Goal: Communication & Community: Answer question/provide support

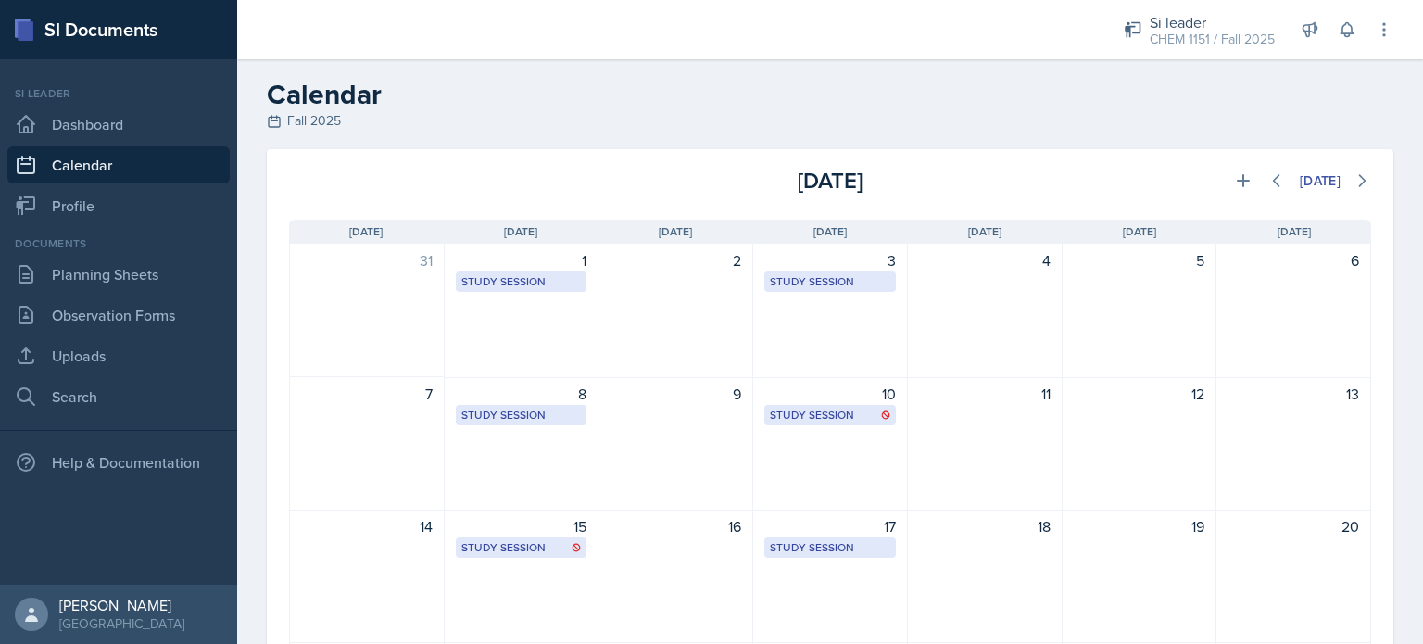
click at [75, 161] on link "Calendar" at bounding box center [118, 164] width 222 height 37
click at [114, 171] on link "Calendar" at bounding box center [118, 164] width 222 height 37
click at [1205, 25] on div "Si leader" at bounding box center [1212, 22] width 125 height 22
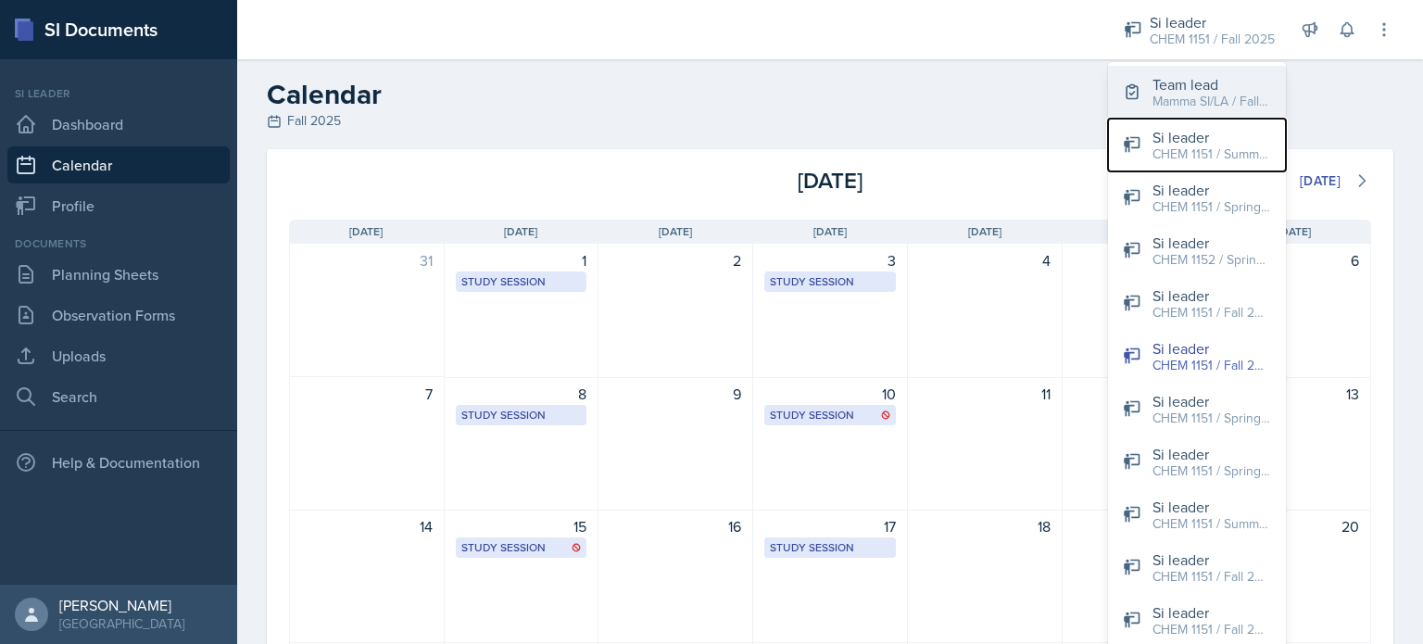
drag, startPoint x: 1165, startPoint y: 124, endPoint x: 1161, endPoint y: 72, distance: 52.0
click at [1161, 72] on div "Team lead Mamma SI/LA / Fall 2025 Si leader CHEM 1151 / Summer 2024 Si leader C…" at bounding box center [1197, 356] width 178 height 588
click at [1161, 73] on div "Team lead" at bounding box center [1212, 84] width 119 height 22
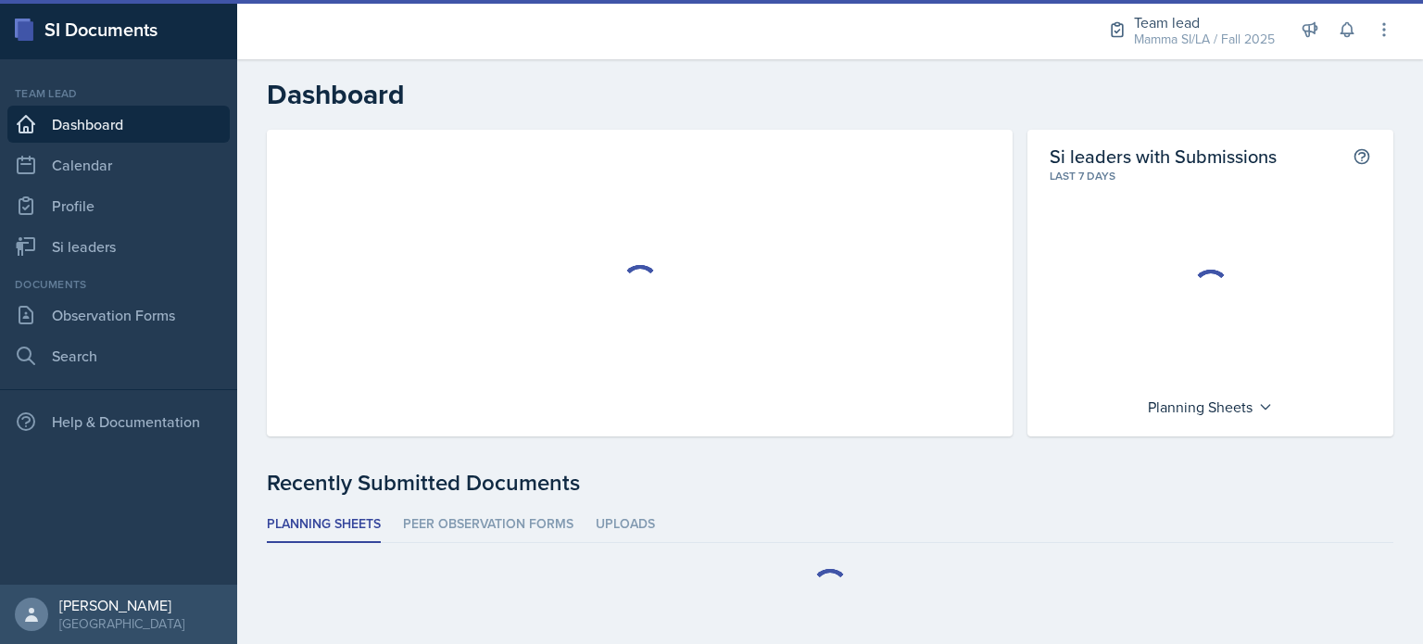
scroll to position [15, 0]
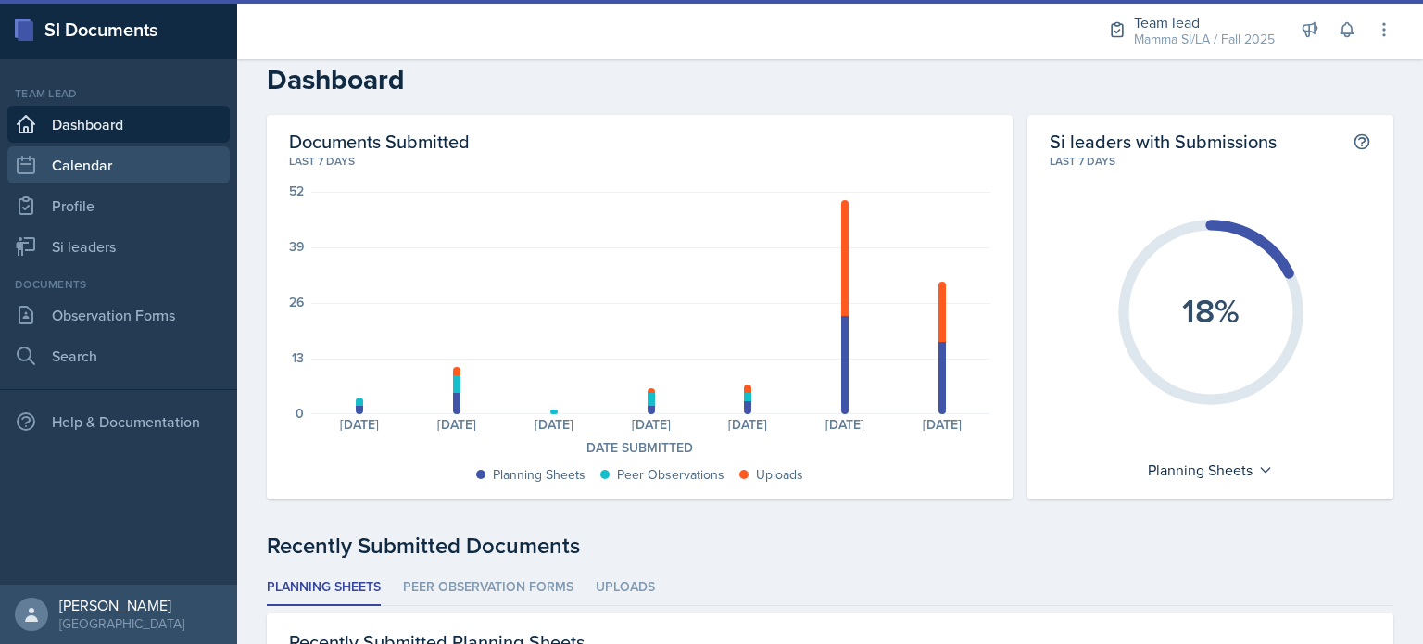
click at [130, 157] on link "Calendar" at bounding box center [118, 164] width 222 height 37
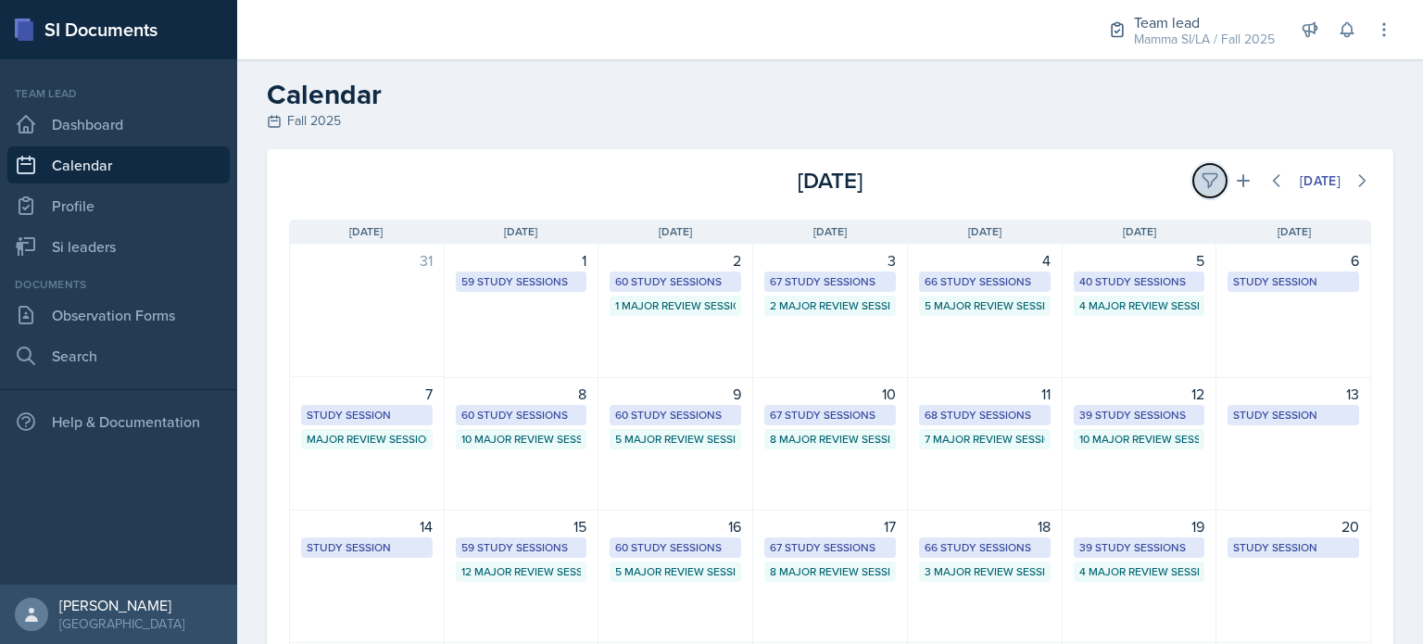
click at [1203, 183] on icon at bounding box center [1210, 181] width 14 height 14
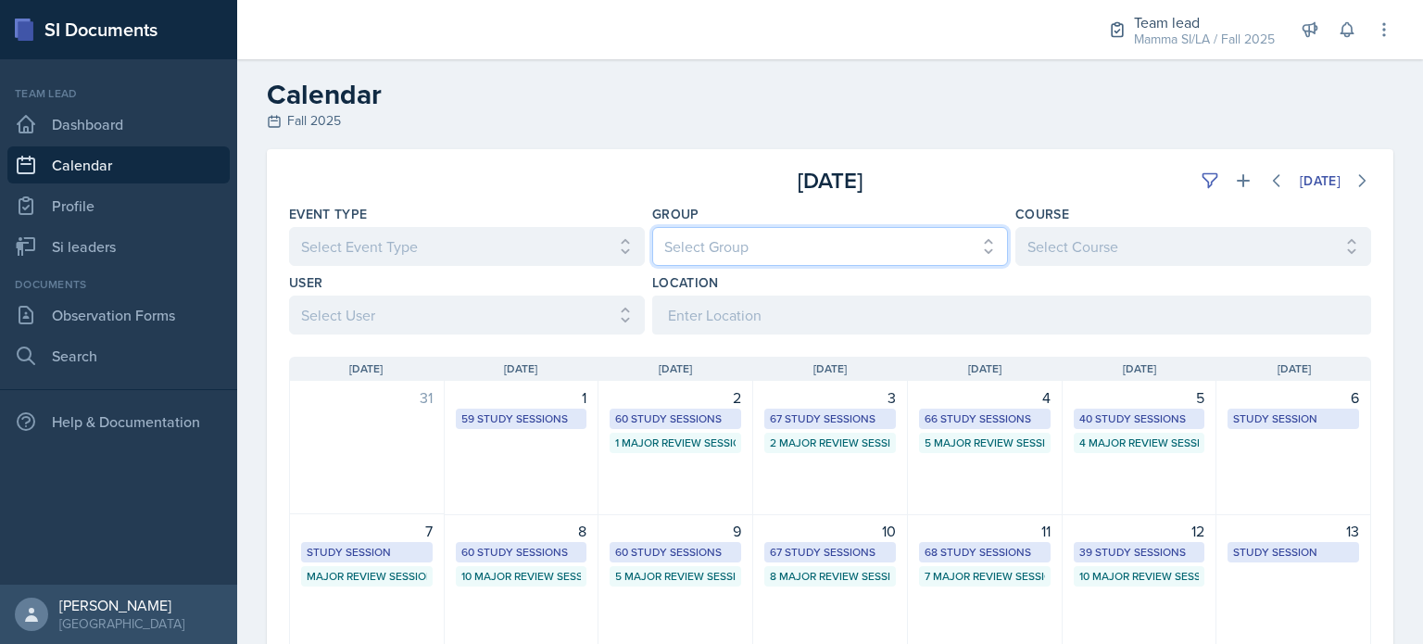
click at [937, 247] on select "Select Group All Demon SI of Fleet Street Les Mariettables Lion King Mamma SI/L…" at bounding box center [830, 246] width 356 height 39
select select "9642c9bf-76f9-4442-a3b4-36d015a1a667"
click at [652, 227] on select "Select Group All Demon SI of Fleet Street Les Mariettables Lion King Mamma SI/L…" at bounding box center [830, 246] width 356 height 39
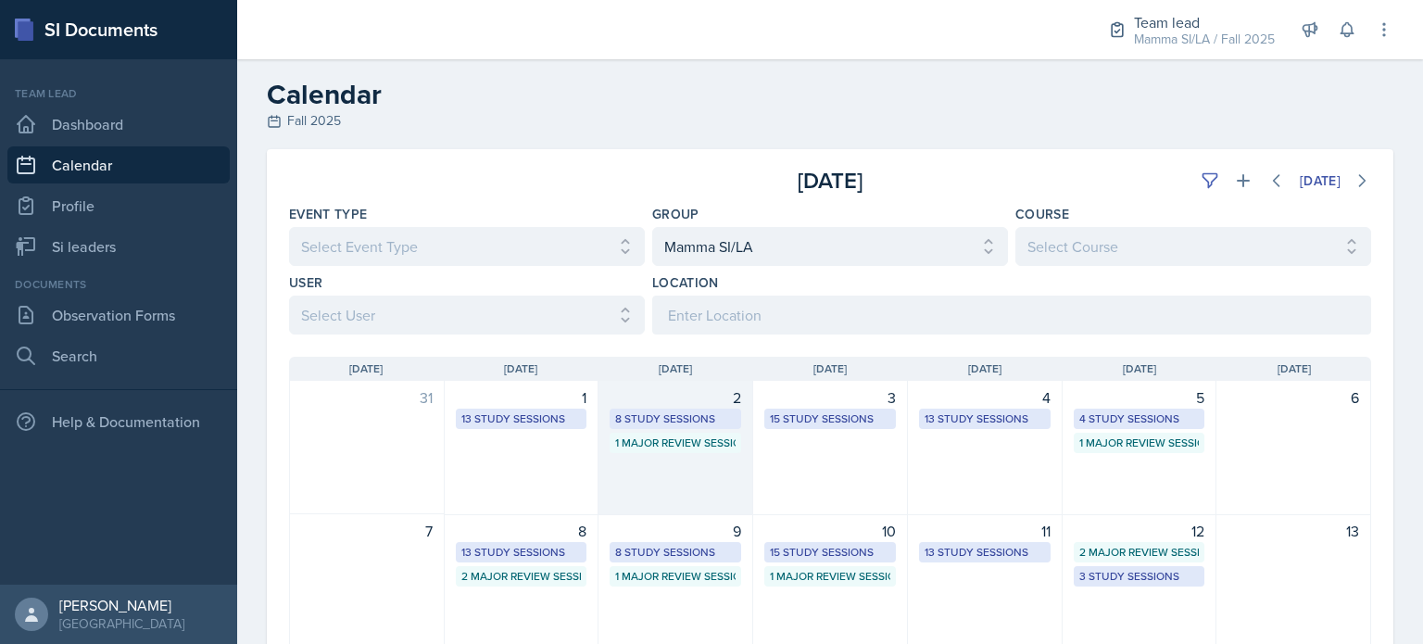
scroll to position [72, 0]
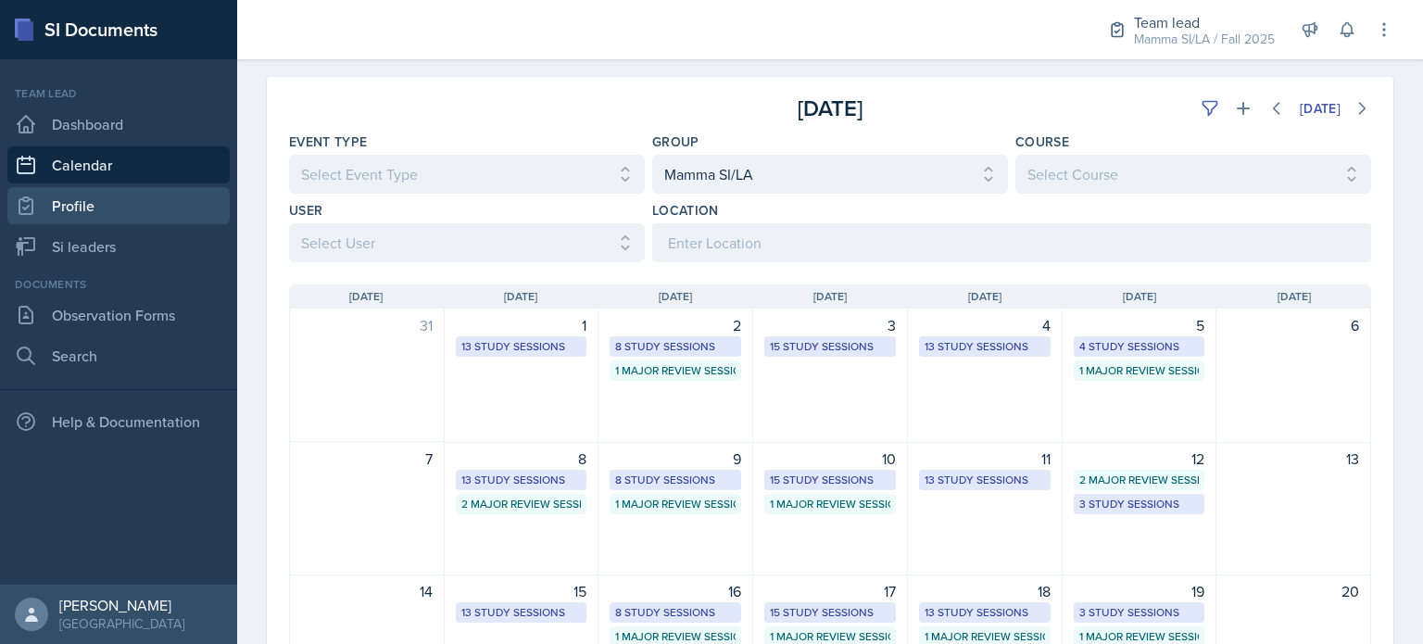
click at [103, 210] on link "Profile" at bounding box center [118, 205] width 222 height 37
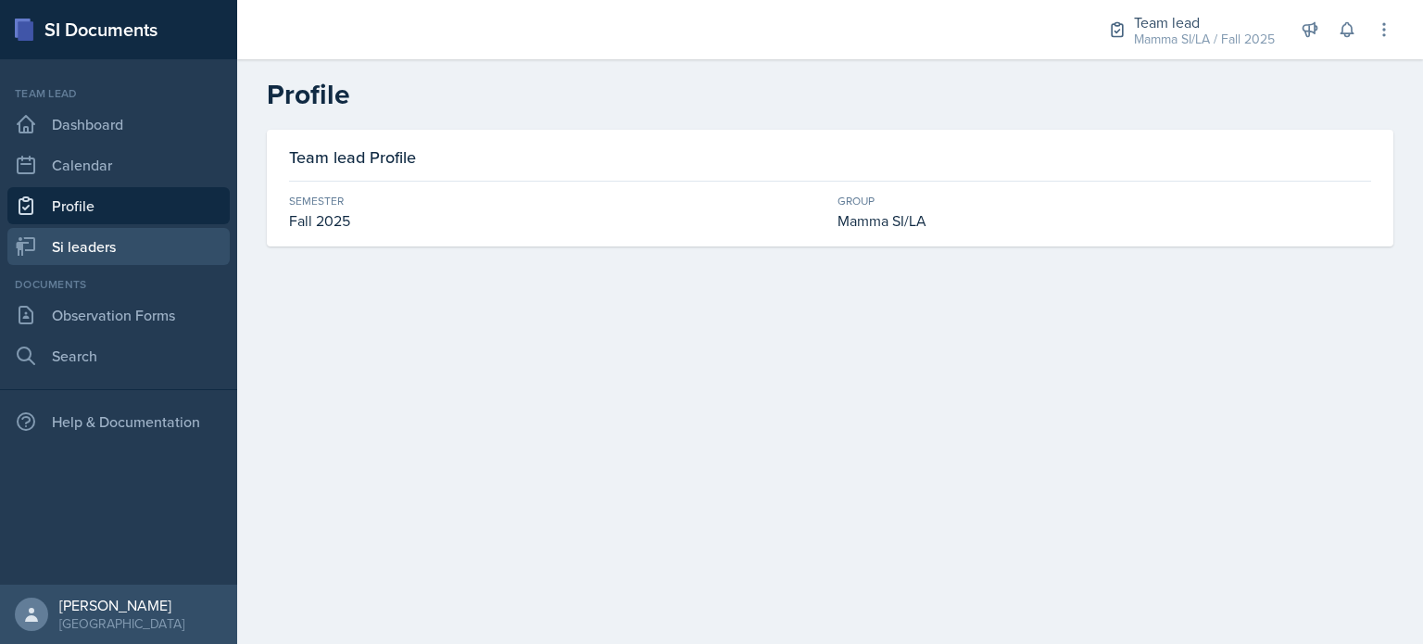
click at [155, 244] on link "Si leaders" at bounding box center [118, 246] width 222 height 37
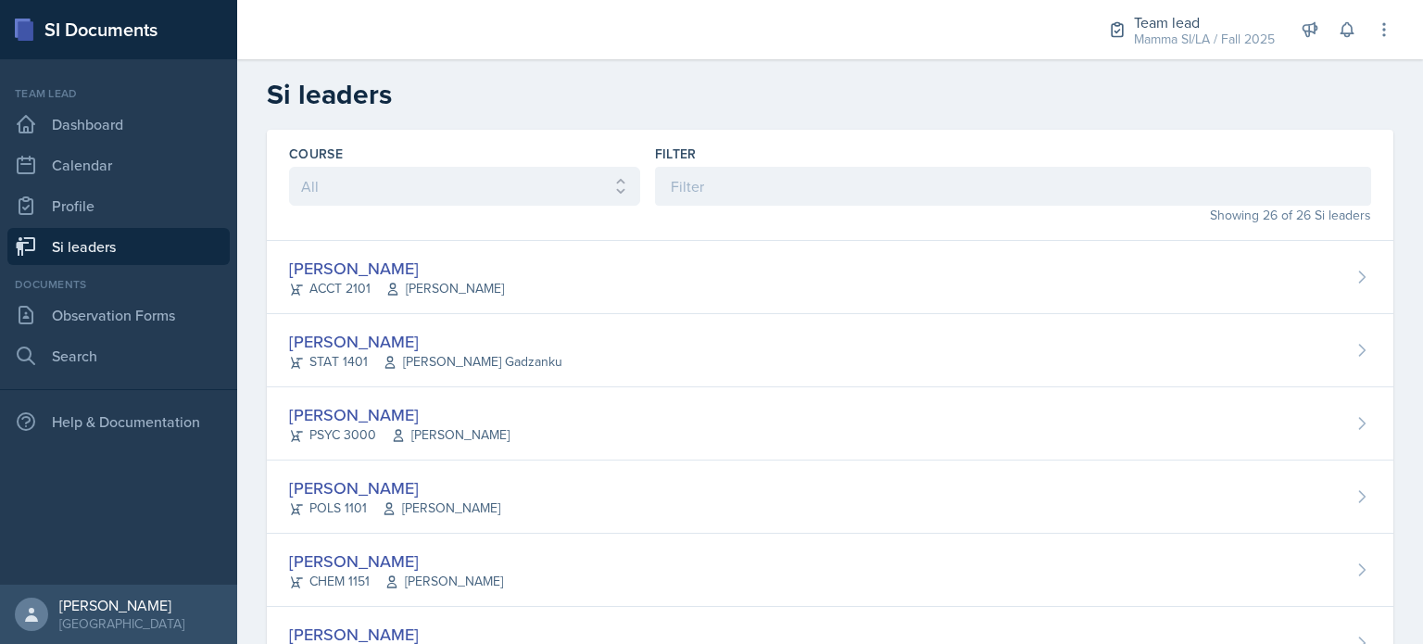
click at [817, 209] on div "Showing 26 of 26 Si leaders" at bounding box center [1013, 215] width 716 height 19
click at [804, 184] on input at bounding box center [1013, 186] width 716 height 39
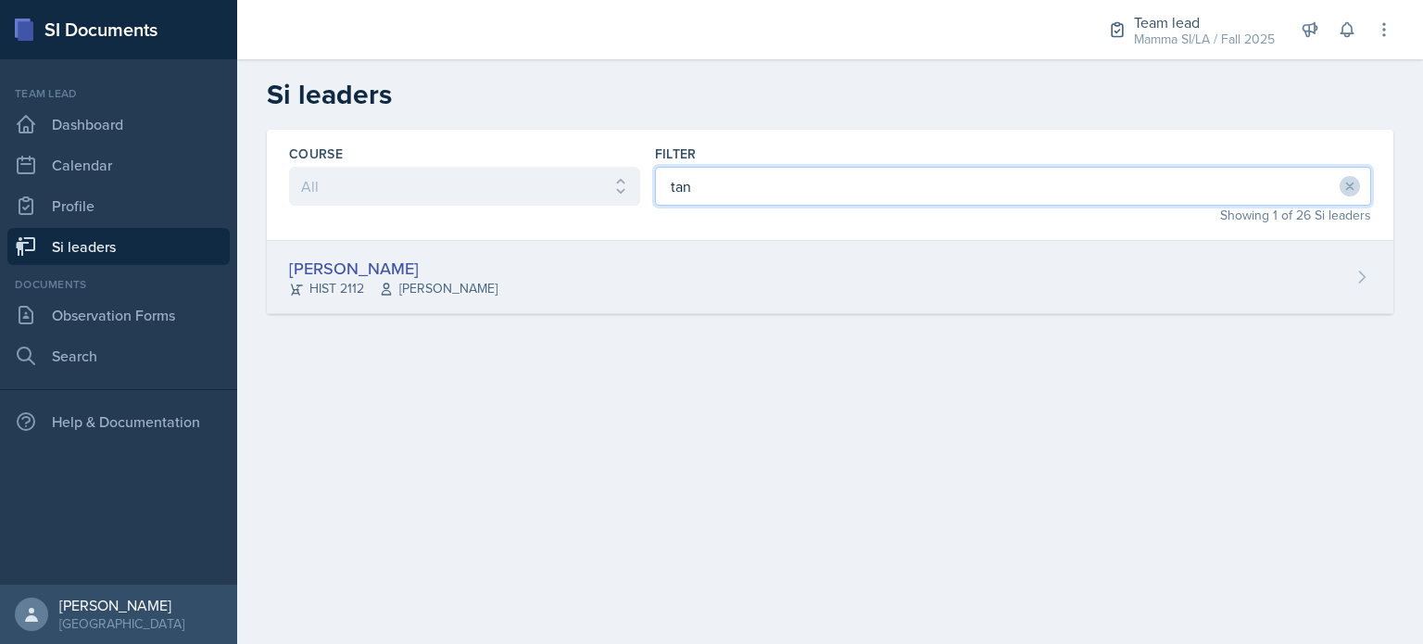
type input "tan"
click at [727, 277] on div "[PERSON_NAME] HIST 2112 [PERSON_NAME]" at bounding box center [830, 277] width 1127 height 73
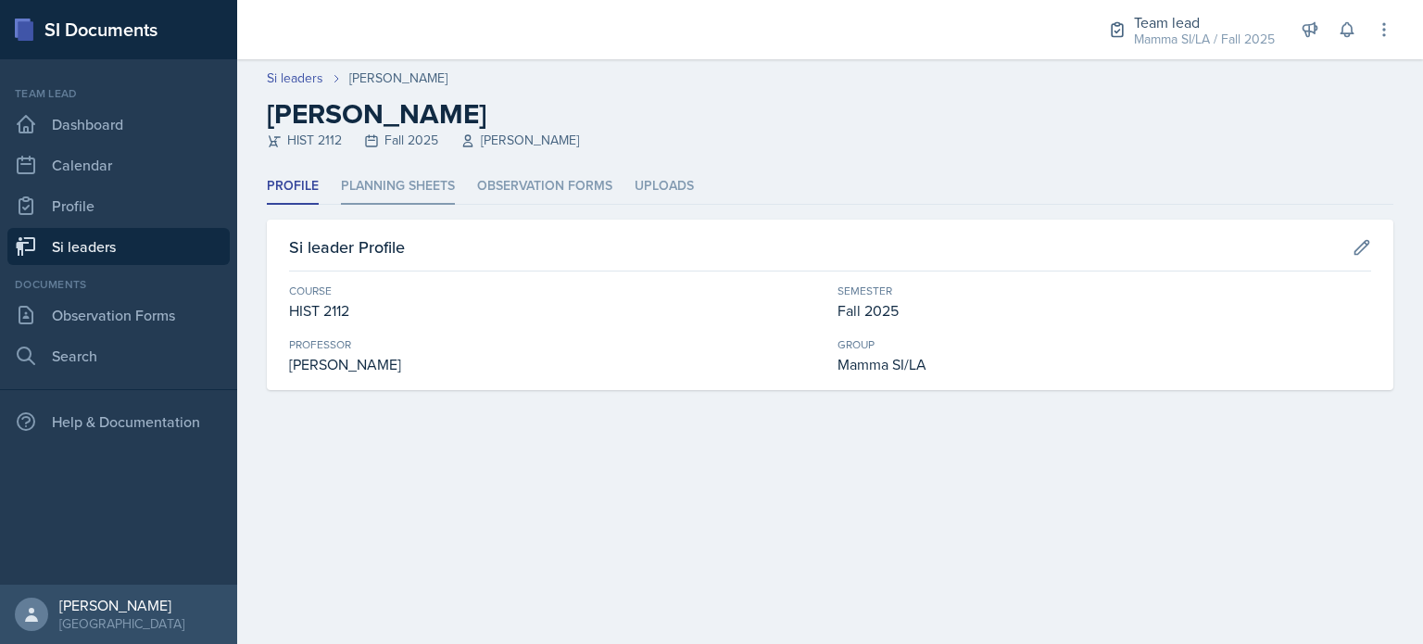
click at [386, 185] on li "Planning Sheets" at bounding box center [398, 187] width 114 height 36
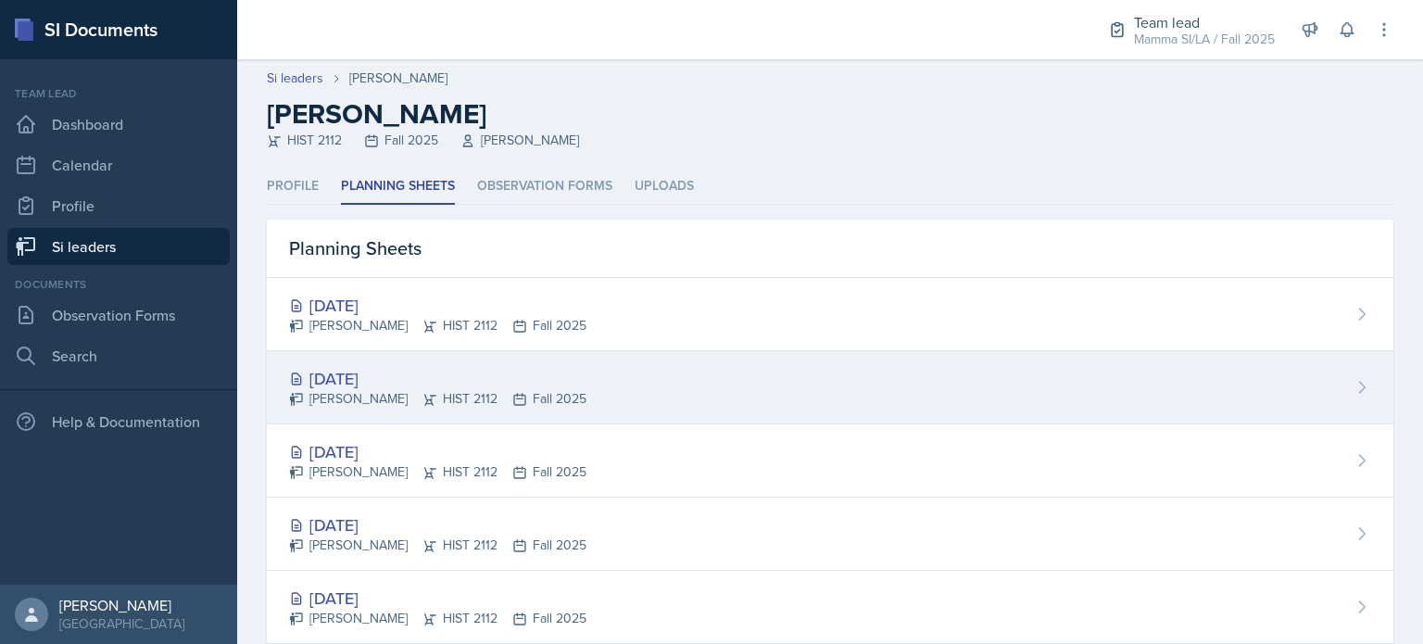
click at [529, 411] on div "Sep 22nd, 2025 Tanner Deckard HIST 2112 Fall 2025" at bounding box center [830, 387] width 1127 height 73
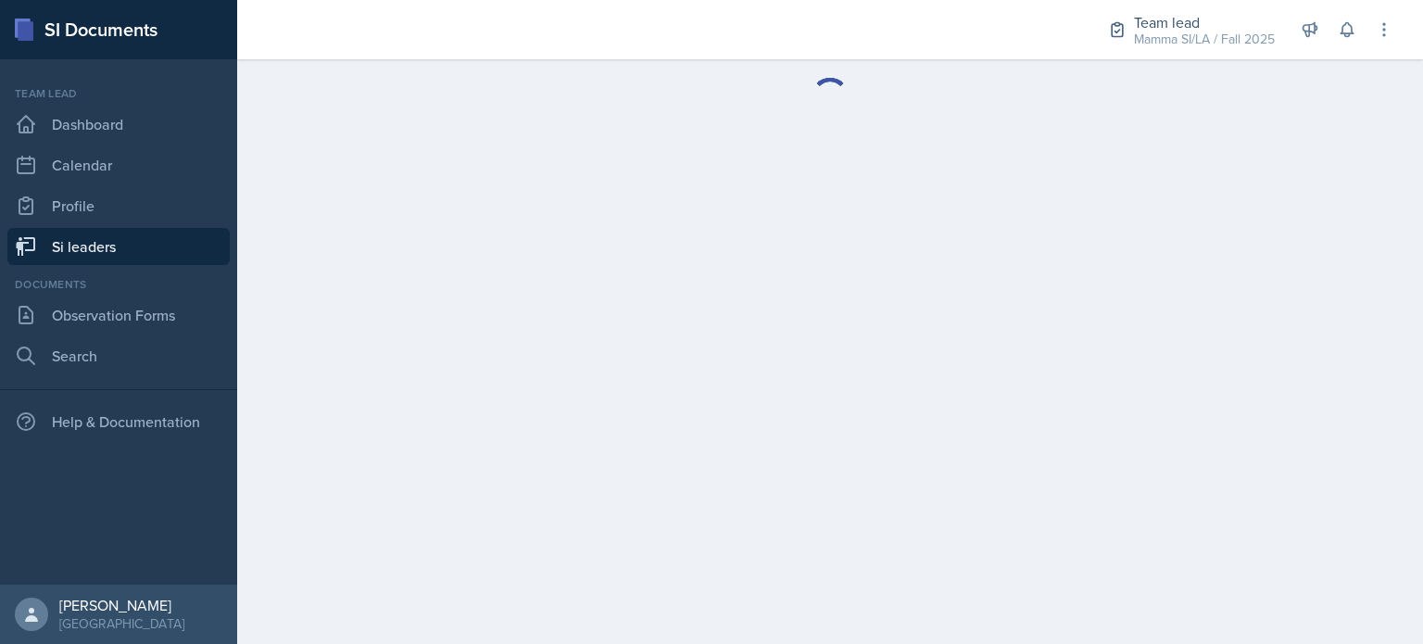
click at [529, 411] on main at bounding box center [830, 351] width 1186 height 585
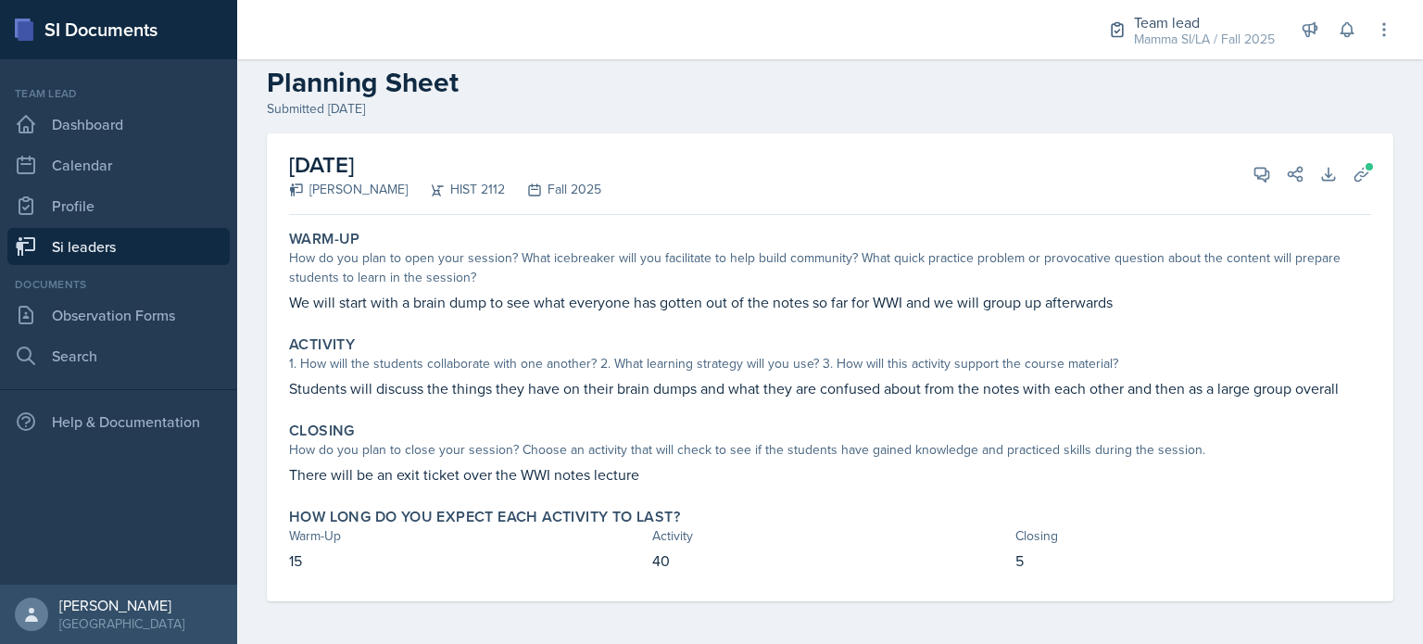
scroll to position [32, 0]
click at [1256, 177] on icon at bounding box center [1263, 174] width 14 height 14
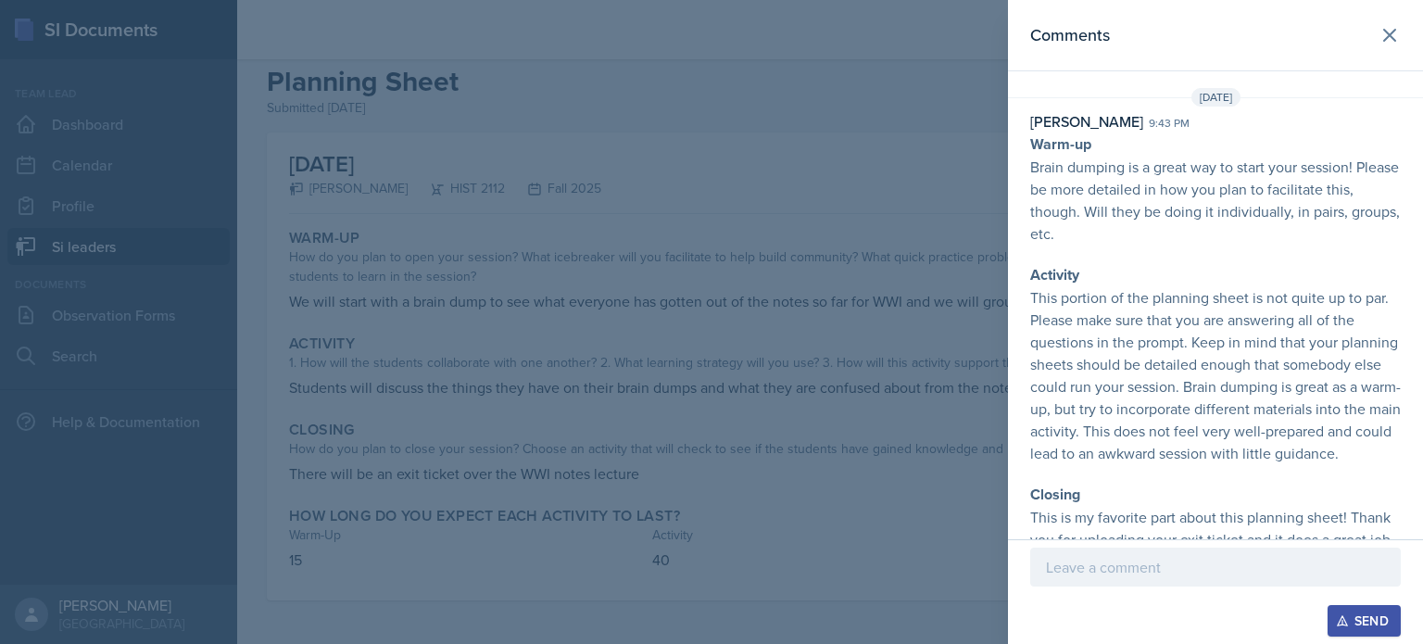
scroll to position [0, 0]
click at [683, 277] on div at bounding box center [711, 322] width 1423 height 644
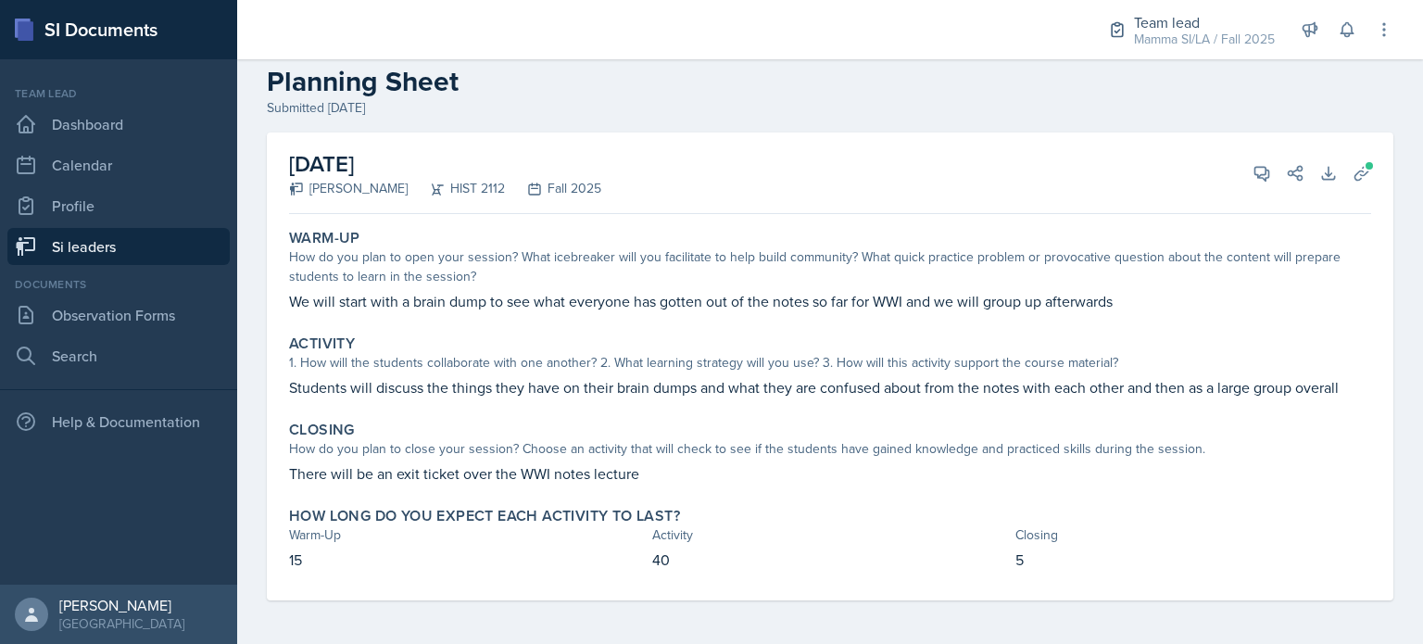
click at [137, 262] on link "Si leaders" at bounding box center [118, 246] width 222 height 37
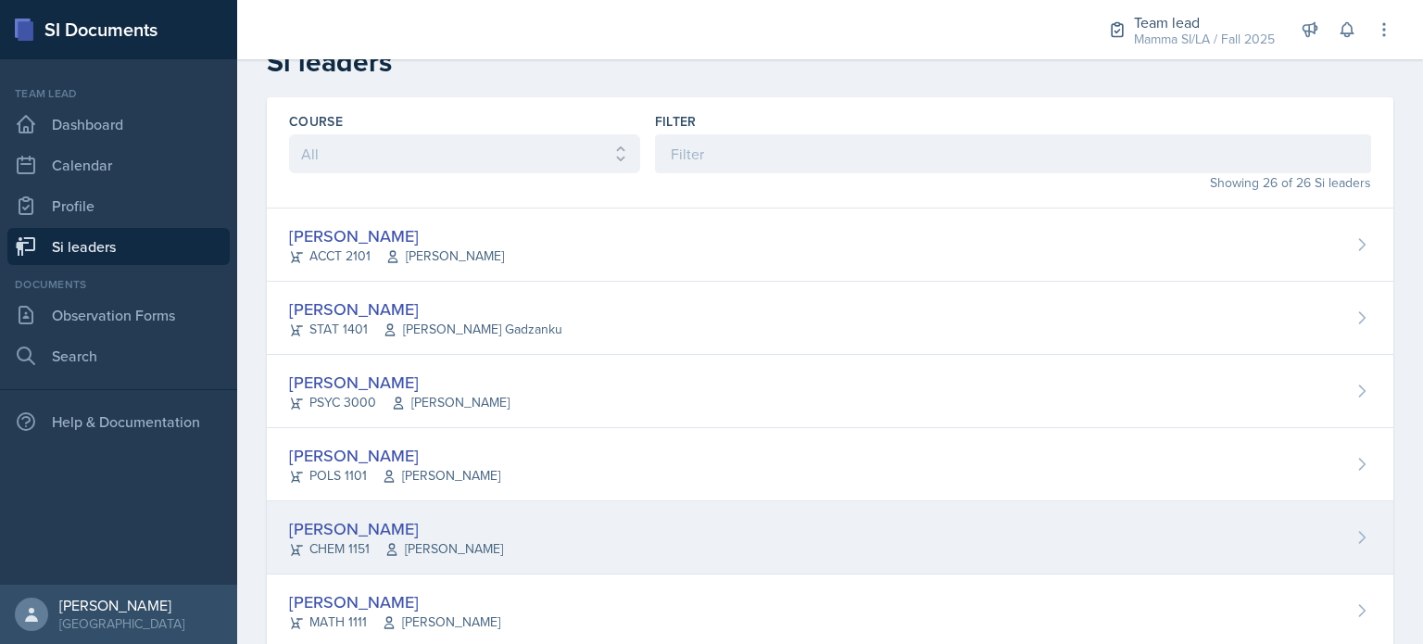
click at [486, 528] on div "[PERSON_NAME]" at bounding box center [396, 528] width 214 height 25
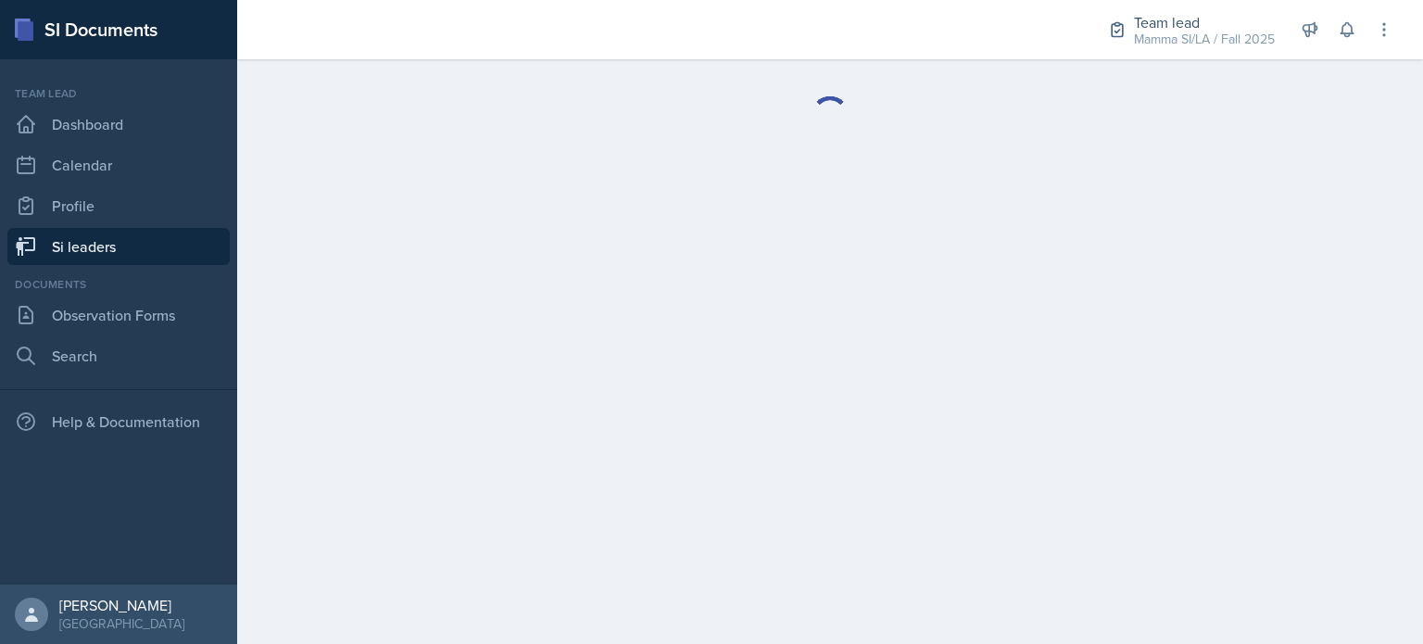
click at [486, 528] on main at bounding box center [830, 351] width 1186 height 585
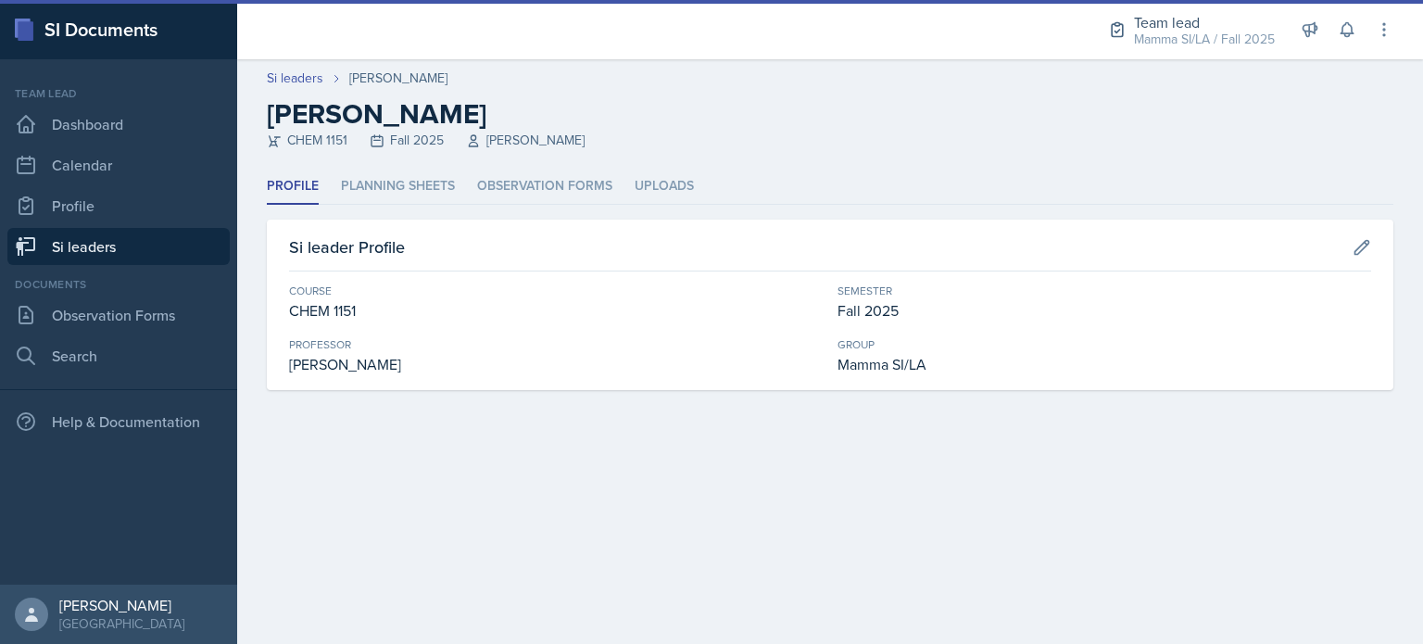
click at [136, 227] on div "Team lead Dashboard Calendar Profile Si leaders" at bounding box center [118, 175] width 222 height 180
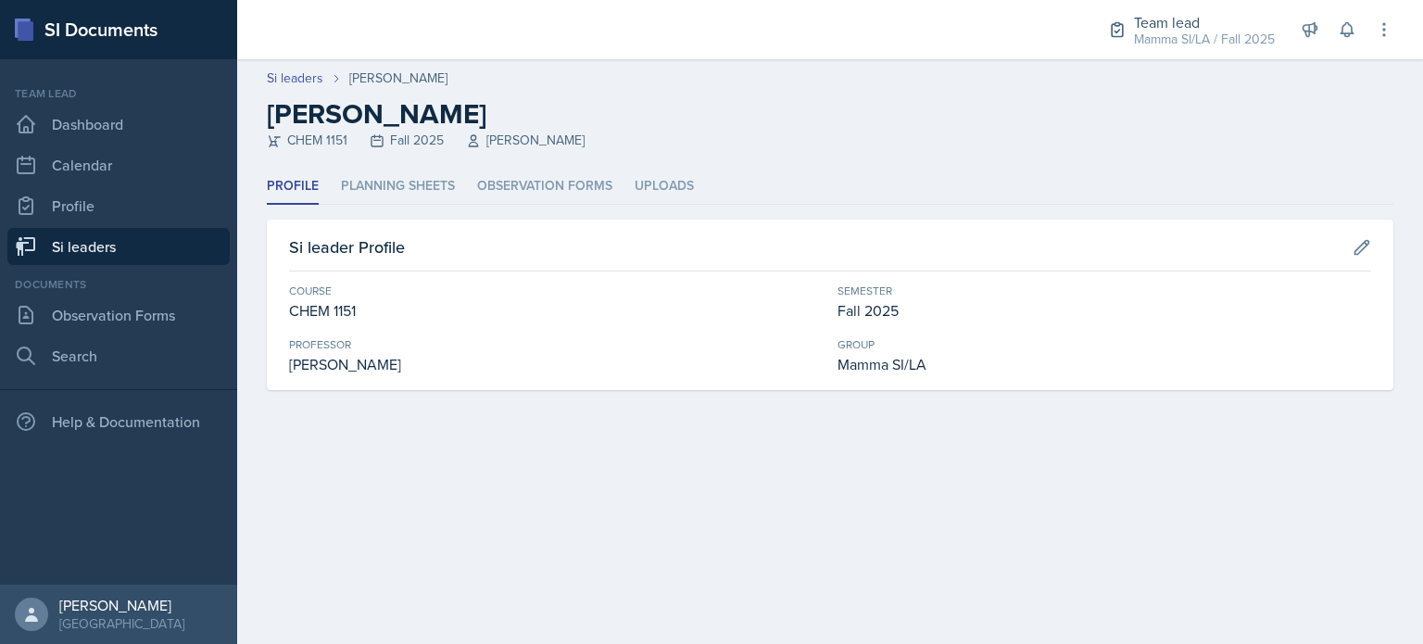
click at [144, 247] on link "Si leaders" at bounding box center [118, 246] width 222 height 37
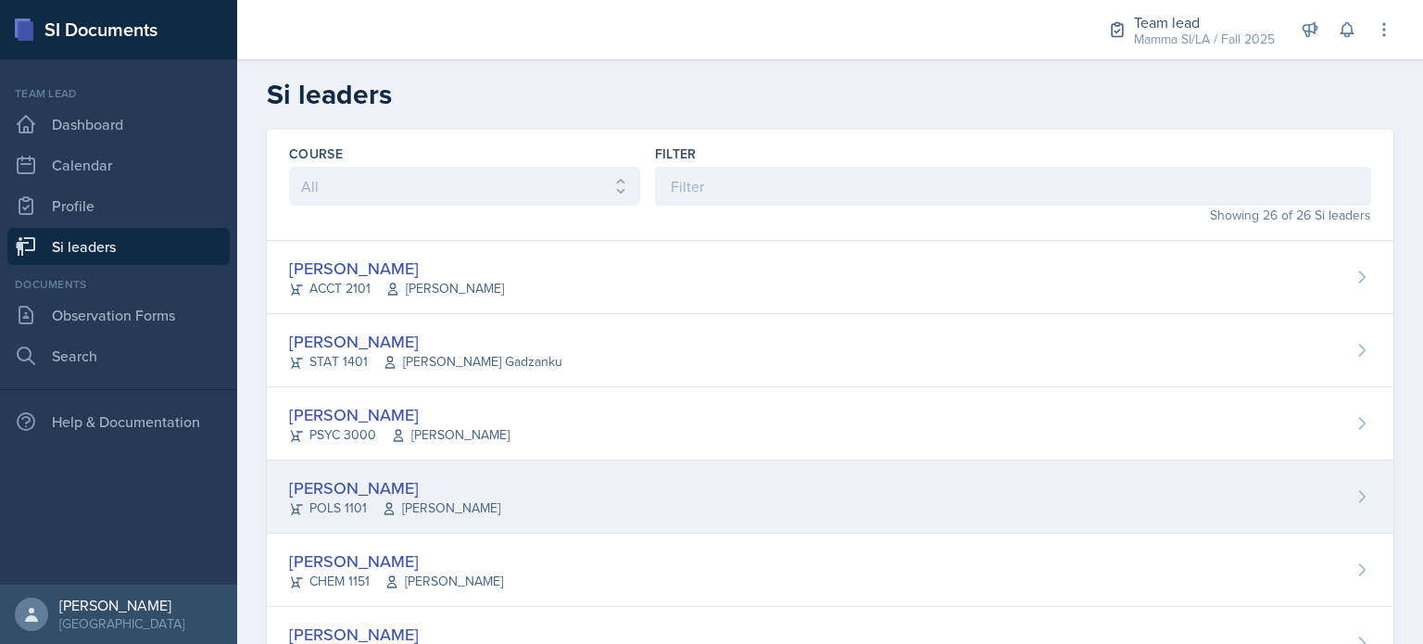
click at [397, 485] on div "[PERSON_NAME]" at bounding box center [394, 487] width 211 height 25
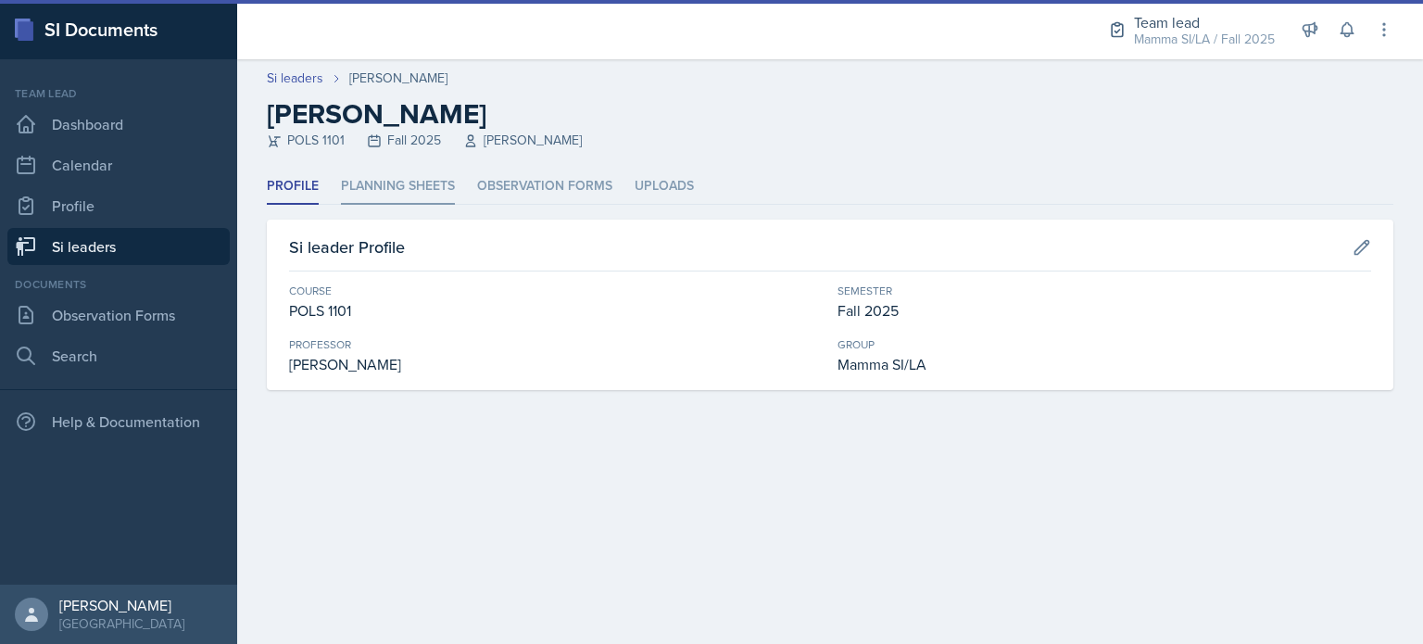
click at [395, 173] on li "Planning Sheets" at bounding box center [398, 187] width 114 height 36
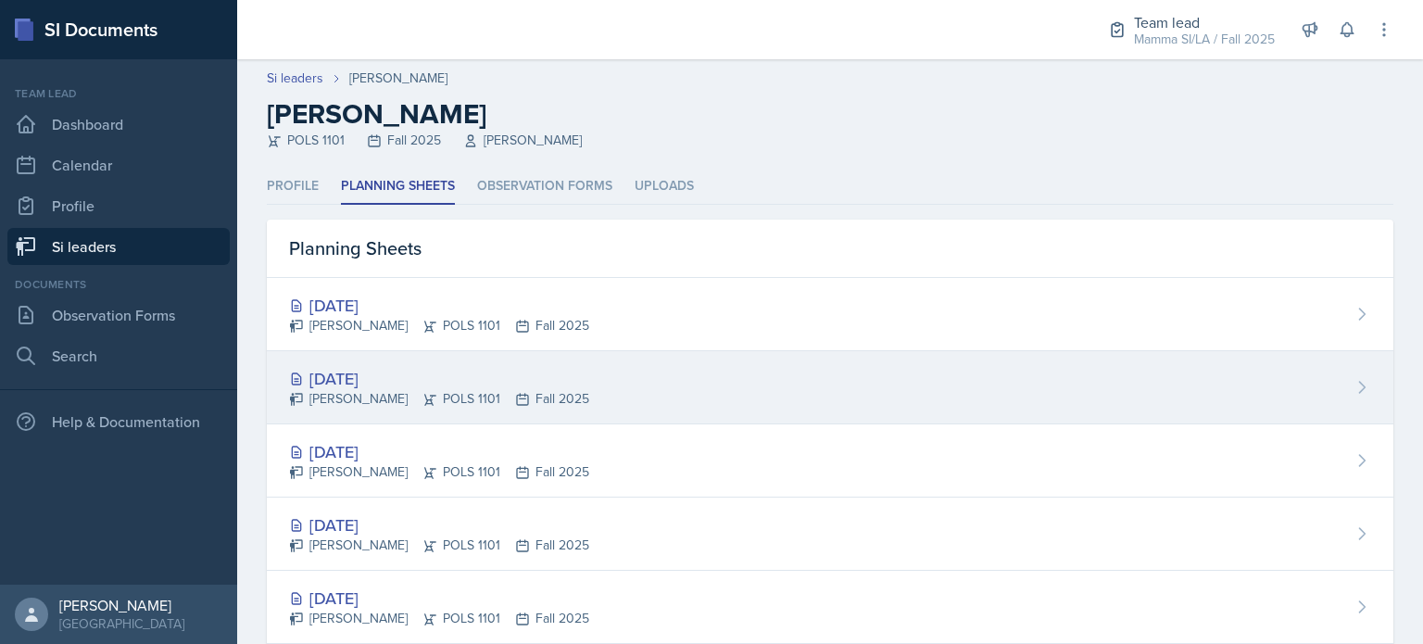
click at [415, 379] on div "[DATE]" at bounding box center [439, 378] width 300 height 25
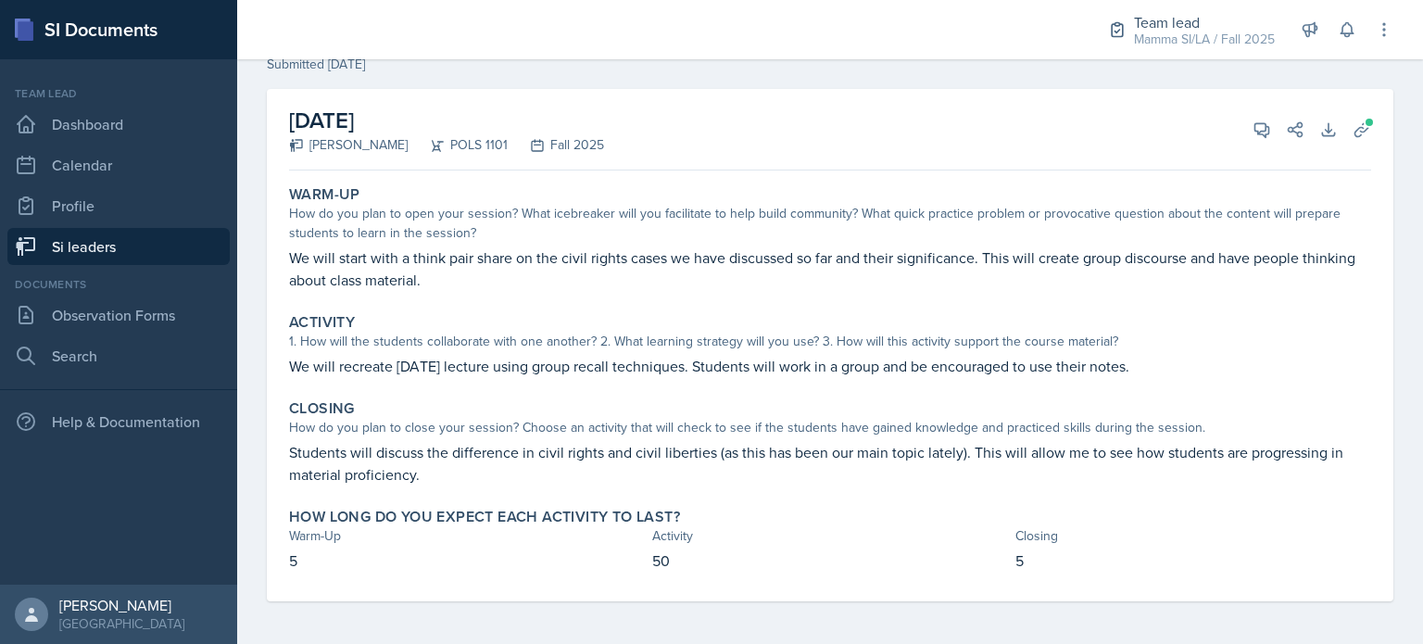
scroll to position [78, 0]
click at [1253, 133] on icon at bounding box center [1262, 128] width 19 height 19
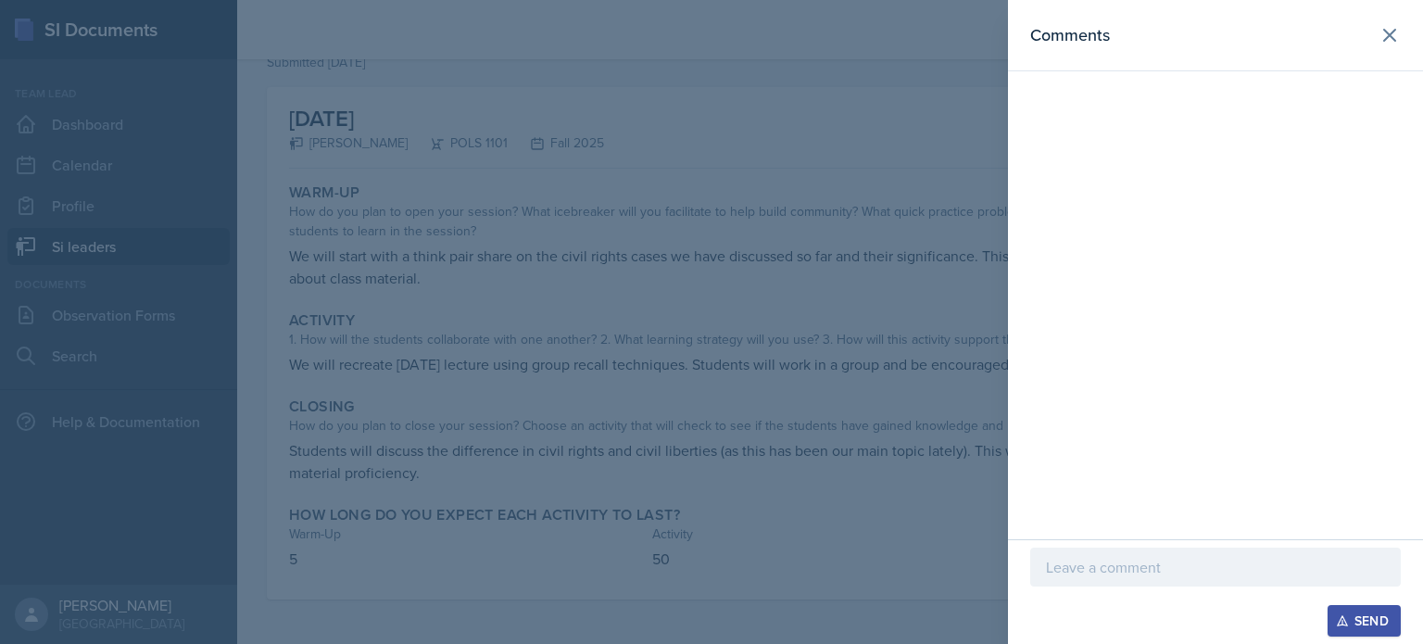
click at [671, 375] on div at bounding box center [711, 322] width 1423 height 644
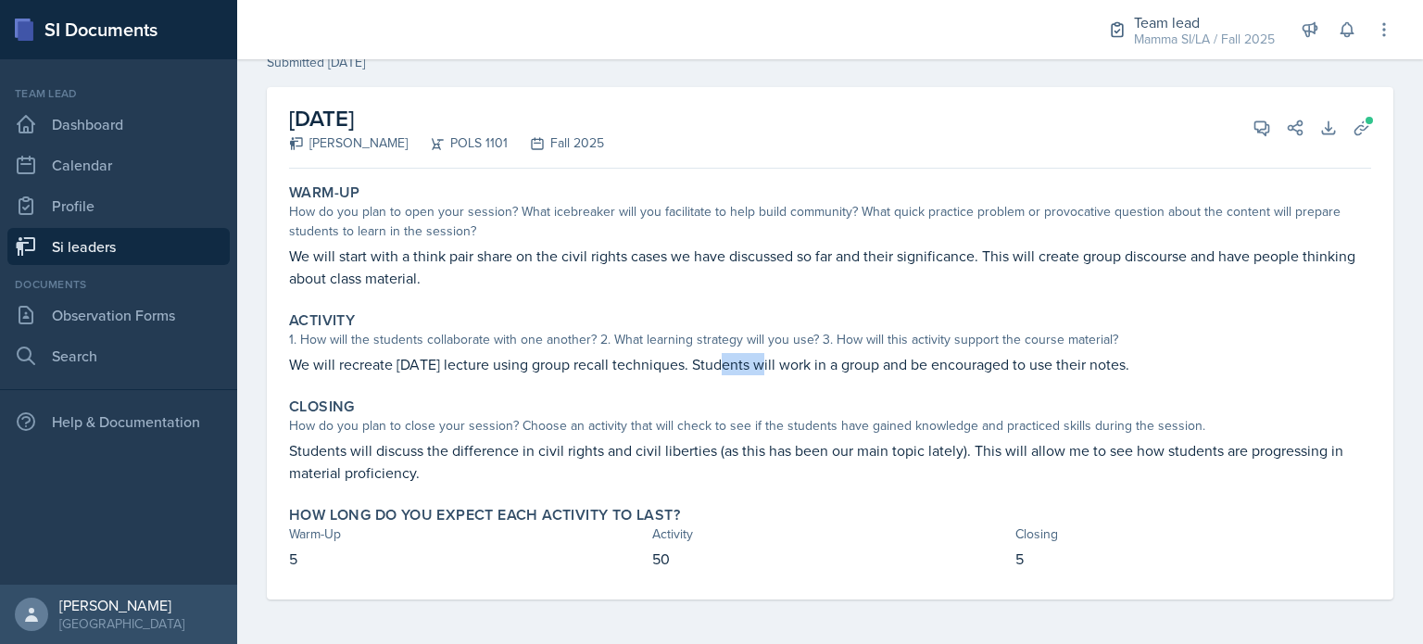
drag, startPoint x: 718, startPoint y: 370, endPoint x: 765, endPoint y: 377, distance: 47.8
click at [765, 377] on div "Activity 1. How will the students collaborate with one another? 2. What learnin…" at bounding box center [830, 343] width 1097 height 79
drag, startPoint x: 421, startPoint y: 477, endPoint x: 453, endPoint y: 470, distance: 33.3
click at [453, 470] on p "Students will discuss the difference in civil rights and civil liberties (as th…" at bounding box center [830, 461] width 1082 height 44
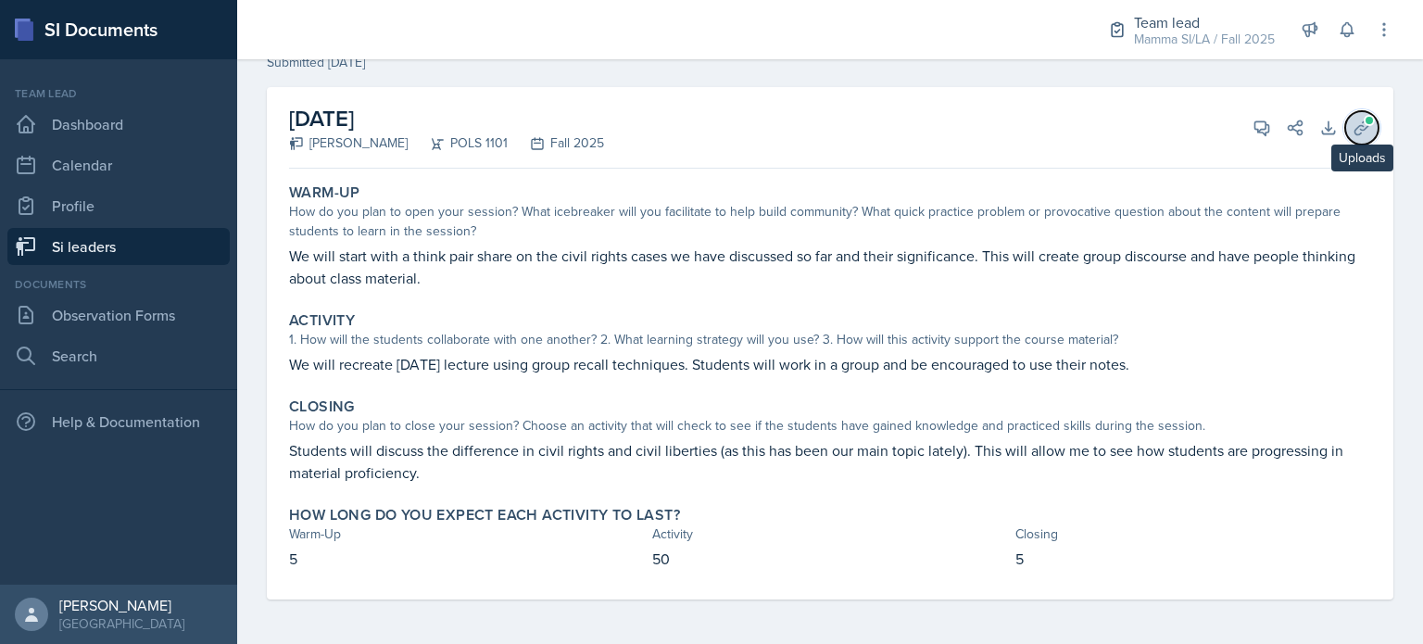
click at [1355, 129] on icon at bounding box center [1362, 128] width 19 height 19
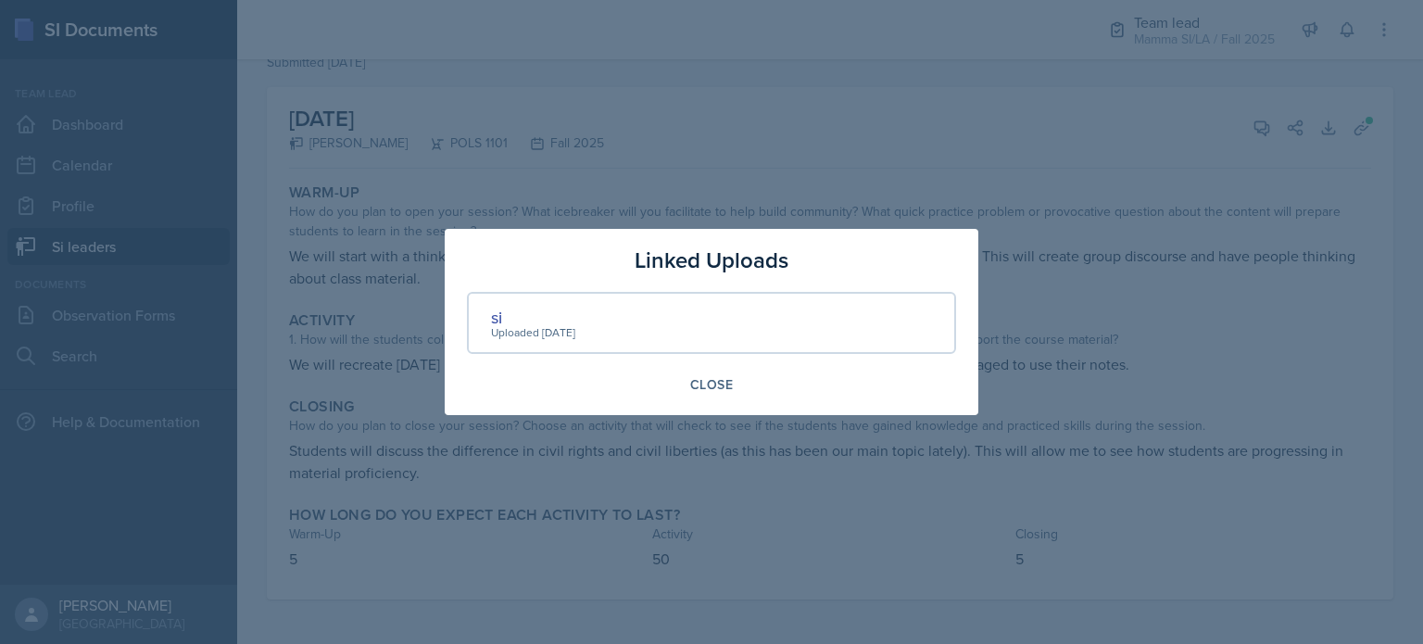
click at [493, 327] on div "Uploaded [DATE]" at bounding box center [533, 332] width 84 height 17
click at [494, 322] on div "si" at bounding box center [533, 317] width 84 height 25
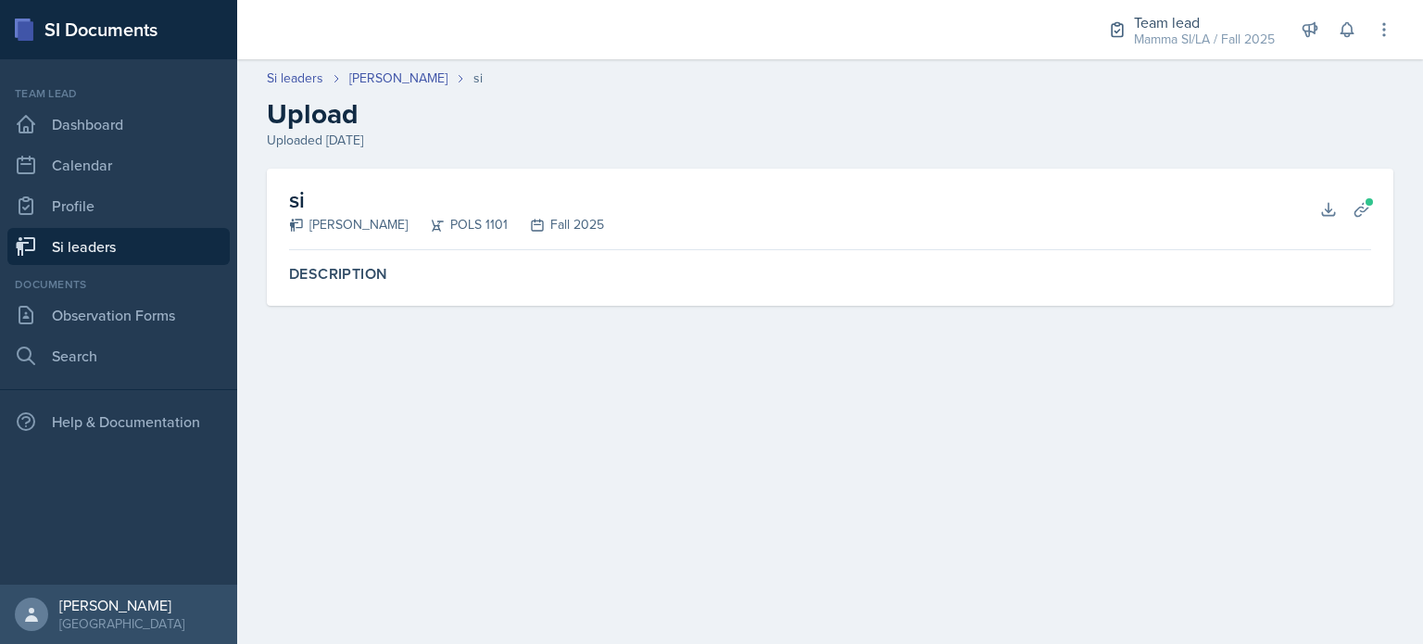
click at [1344, 200] on div "Download Planning Sheets" at bounding box center [1346, 209] width 52 height 19
click at [1332, 206] on icon at bounding box center [1329, 209] width 19 height 19
click at [380, 70] on link "[PERSON_NAME]" at bounding box center [398, 78] width 98 height 19
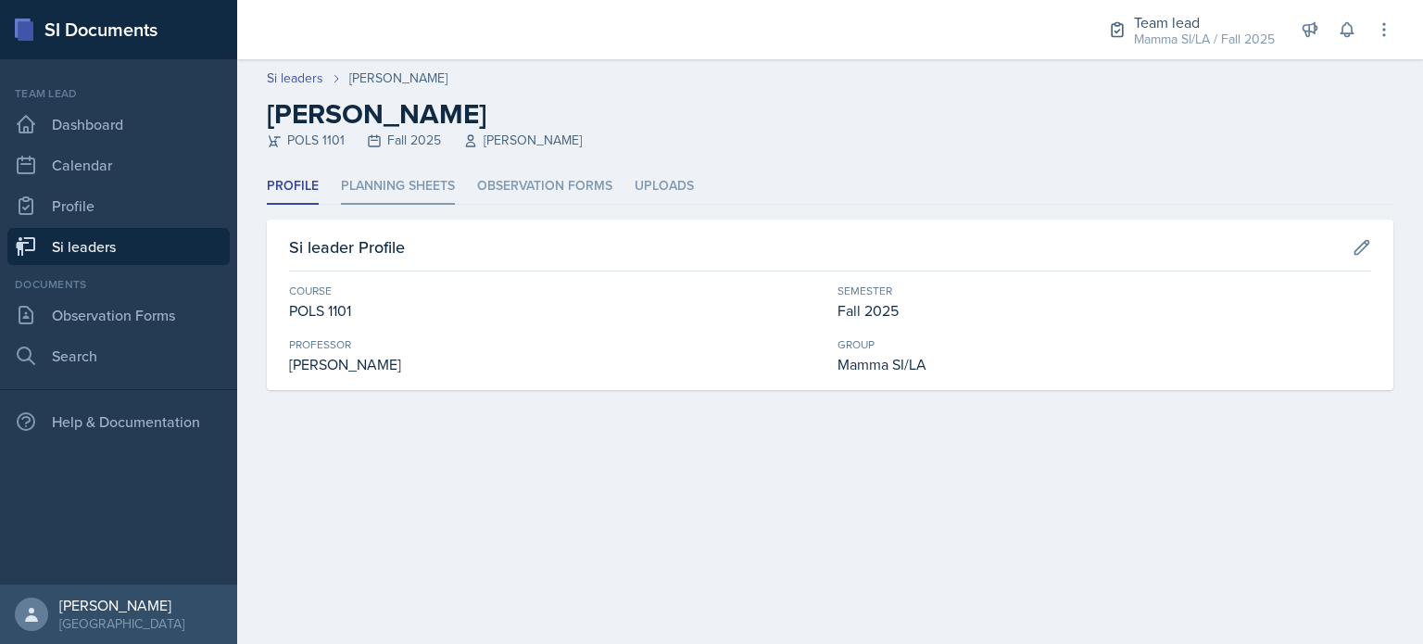
click at [348, 184] on li "Planning Sheets" at bounding box center [398, 187] width 114 height 36
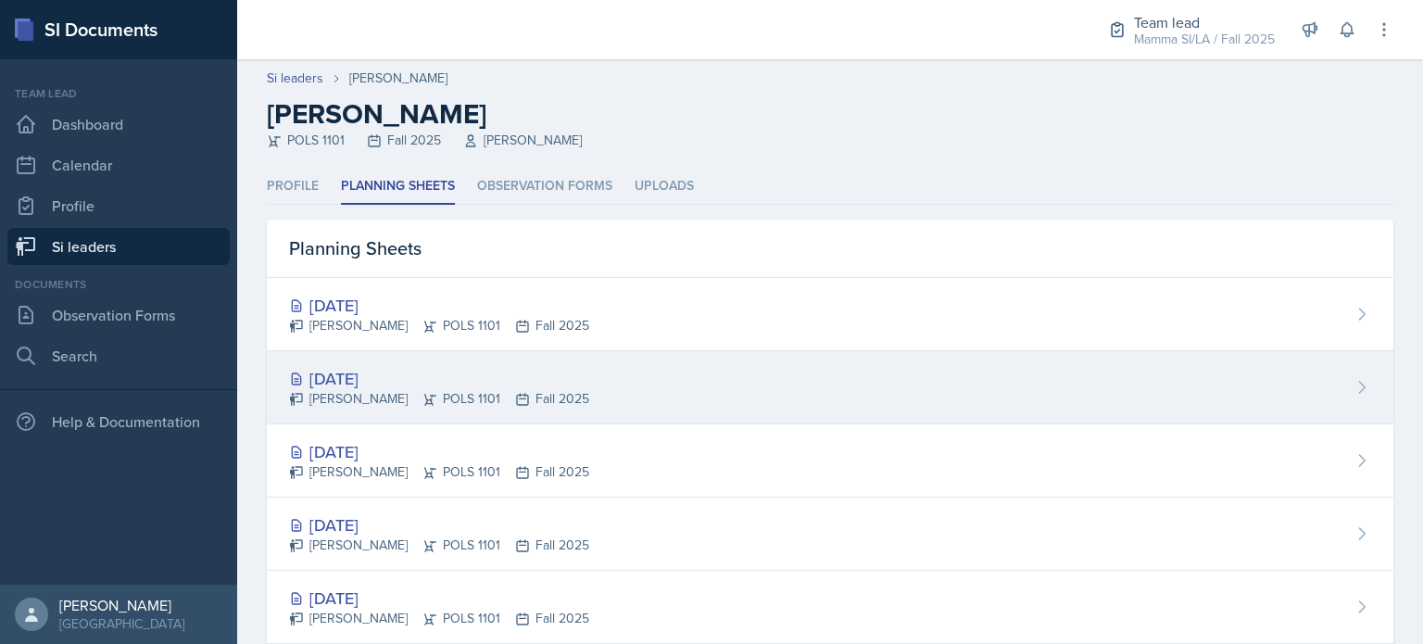
click at [437, 393] on div "Jada Barronton POLS 1101 Fall 2025" at bounding box center [439, 398] width 300 height 19
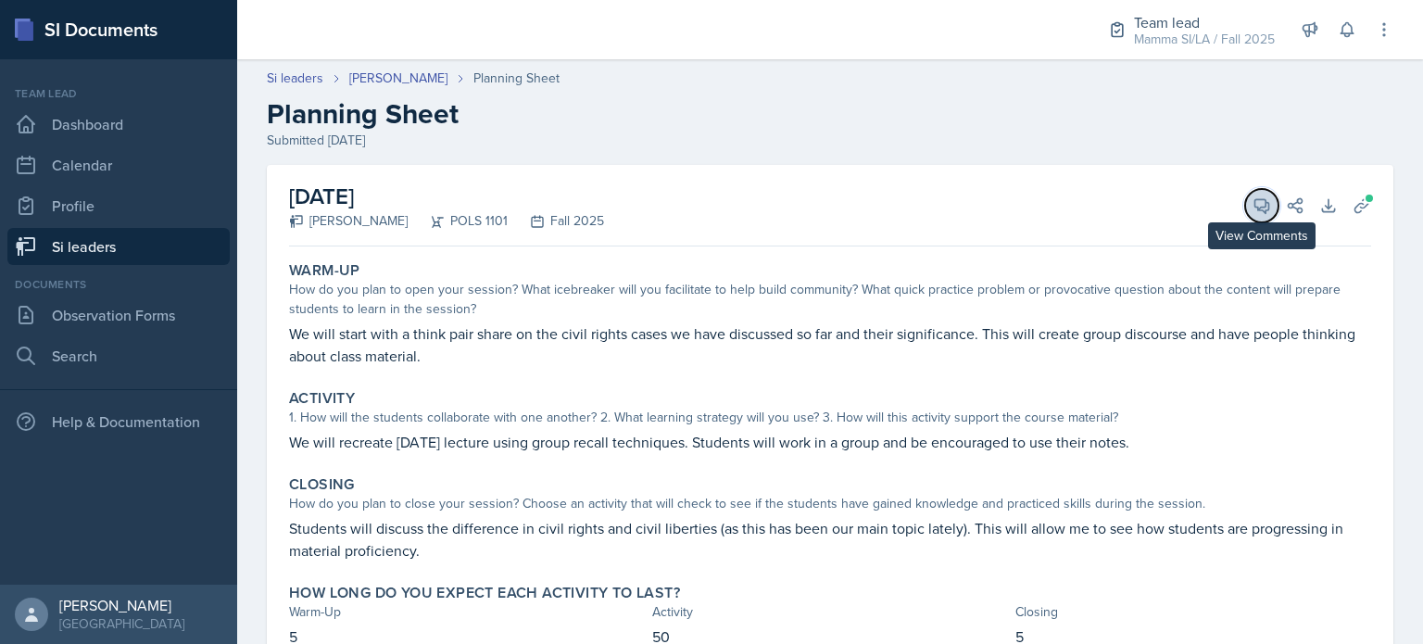
click at [1253, 208] on icon at bounding box center [1262, 205] width 19 height 19
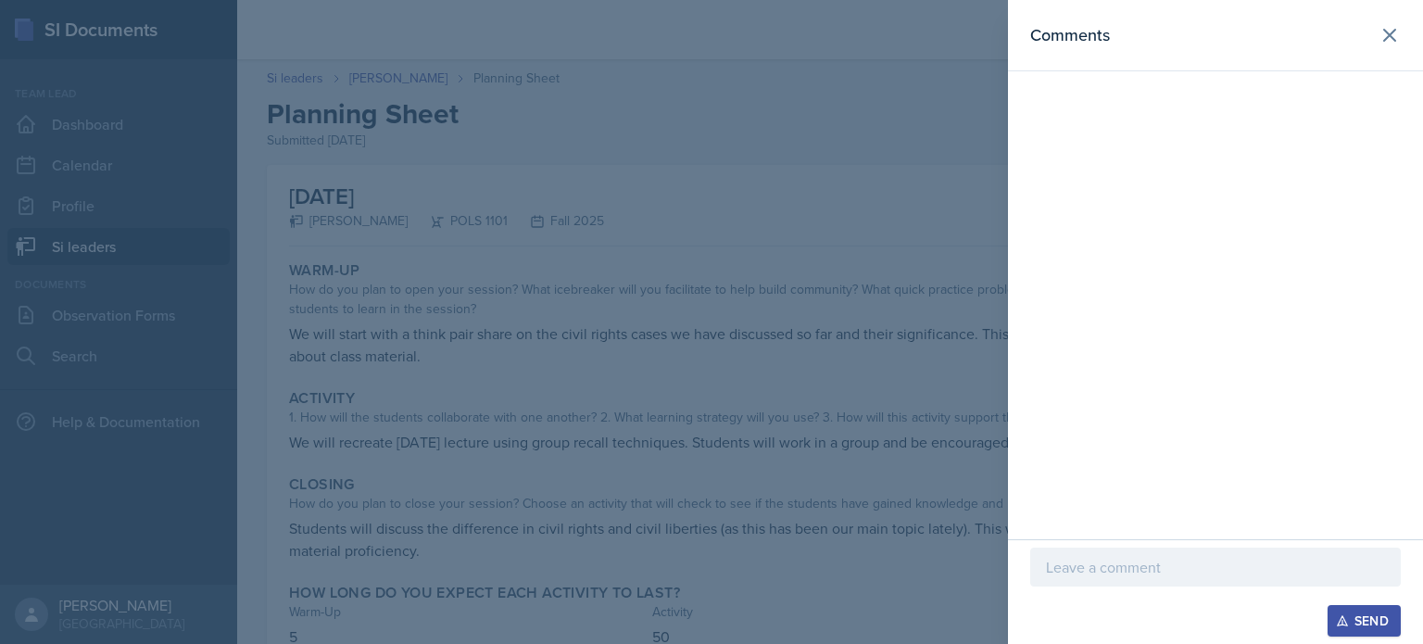
click at [1111, 552] on div at bounding box center [1216, 567] width 371 height 39
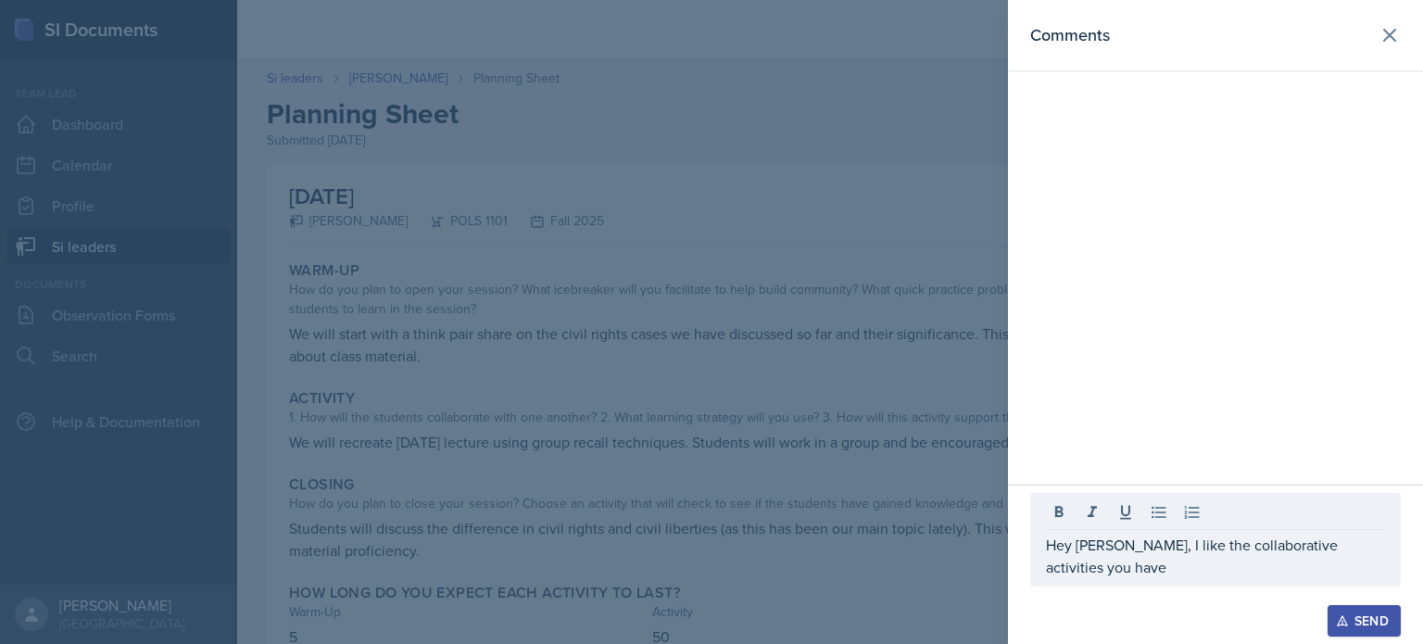
click at [1111, 530] on div at bounding box center [1215, 515] width 339 height 31
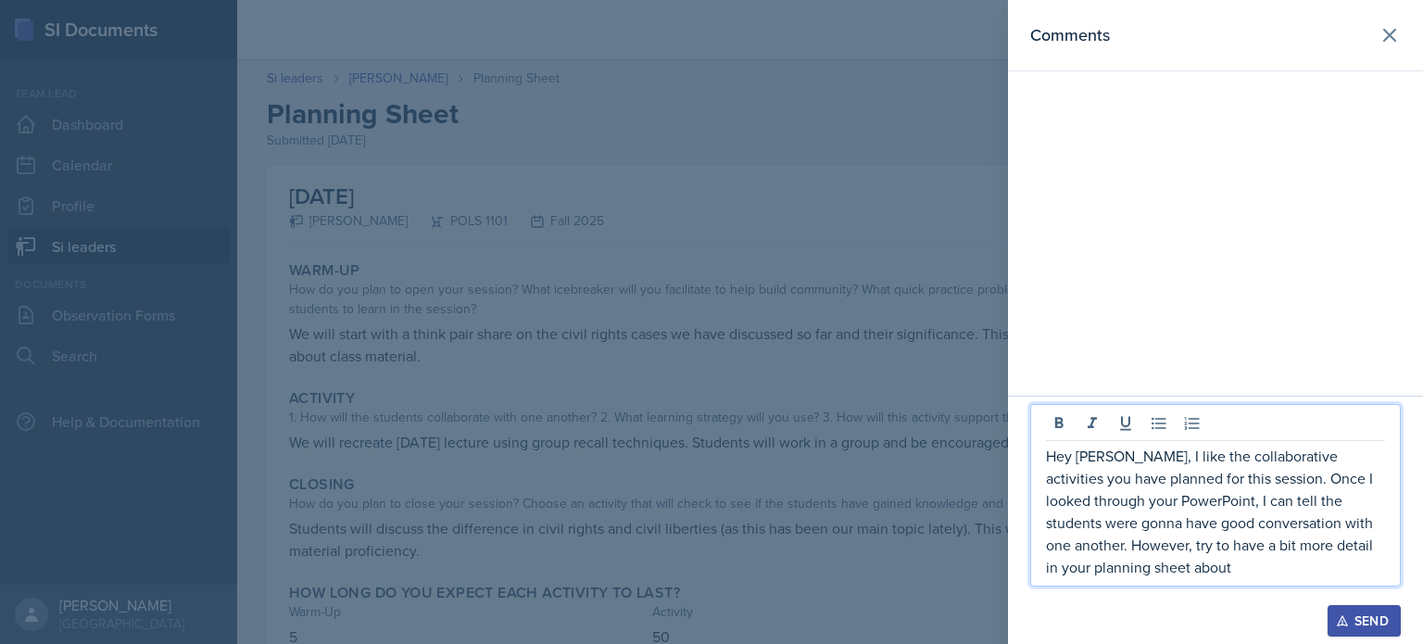
click at [1169, 525] on p "Hey Jada, I like the collaborative activities you have planned for this session…" at bounding box center [1215, 511] width 339 height 133
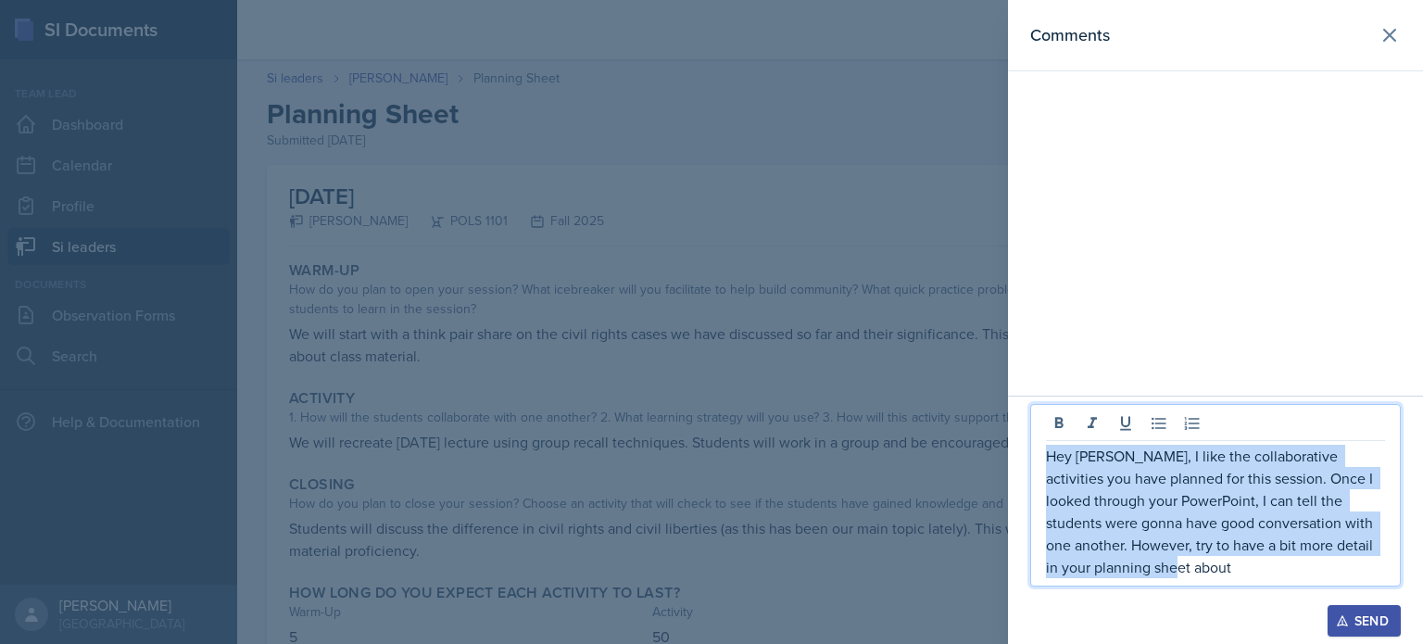
click at [1169, 525] on p "Hey Jada, I like the collaborative activities you have planned for this session…" at bounding box center [1215, 511] width 339 height 133
copy p "Hey Jada, I like the collaborative activities you have planned for this session…"
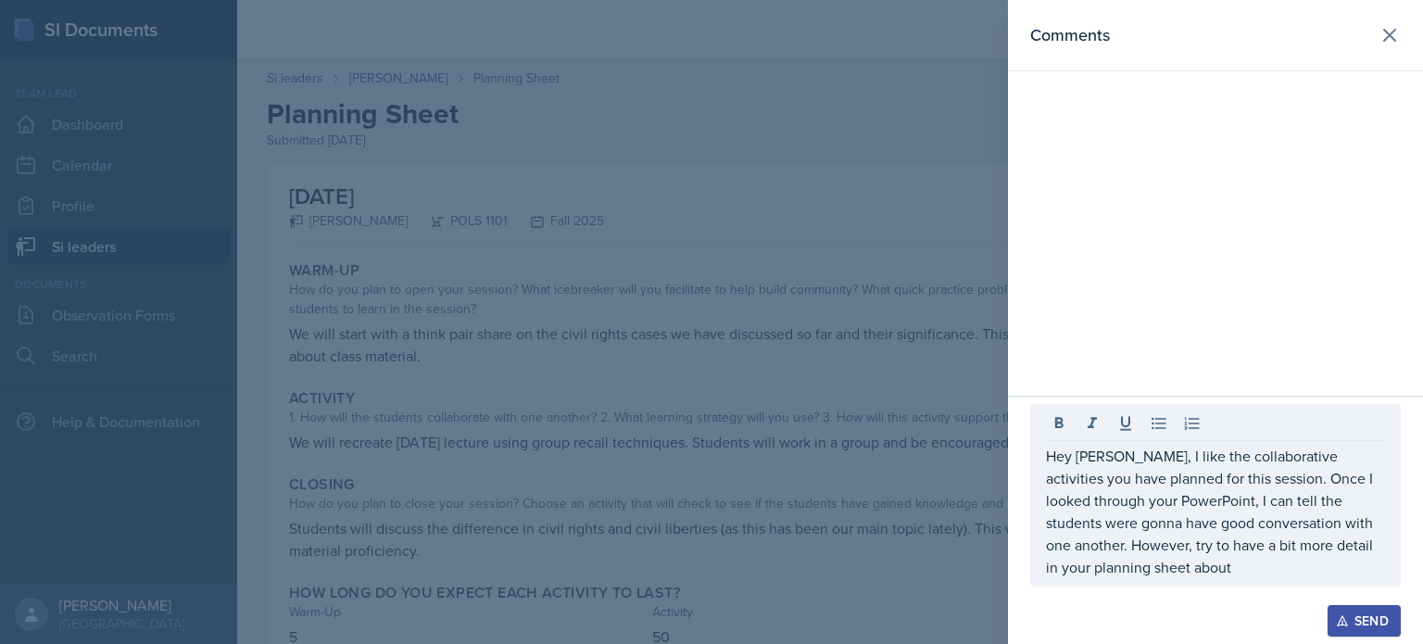
click at [689, 358] on div at bounding box center [711, 322] width 1423 height 644
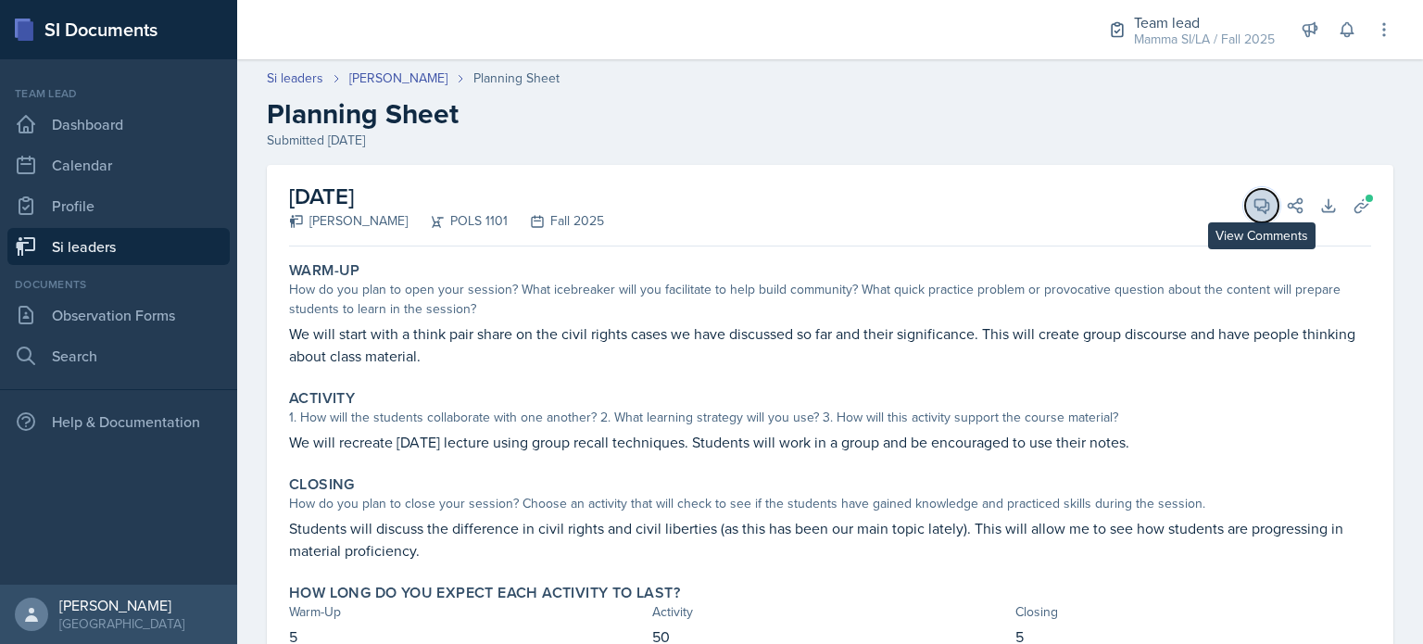
click at [1246, 198] on button "View Comments" at bounding box center [1262, 205] width 33 height 33
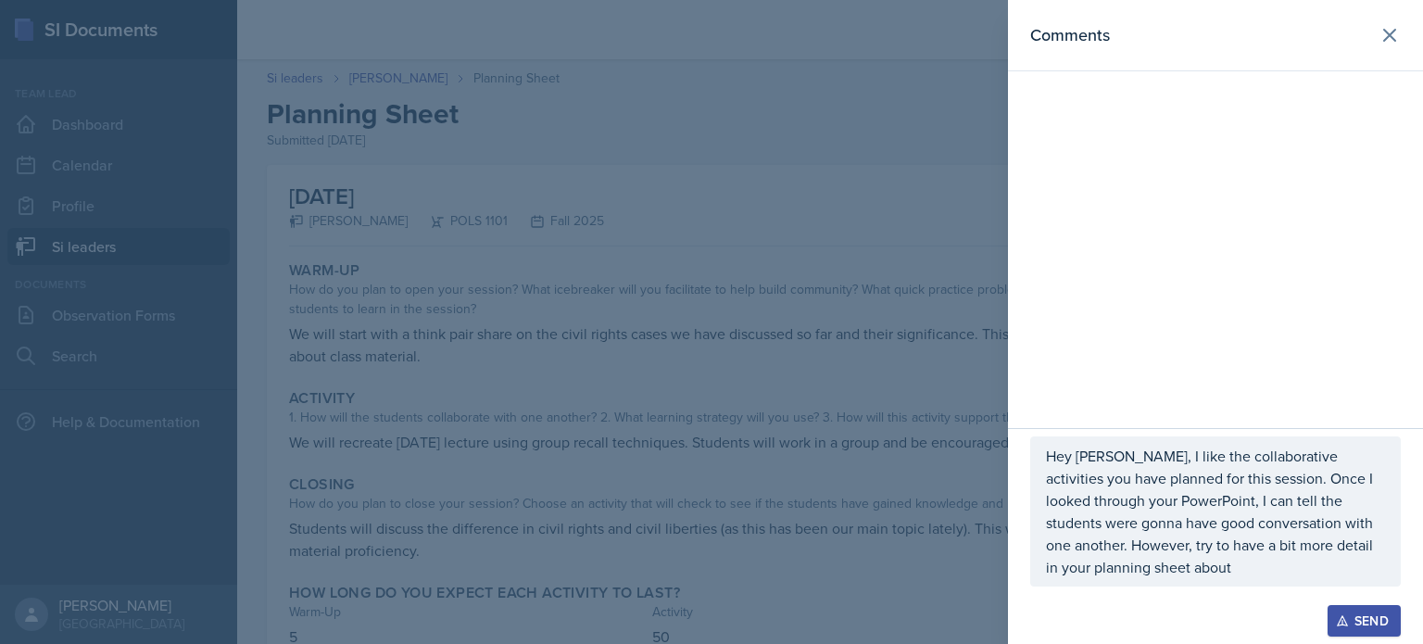
click at [1390, 566] on div "Hey Jada, I like the collaborative activities you have planned for this session…" at bounding box center [1216, 511] width 371 height 150
click at [1383, 576] on span at bounding box center [1377, 568] width 17 height 22
click at [1352, 570] on p "Hey Jada, I like the collaborative activities you have planned for this session…" at bounding box center [1215, 511] width 339 height 133
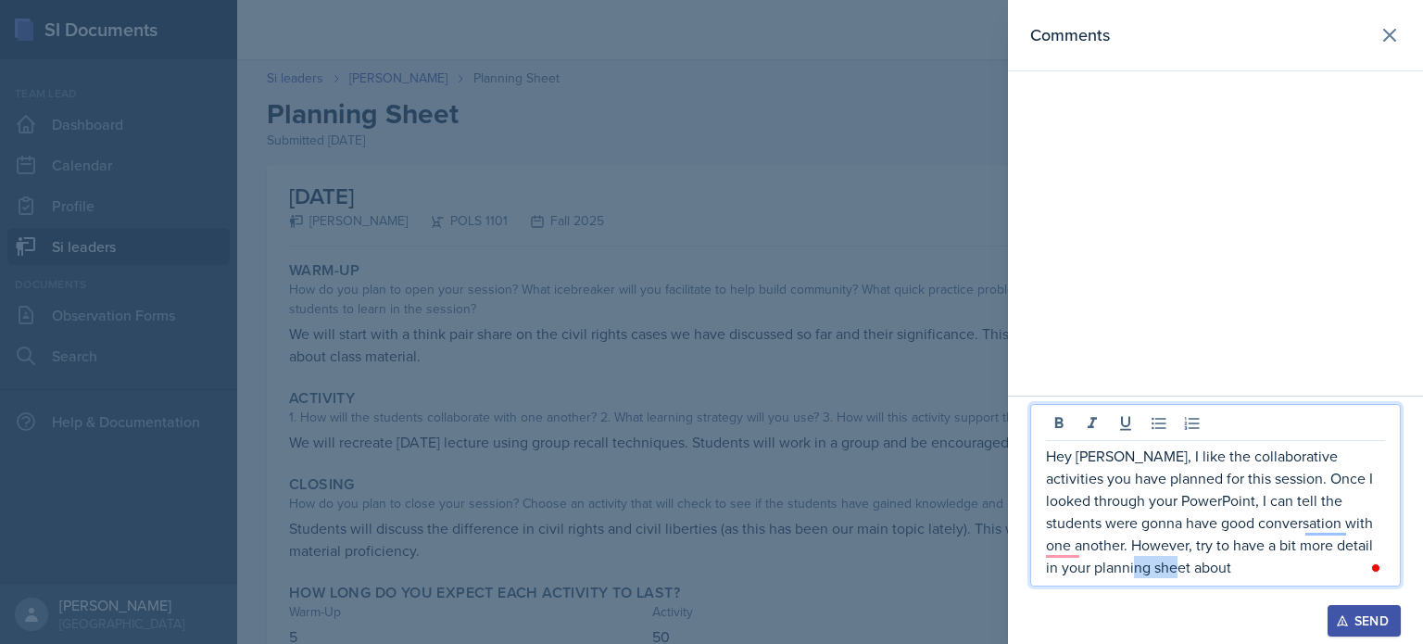
click at [1352, 570] on p "Hey Jada, I like the collaborative activities you have planned for this session…" at bounding box center [1215, 511] width 339 height 133
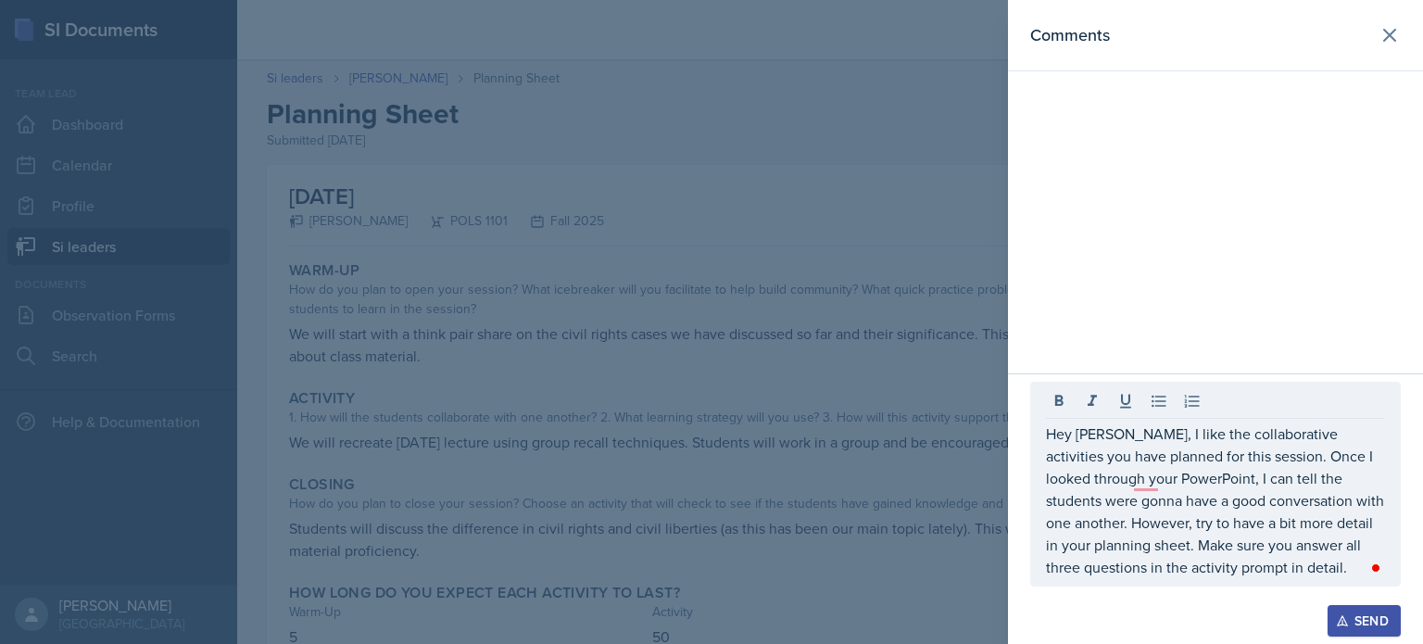
drag, startPoint x: 1038, startPoint y: 431, endPoint x: 1145, endPoint y: 482, distance: 119.0
click at [1145, 482] on div "Hey Jada, I like the collaborative activities you have planned for this session…" at bounding box center [1216, 484] width 371 height 205
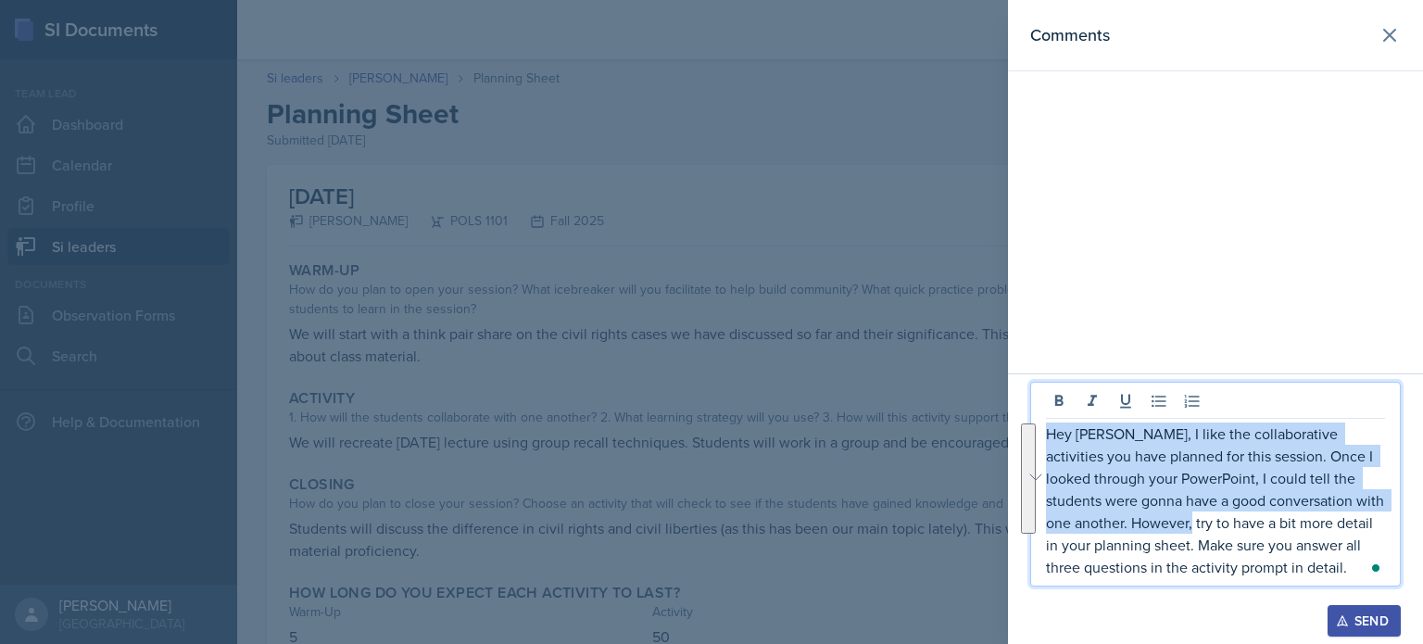
drag, startPoint x: 1045, startPoint y: 436, endPoint x: 1152, endPoint y: 522, distance: 136.5
click at [1152, 522] on p "Hey Jada, I like the collaborative activities you have planned for this session…" at bounding box center [1215, 501] width 339 height 156
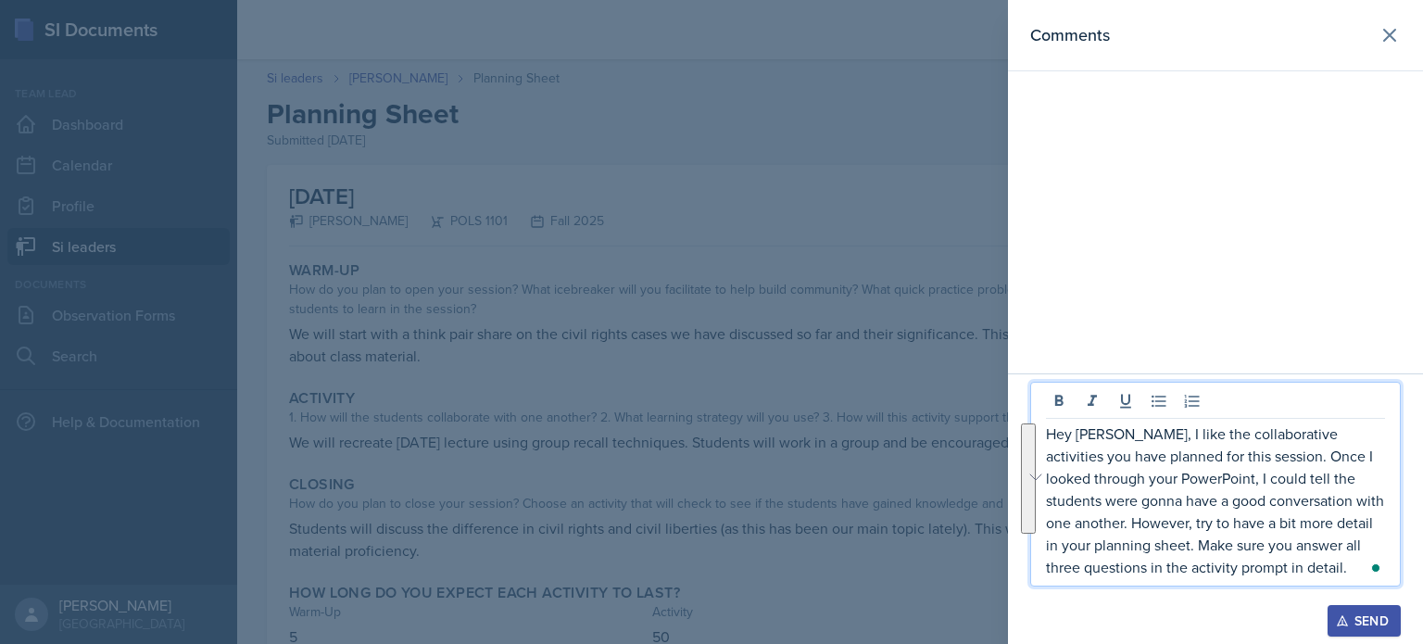
click at [1180, 537] on p "Hey Jada, I like the collaborative activities you have planned for this session…" at bounding box center [1215, 501] width 339 height 156
click at [1236, 525] on p "Hey Jada, I like the collaborative activities you have planned for this session…" at bounding box center [1215, 501] width 339 height 156
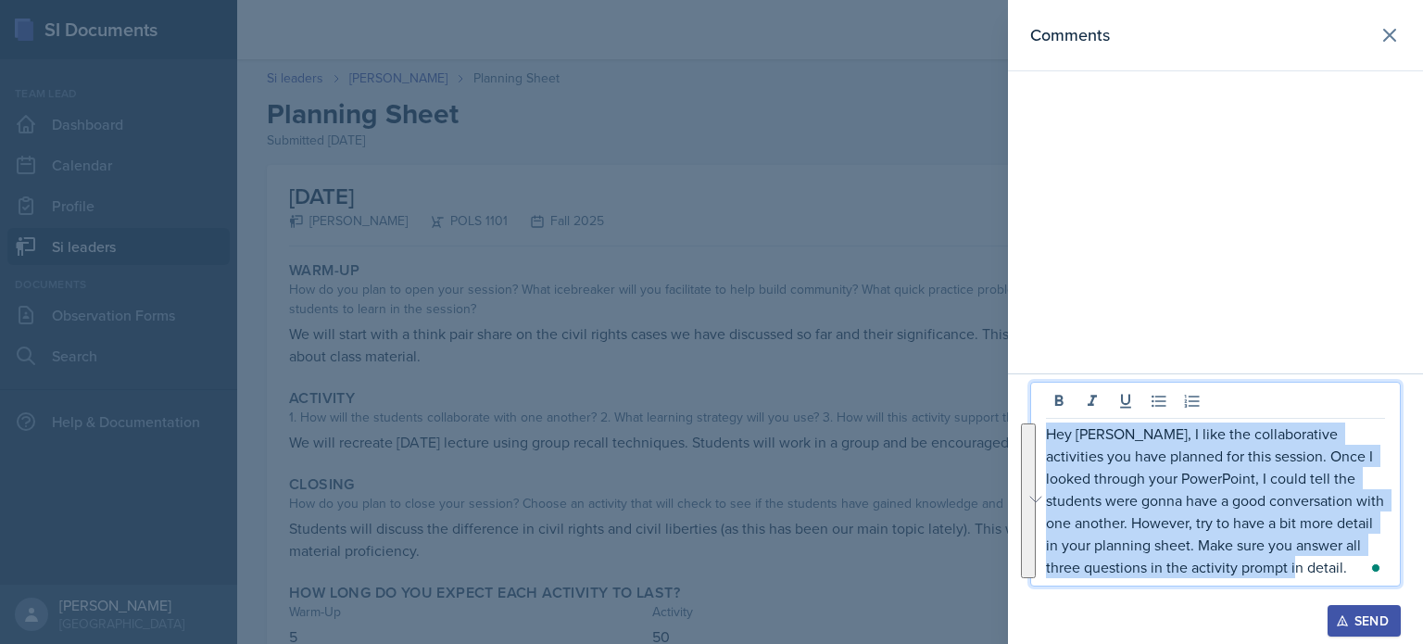
click at [1236, 525] on p "Hey Jada, I like the collaborative activities you have planned for this session…" at bounding box center [1215, 501] width 339 height 156
copy p "Hey Jada, I like the collaborative activities you have planned for this session…"
click at [1256, 568] on p "Hey Jada, I like the collaborative activities you have planned for this session…" at bounding box center [1215, 501] width 339 height 156
drag, startPoint x: 1328, startPoint y: 563, endPoint x: 1046, endPoint y: 444, distance: 306.0
click at [1046, 444] on p "Hey Jada, I like the collaborative activities you have planned for this session…" at bounding box center [1215, 501] width 339 height 156
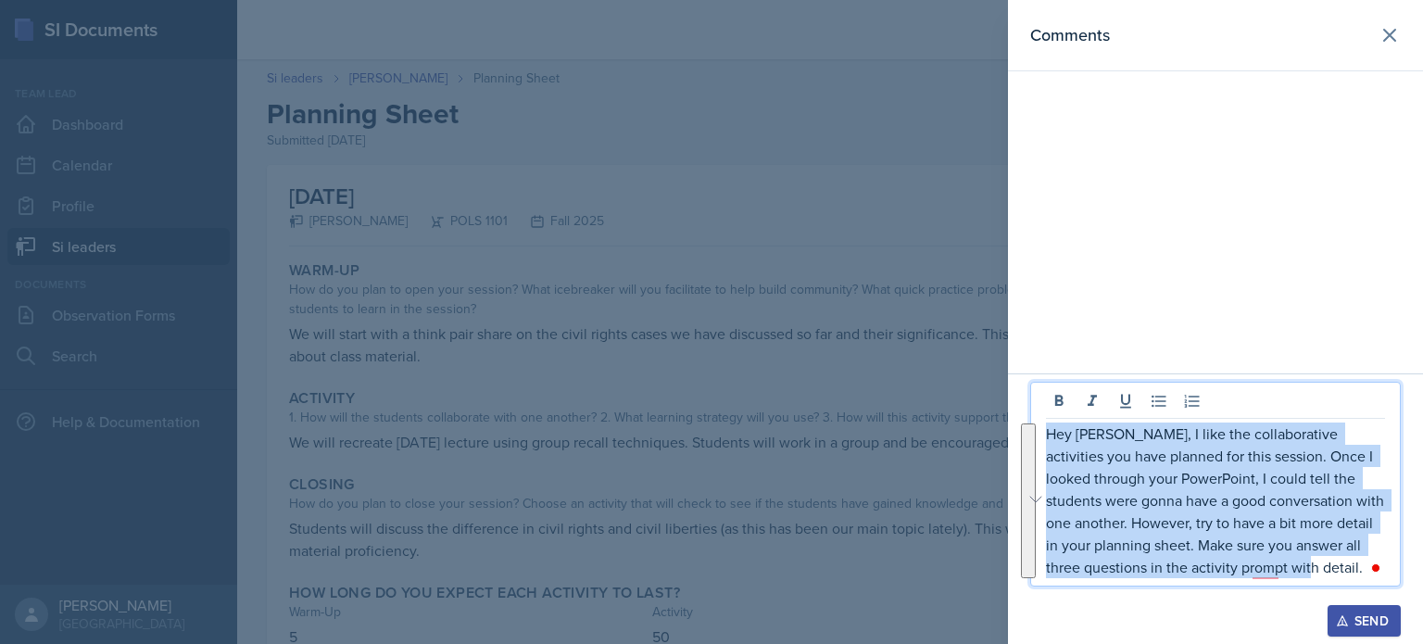
copy p "Hey Jada, I like the collaborative activities you have planned for this session…"
click at [1124, 453] on p "Hey Jada, I like the collaborative activities you have planned for this session…" at bounding box center [1215, 501] width 339 height 156
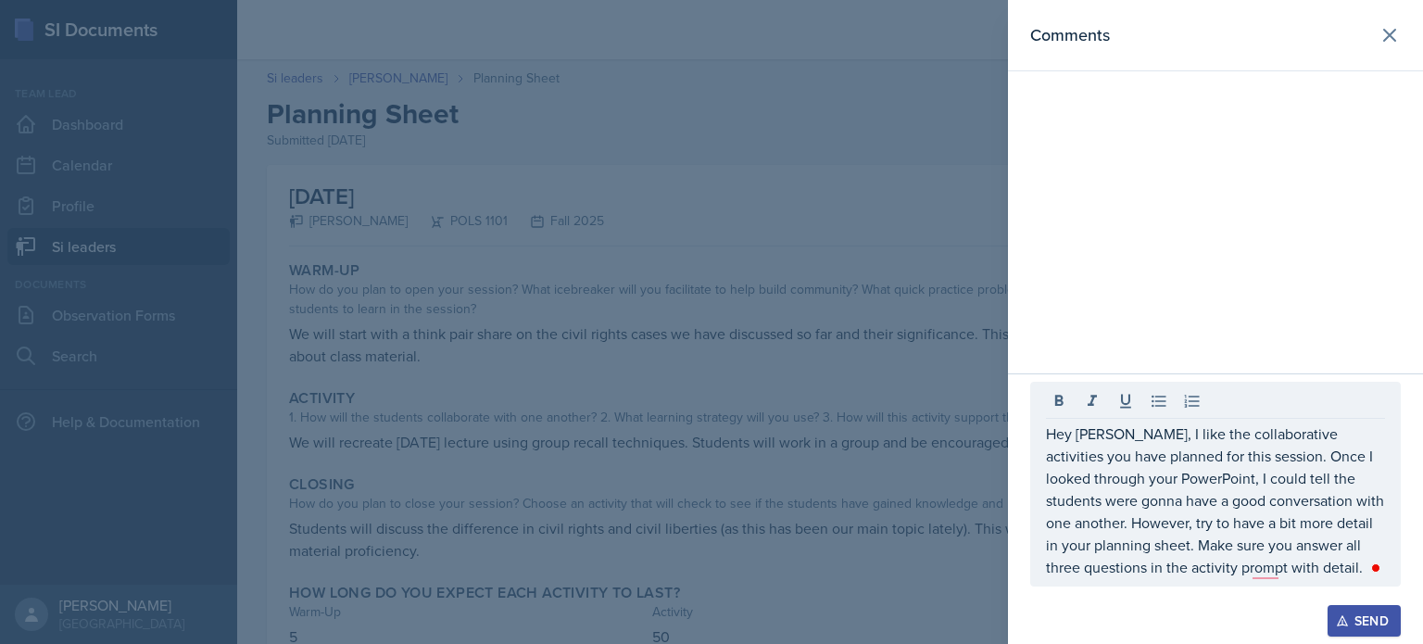
click at [1364, 625] on div "Send" at bounding box center [1364, 620] width 49 height 15
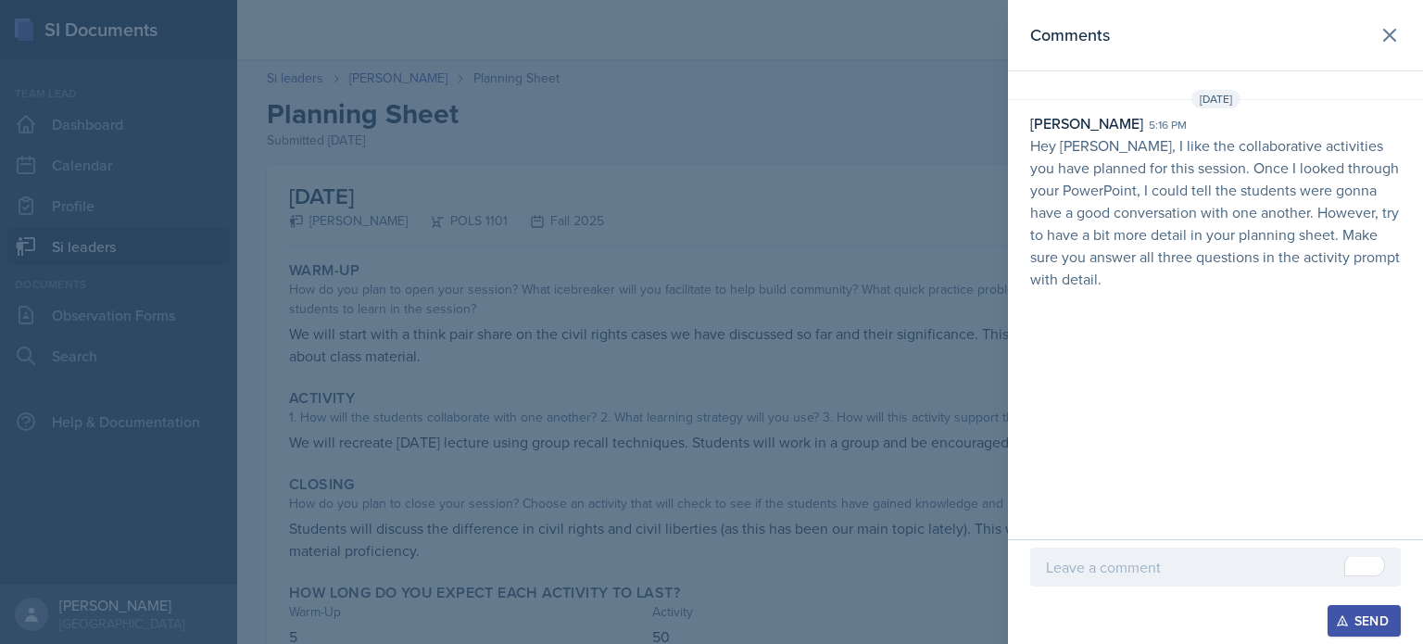
click at [907, 366] on div at bounding box center [711, 322] width 1423 height 644
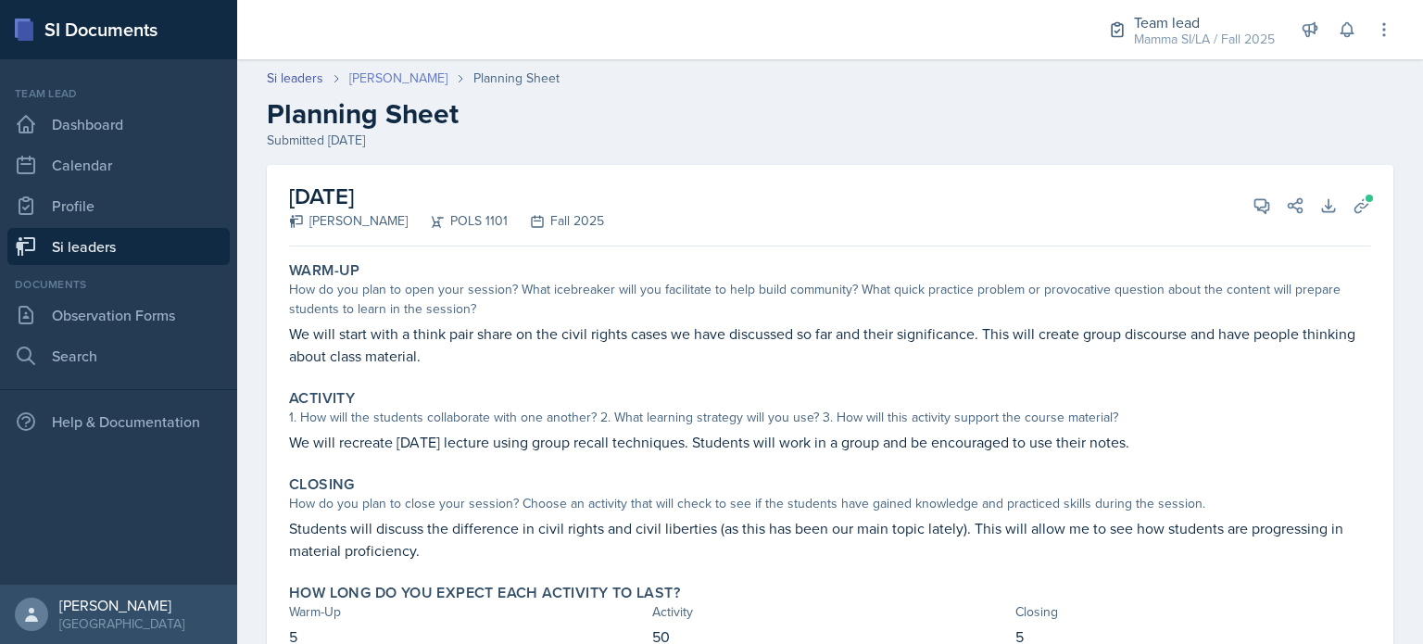
click at [407, 72] on link "[PERSON_NAME]" at bounding box center [398, 78] width 98 height 19
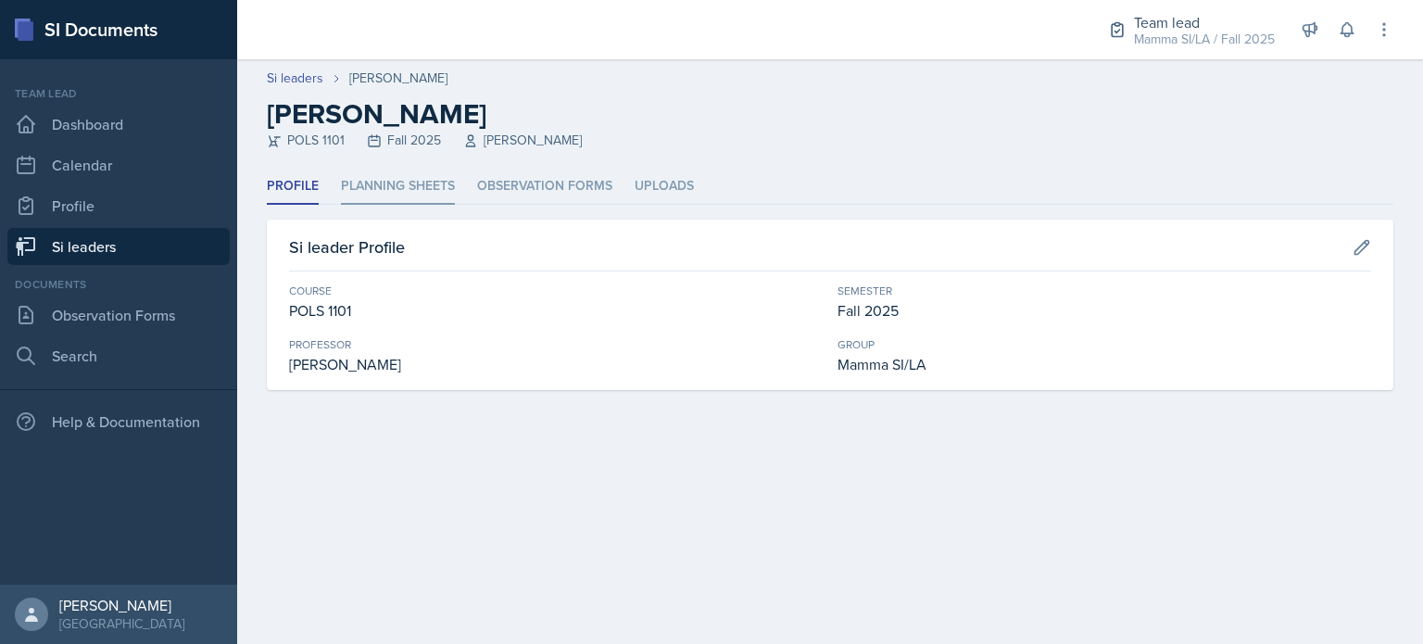
click at [408, 188] on li "Planning Sheets" at bounding box center [398, 187] width 114 height 36
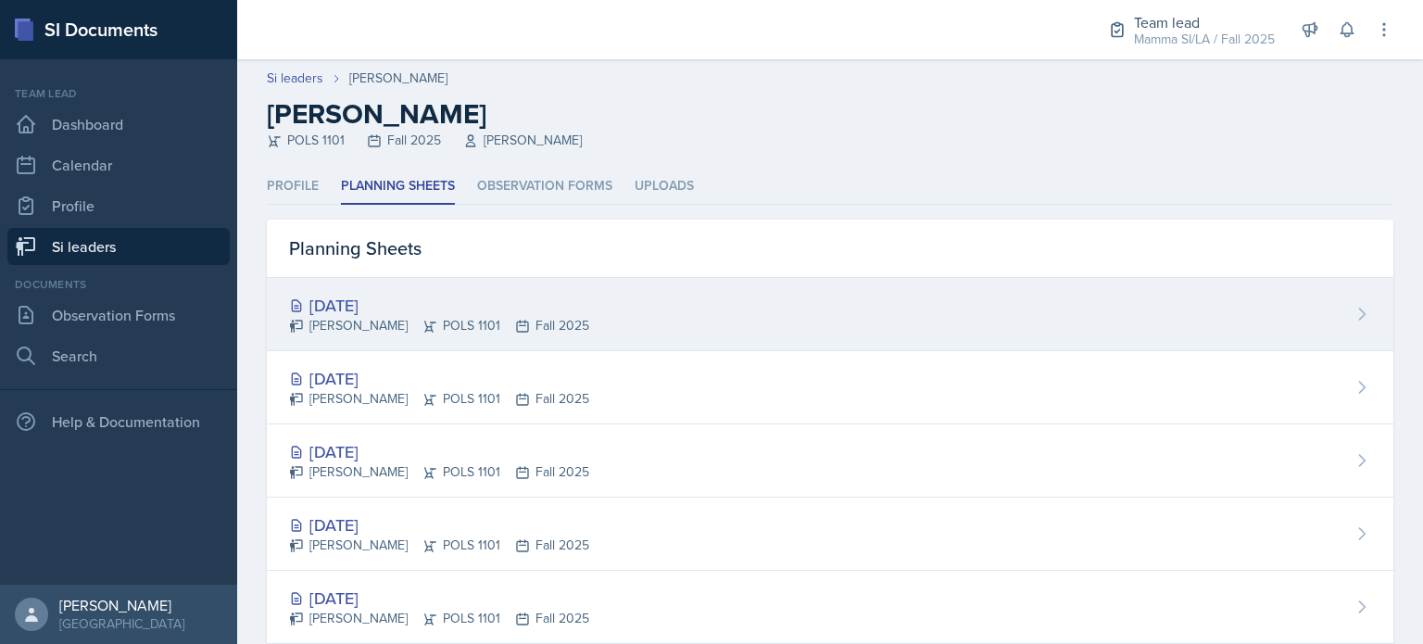
click at [513, 290] on div "Sep 25th, 2025 Jada Barronton POLS 1101 Fall 2025" at bounding box center [830, 314] width 1127 height 73
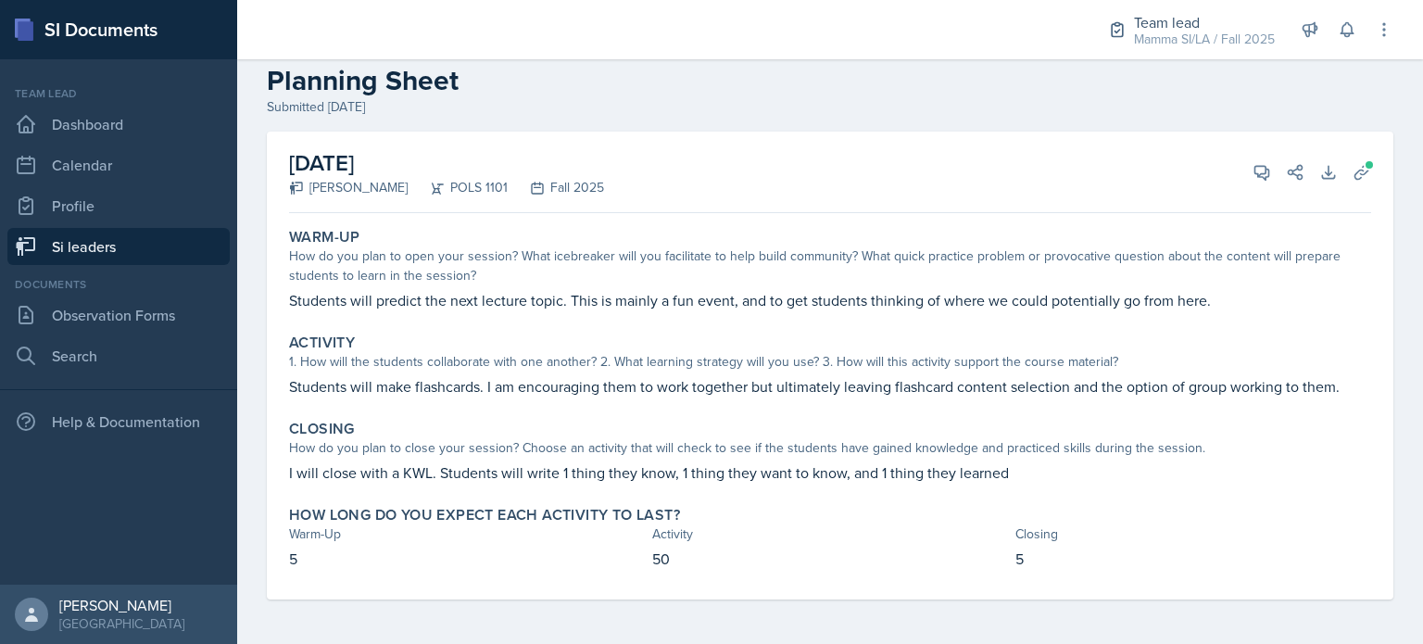
scroll to position [32, 0]
click at [1355, 167] on icon at bounding box center [1362, 173] width 14 height 14
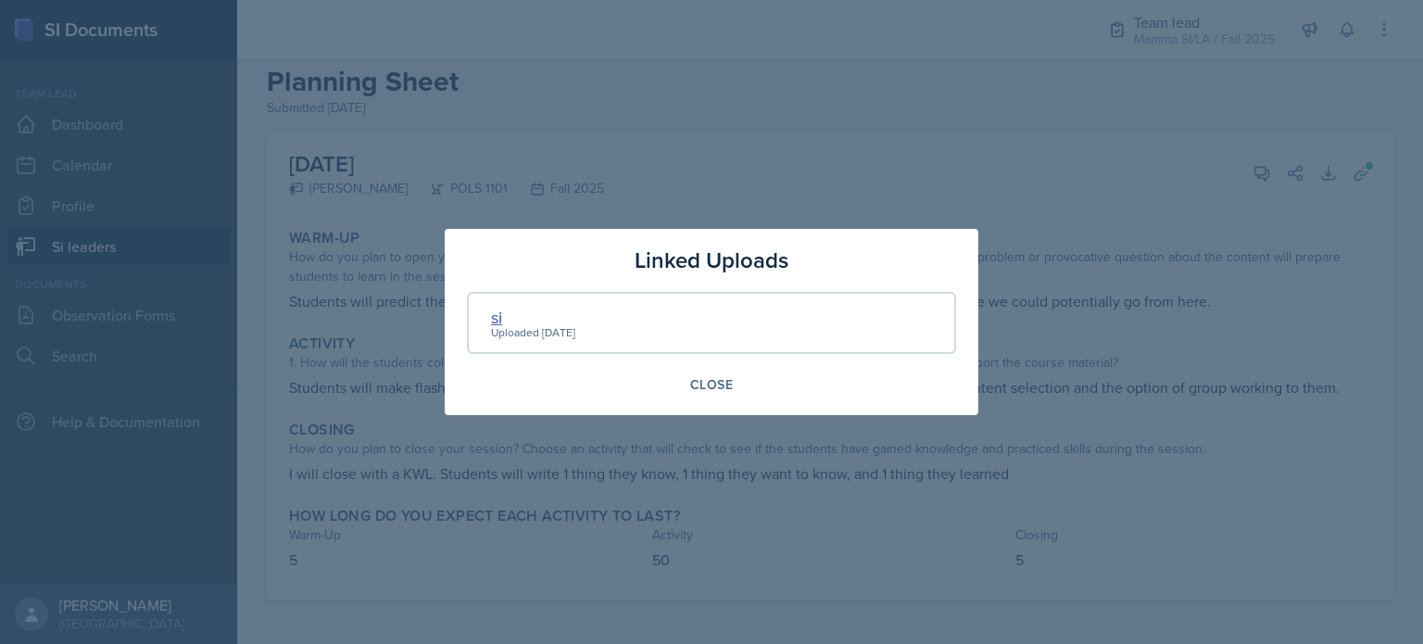
click at [494, 319] on div "si" at bounding box center [533, 317] width 84 height 25
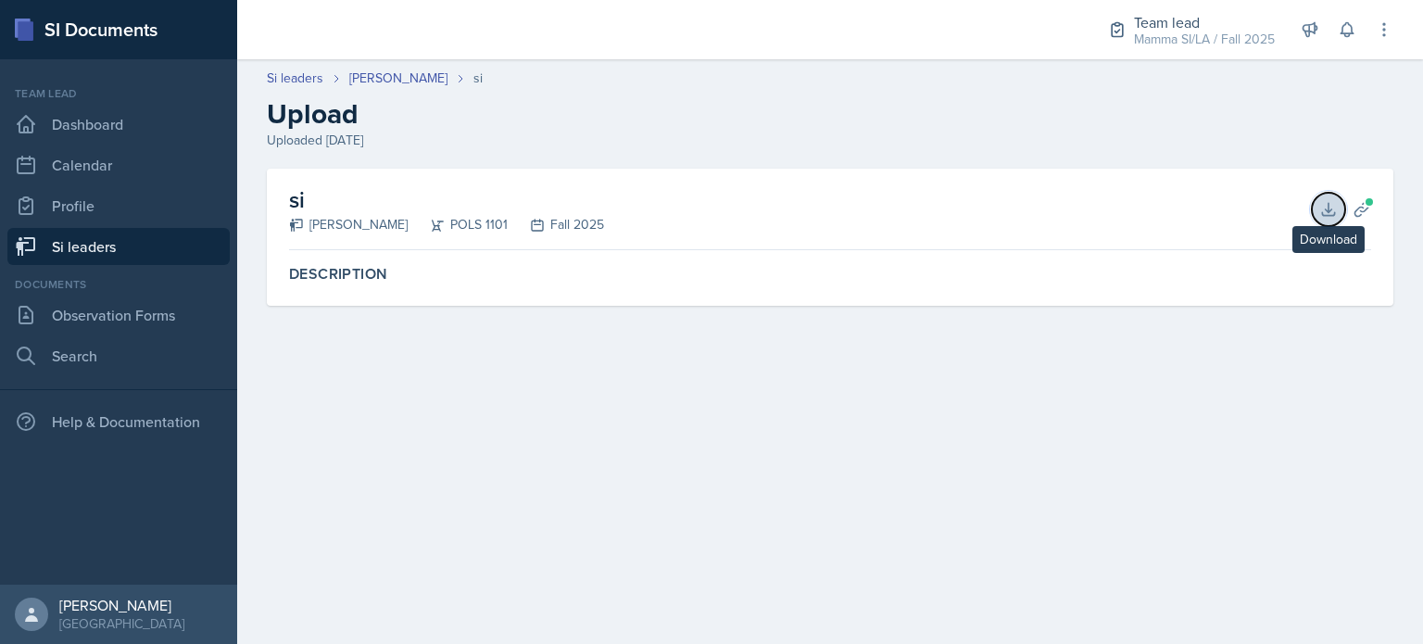
click at [1326, 204] on icon at bounding box center [1329, 209] width 19 height 19
click at [403, 81] on link "[PERSON_NAME]" at bounding box center [398, 78] width 98 height 19
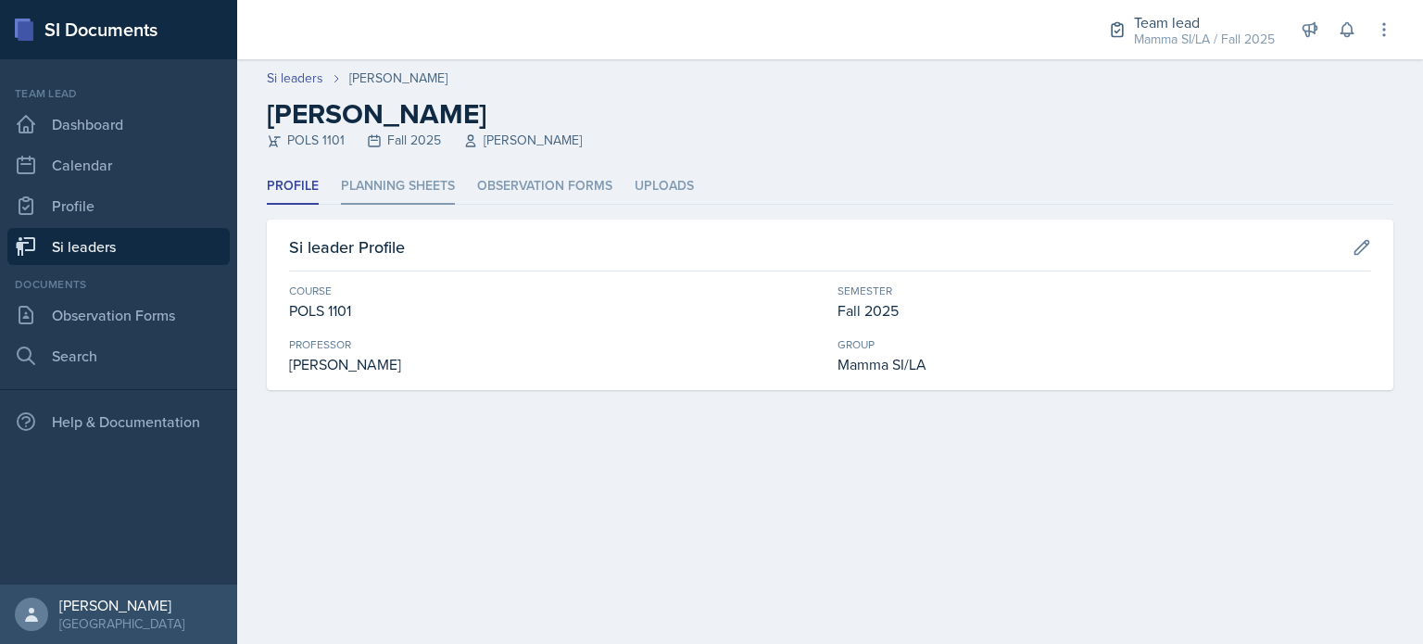
click at [371, 202] on li "Planning Sheets" at bounding box center [398, 187] width 114 height 36
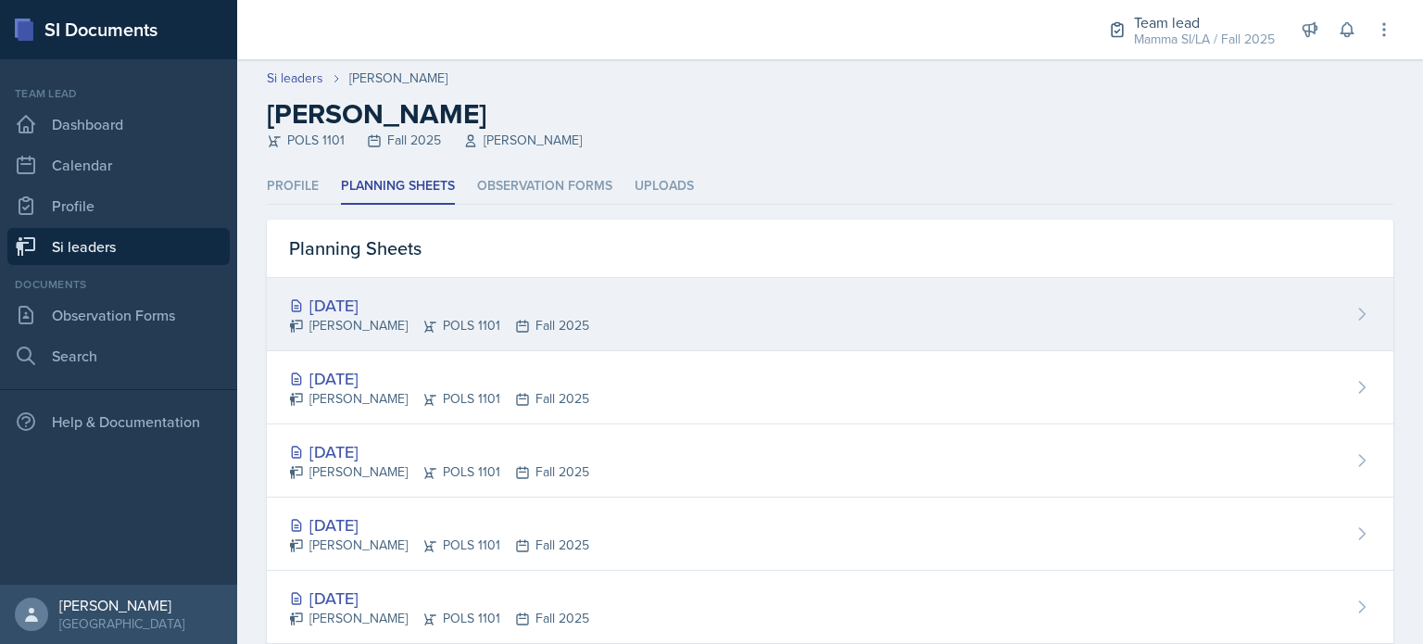
click at [527, 343] on div "Sep 25th, 2025 Jada Barronton POLS 1101 Fall 2025" at bounding box center [830, 314] width 1127 height 73
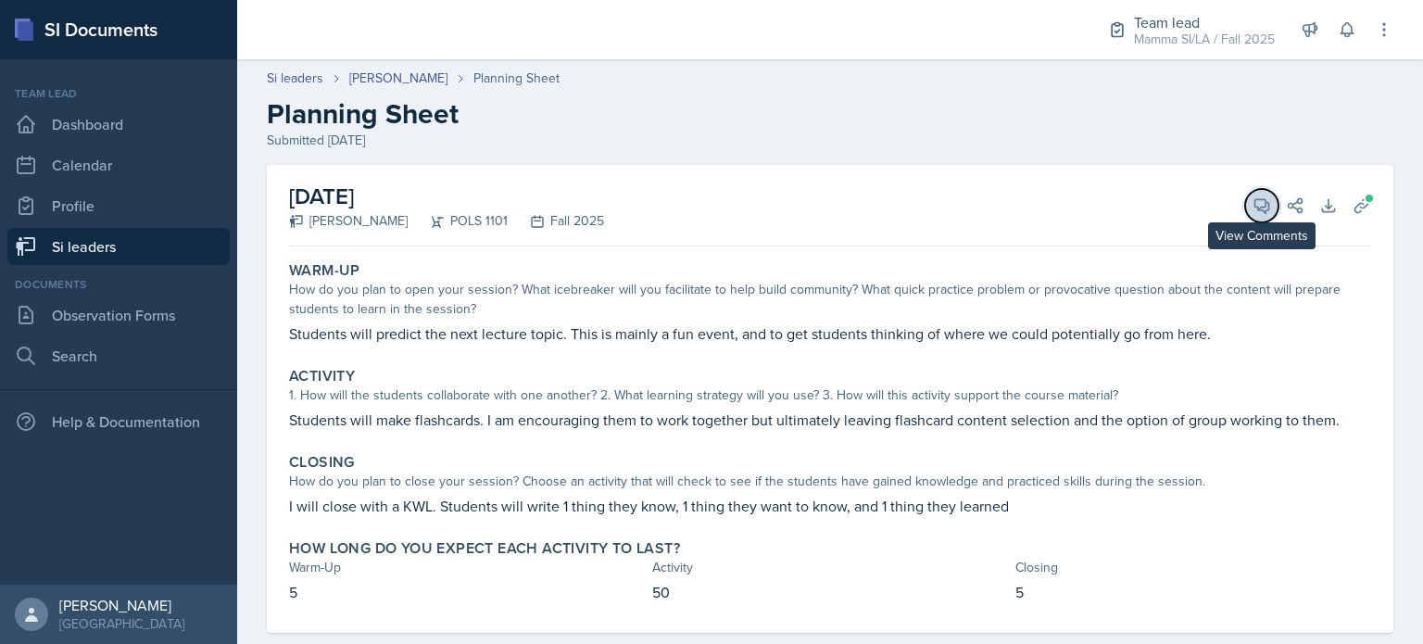
click at [1253, 213] on icon at bounding box center [1262, 205] width 19 height 19
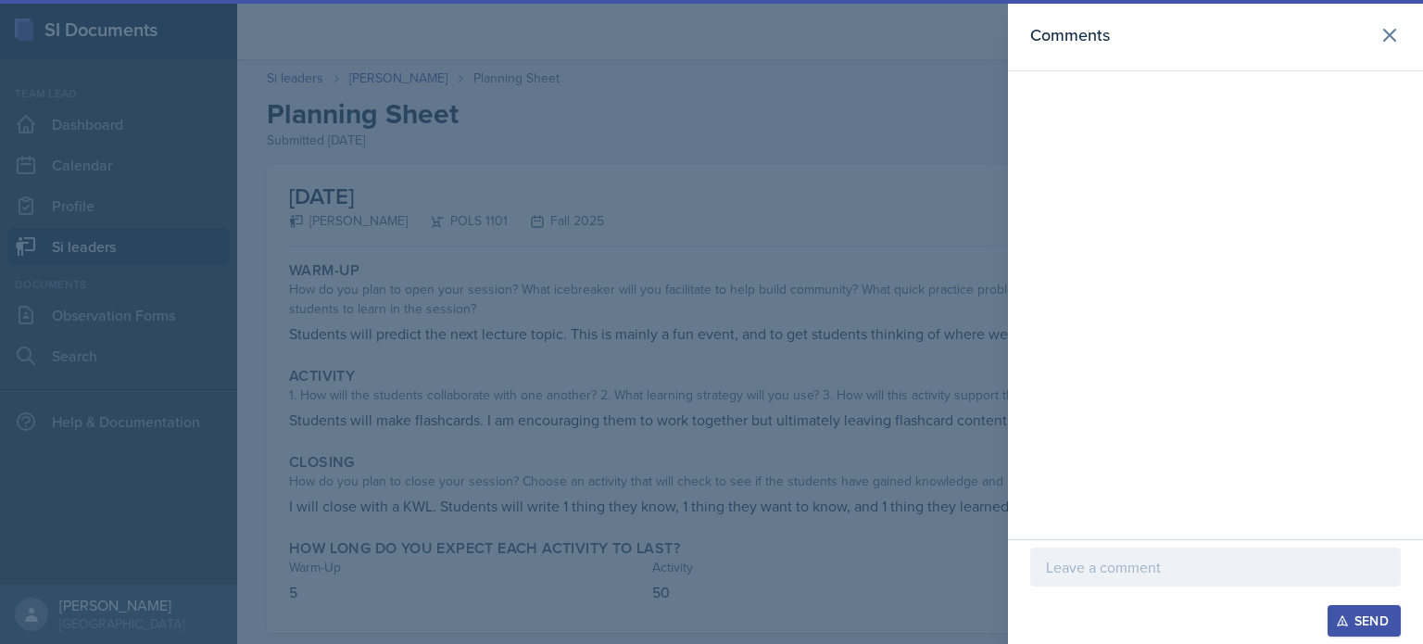
click at [1122, 577] on p at bounding box center [1215, 567] width 339 height 22
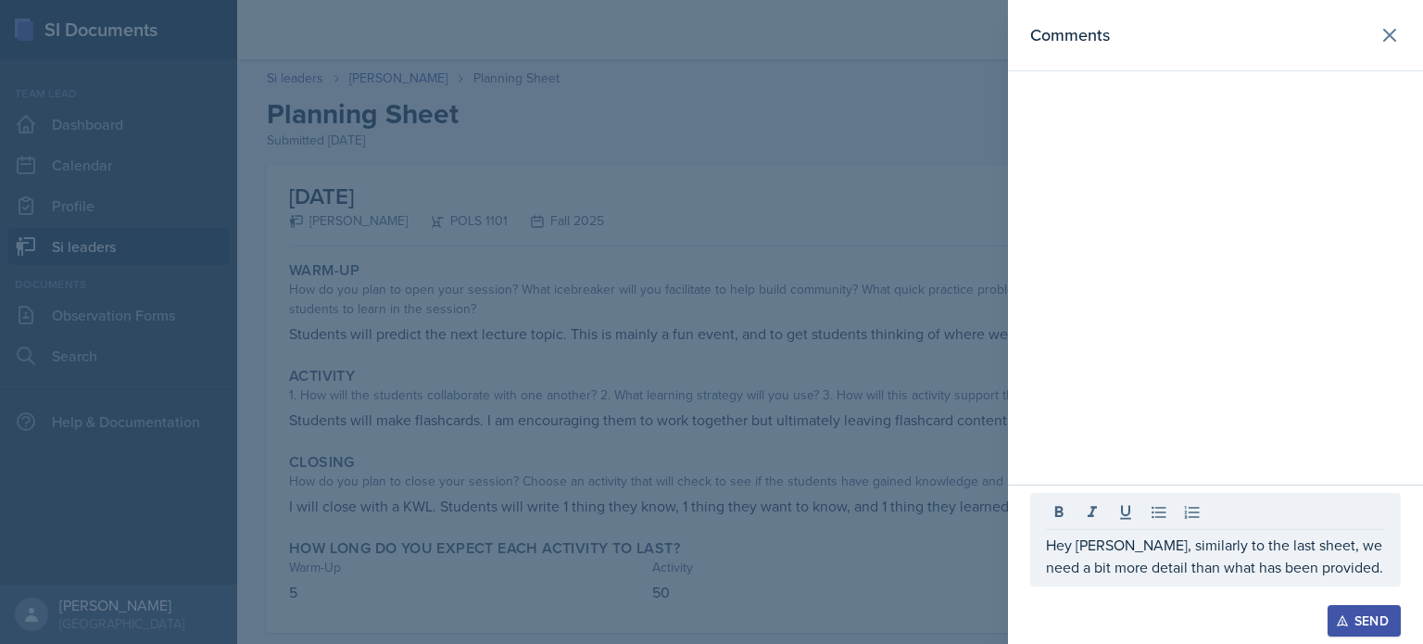
click at [1349, 568] on p "Hey Jada, similarly to the last sheet, we need a bit more detail than what has …" at bounding box center [1215, 556] width 339 height 44
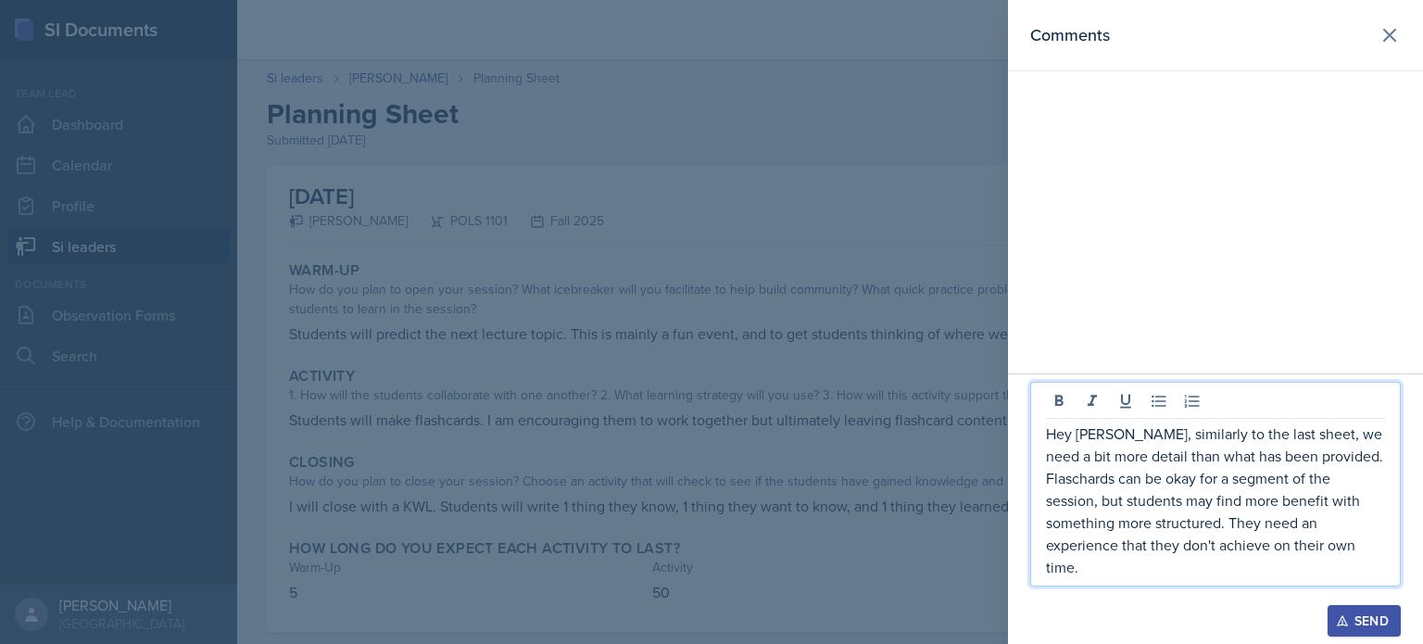
click at [1086, 481] on p "Hey Jada, similarly to the last sheet, we need a bit more detail than what has …" at bounding box center [1215, 501] width 339 height 156
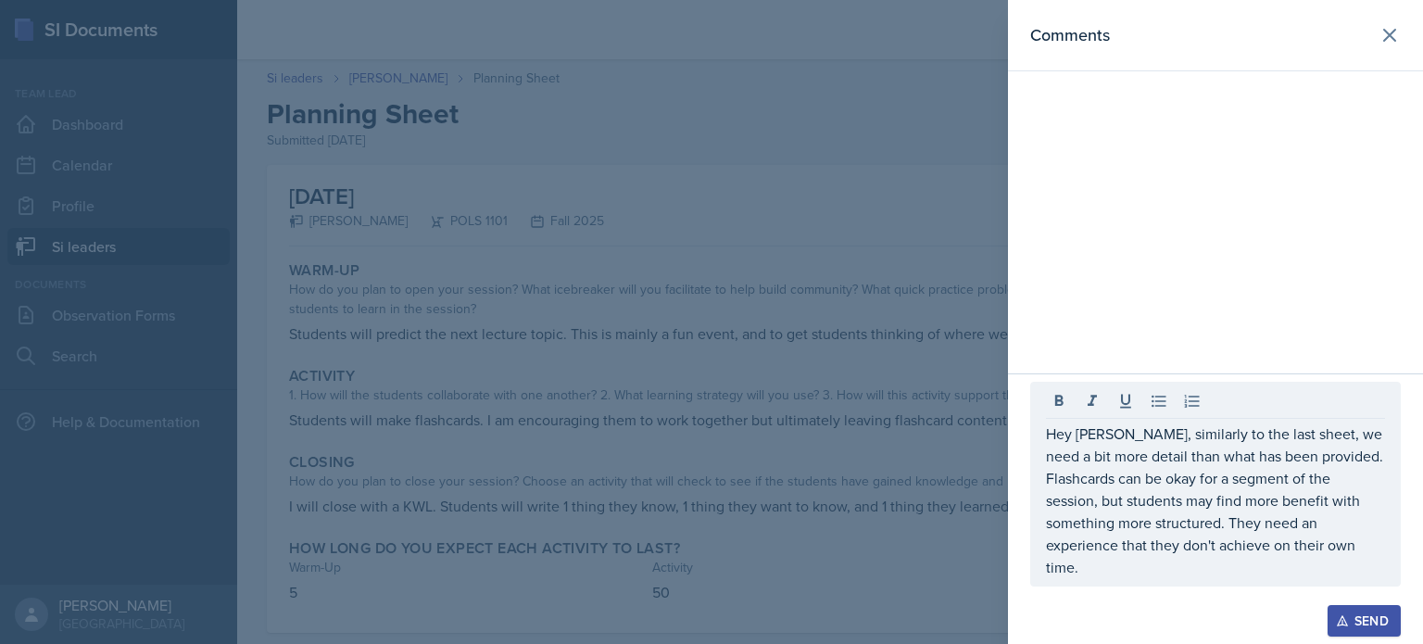
click at [1204, 584] on div "Hey Jada, similarly to the last sheet, we need a bit more detail than what has …" at bounding box center [1216, 484] width 371 height 205
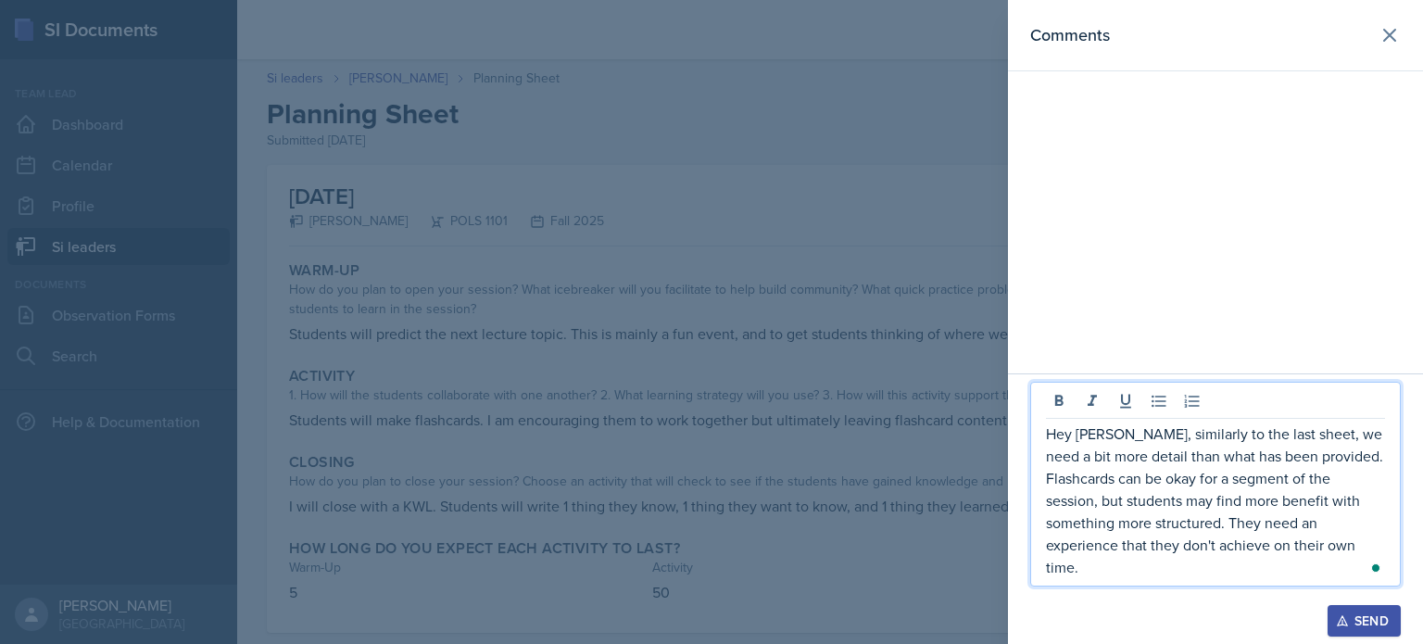
click at [1208, 577] on p "Hey Jada, similarly to the last sheet, we need a bit more detail than what has …" at bounding box center [1215, 501] width 339 height 156
click at [1212, 548] on p "Hey Jada, similarly to the last sheet, we need a bit more detail than what has …" at bounding box center [1215, 501] width 339 height 156
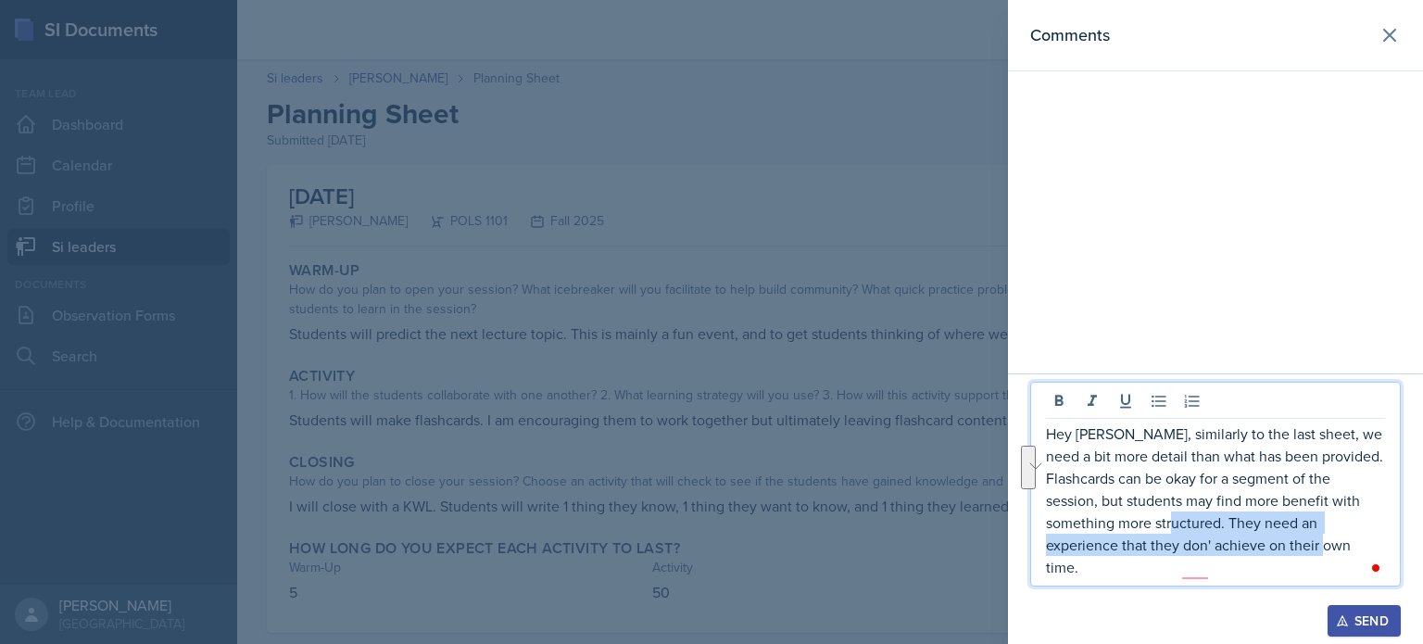
drag, startPoint x: 1228, startPoint y: 549, endPoint x: 1385, endPoint y: 599, distance: 165.3
click at [1385, 599] on div "Hey Jada, similarly to the last sheet, we need a bit more detail than what has …" at bounding box center [1216, 493] width 371 height 223
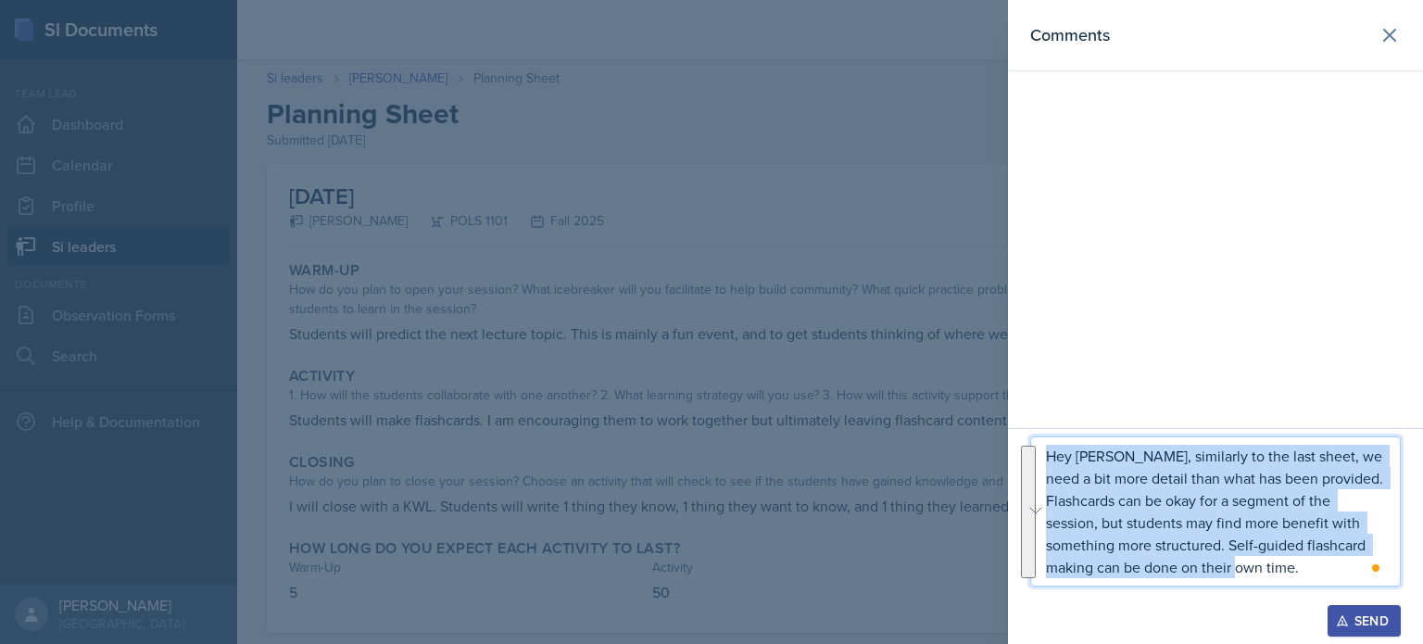
drag, startPoint x: 1332, startPoint y: 570, endPoint x: 1030, endPoint y: 467, distance: 319.1
click at [1030, 467] on section "Comments Hey Jada, similarly to the last sheet, we need a bit more detail than …" at bounding box center [1215, 322] width 415 height 644
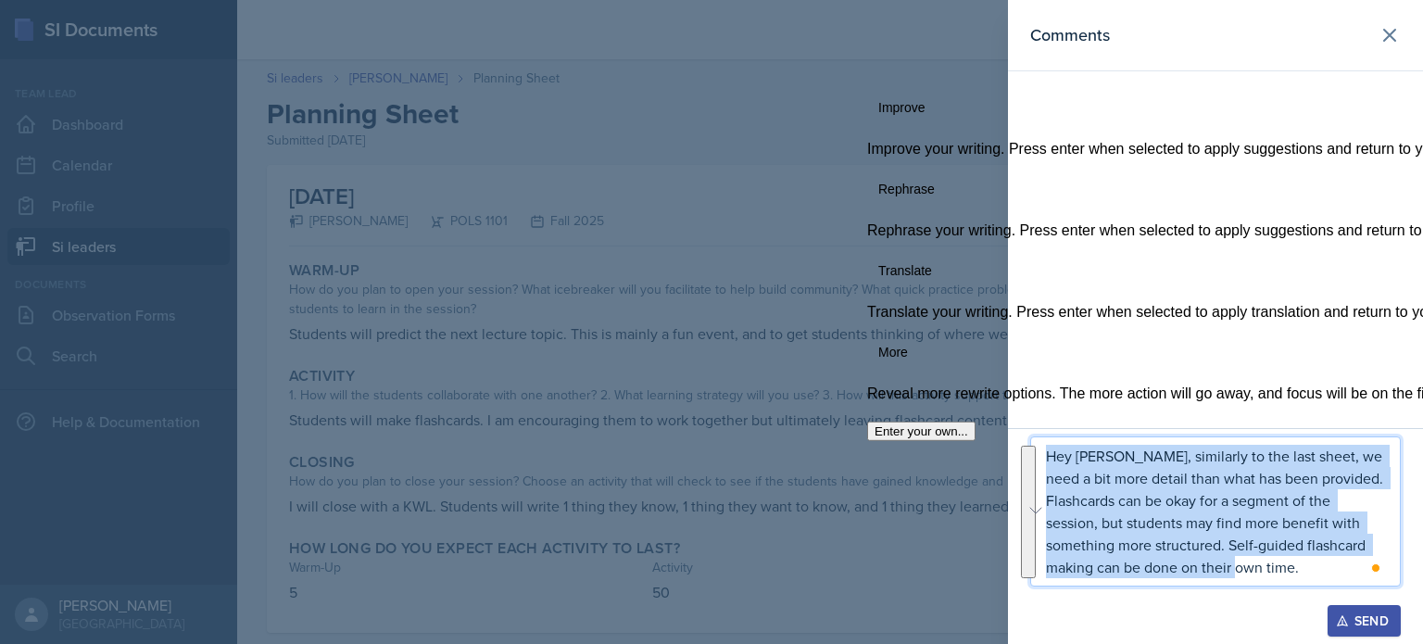
click at [1108, 492] on p "Hey Jada, similarly to the last sheet, we need a bit more detail than what has …" at bounding box center [1215, 511] width 339 height 133
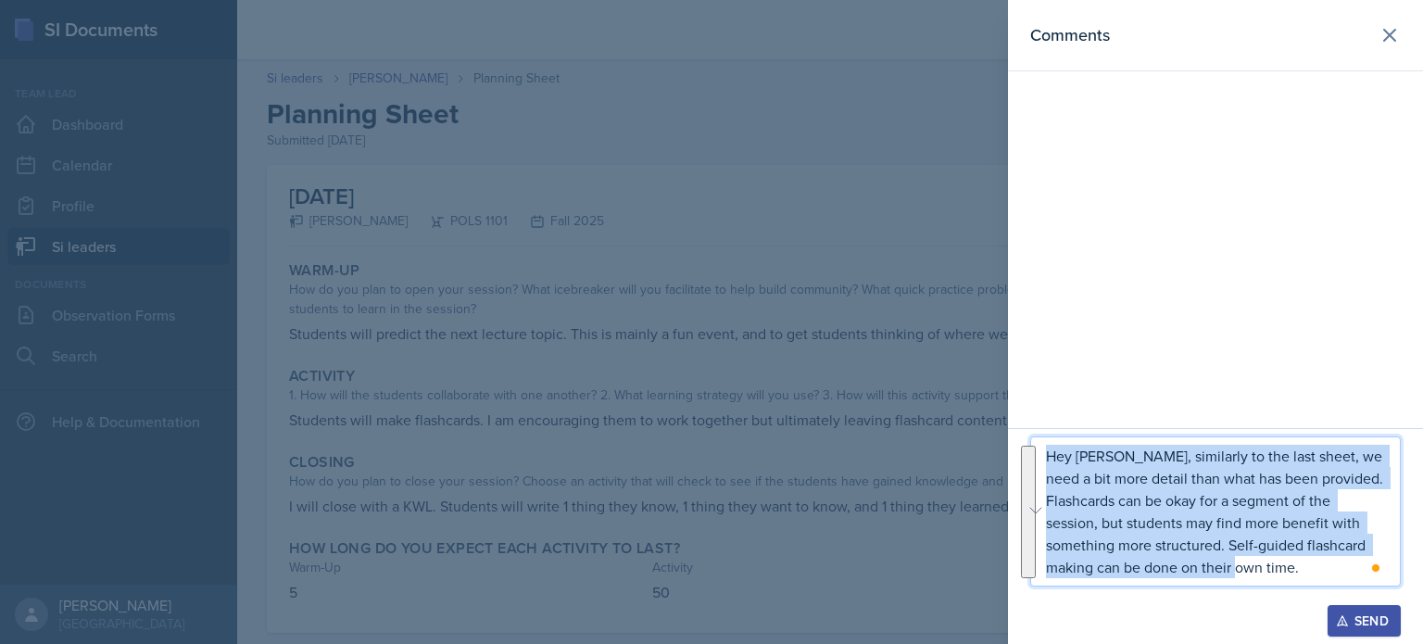
drag, startPoint x: 1322, startPoint y: 573, endPoint x: 1040, endPoint y: 455, distance: 305.3
click at [1040, 455] on section "Comments Hey Jada, similarly to the last sheet, we need a bit more detail than …" at bounding box center [1215, 322] width 415 height 644
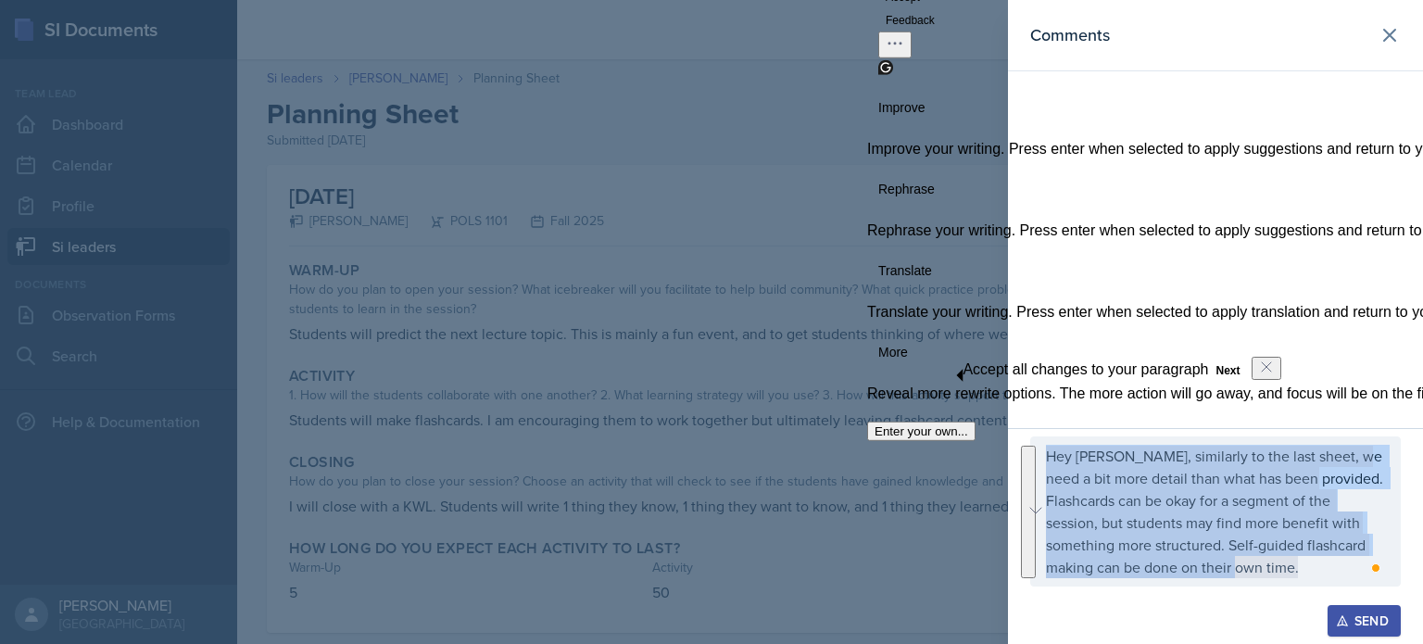
click at [1036, 455] on button "See rewrite suggestions" at bounding box center [1028, 512] width 15 height 133
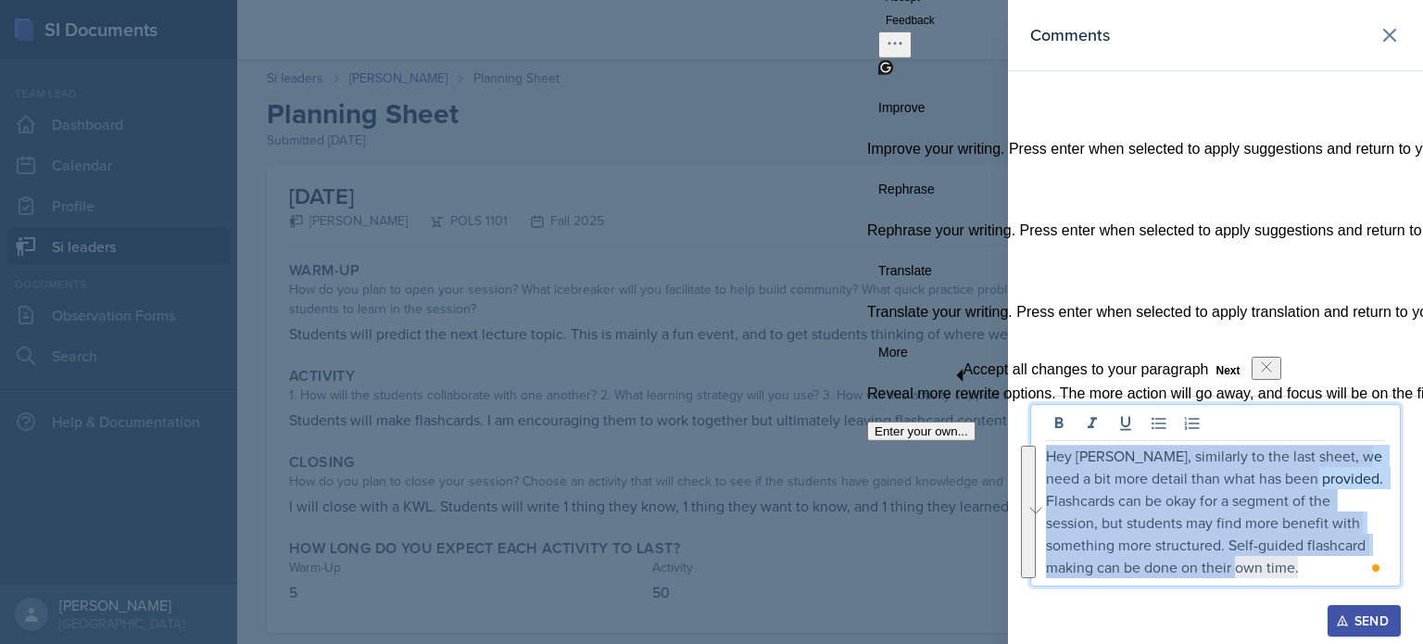
click at [1179, 519] on p "Hey Jada, similarly to the last sheet, we need a bit more detail than what has …" at bounding box center [1215, 511] width 339 height 133
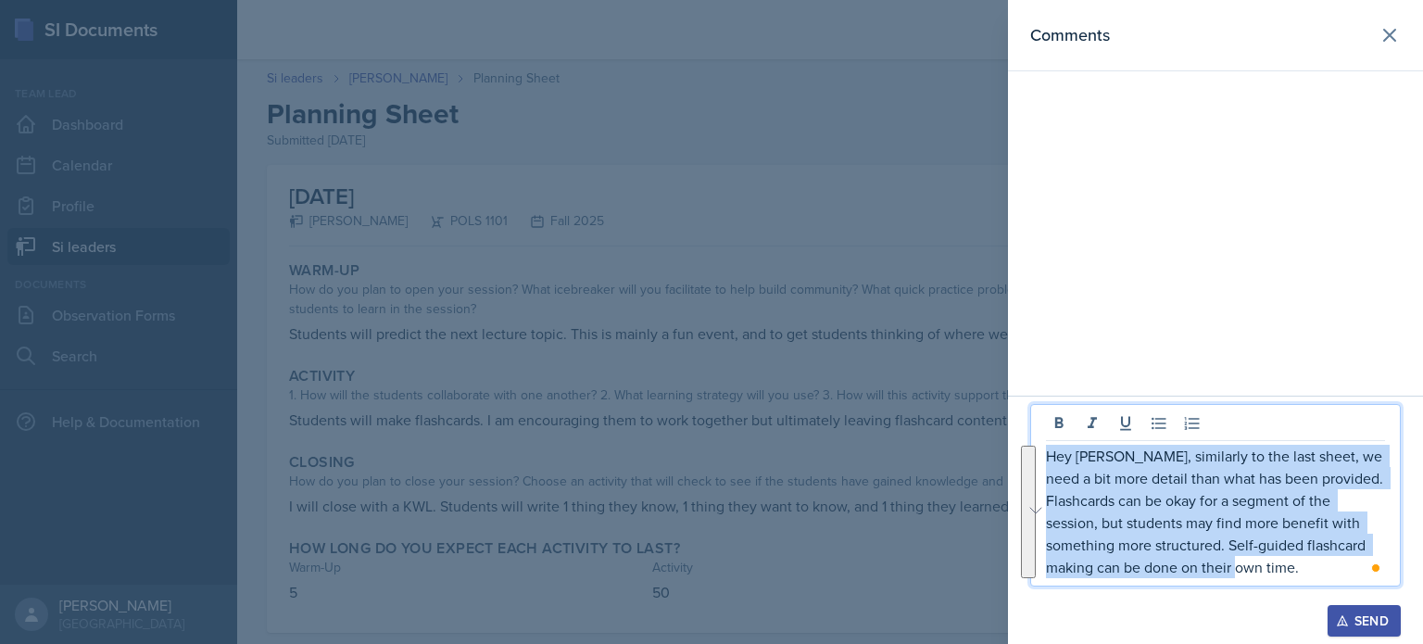
drag, startPoint x: 1331, startPoint y: 577, endPoint x: 1051, endPoint y: 451, distance: 306.9
click at [1051, 451] on p "Hey Jada, similarly to the last sheet, we need a bit more detail than what has …" at bounding box center [1215, 511] width 339 height 133
copy p "Hey Jada, similarly to the last sheet, we need a bit more detail than what has …"
click at [1092, 462] on p "Hey Jada, similarly to the last sheet, we need a bit more detail than what has …" at bounding box center [1215, 511] width 339 height 133
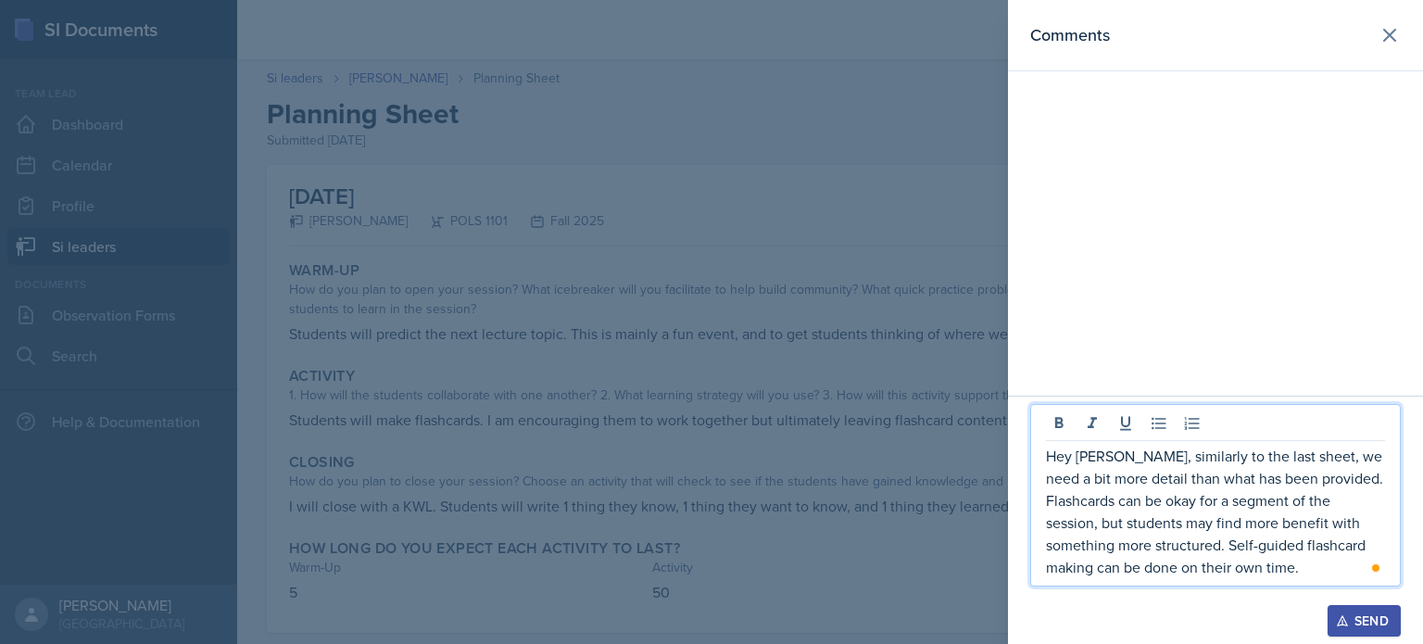
drag, startPoint x: 1317, startPoint y: 571, endPoint x: 1313, endPoint y: 581, distance: 10.8
click at [1313, 581] on div "Hey Jada, similarly to the last sheet, we need a bit more detail than what has …" at bounding box center [1216, 495] width 371 height 183
click at [1055, 500] on p "Hey Jada, similarly to the last sheet, we need a bit more detail than what has …" at bounding box center [1215, 511] width 339 height 133
click at [1316, 570] on p "Hey Jada, similarly to the last sheet, we need a bit more detail than what has …" at bounding box center [1215, 511] width 339 height 133
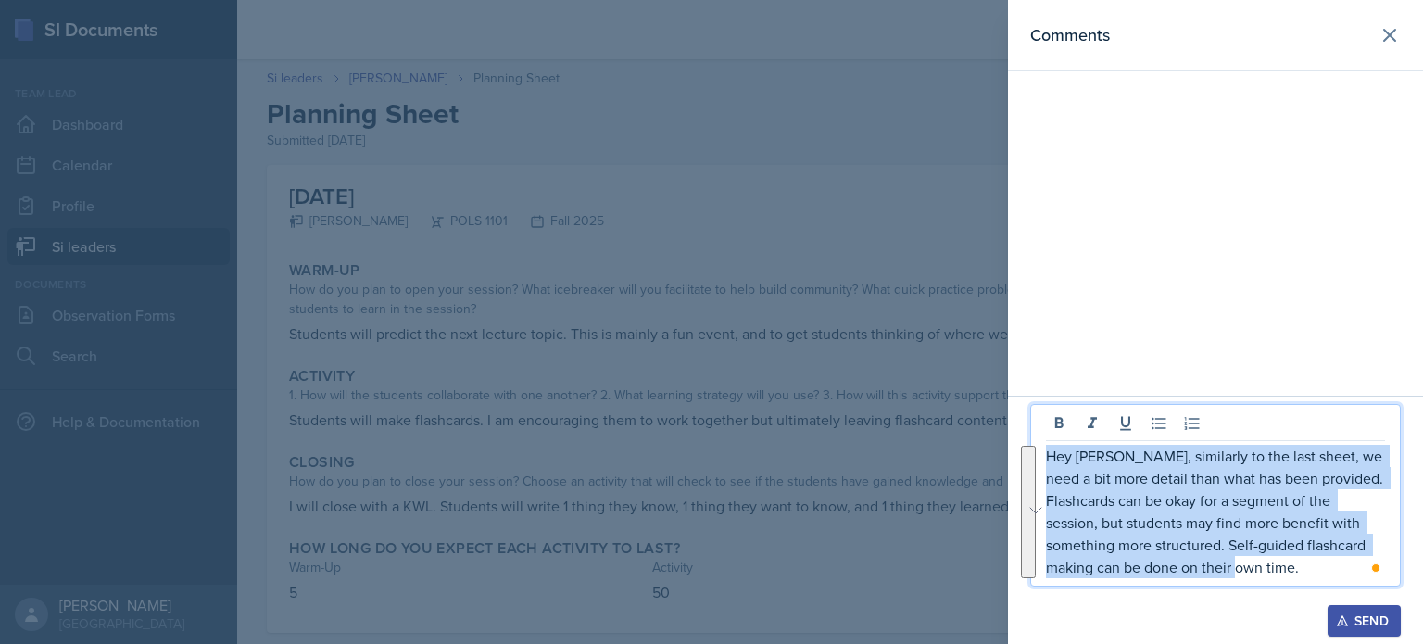
drag, startPoint x: 1316, startPoint y: 570, endPoint x: 1049, endPoint y: 462, distance: 287.7
click at [1049, 462] on p "Hey Jada, similarly to the last sheet, we need a bit more detail than what has …" at bounding box center [1215, 511] width 339 height 133
copy p "Hey Jada, similarly to the last sheet, we need a bit more detail than what has …"
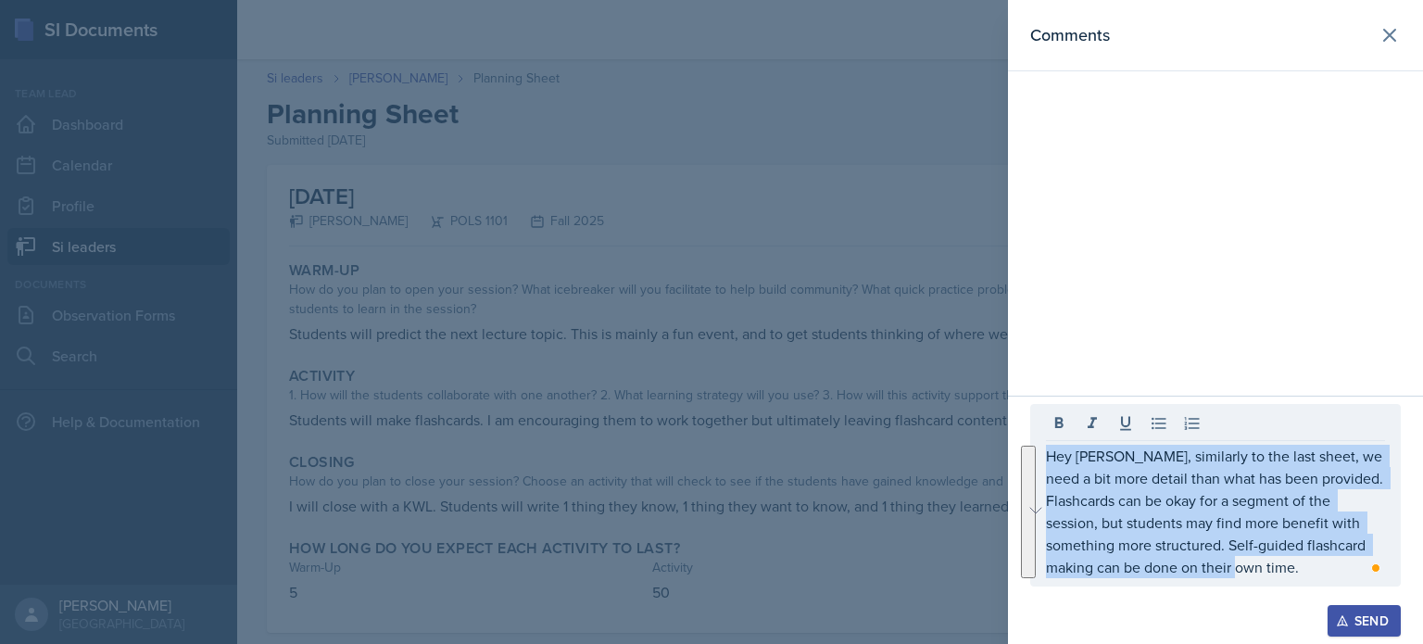
click at [1337, 613] on button "Send" at bounding box center [1364, 621] width 73 height 32
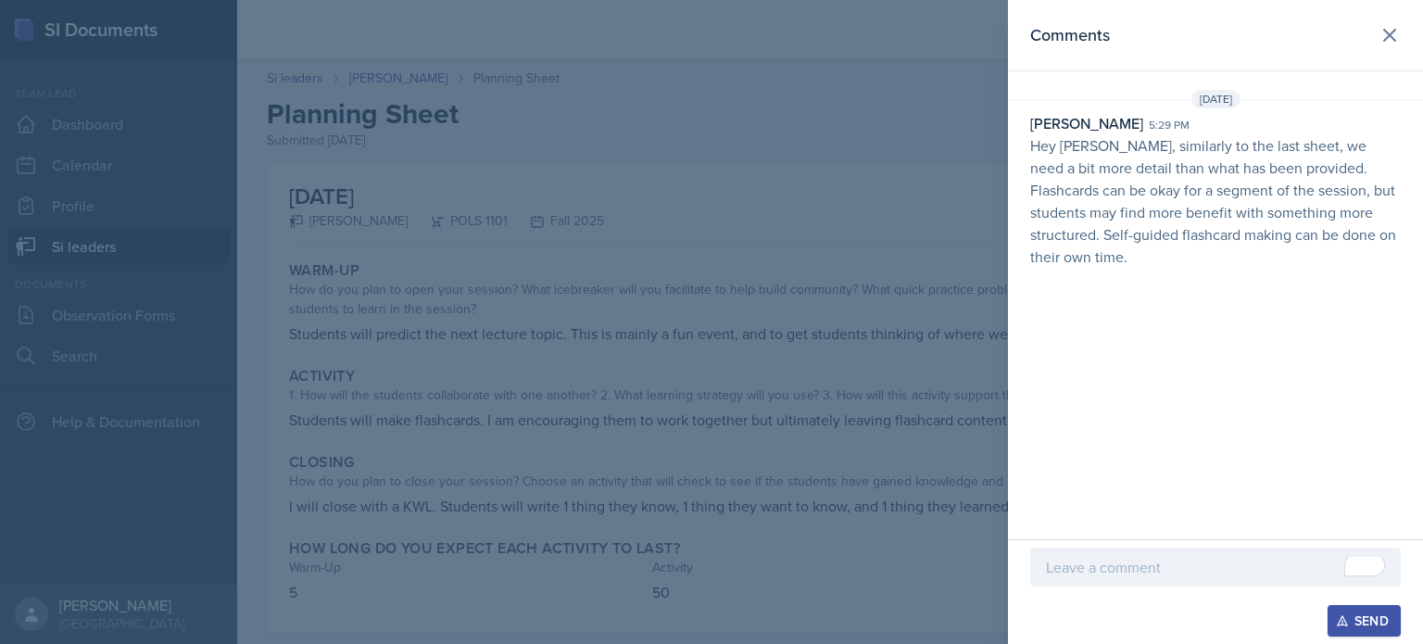
click at [708, 418] on div at bounding box center [711, 322] width 1423 height 644
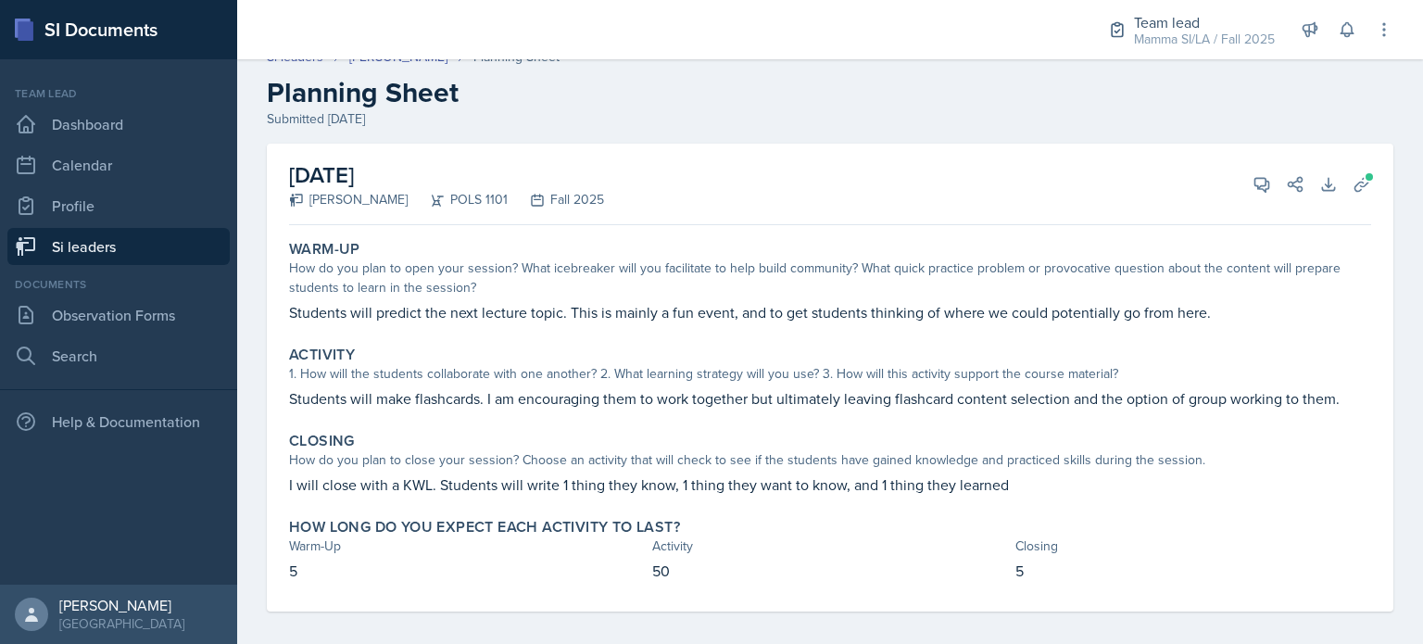
scroll to position [33, 0]
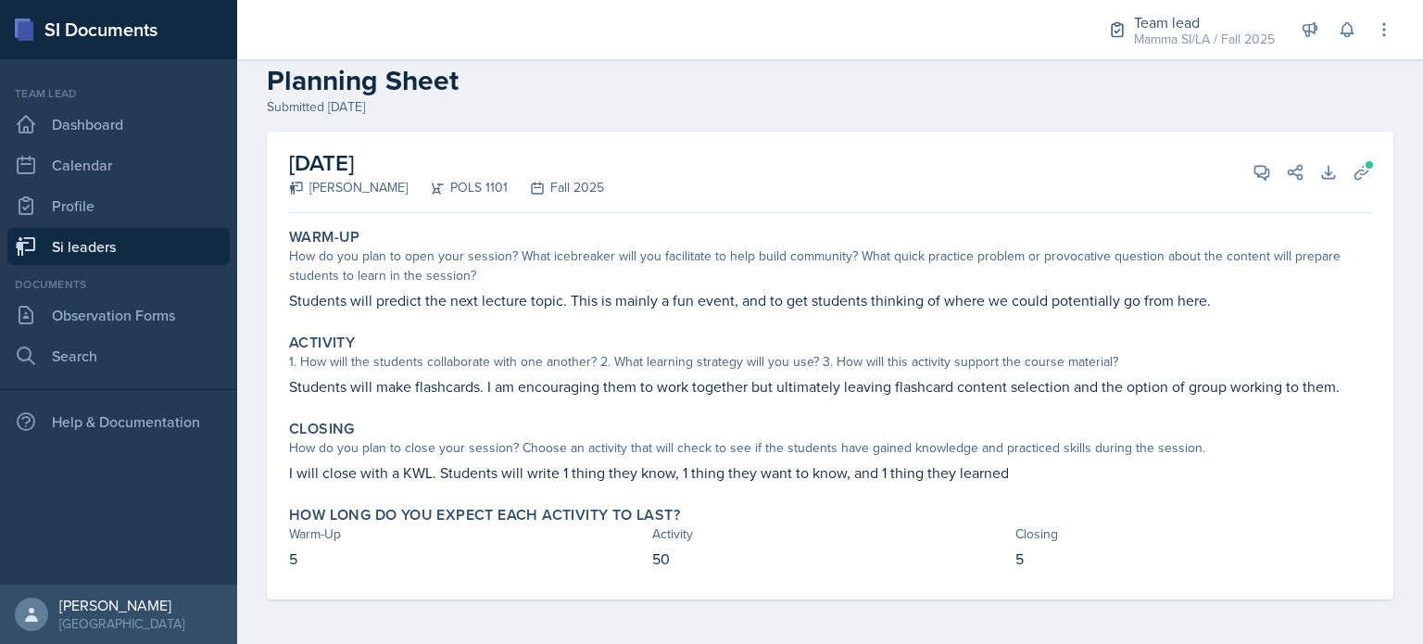
click at [85, 233] on link "Si leaders" at bounding box center [118, 246] width 222 height 37
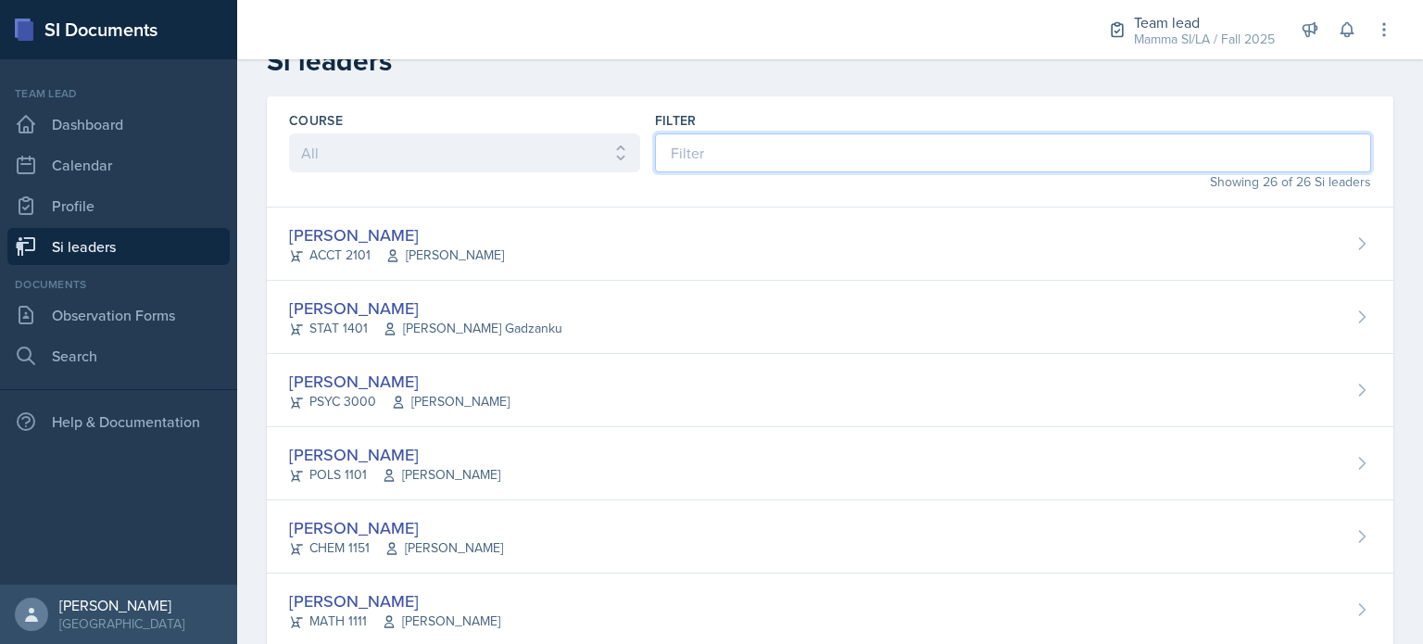
click at [893, 158] on input at bounding box center [1013, 152] width 716 height 39
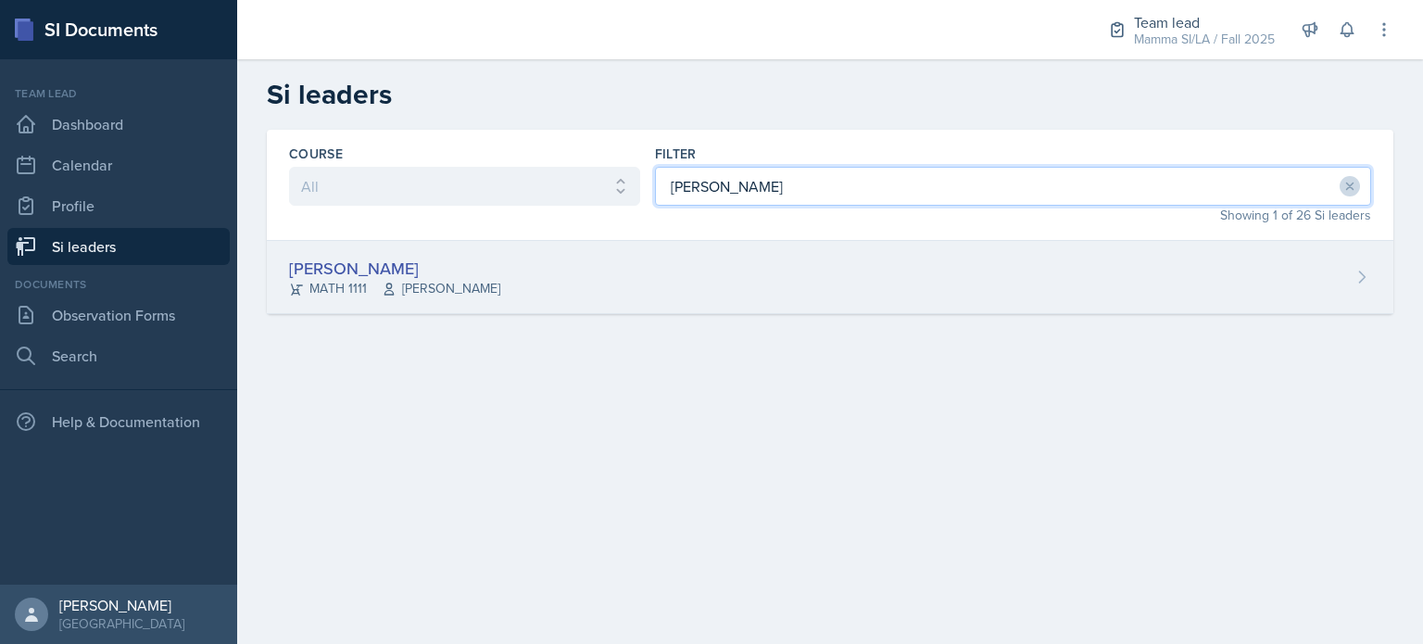
type input "[PERSON_NAME]"
click at [719, 265] on div "[PERSON_NAME] MATH 1111 [PERSON_NAME]" at bounding box center [830, 277] width 1127 height 73
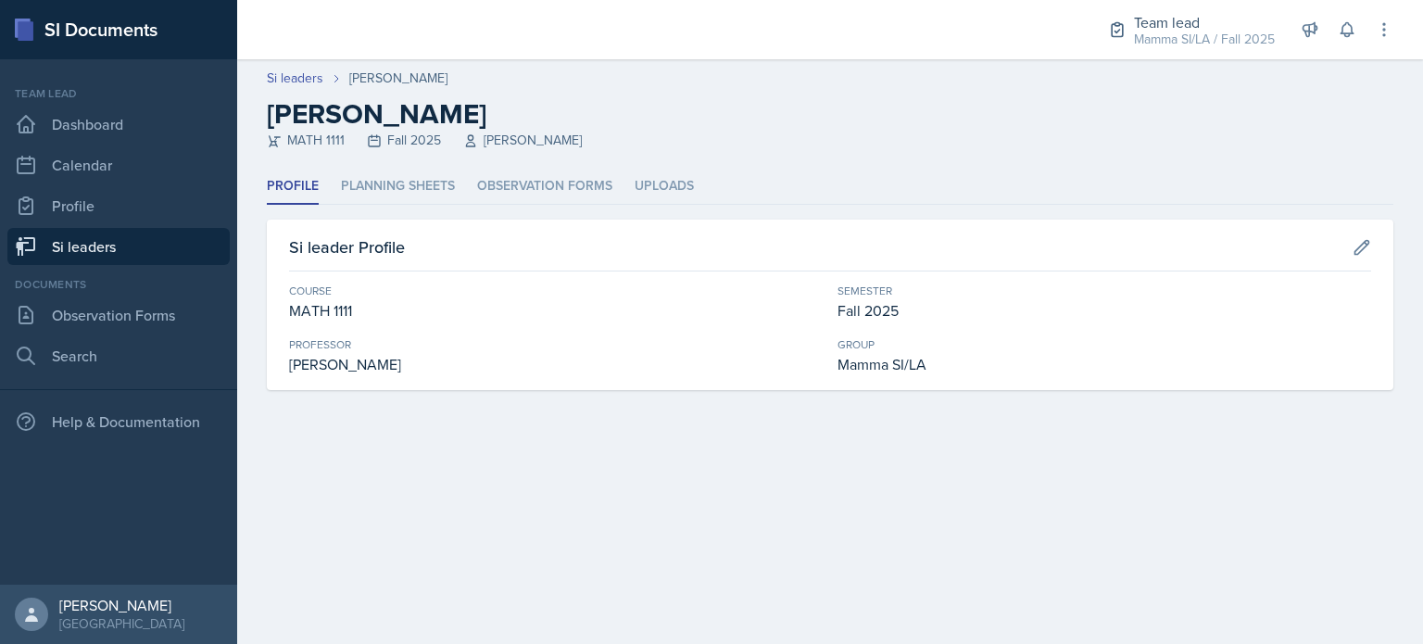
click at [508, 212] on div "Profile Planning Sheets Observation Forms Uploads Profile Planning Sheets Obser…" at bounding box center [830, 279] width 1127 height 221
click at [352, 151] on header "Si leaders [PERSON_NAME] [PERSON_NAME] MATH 1111 Fall 2025 [PERSON_NAME]" at bounding box center [830, 113] width 1186 height 109
click at [467, 171] on ul "Profile Planning Sheets Observation Forms Uploads" at bounding box center [830, 187] width 1127 height 36
click at [424, 183] on li "Planning Sheets" at bounding box center [398, 187] width 114 height 36
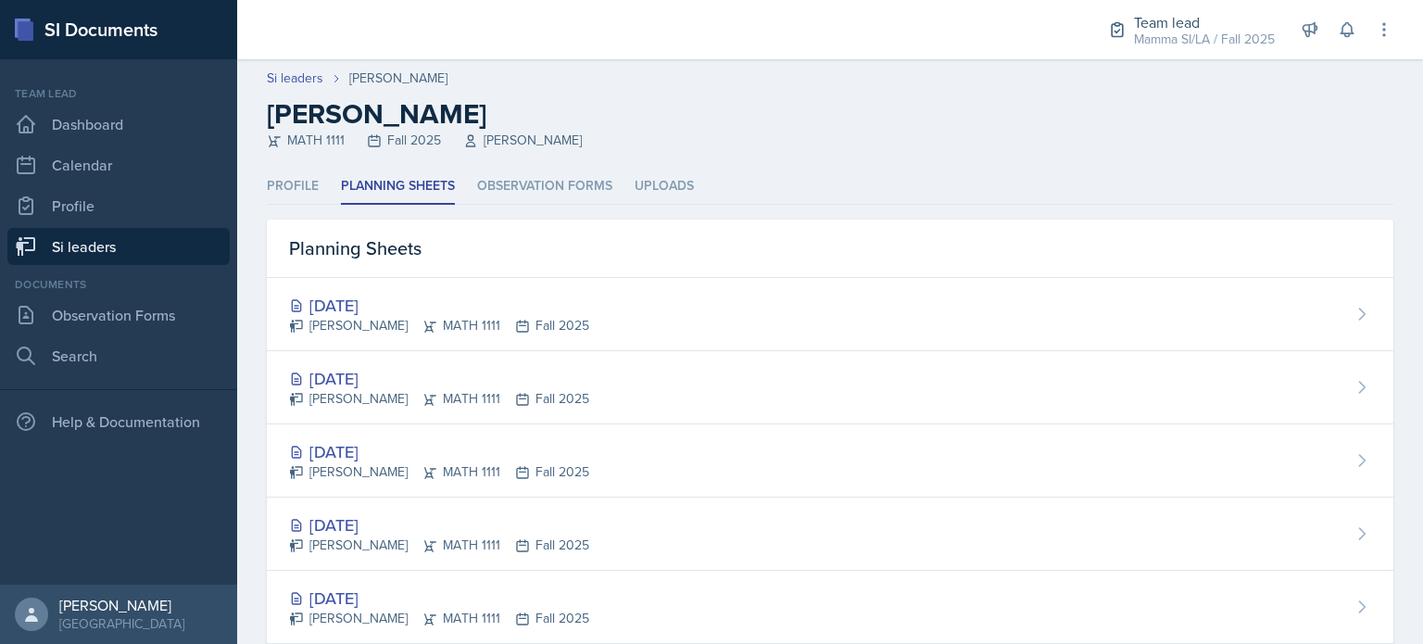
click at [319, 198] on ul "Profile Planning Sheets Observation Forms Uploads" at bounding box center [830, 187] width 1127 height 36
click at [279, 184] on li "Profile" at bounding box center [293, 187] width 52 height 36
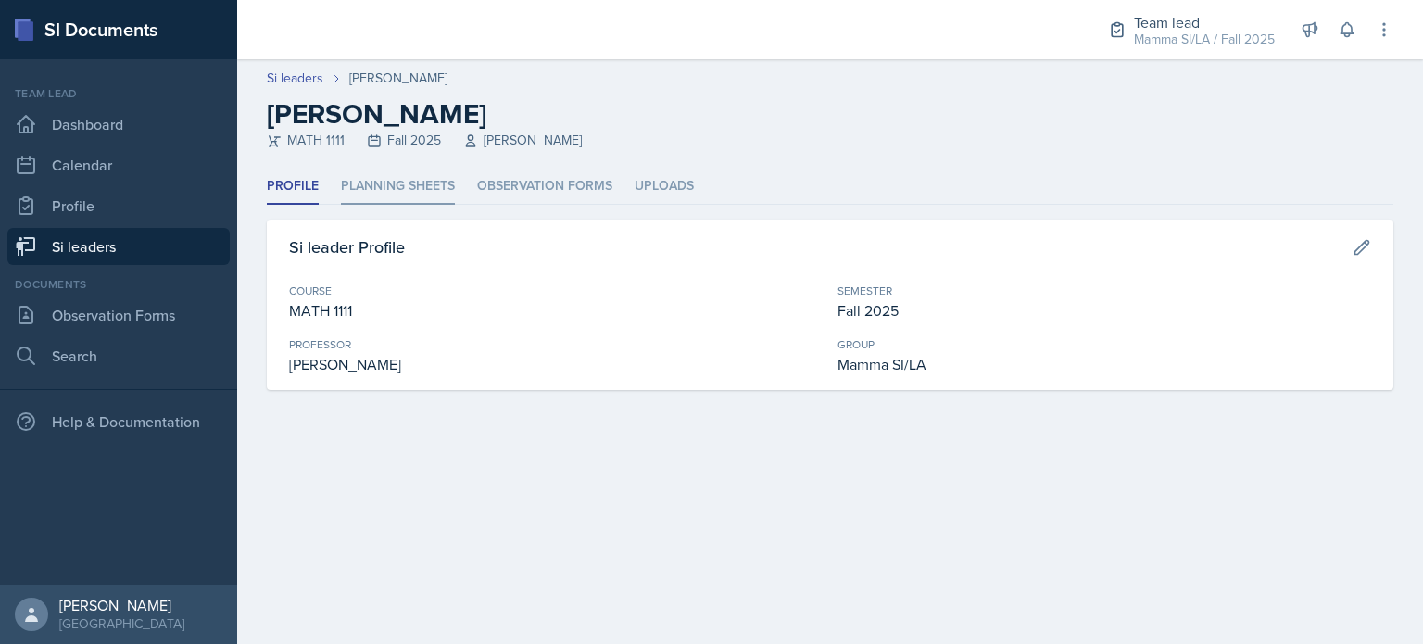
click at [363, 187] on li "Planning Sheets" at bounding box center [398, 187] width 114 height 36
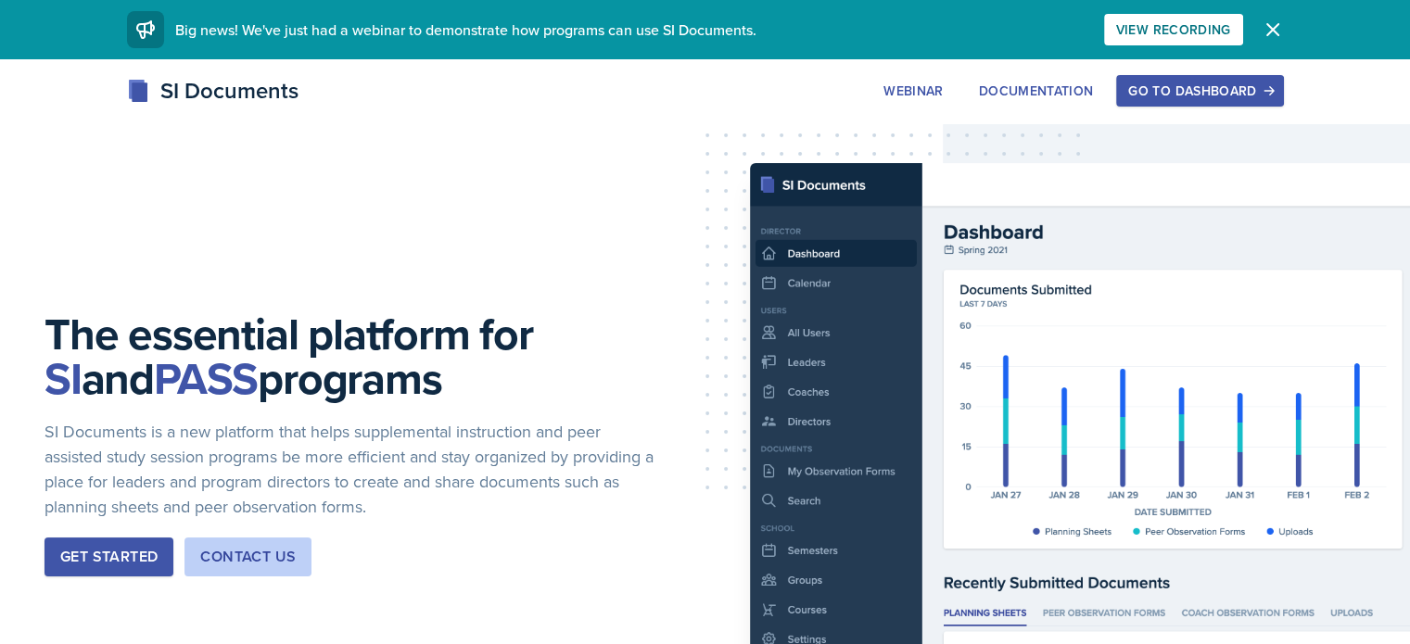
click at [1283, 80] on button "Go to Dashboard" at bounding box center [1199, 91] width 167 height 32
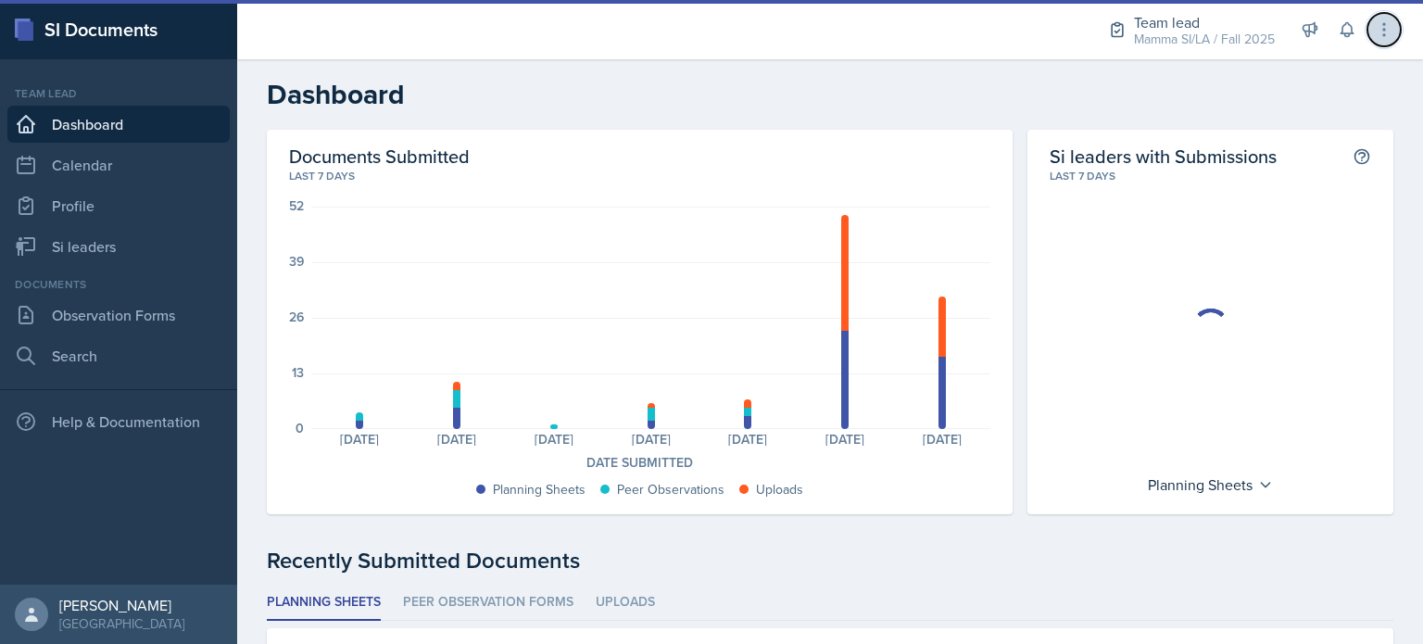
click at [1381, 25] on icon at bounding box center [1384, 29] width 19 height 19
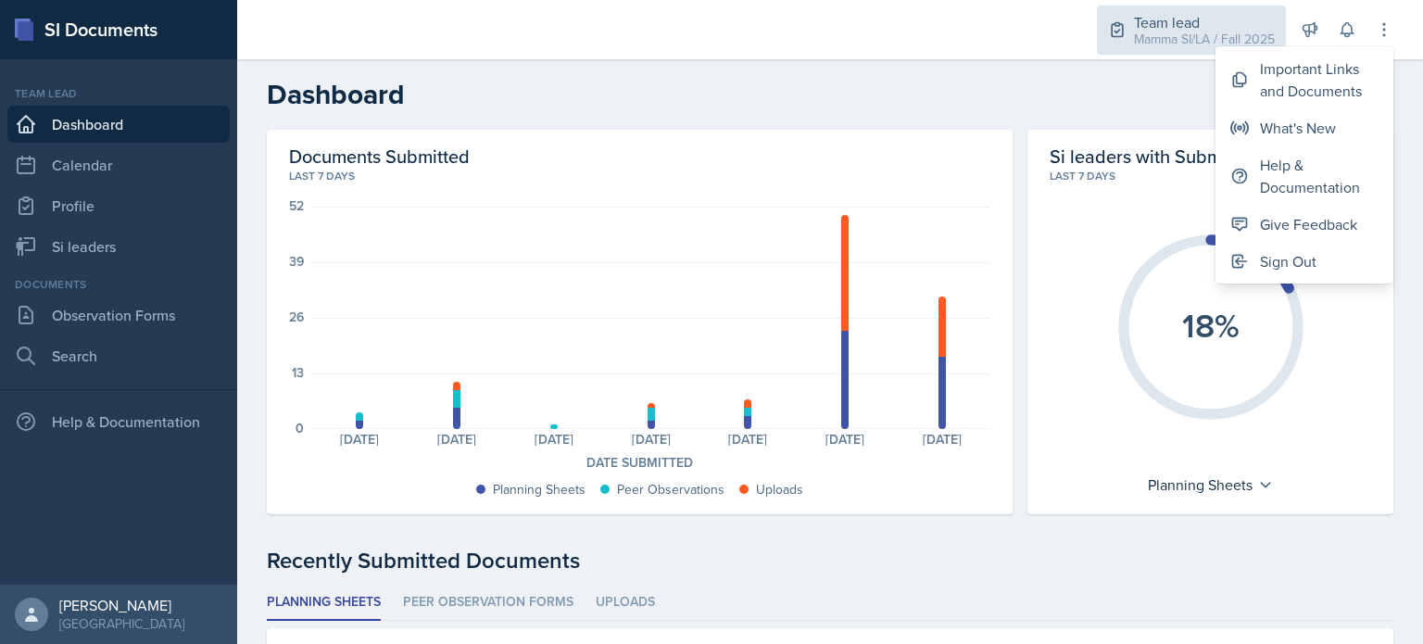
click at [1205, 32] on div "Mamma SI/LA / Fall 2025" at bounding box center [1204, 39] width 141 height 19
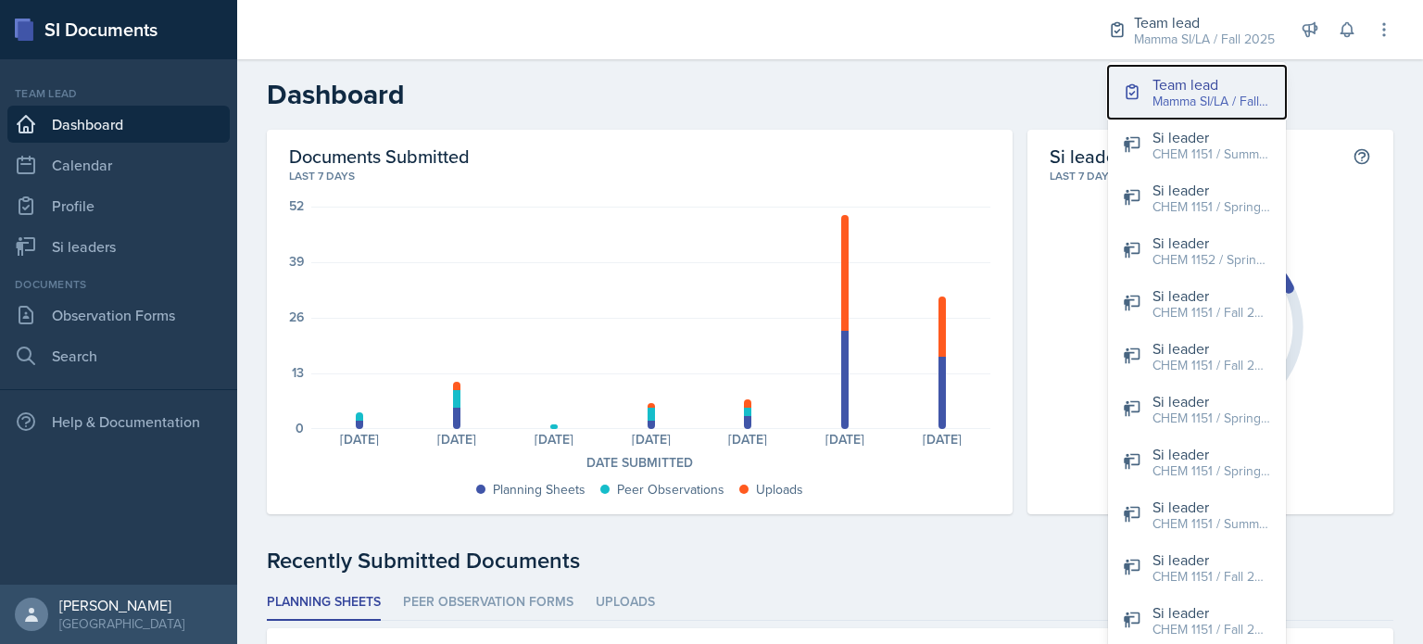
click at [1173, 82] on div "Team lead" at bounding box center [1212, 84] width 119 height 22
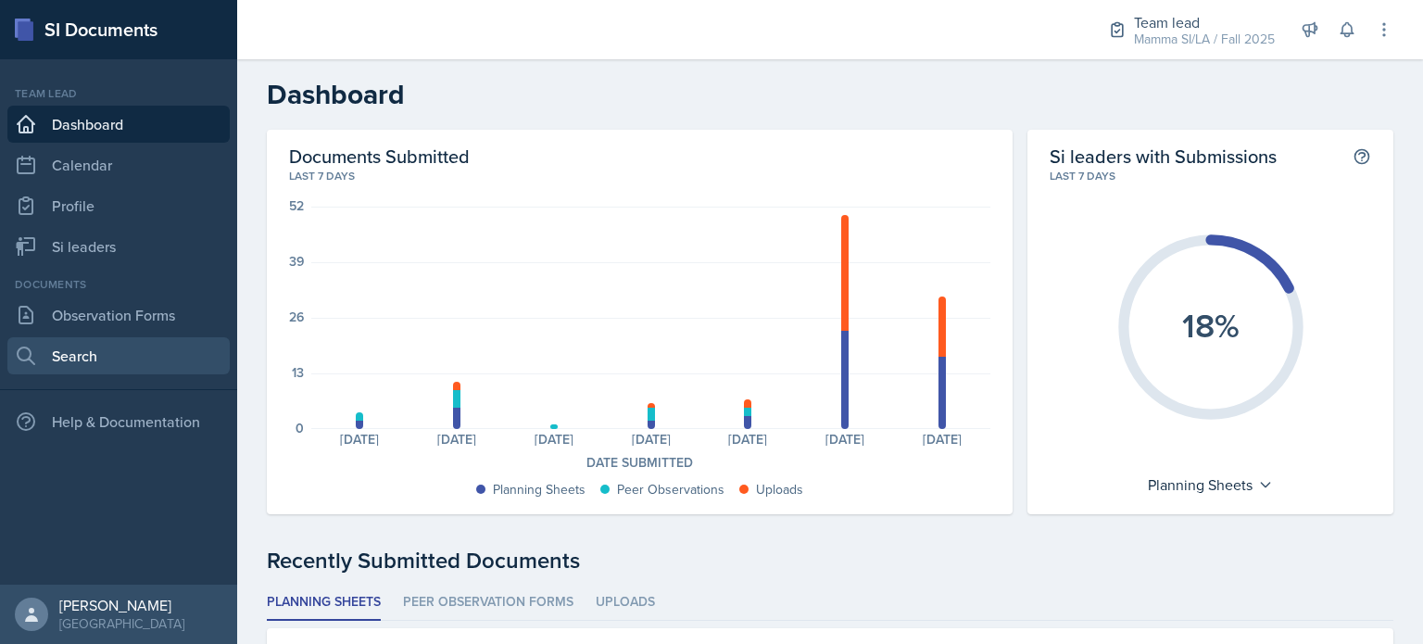
click at [63, 370] on link "Search" at bounding box center [118, 355] width 222 height 37
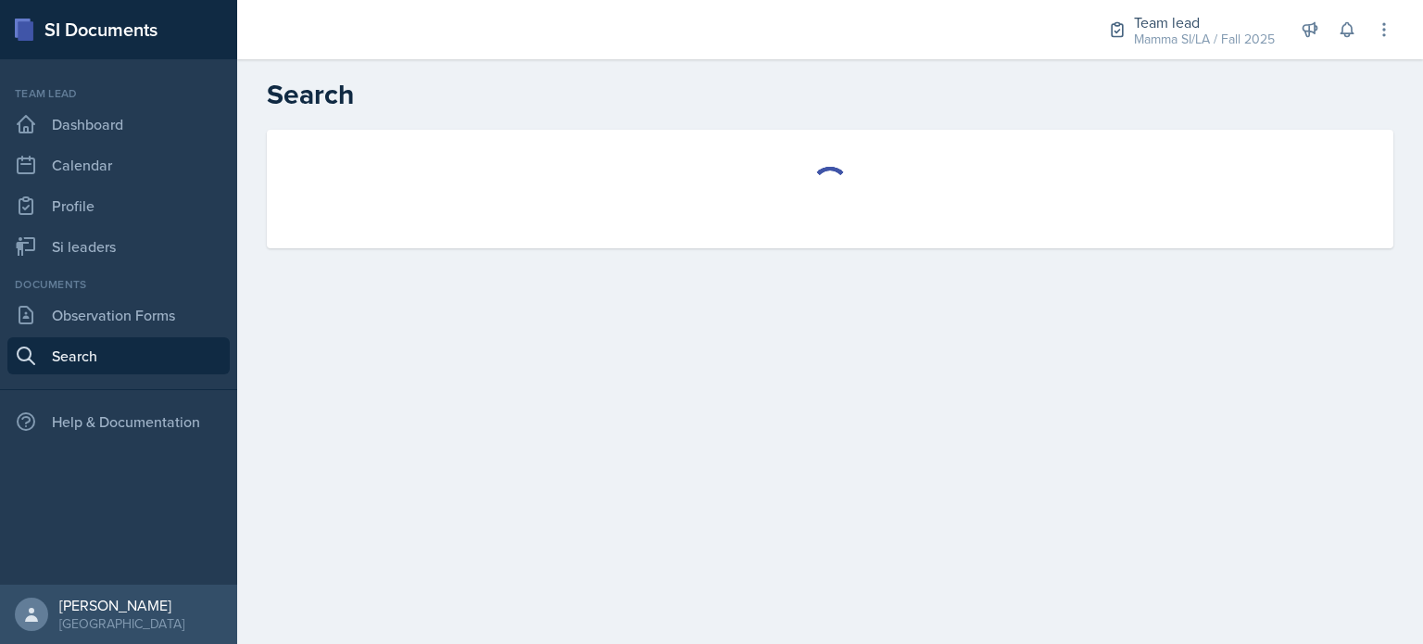
select select "all"
select select "1"
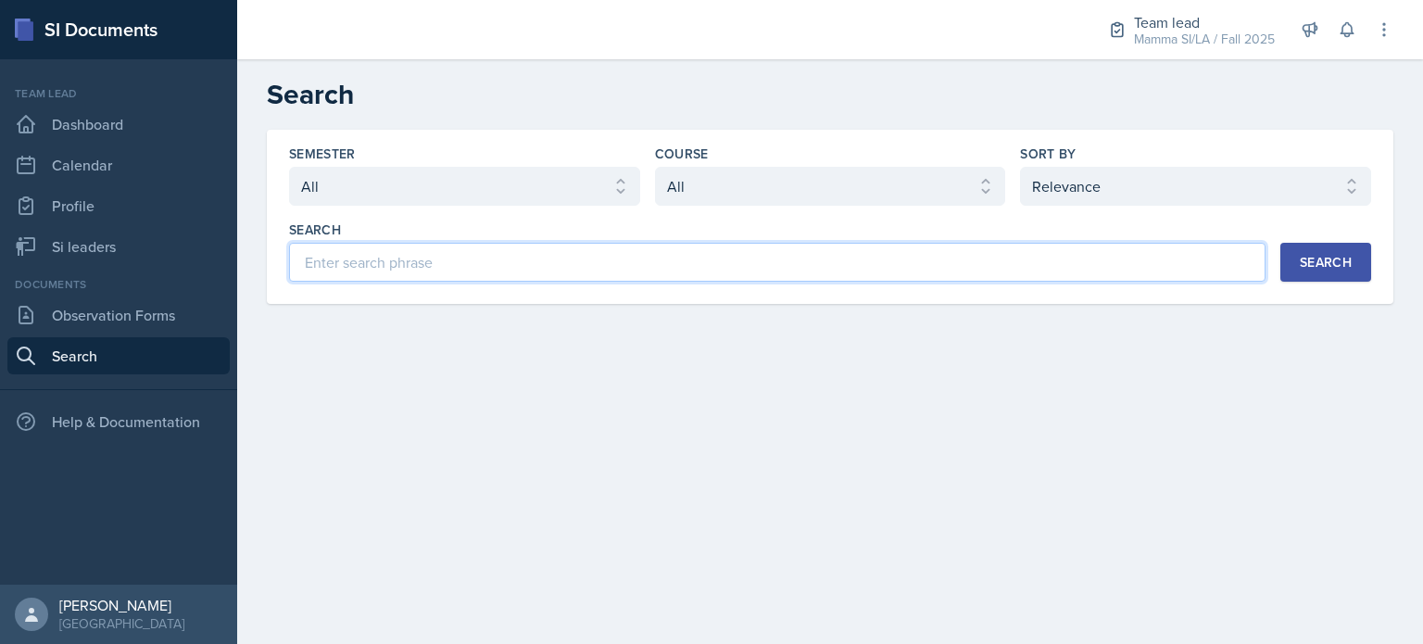
click at [573, 257] on input at bounding box center [777, 262] width 977 height 39
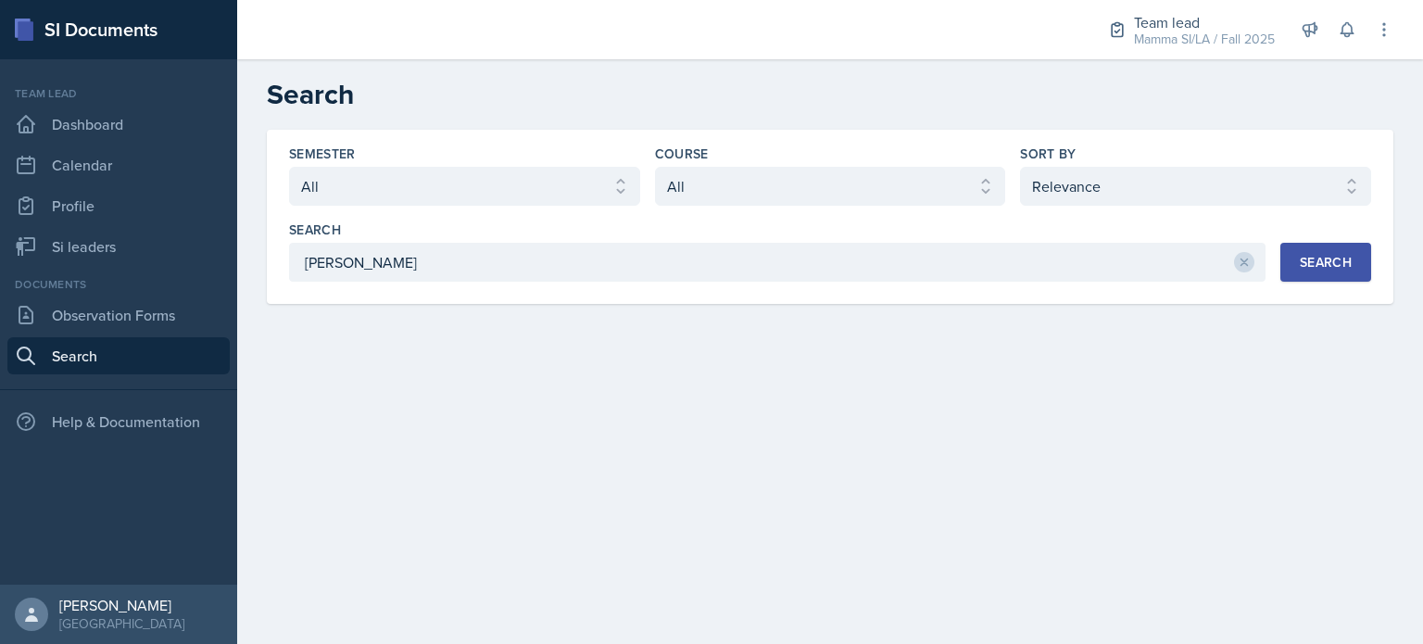
click at [1323, 273] on button "Search" at bounding box center [1326, 262] width 91 height 39
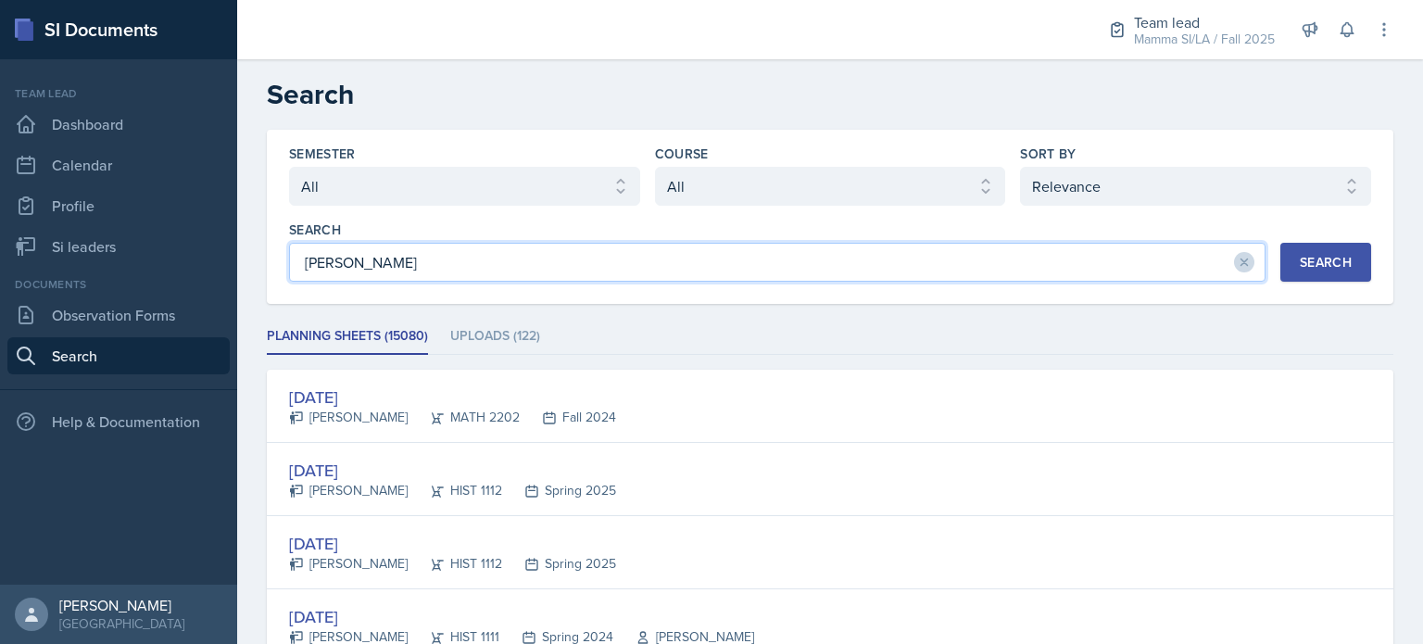
click at [450, 262] on input "thai yong" at bounding box center [777, 262] width 977 height 39
click at [1310, 255] on div "Search" at bounding box center [1326, 262] width 52 height 15
click at [471, 247] on input "thai" at bounding box center [777, 262] width 977 height 39
type input "thia"
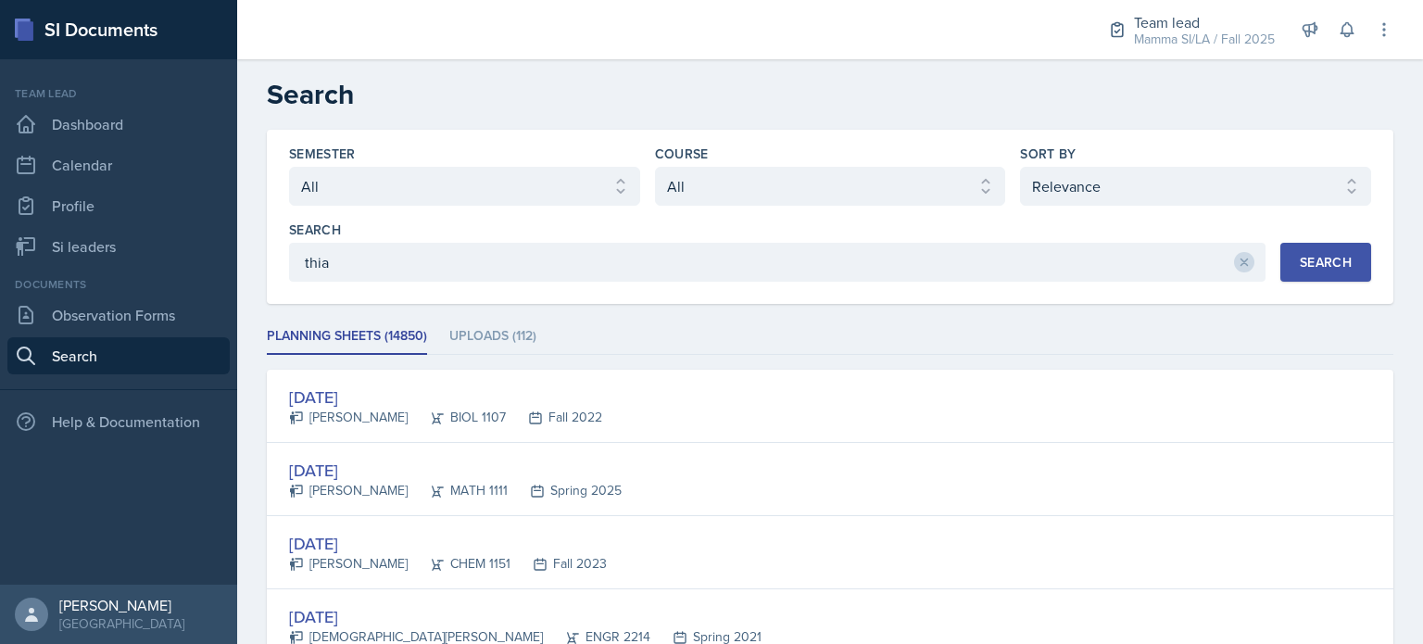
click at [1335, 255] on div "Search" at bounding box center [1326, 262] width 52 height 15
click at [102, 167] on link "Calendar" at bounding box center [118, 164] width 222 height 37
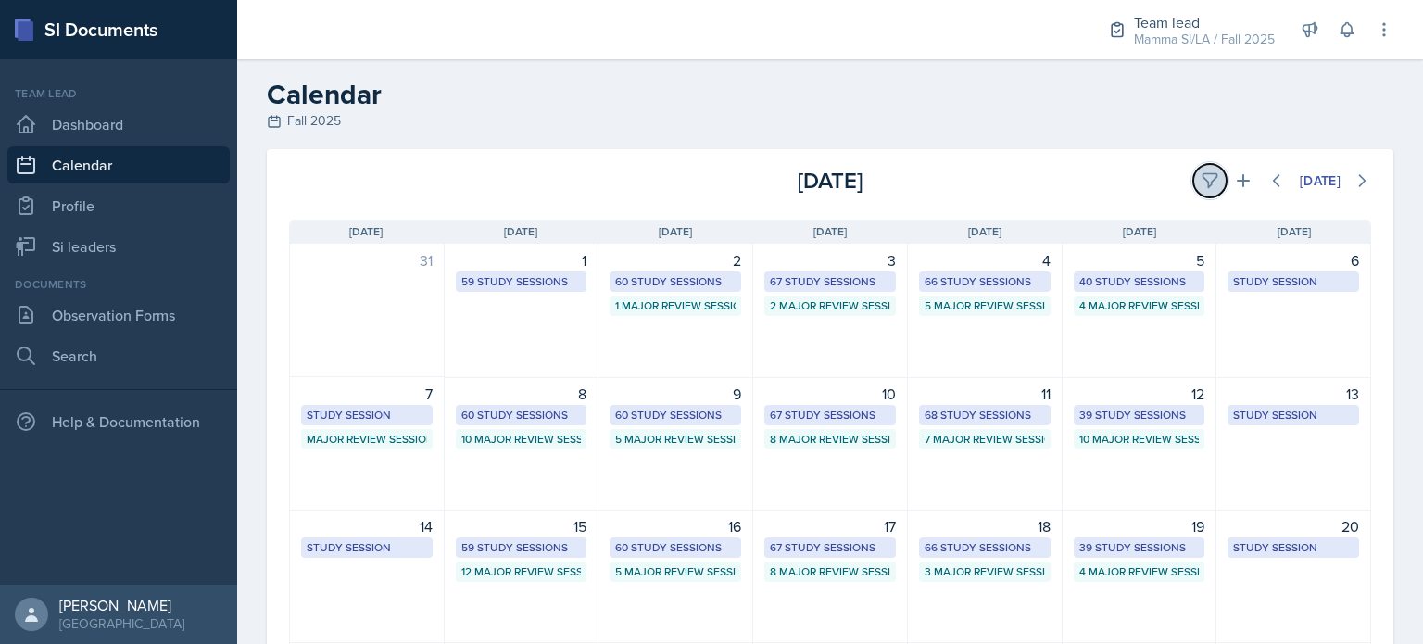
click at [1205, 168] on button at bounding box center [1210, 180] width 33 height 33
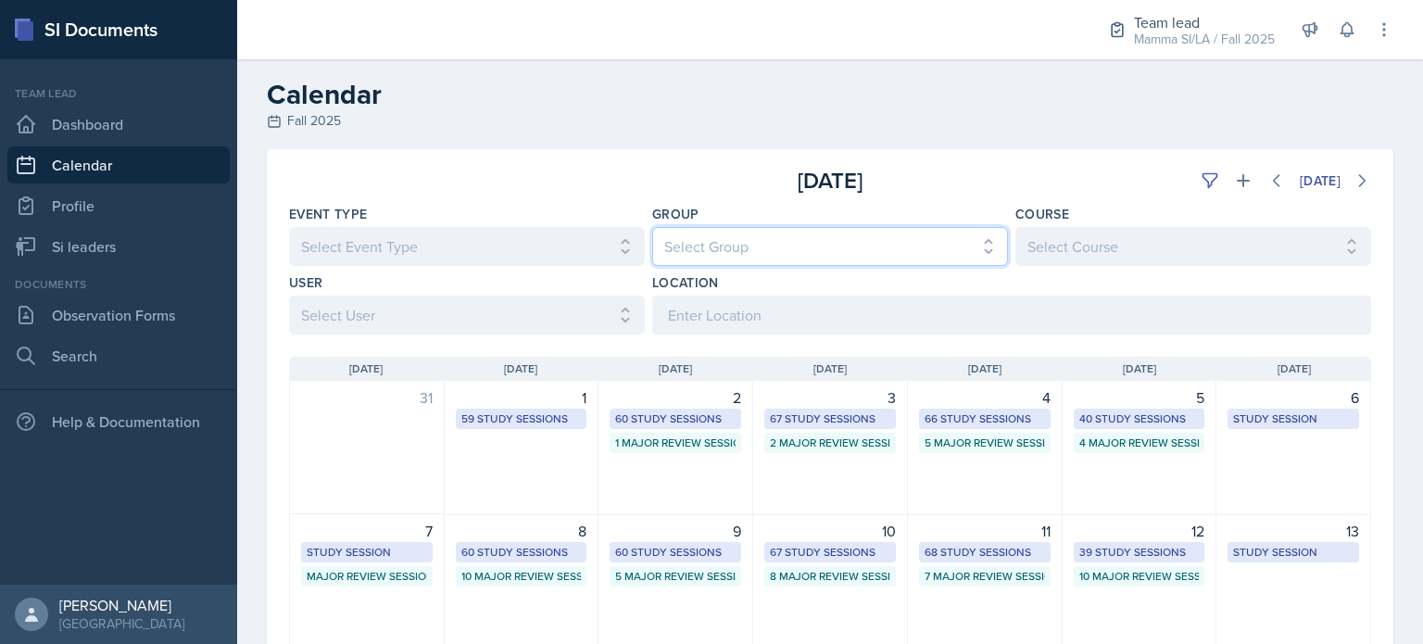
click at [934, 238] on select "Select Group All Demon SI of Fleet Street Les Mariettables Lion King Mamma SI/L…" at bounding box center [830, 246] width 356 height 39
select select "44ab9dba-f3c0-424e-97ee-e672c2edb7ca"
click at [652, 227] on select "Select Group All Demon SI of Fleet Street Les Mariettables Lion King Mamma SI/L…" at bounding box center [830, 246] width 356 height 39
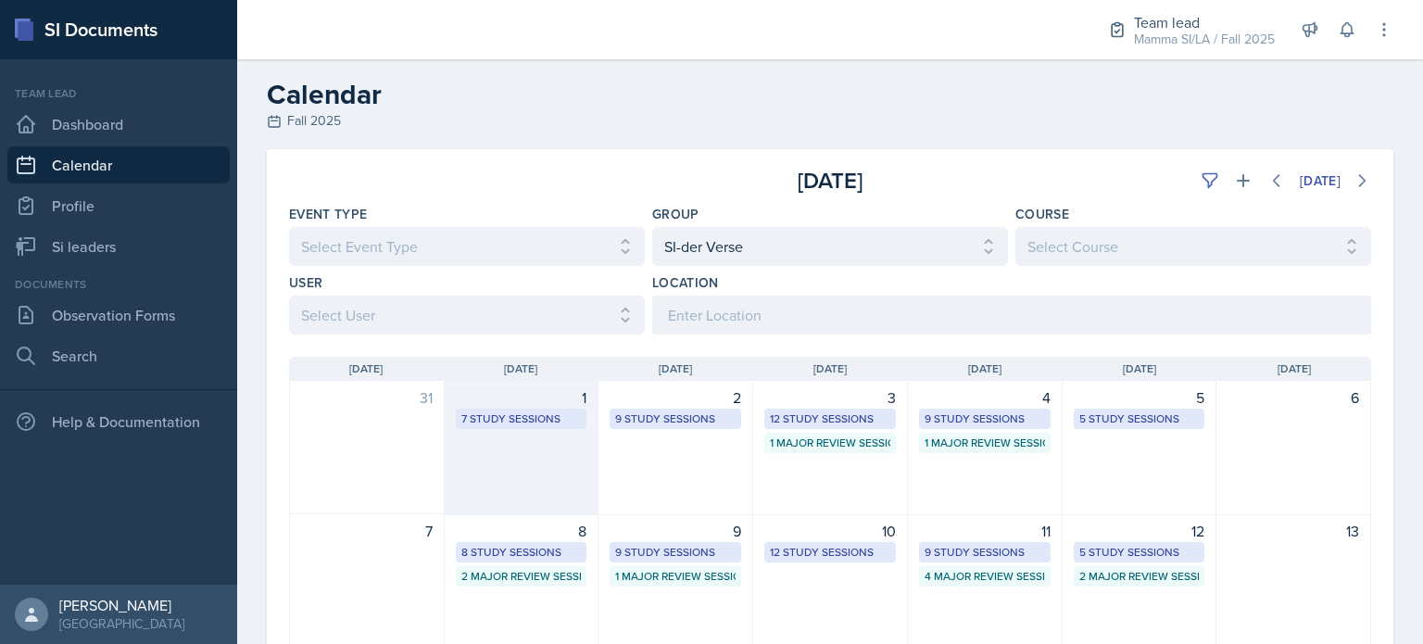
click at [537, 436] on div "1 7 Study Sessions" at bounding box center [522, 448] width 155 height 134
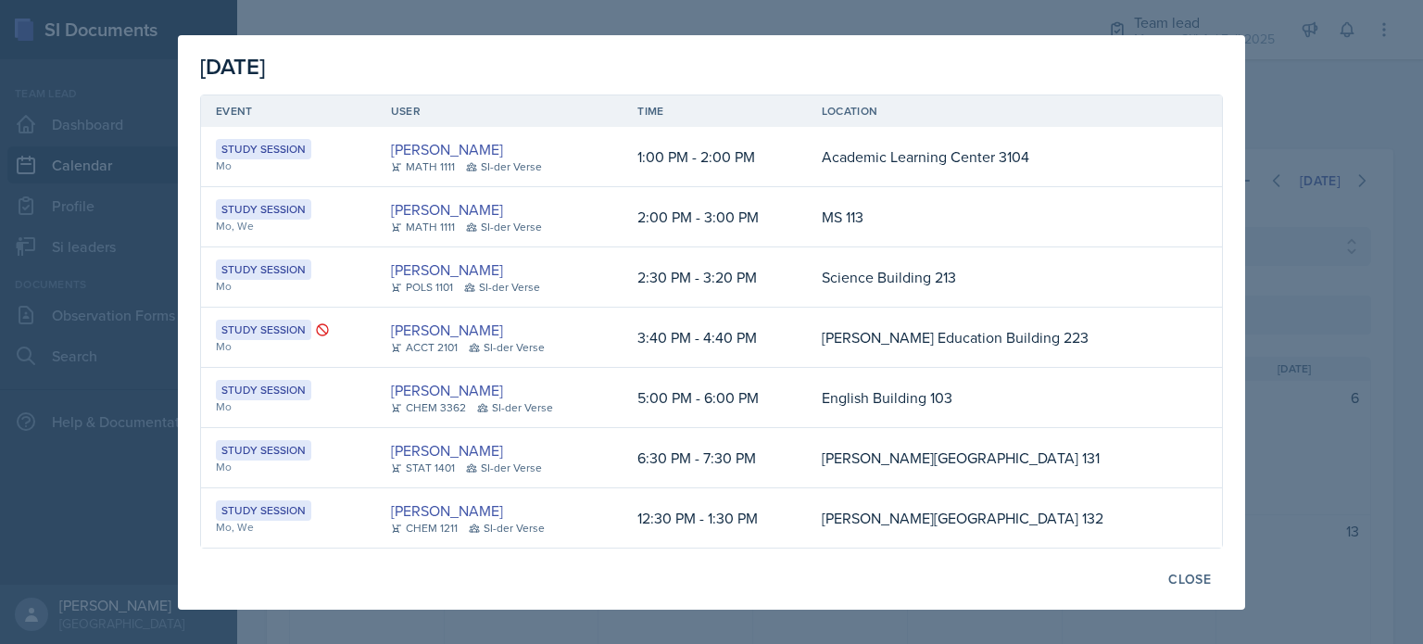
click at [1301, 401] on div at bounding box center [711, 322] width 1423 height 644
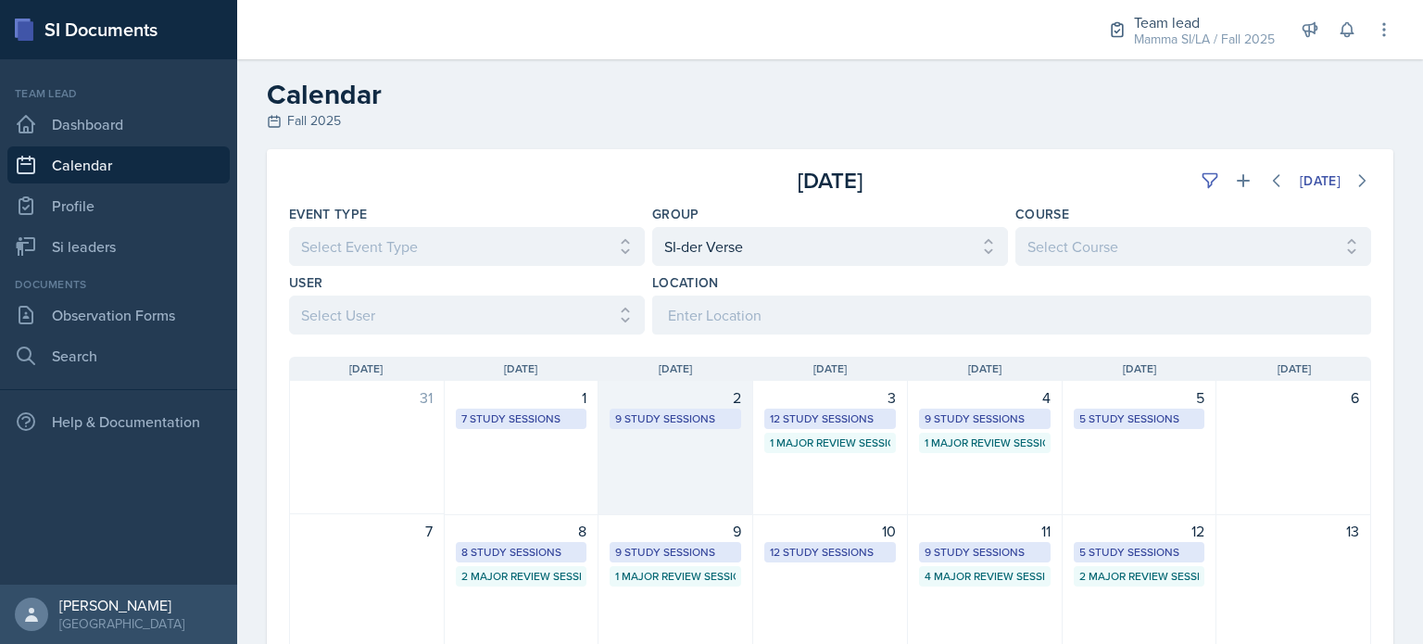
click at [677, 402] on div "2" at bounding box center [676, 397] width 132 height 22
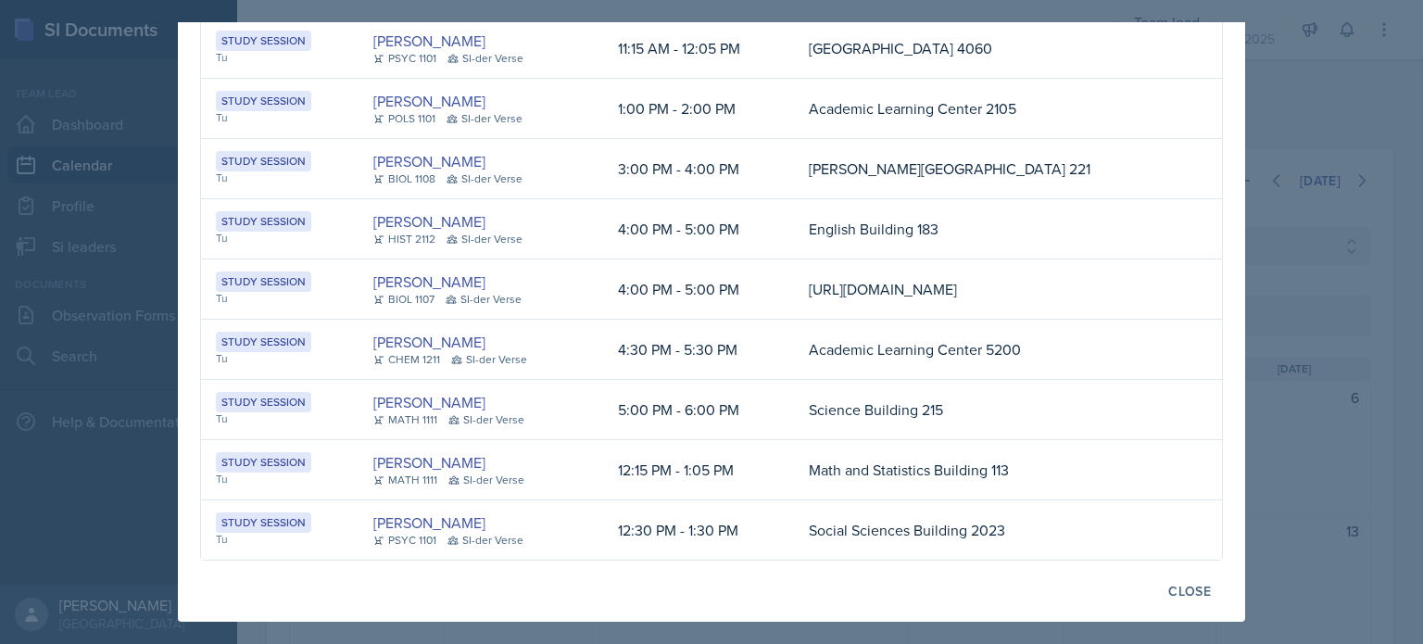
scroll to position [158, 0]
click at [1365, 285] on div at bounding box center [711, 322] width 1423 height 644
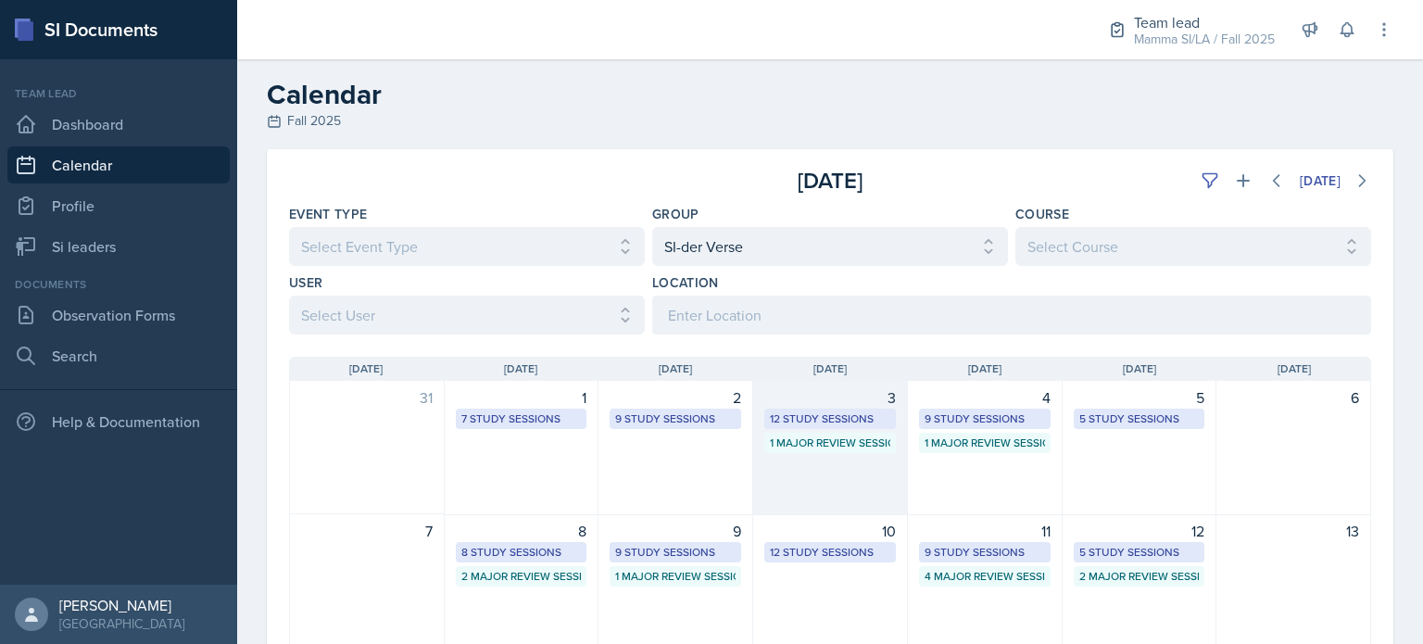
click at [808, 407] on div "3" at bounding box center [831, 397] width 132 height 22
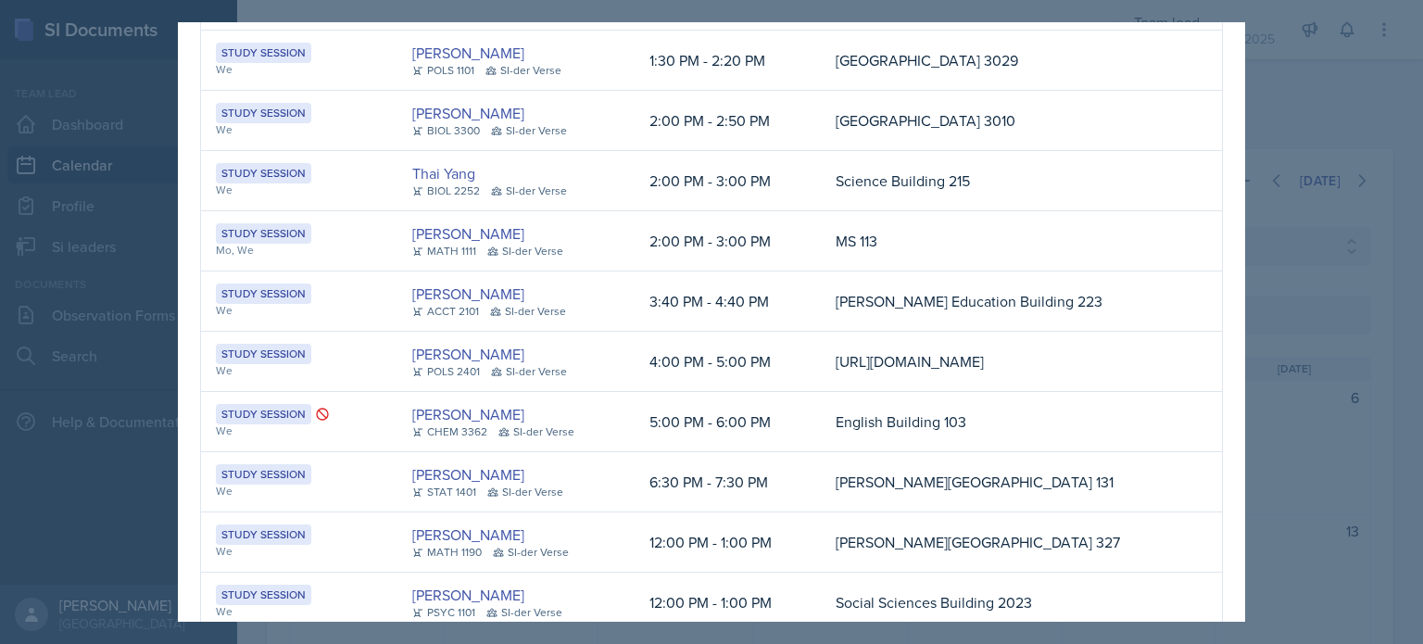
scroll to position [143, 0]
click at [415, 174] on link "Thai Yang" at bounding box center [443, 174] width 63 height 22
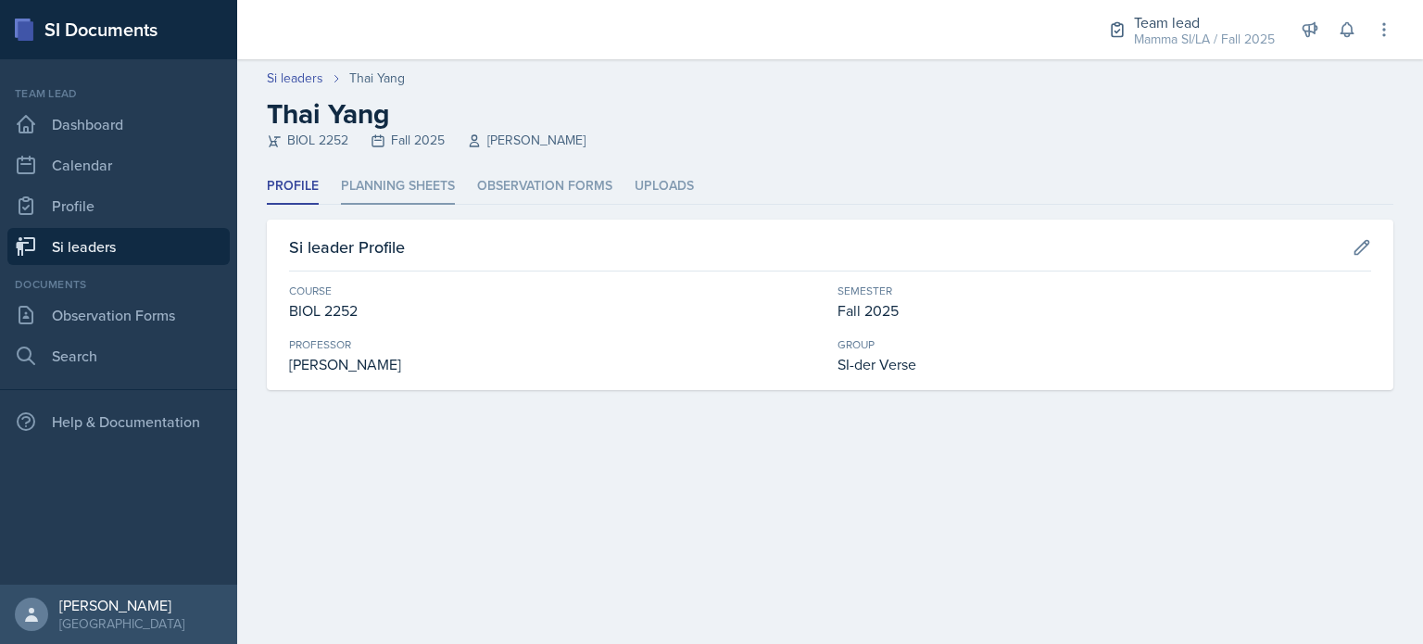
click at [425, 188] on li "Planning Sheets" at bounding box center [398, 187] width 114 height 36
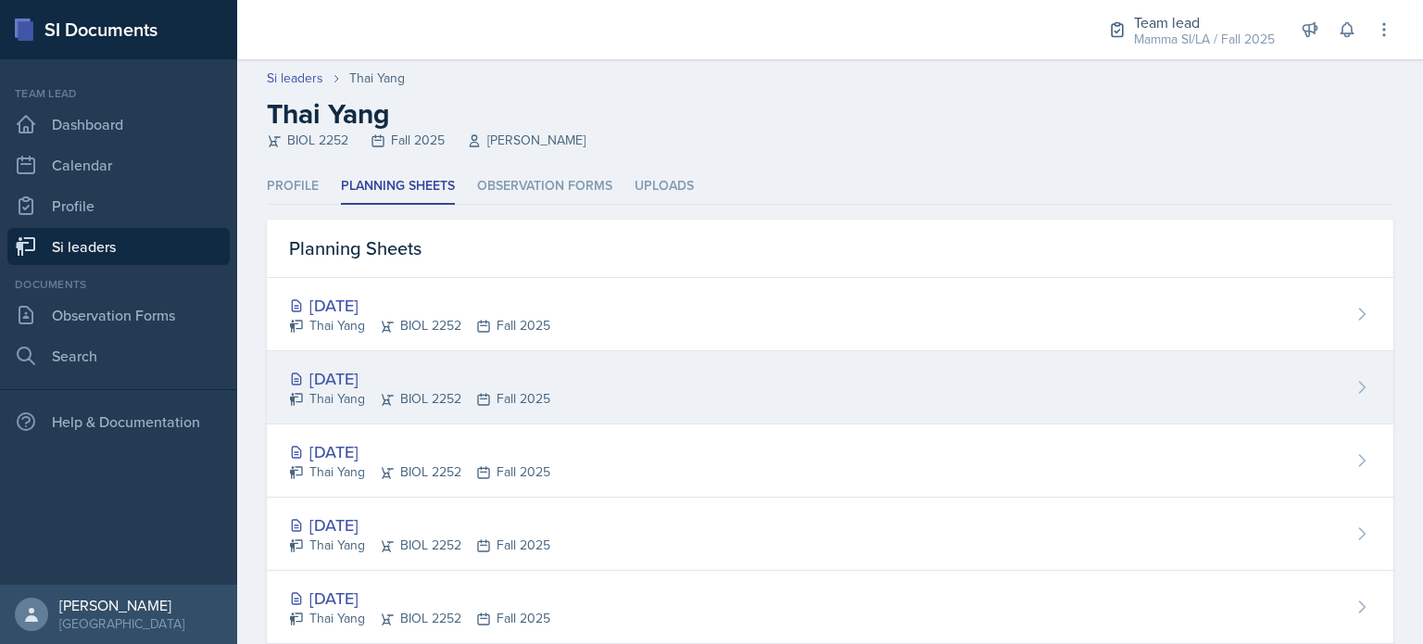
click at [565, 389] on div "Sep 24th, 2025 Thai Yang BIOL 2252 Fall 2025" at bounding box center [830, 387] width 1127 height 73
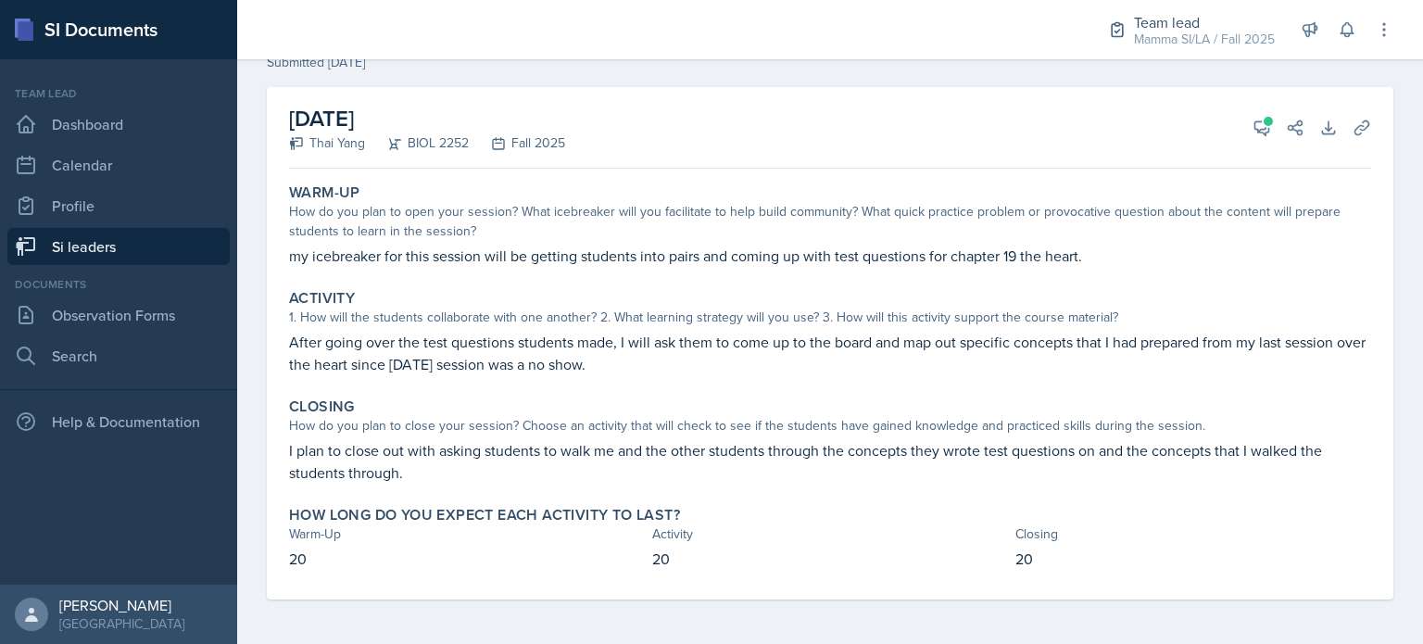
scroll to position [78, 0]
click at [1246, 129] on button "View Comments" at bounding box center [1262, 127] width 33 height 33
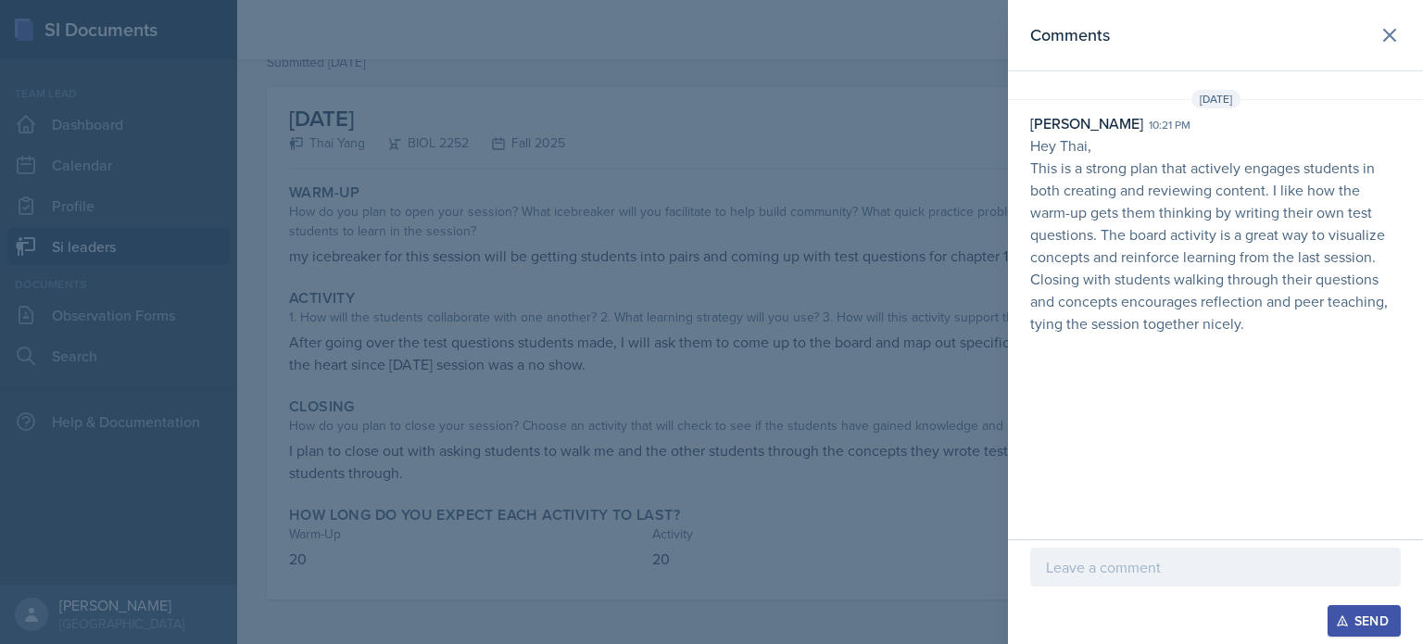
click at [742, 268] on div at bounding box center [711, 322] width 1423 height 644
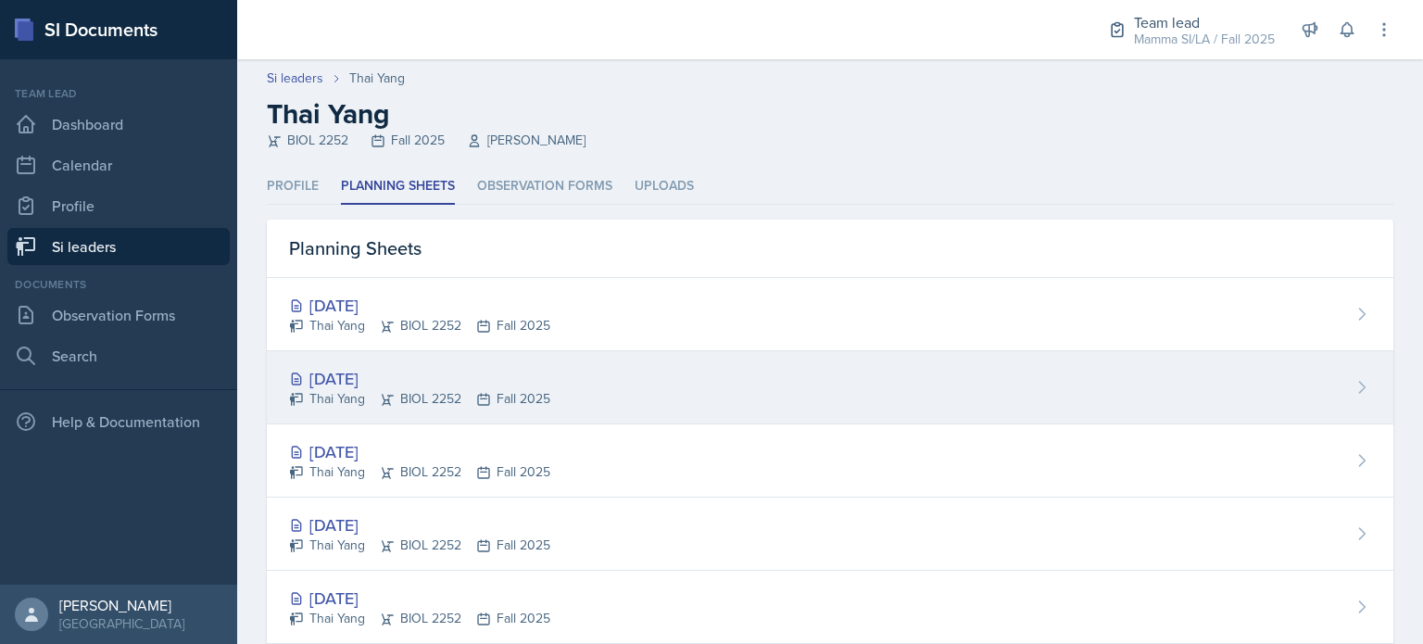
click at [397, 360] on div "Sep 24th, 2025 Thai Yang BIOL 2252 Fall 2025" at bounding box center [830, 387] width 1127 height 73
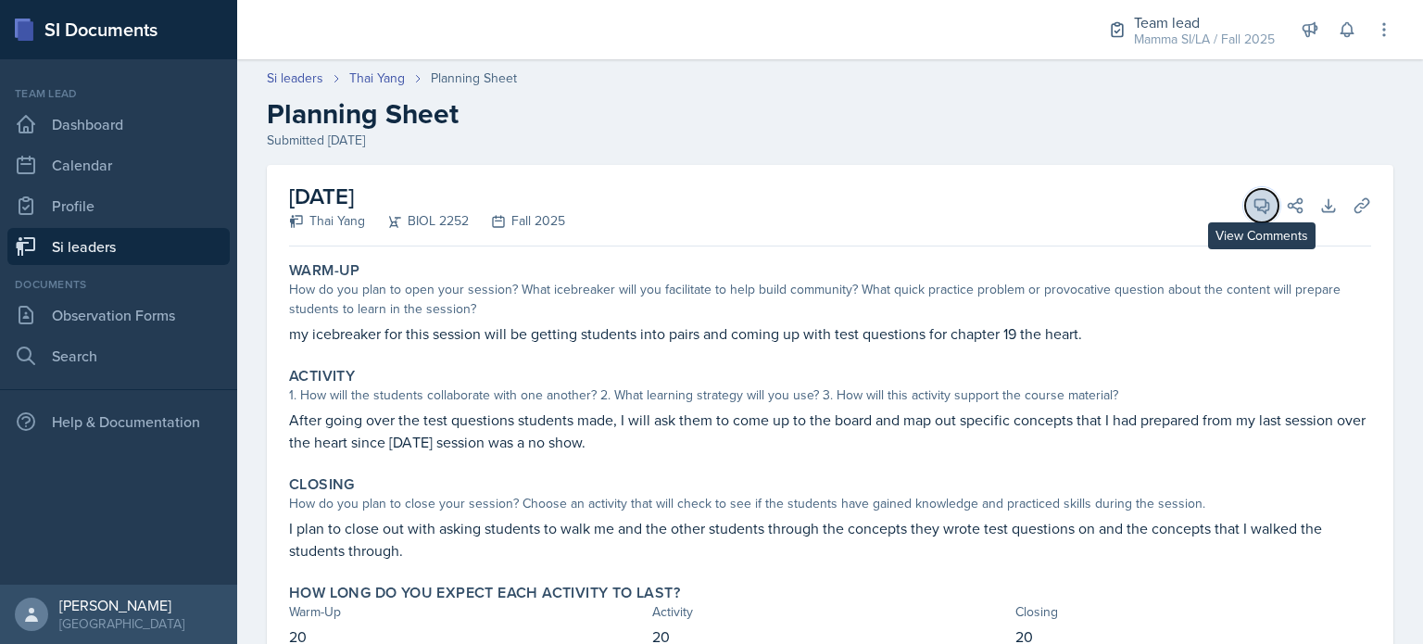
click at [1256, 208] on icon at bounding box center [1262, 205] width 19 height 19
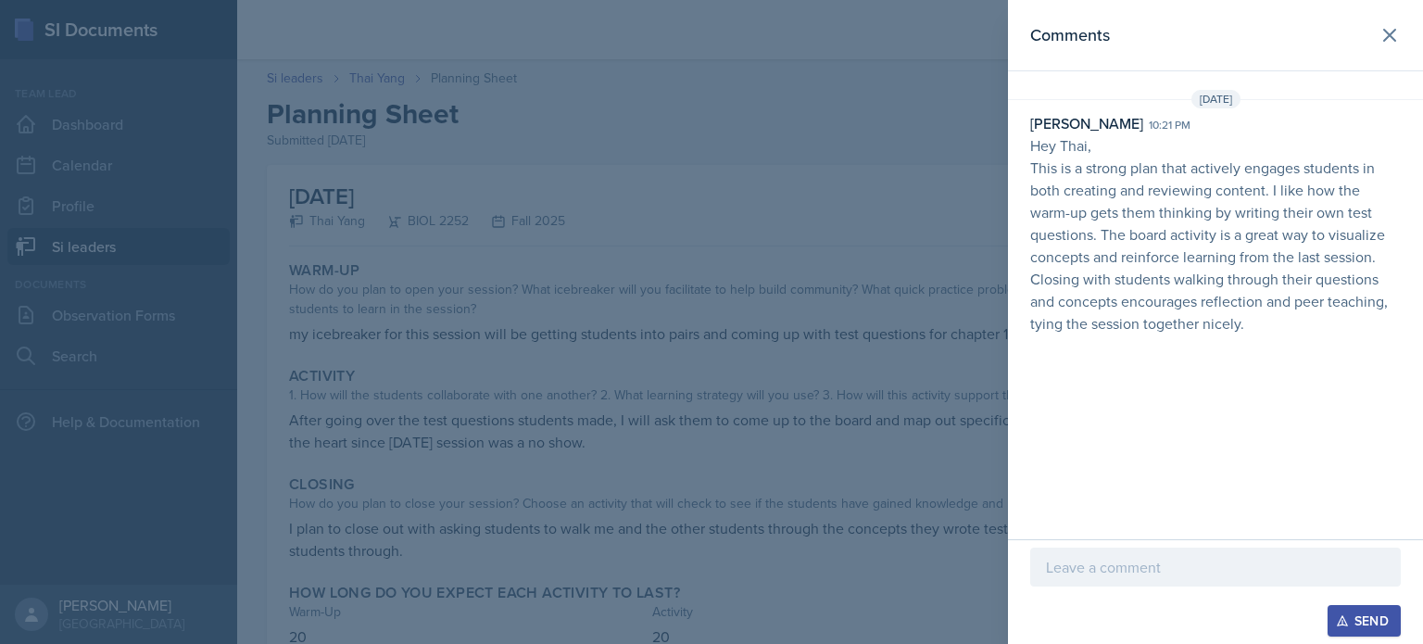
click at [601, 201] on div at bounding box center [711, 322] width 1423 height 644
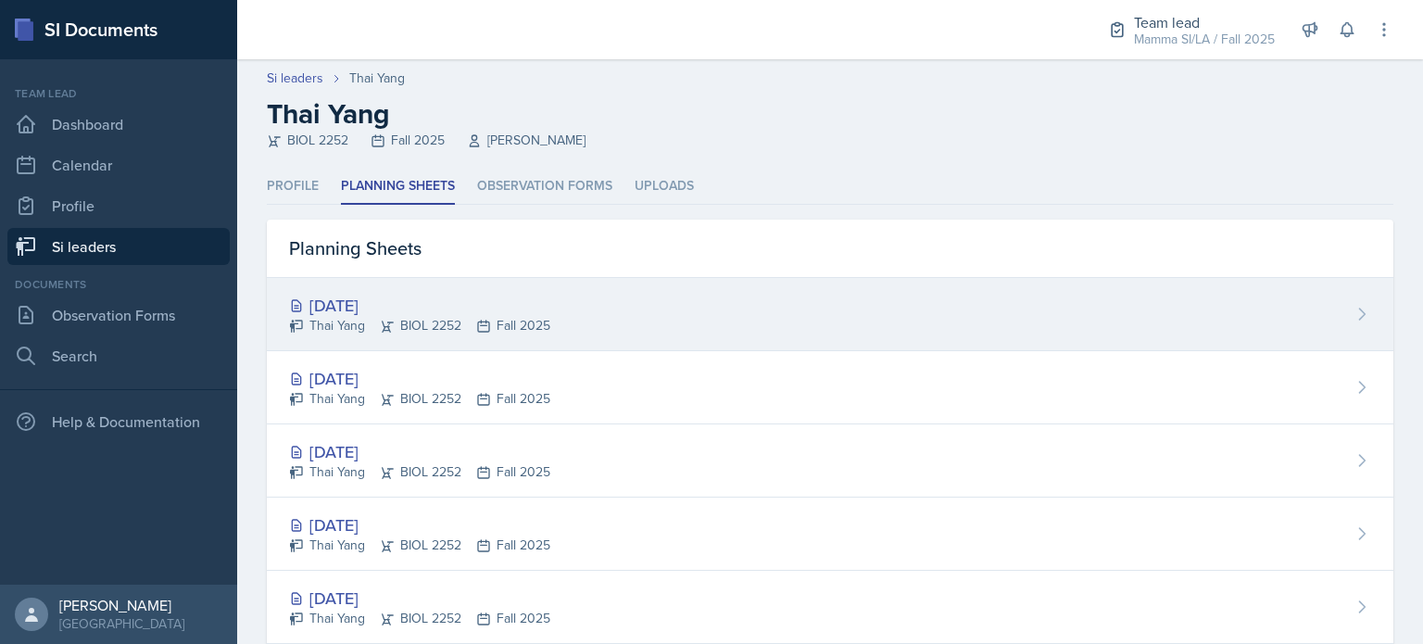
click at [338, 297] on div "[DATE]" at bounding box center [419, 305] width 261 height 25
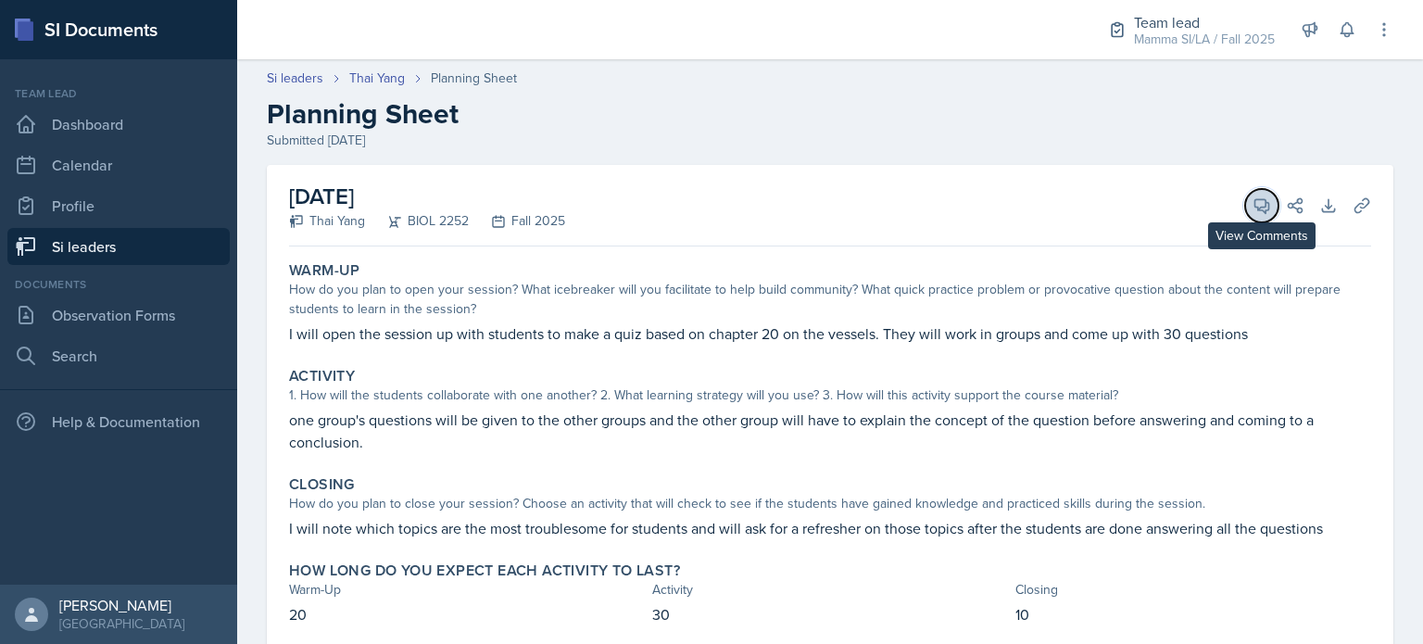
click at [1246, 196] on button "View Comments" at bounding box center [1262, 205] width 33 height 33
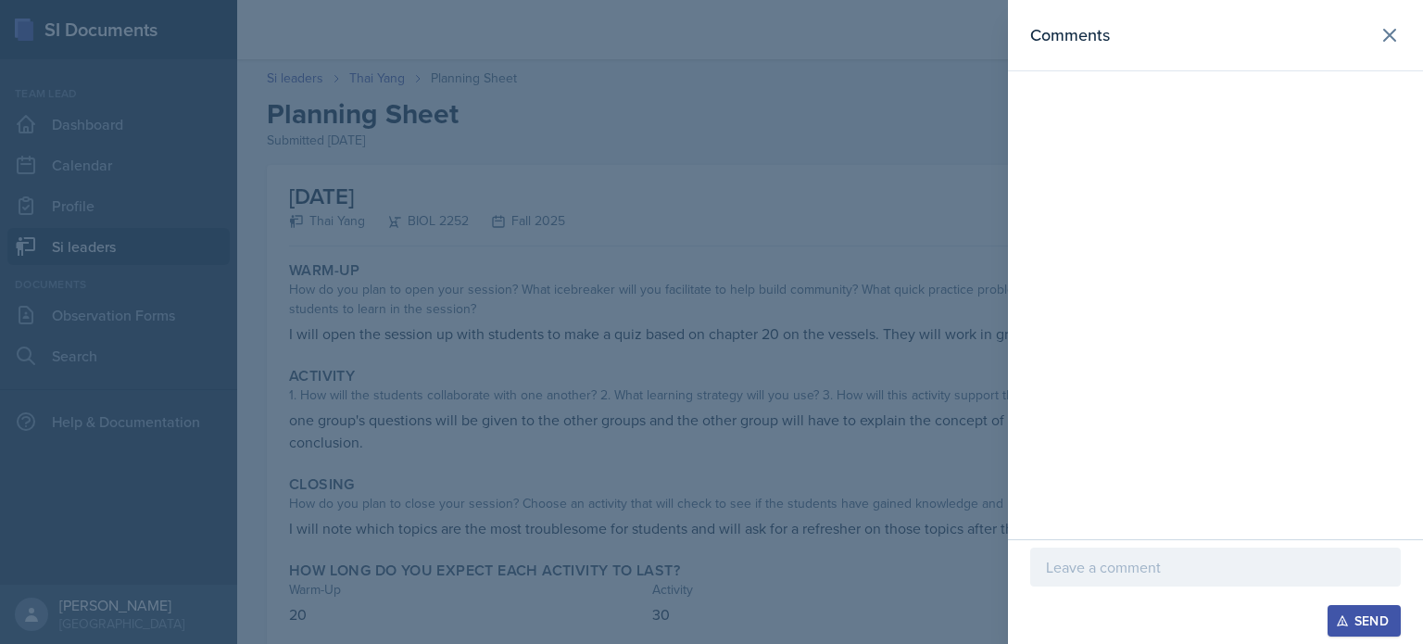
click at [724, 292] on div at bounding box center [711, 322] width 1423 height 644
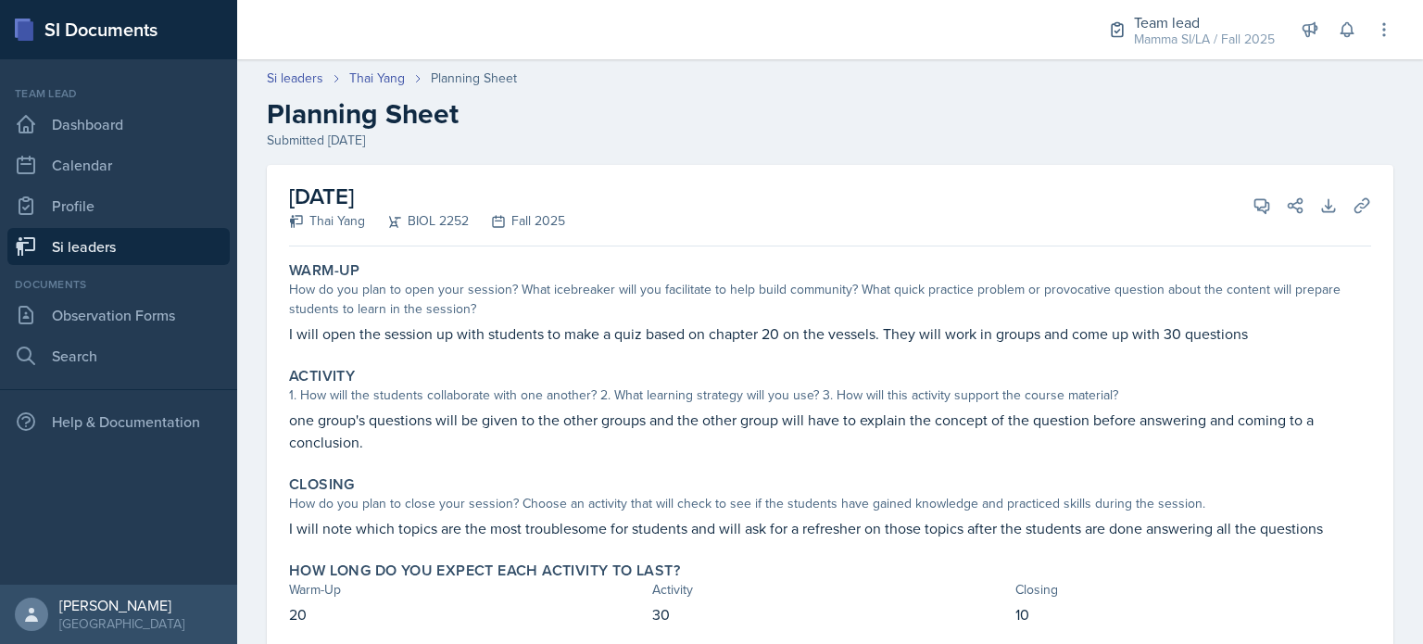
click at [105, 228] on link "Si leaders" at bounding box center [118, 246] width 222 height 37
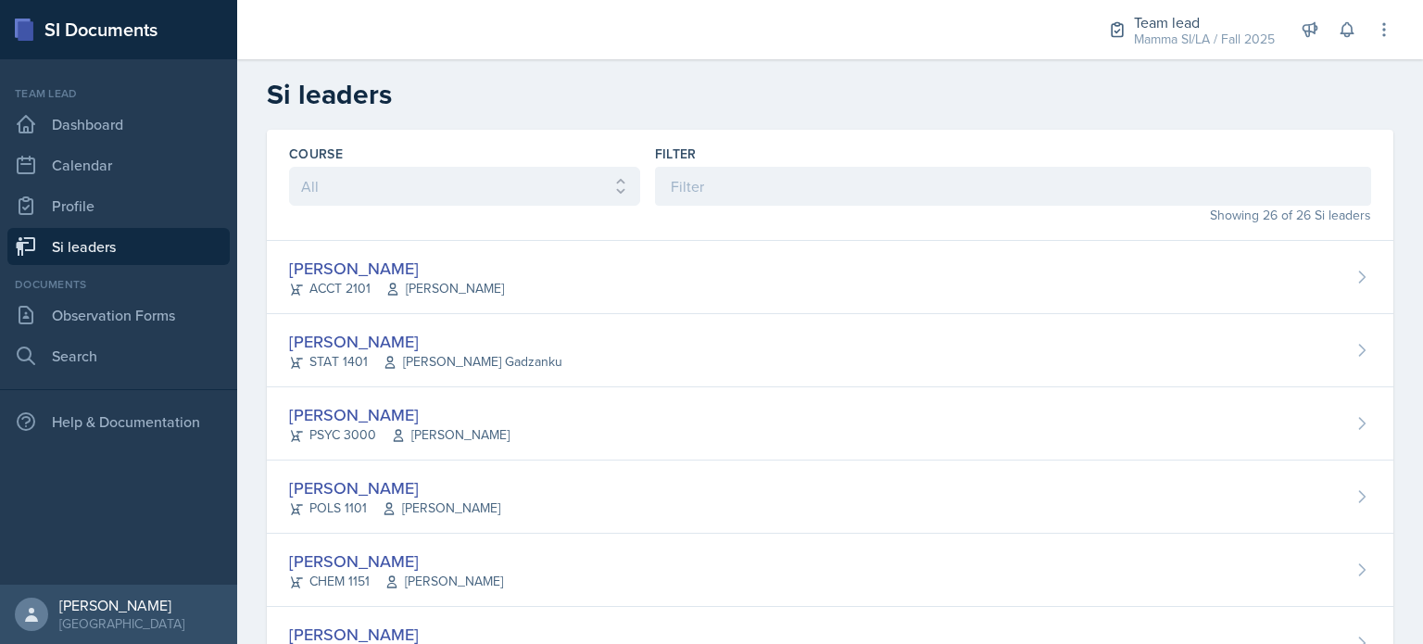
click at [57, 241] on link "Si leaders" at bounding box center [118, 246] width 222 height 37
click at [101, 177] on link "Calendar" at bounding box center [118, 164] width 222 height 37
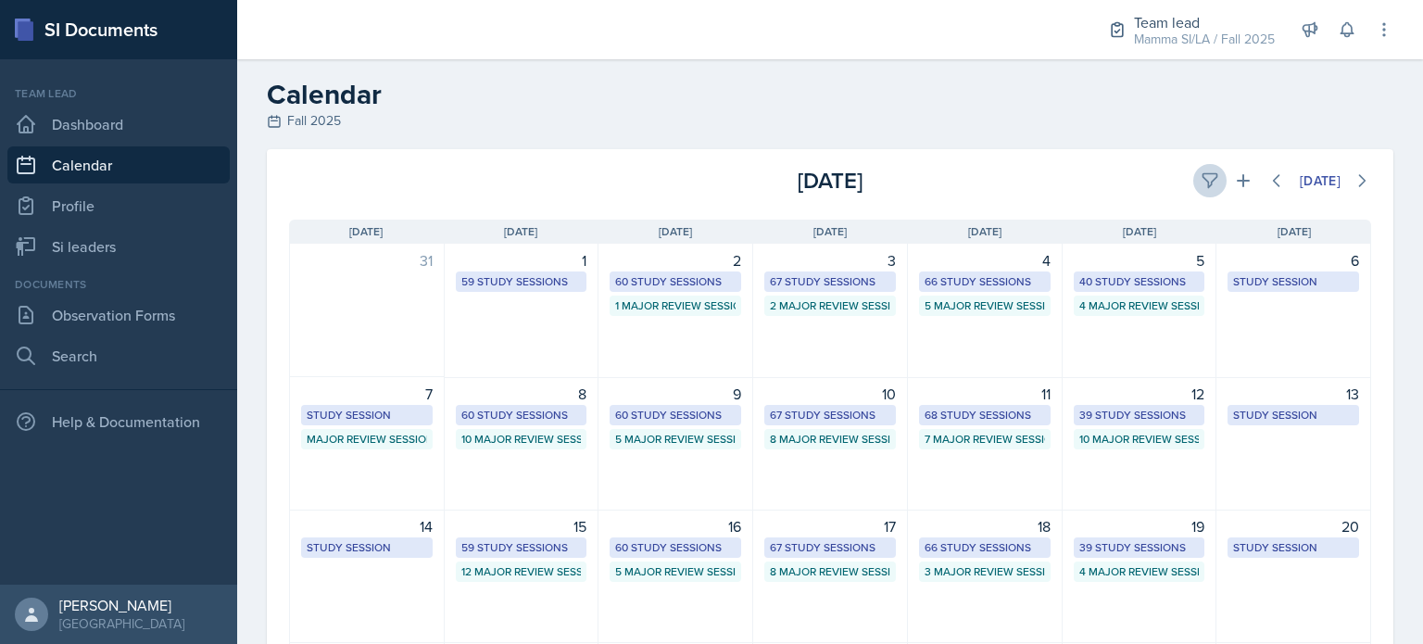
click at [1203, 182] on icon at bounding box center [1210, 181] width 14 height 14
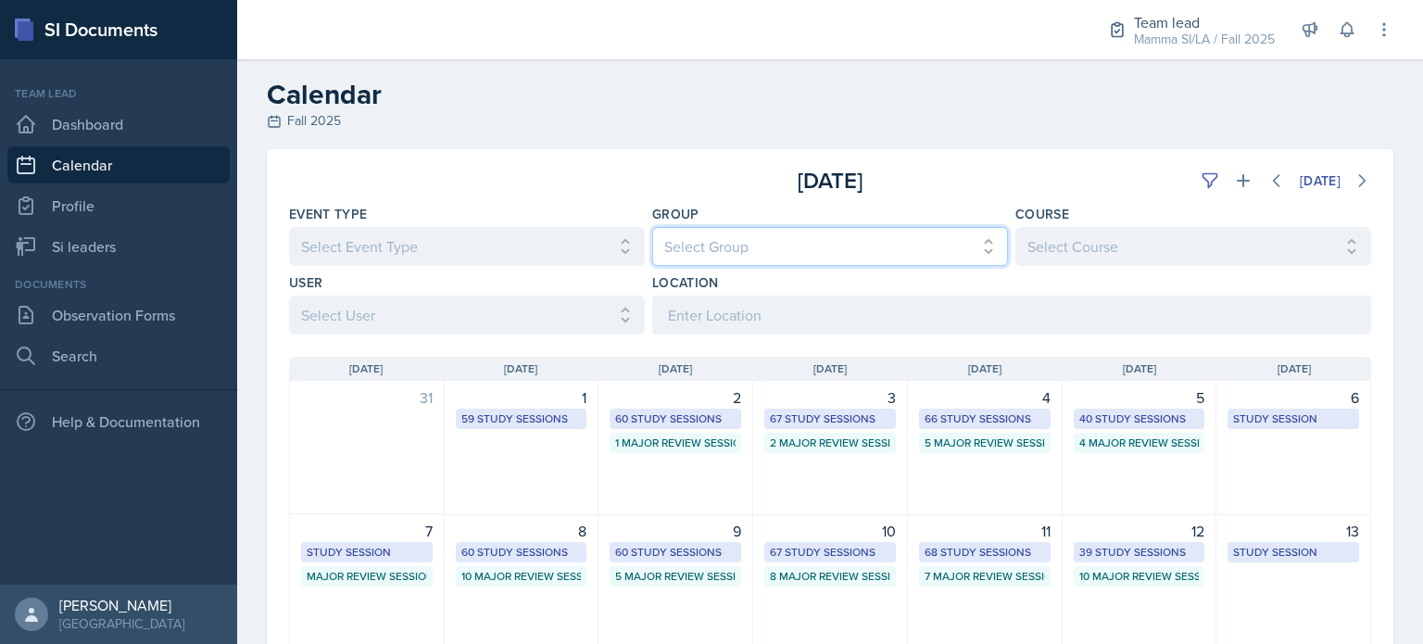
click at [867, 238] on select "Select Group All Demon SI of Fleet Street Les Mariettables Lion King Mamma SI/L…" at bounding box center [830, 246] width 356 height 39
select select "44ab9dba-f3c0-424e-97ee-e672c2edb7ca"
click at [652, 227] on select "Select Group All Demon SI of Fleet Street Les Mariettables Lion King Mamma SI/L…" at bounding box center [830, 246] width 356 height 39
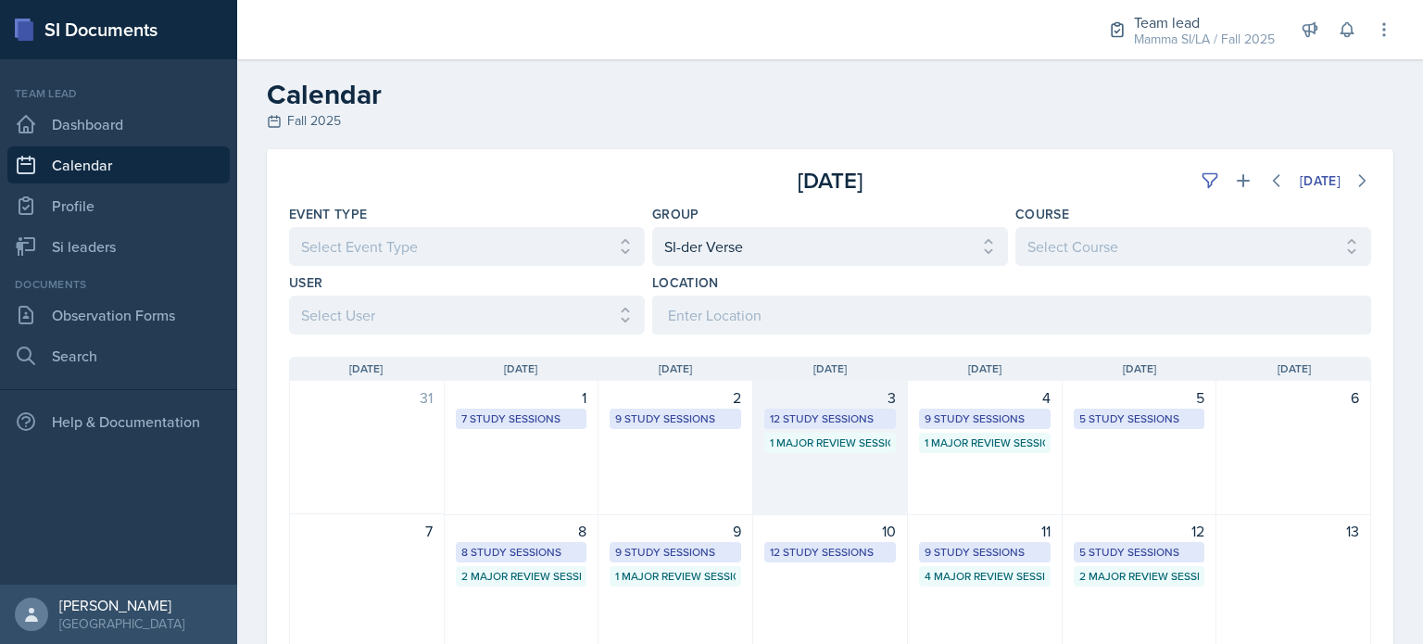
click at [820, 441] on div "1 Major Review Session" at bounding box center [830, 443] width 120 height 17
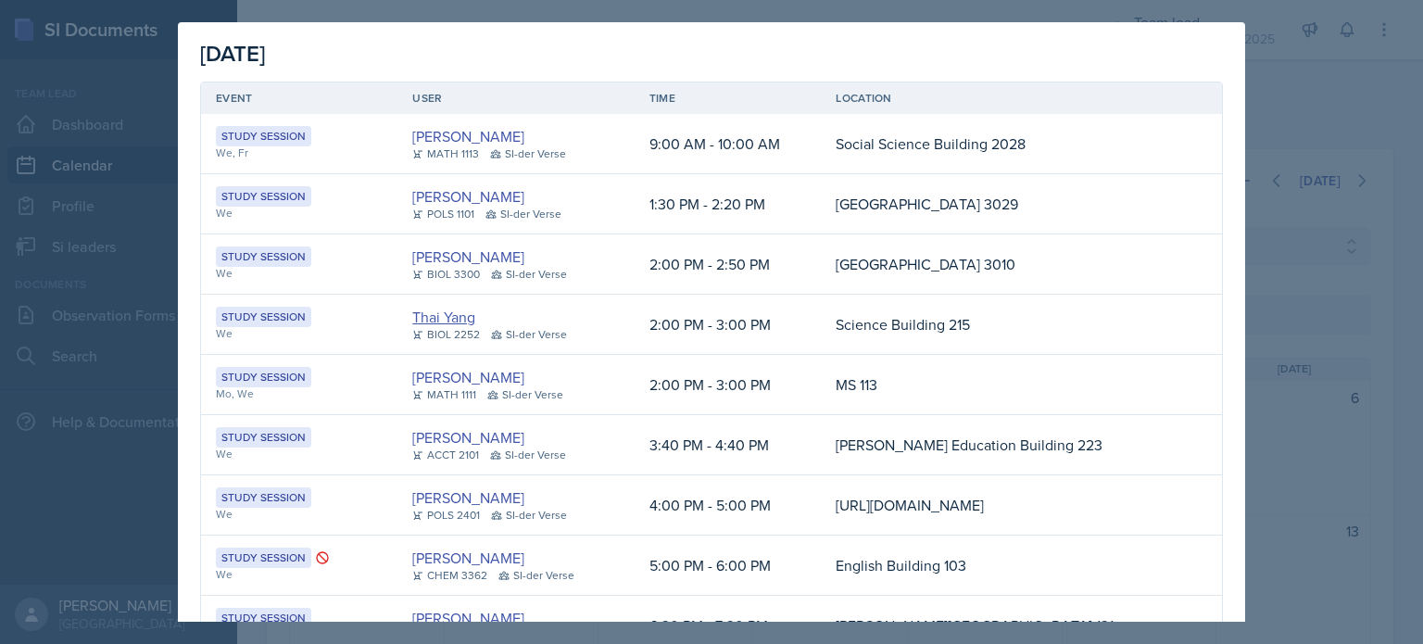
click at [435, 320] on link "Thai Yang" at bounding box center [443, 317] width 63 height 22
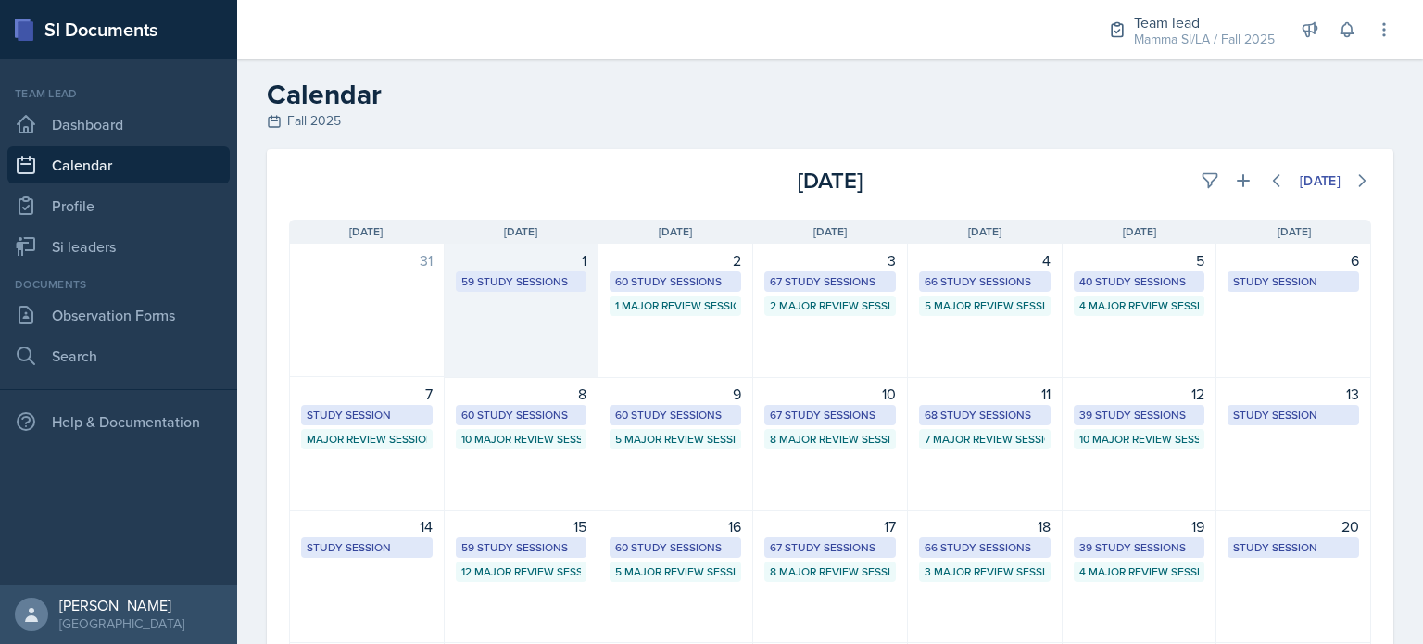
click at [535, 314] on div "1 59 Study Sessions" at bounding box center [522, 311] width 155 height 134
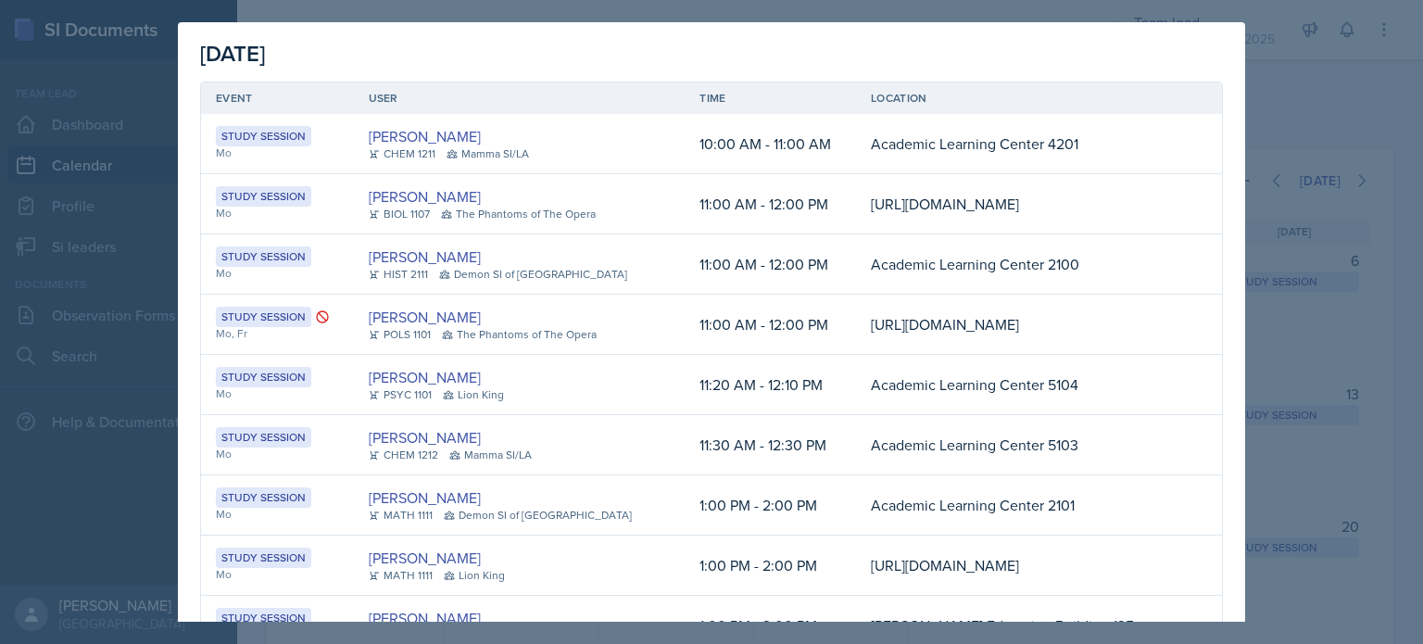
click at [1294, 419] on div at bounding box center [711, 322] width 1423 height 644
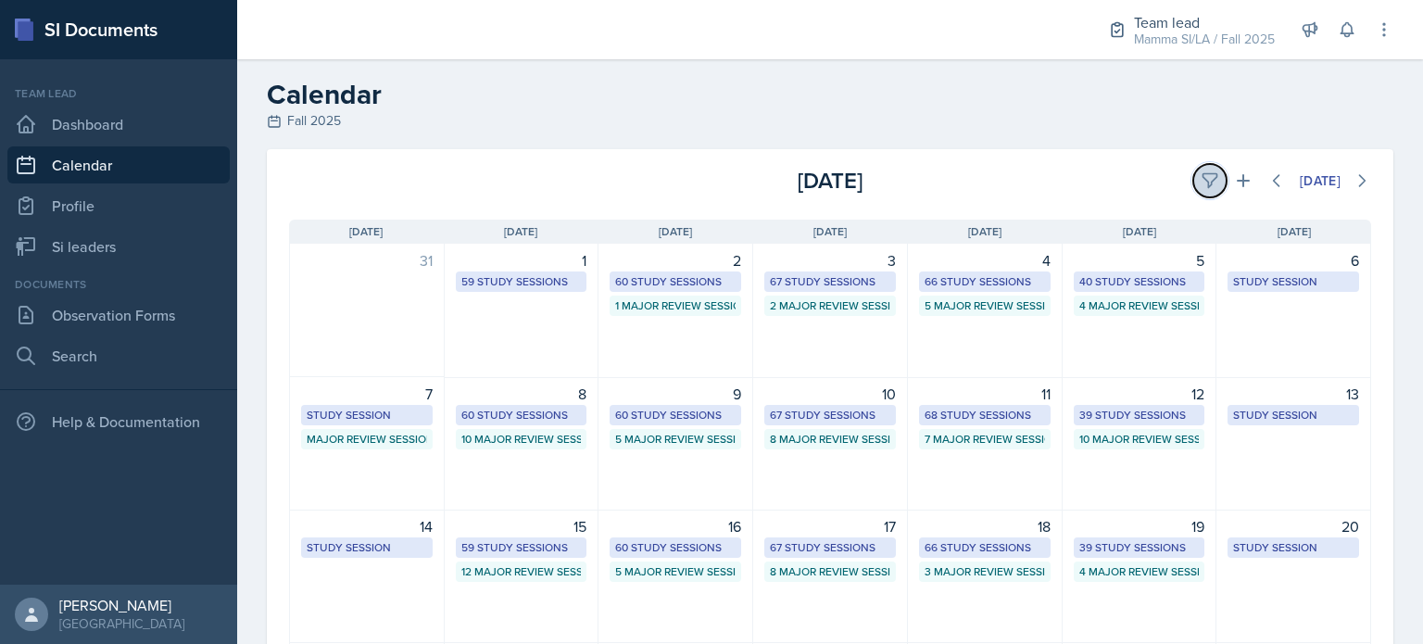
click at [1194, 192] on button at bounding box center [1210, 180] width 33 height 33
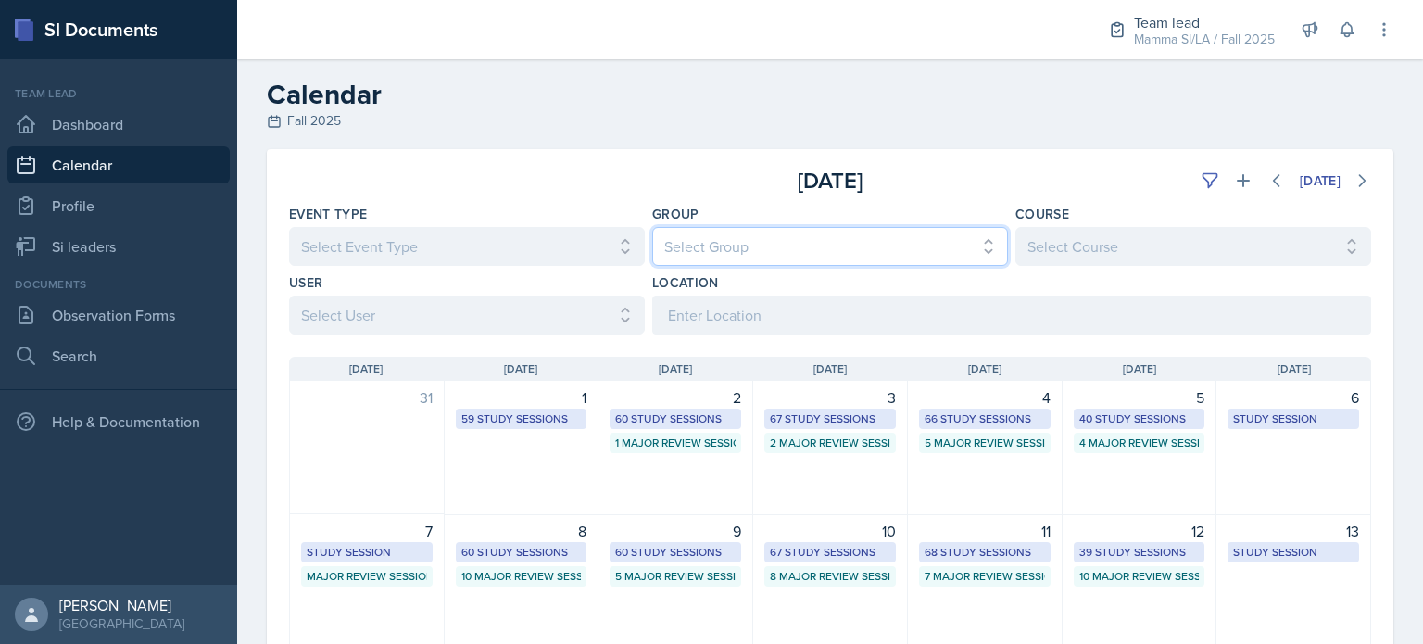
click at [746, 246] on select "Select Group All Demon SI of Fleet Street Les Mariettables Lion King Mamma SI/L…" at bounding box center [830, 246] width 356 height 39
select select "44ab9dba-f3c0-424e-97ee-e672c2edb7ca"
click at [652, 227] on select "Select Group All Demon SI of Fleet Street Les Mariettables Lion King Mamma SI/L…" at bounding box center [830, 246] width 356 height 39
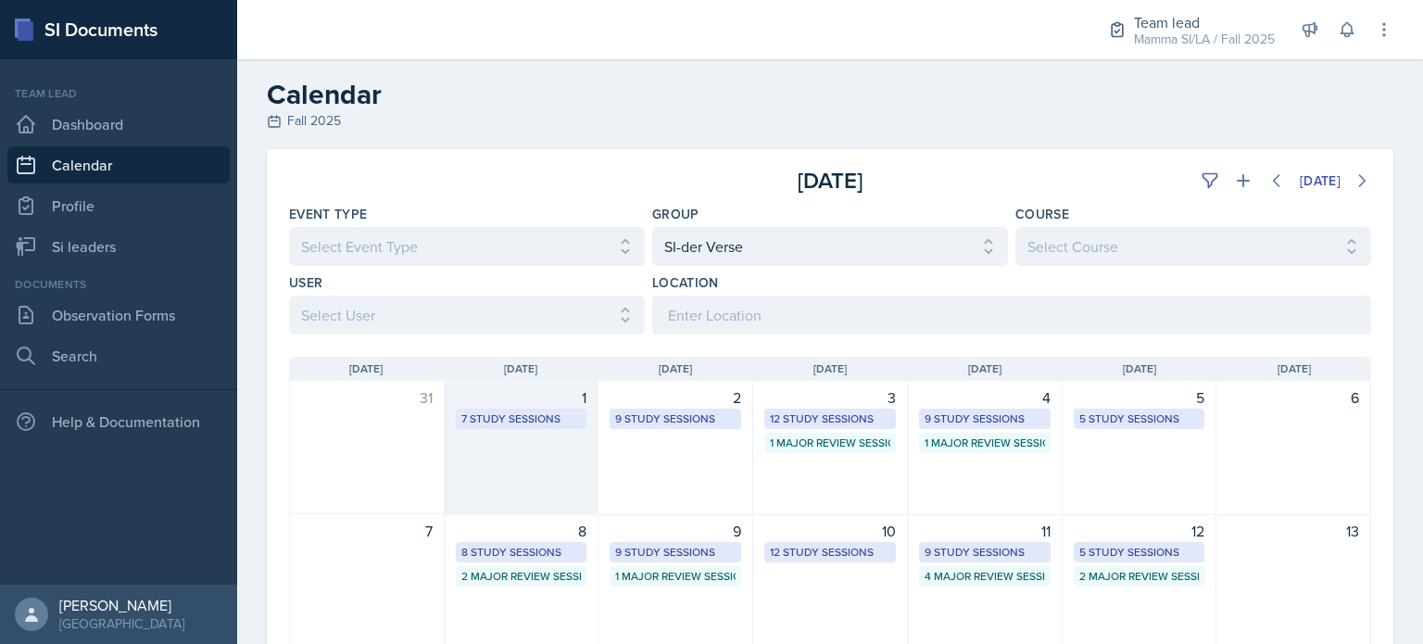
click at [526, 423] on div "7 Study Sessions" at bounding box center [522, 419] width 120 height 17
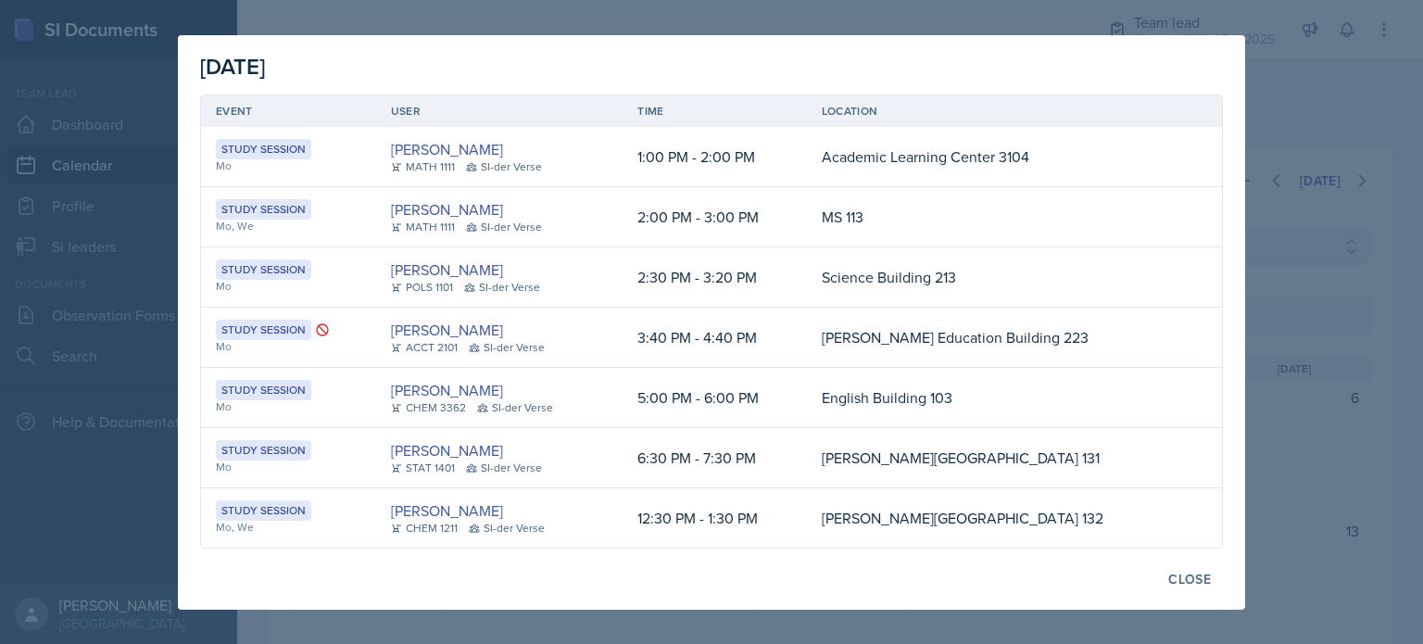
click at [1283, 384] on div at bounding box center [711, 322] width 1423 height 644
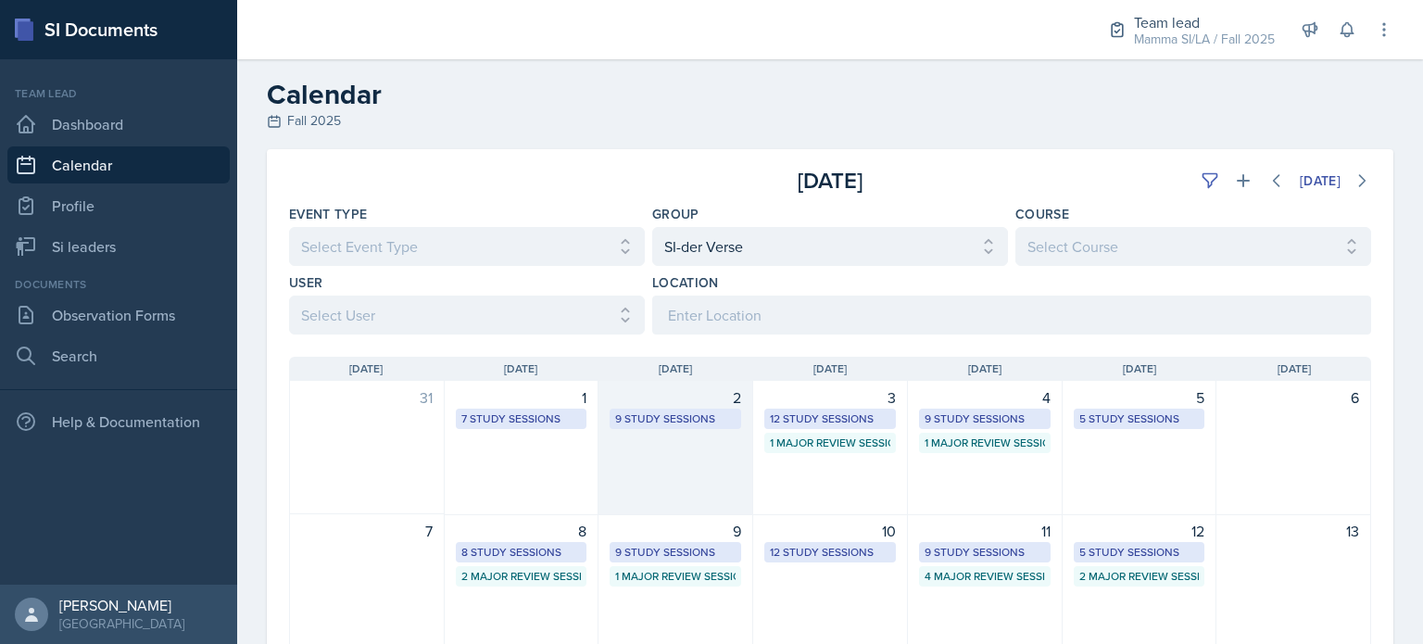
click at [641, 449] on div "2 9 Study Sessions" at bounding box center [676, 448] width 155 height 134
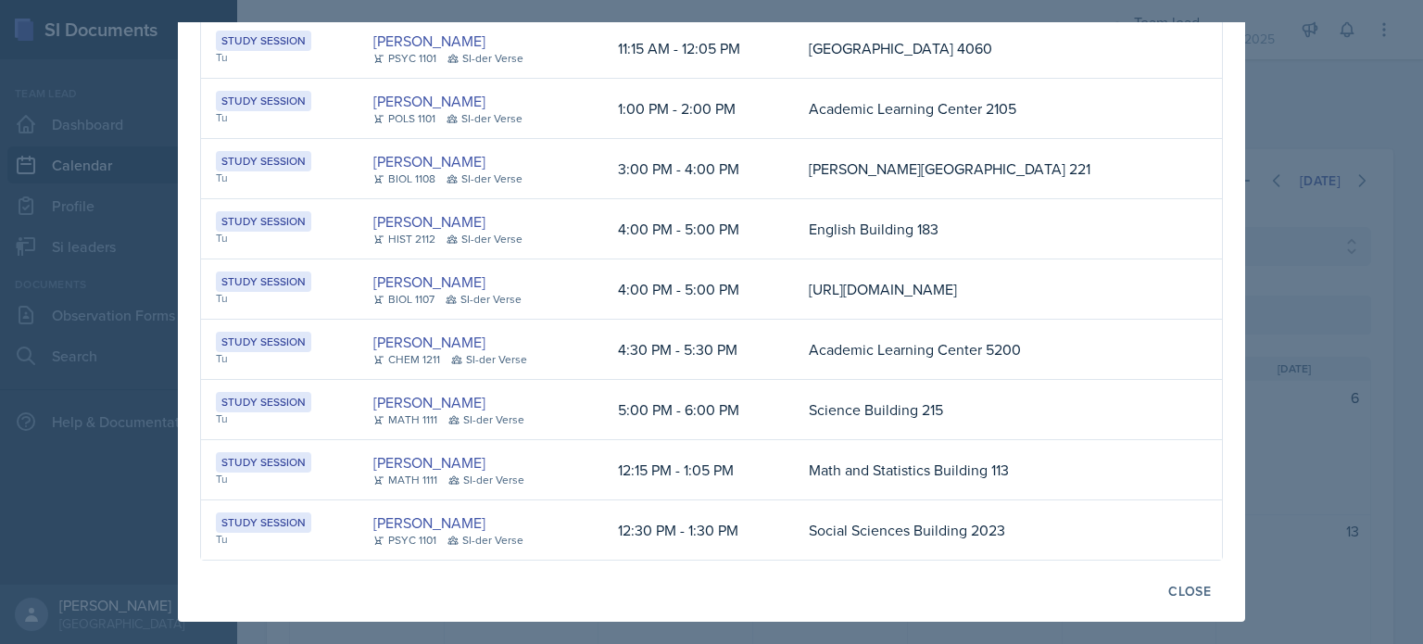
scroll to position [144, 0]
click at [373, 404] on link "Janette Vasquez-Ortega" at bounding box center [429, 402] width 112 height 22
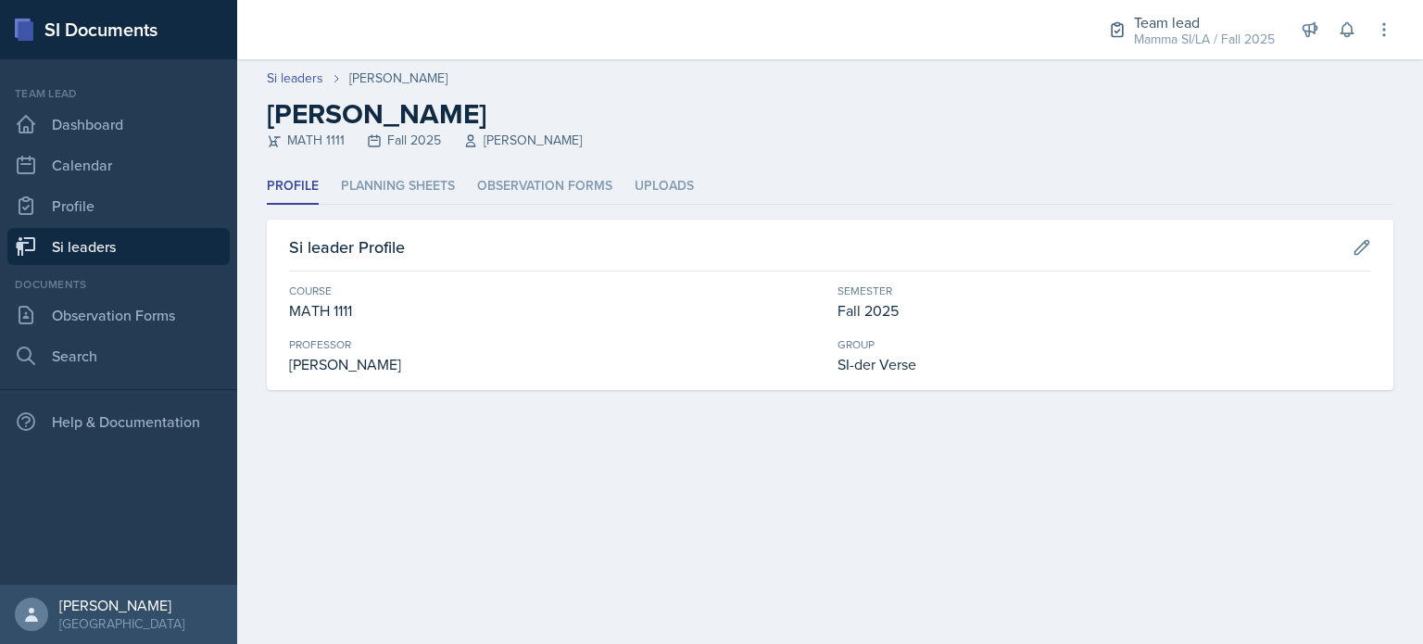
click at [389, 162] on header "Si leaders Janette Vasquez-Ortega Janette Vasquez-Ortega MATH 1111 Fall 2025 Sv…" at bounding box center [830, 113] width 1186 height 109
click at [388, 181] on li "Planning Sheets" at bounding box center [398, 187] width 114 height 36
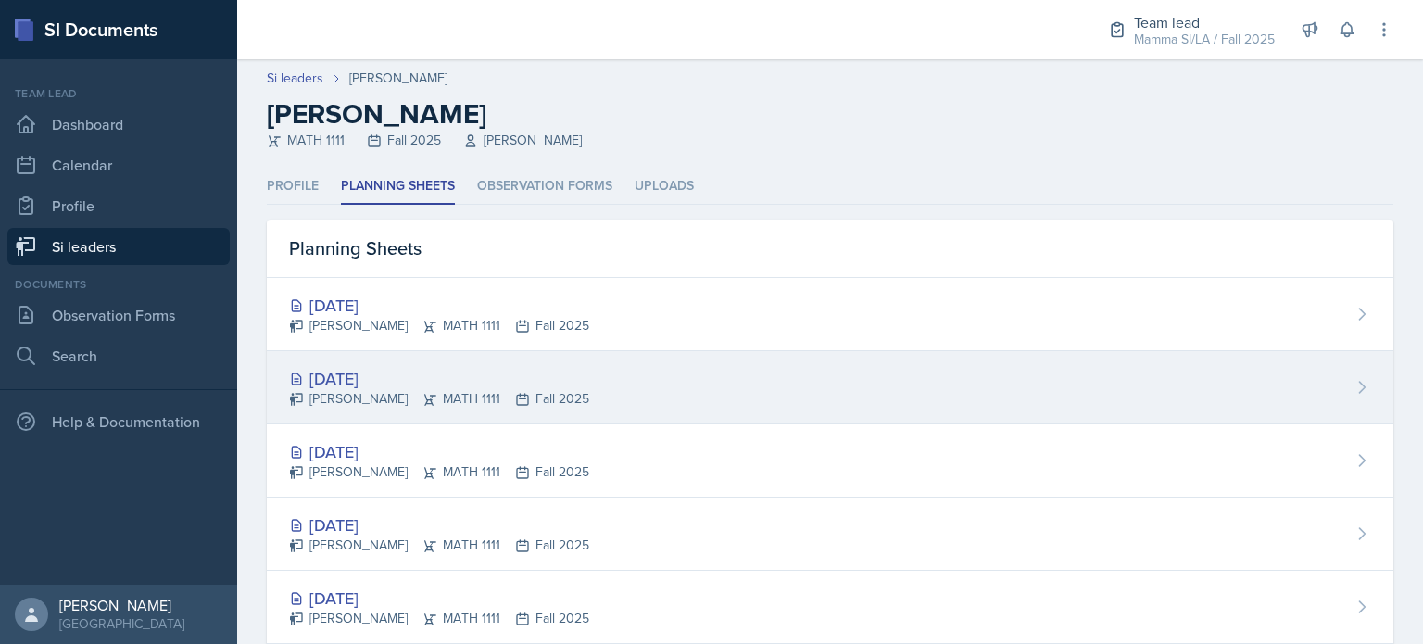
click at [337, 410] on div "Sep 23rd, 2025 Janette Vasquez-Ortega MATH 1111 Fall 2025" at bounding box center [830, 387] width 1127 height 73
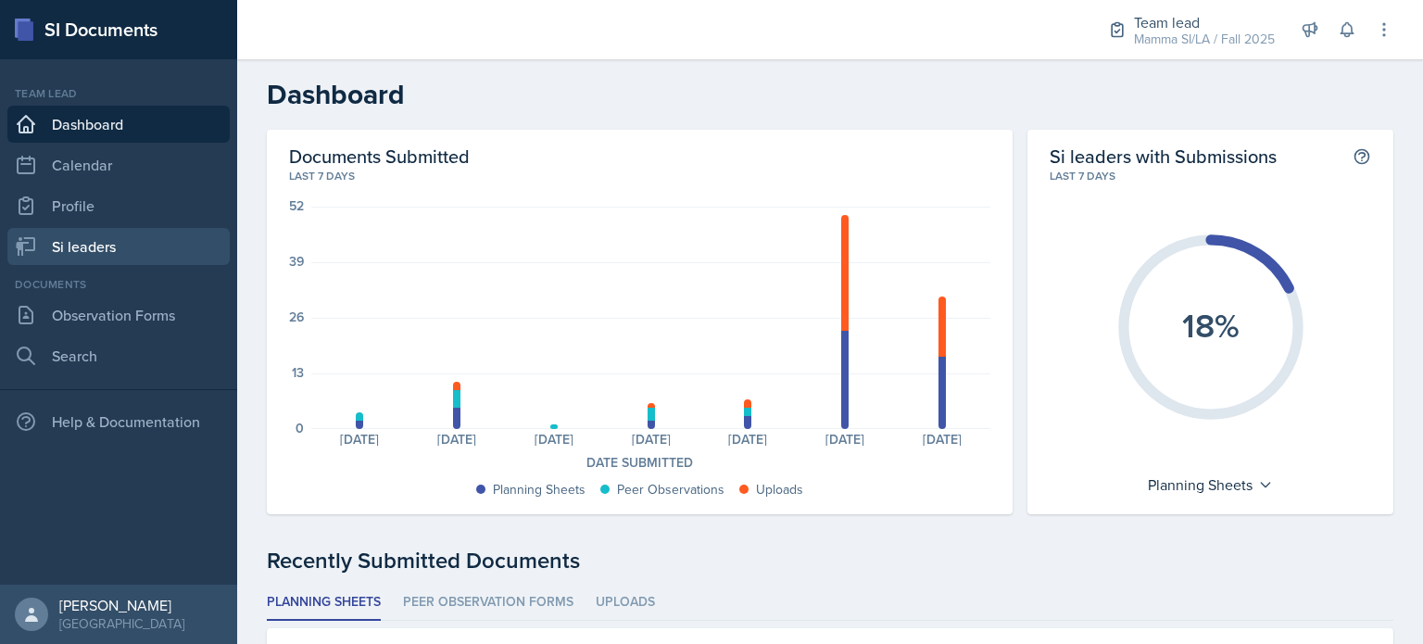
click at [120, 242] on link "Si leaders" at bounding box center [118, 246] width 222 height 37
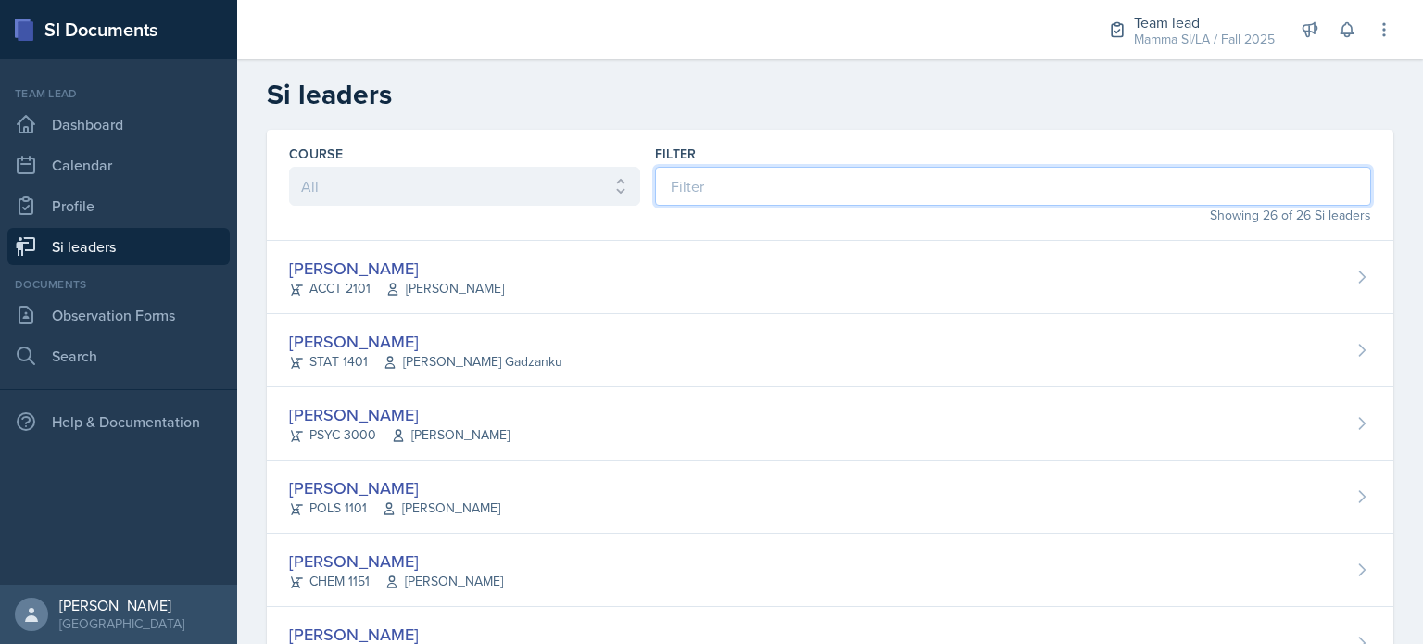
click at [704, 189] on input at bounding box center [1013, 186] width 716 height 39
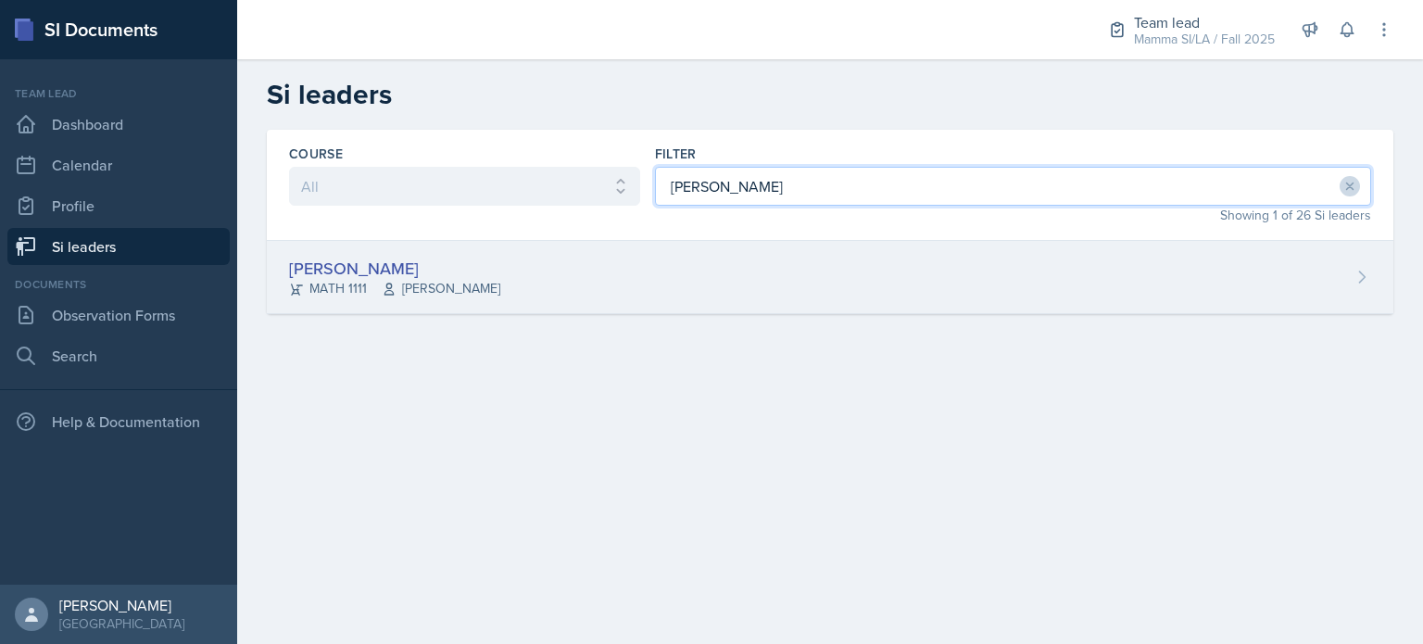
type input "[PERSON_NAME]"
click at [623, 311] on div "[PERSON_NAME] MATH 1111 [PERSON_NAME]" at bounding box center [830, 277] width 1127 height 73
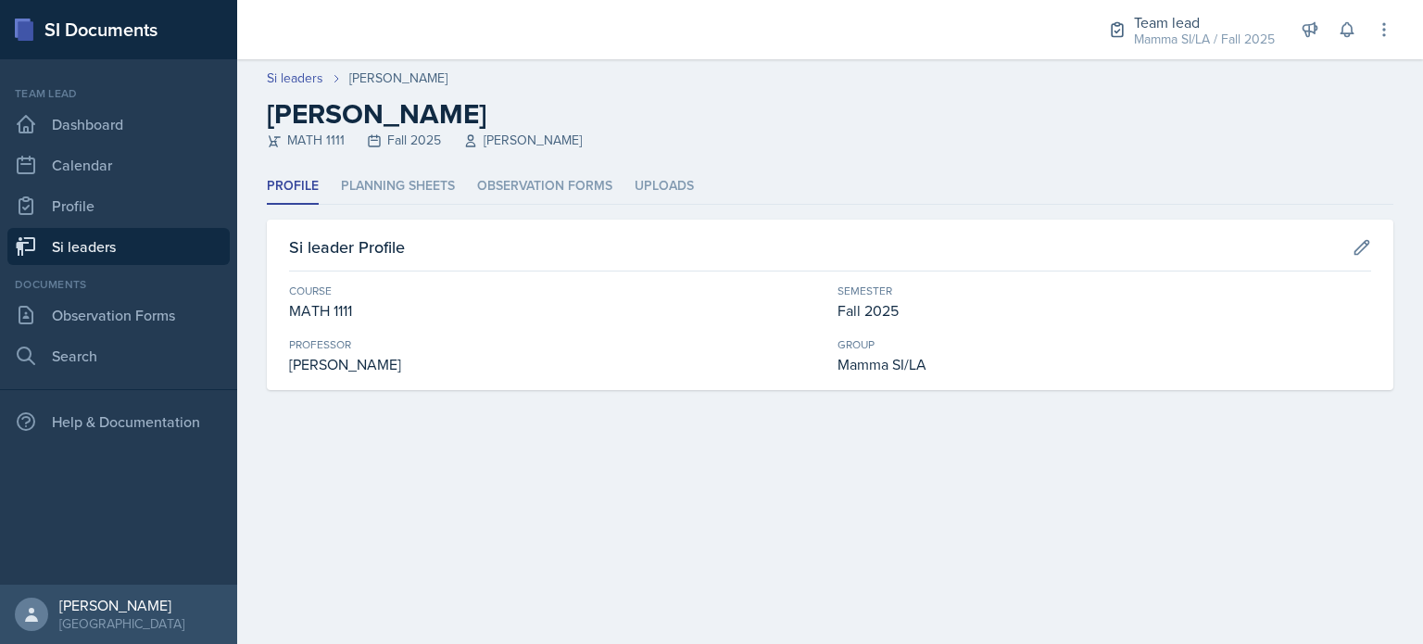
click at [373, 167] on header "Si leaders [PERSON_NAME] [PERSON_NAME] MATH 1111 Fall 2025 [PERSON_NAME]" at bounding box center [830, 113] width 1186 height 109
click at [374, 181] on li "Planning Sheets" at bounding box center [398, 187] width 114 height 36
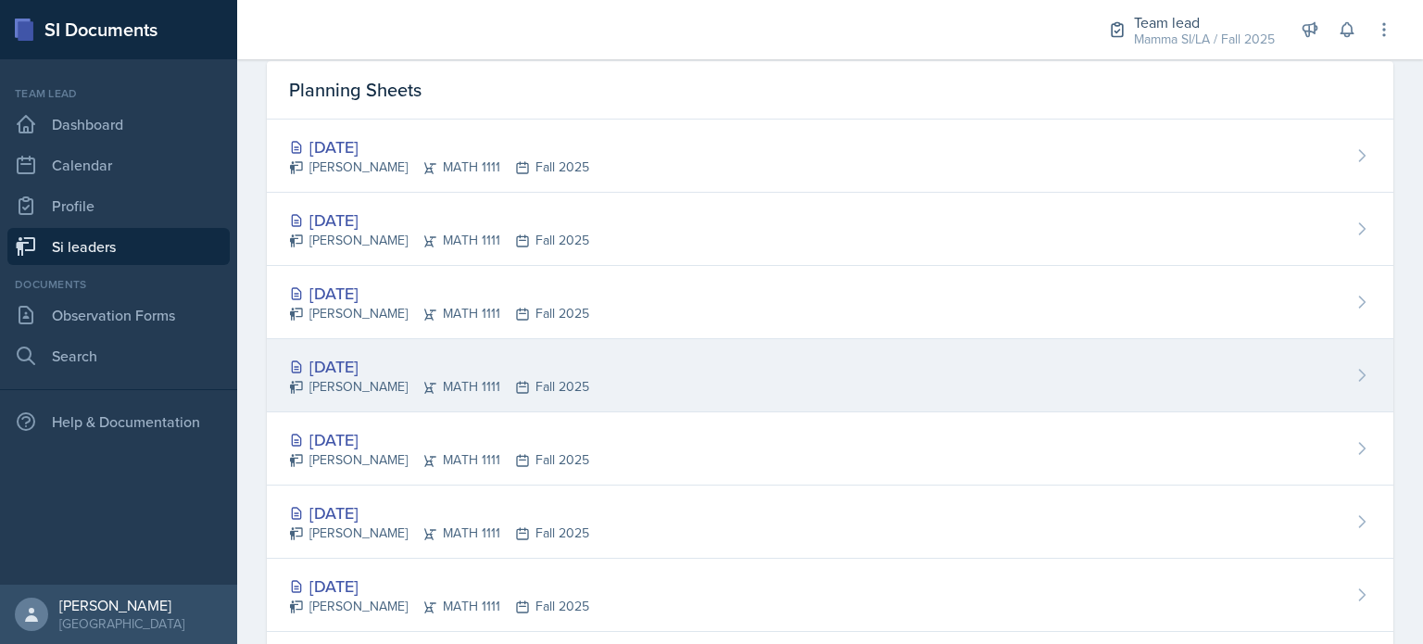
scroll to position [3, 0]
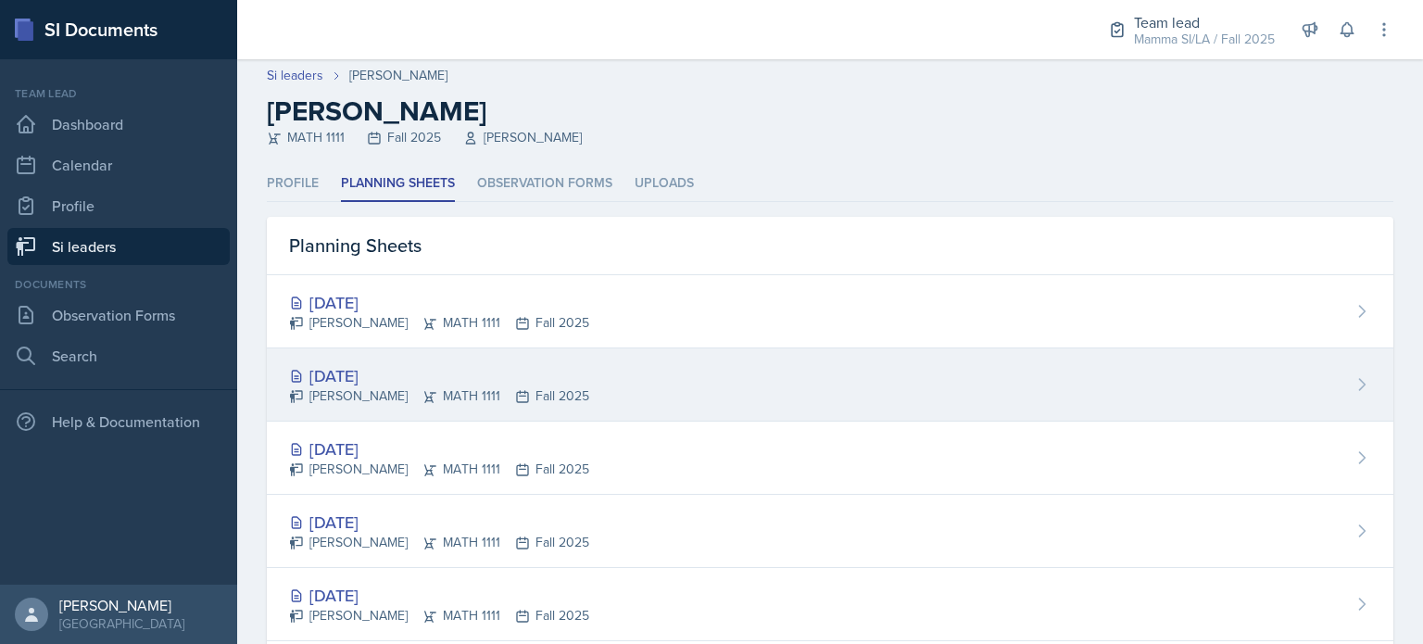
click at [508, 381] on div "[DATE]" at bounding box center [439, 375] width 300 height 25
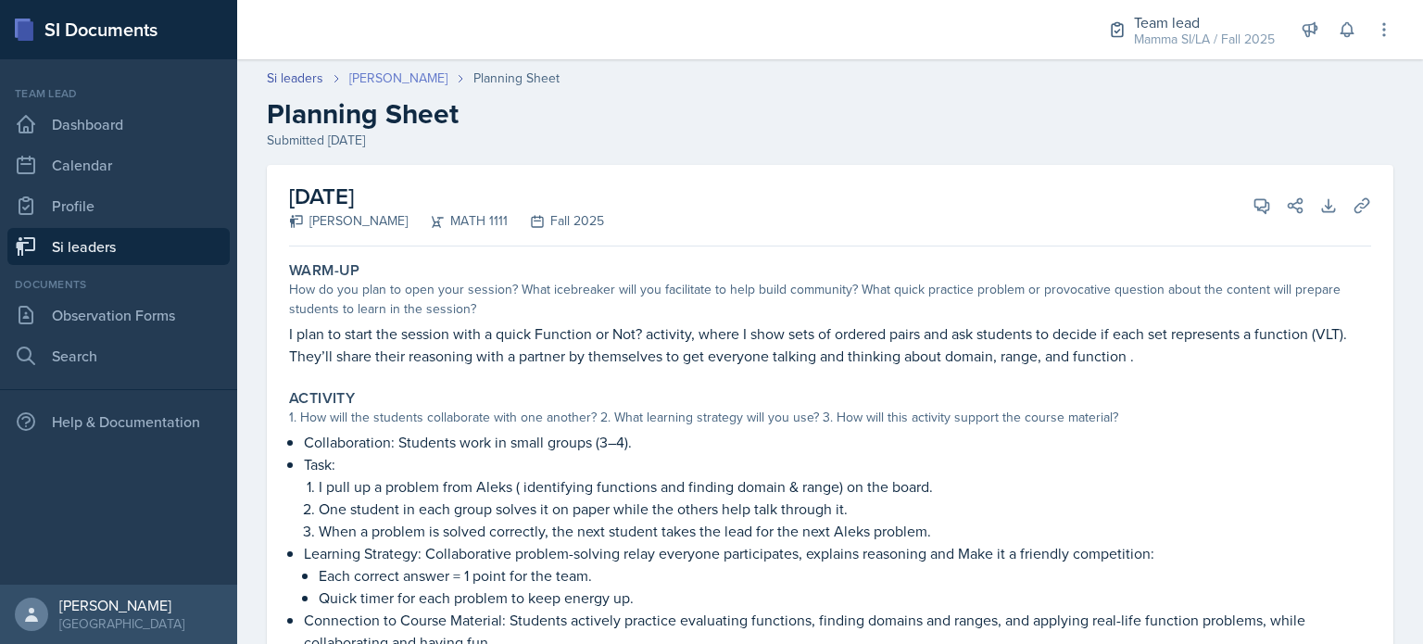
click at [392, 75] on link "[PERSON_NAME]" at bounding box center [398, 78] width 98 height 19
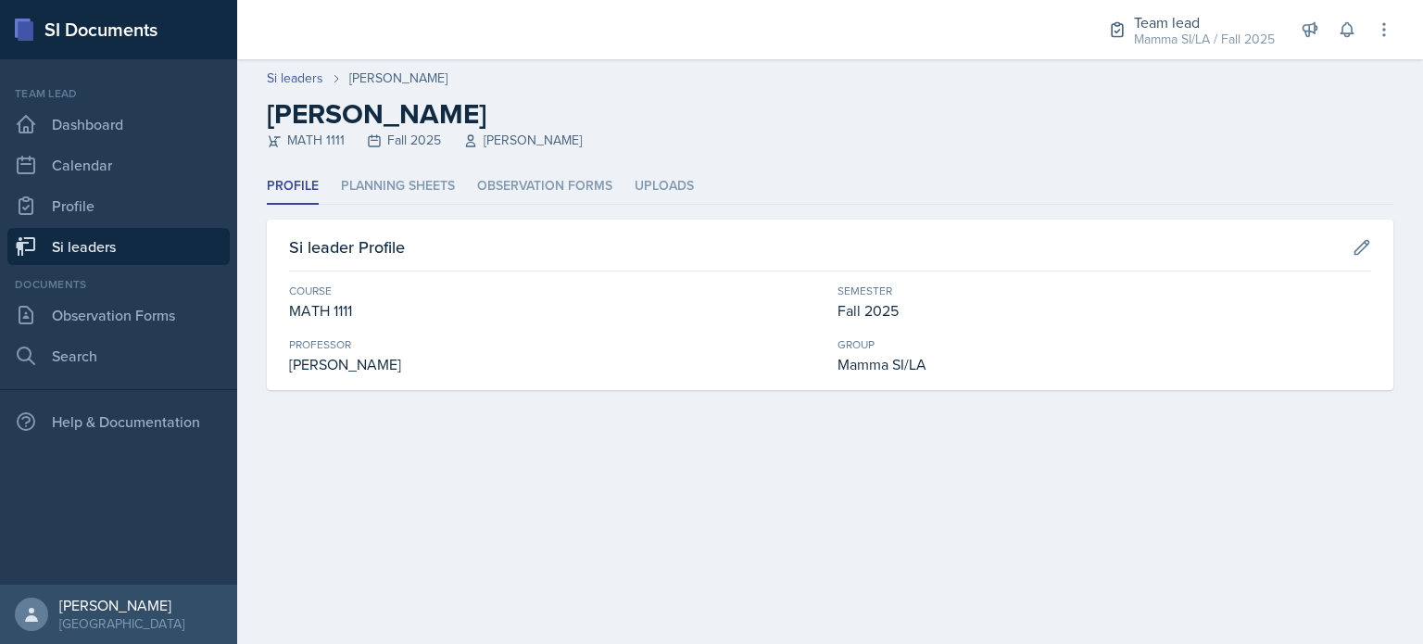
click at [156, 247] on link "Si leaders" at bounding box center [118, 246] width 222 height 37
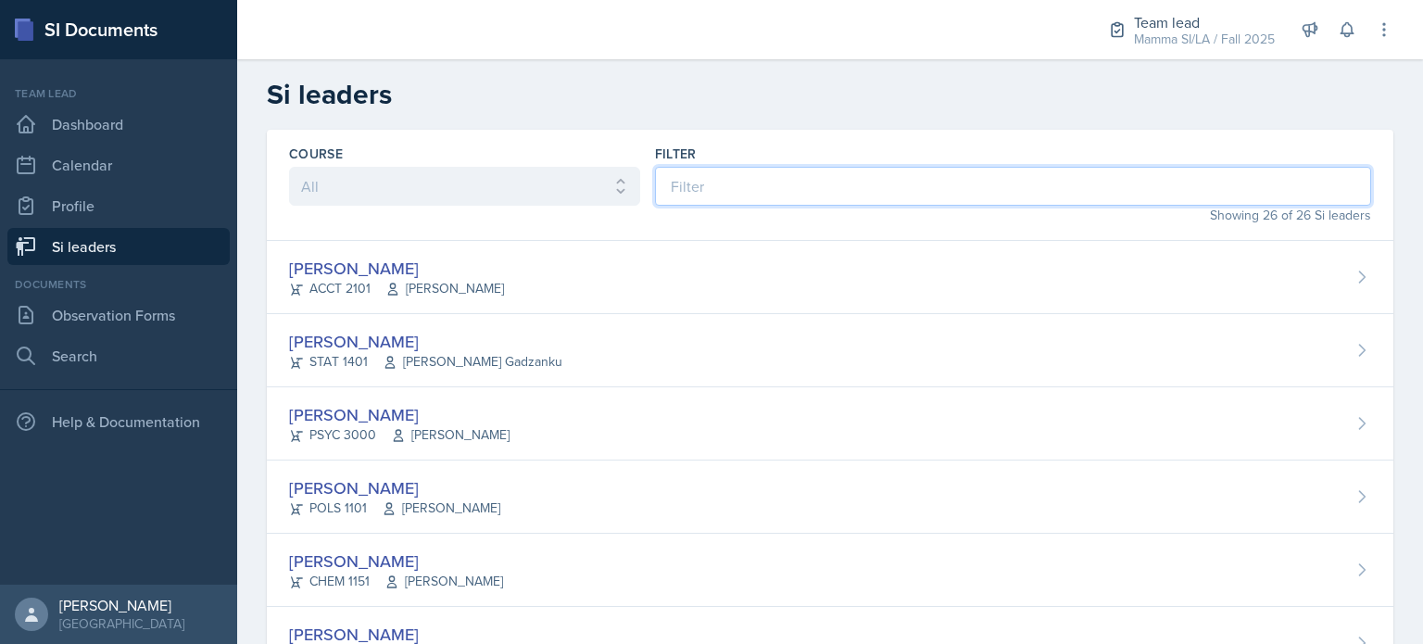
click at [719, 173] on input at bounding box center [1013, 186] width 716 height 39
click at [715, 188] on input at bounding box center [1013, 186] width 716 height 39
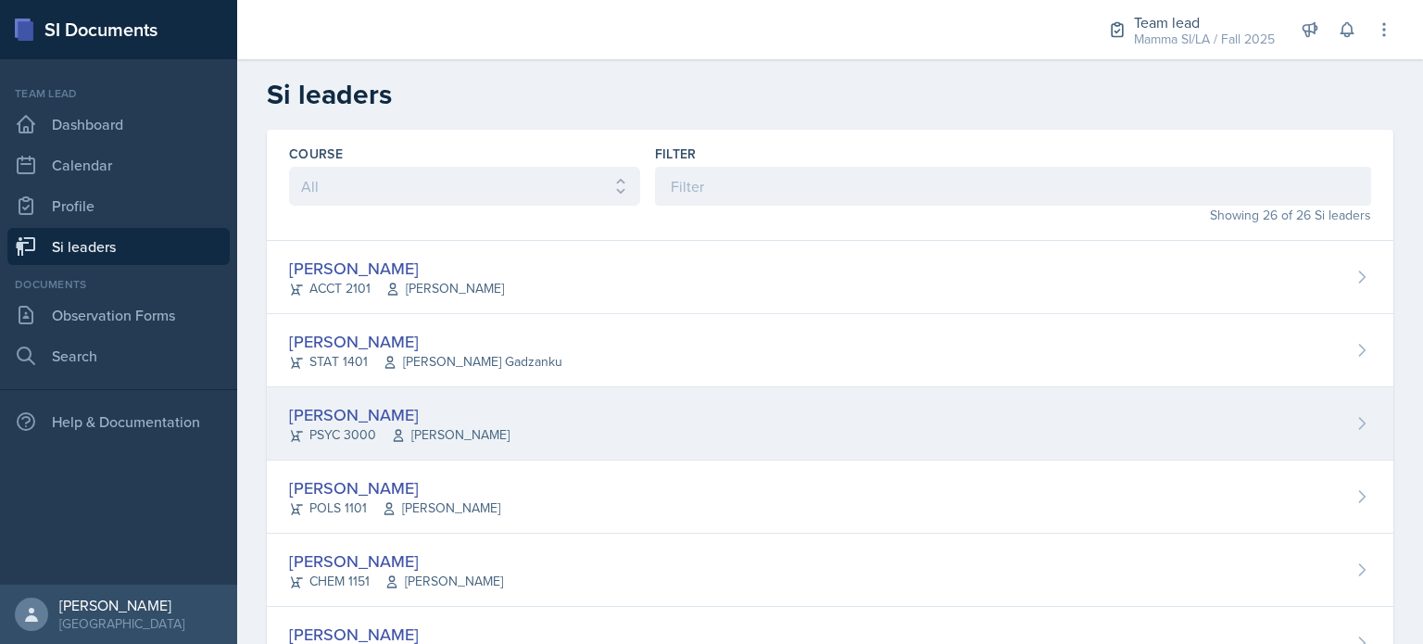
click at [531, 416] on div "[PERSON_NAME] PSYC 3000 [PERSON_NAME]" at bounding box center [830, 423] width 1127 height 73
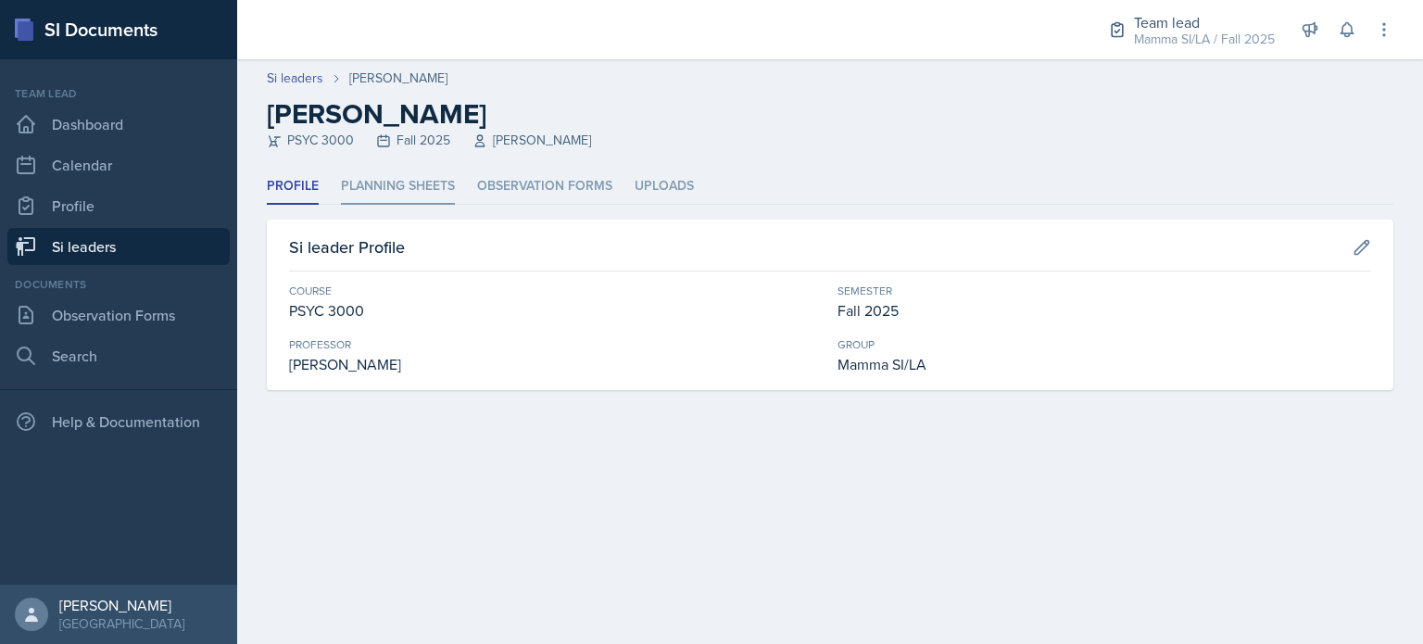
click at [427, 186] on li "Planning Sheets" at bounding box center [398, 187] width 114 height 36
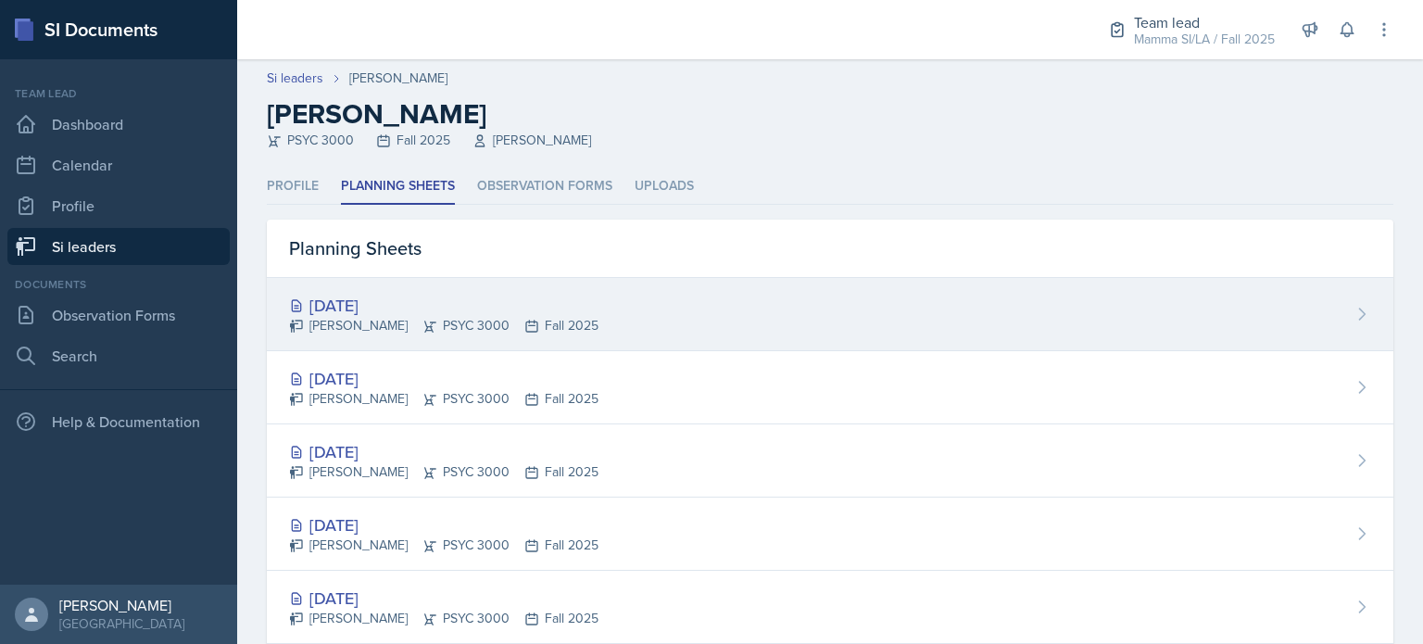
click at [500, 319] on div "[PERSON_NAME] PSYC 3000 Fall 2025" at bounding box center [444, 325] width 310 height 19
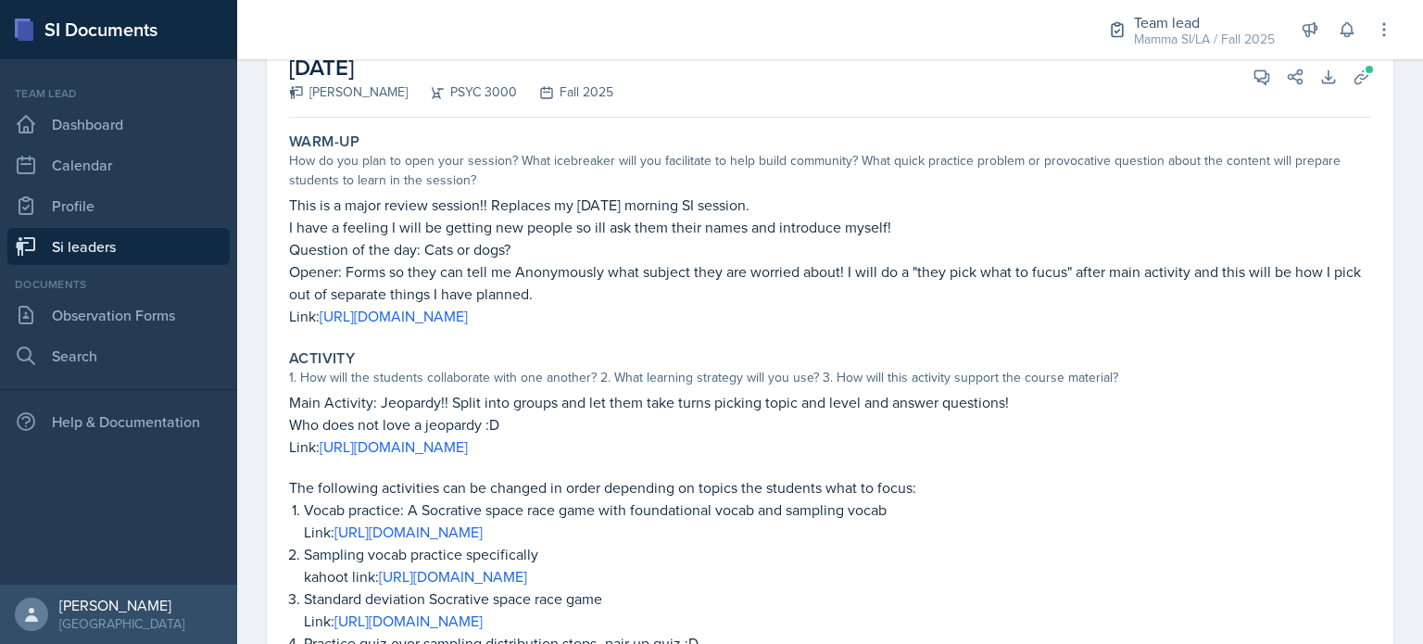
scroll to position [128, 0]
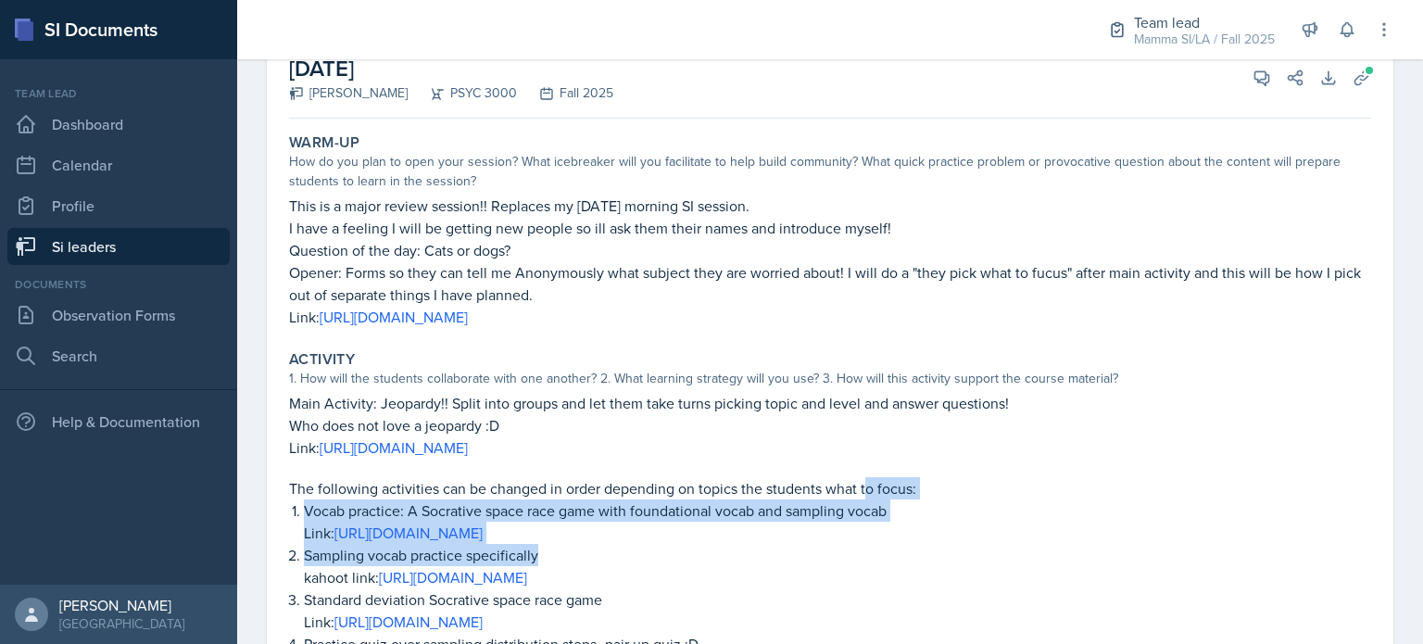
drag, startPoint x: 778, startPoint y: 562, endPoint x: 866, endPoint y: 472, distance: 126.5
click at [866, 472] on div "Main Activity: Jeopardy!! Split into groups and let them take turns picking top…" at bounding box center [830, 610] width 1082 height 437
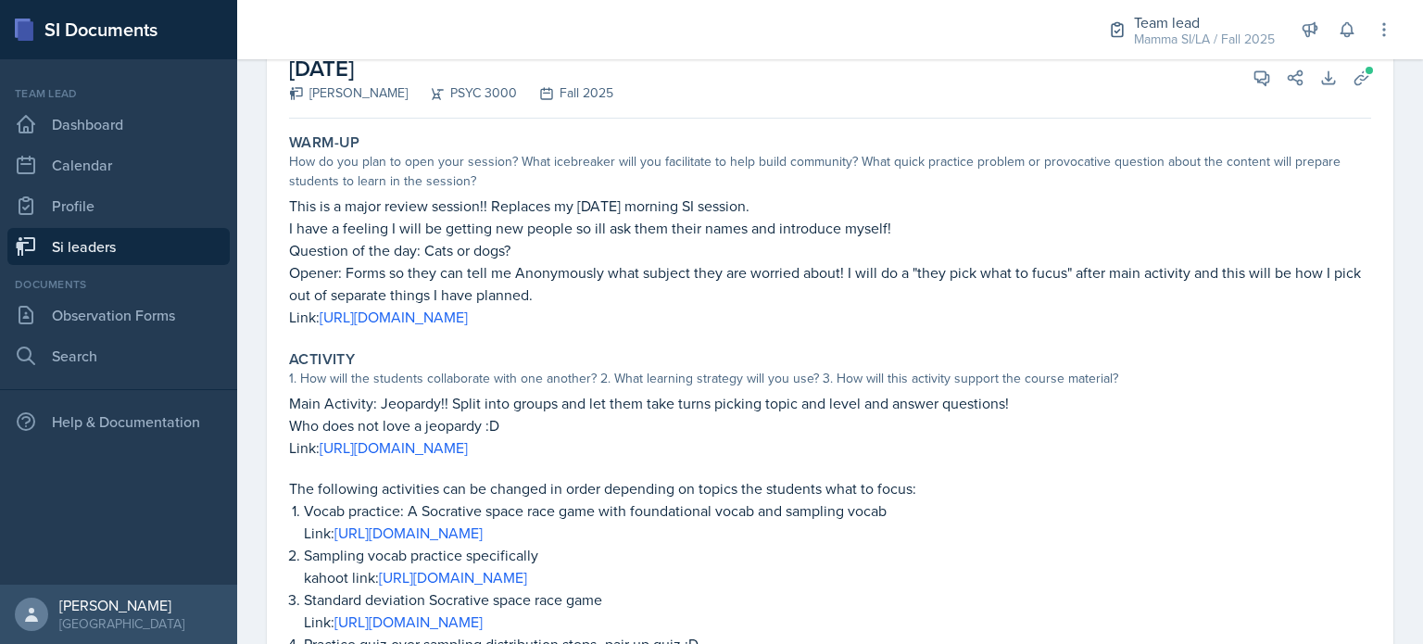
click at [1044, 409] on p "Main Activity: Jeopardy!! Split into groups and let them take turns picking top…" at bounding box center [830, 403] width 1082 height 22
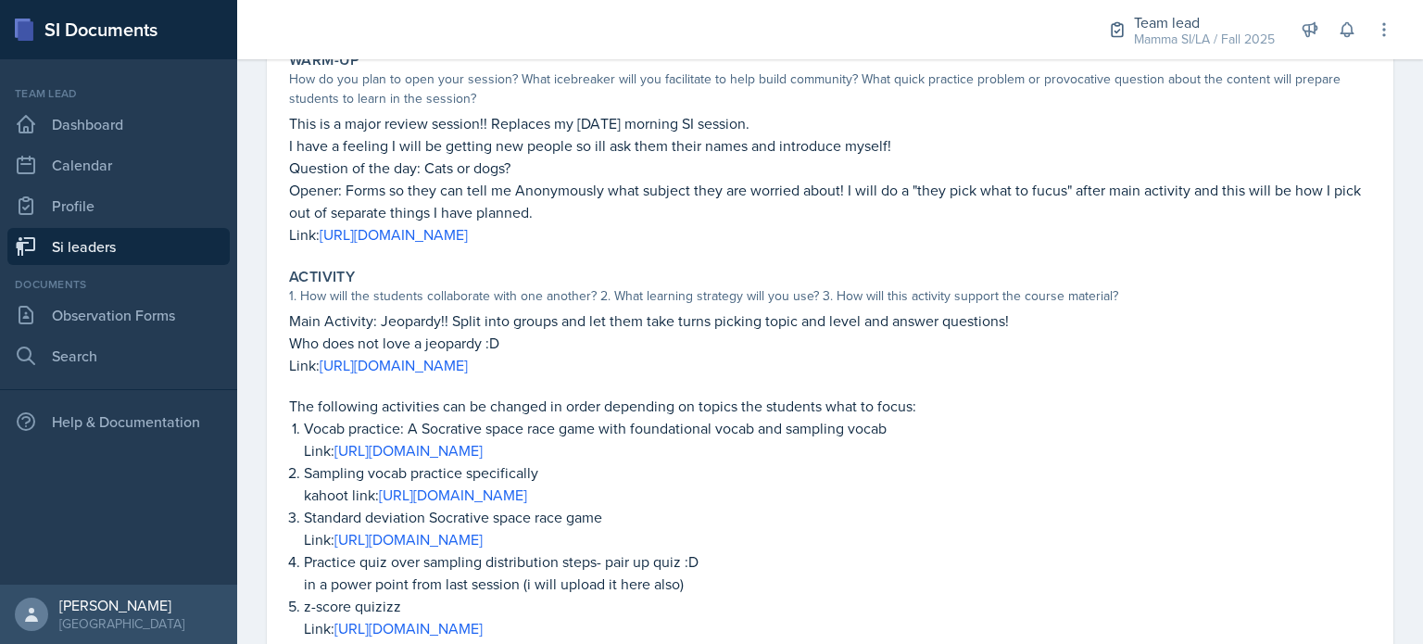
scroll to position [0, 0]
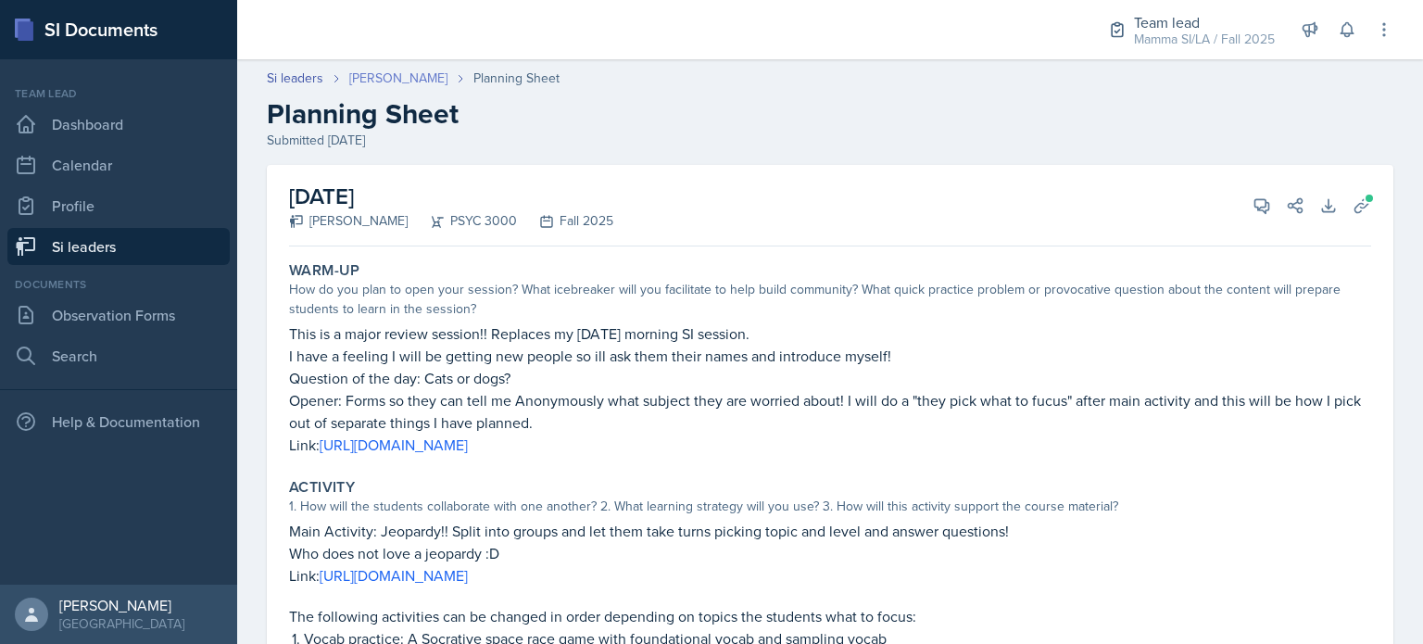
click at [360, 80] on link "[PERSON_NAME]" at bounding box center [398, 78] width 98 height 19
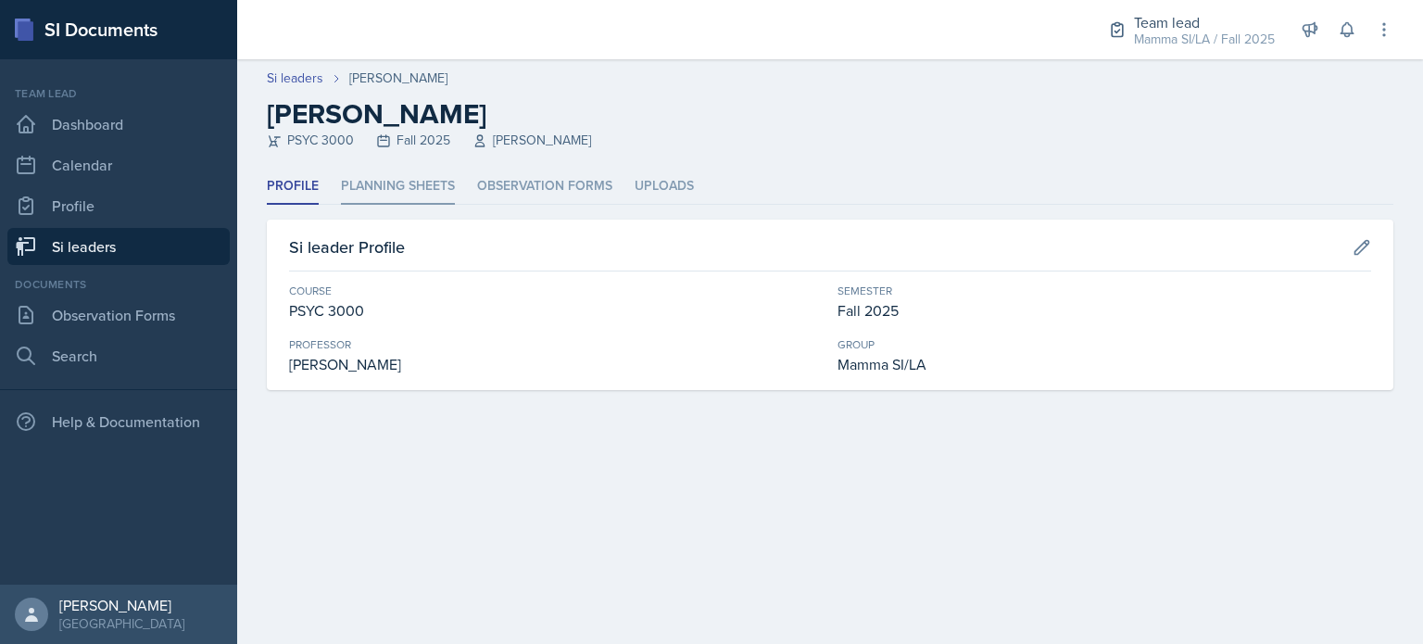
click at [416, 200] on li "Planning Sheets" at bounding box center [398, 187] width 114 height 36
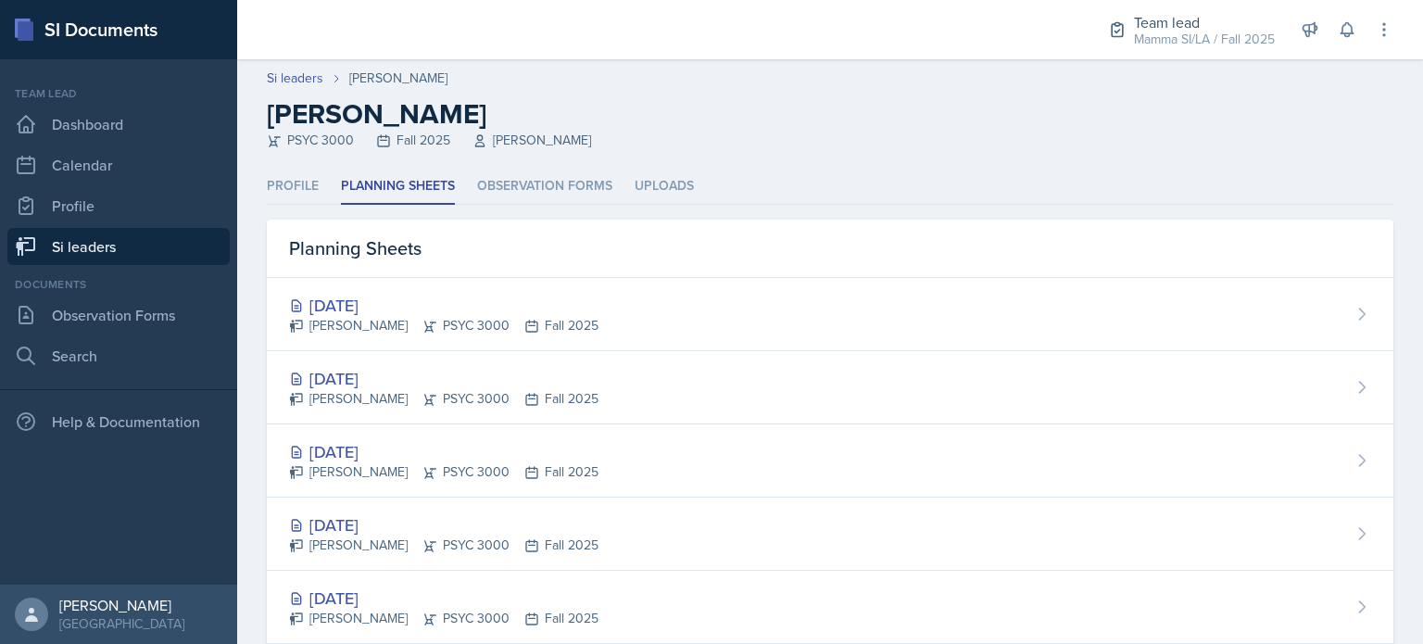
click at [172, 231] on link "Si leaders" at bounding box center [118, 246] width 222 height 37
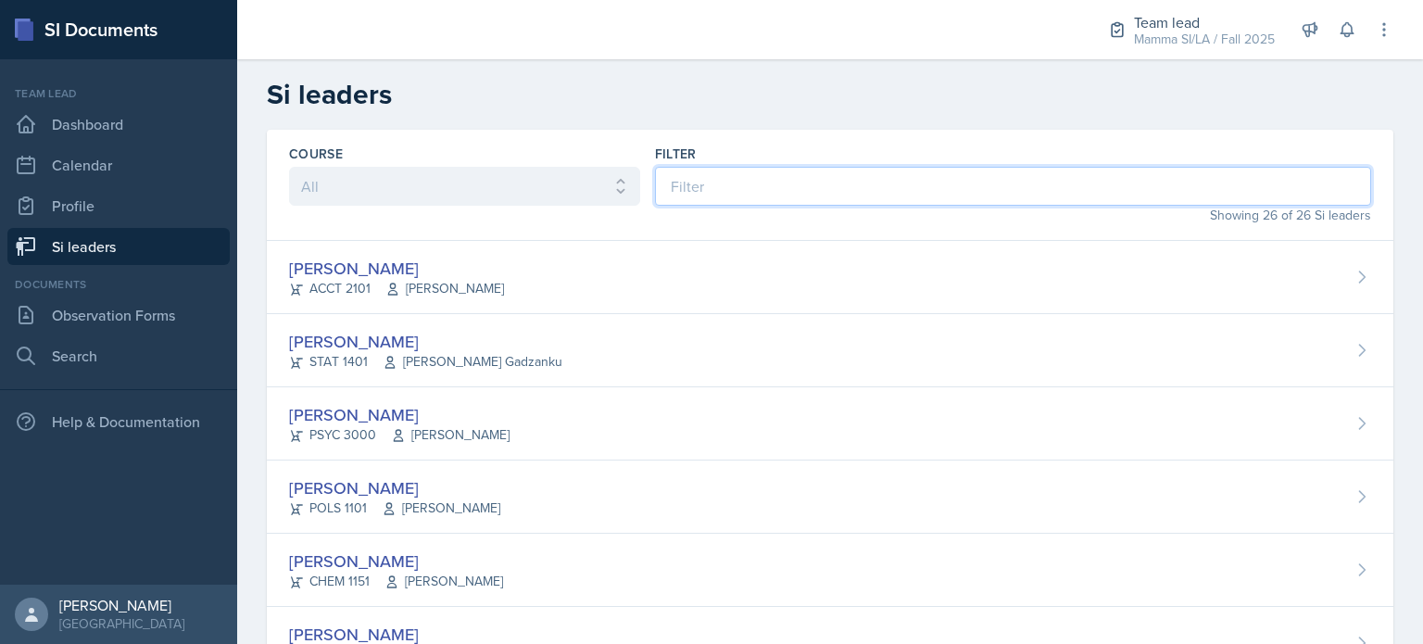
click at [730, 191] on input at bounding box center [1013, 186] width 716 height 39
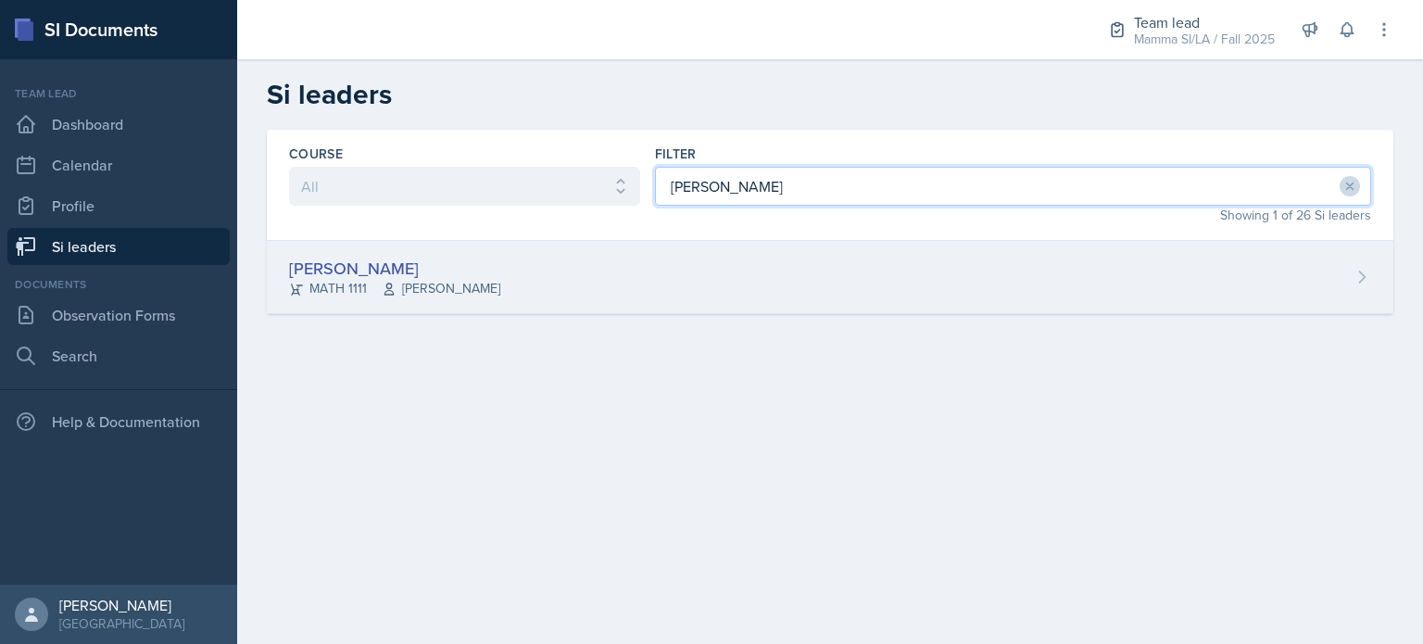
type input "[PERSON_NAME]"
click at [638, 266] on div "[PERSON_NAME] MATH 1111 [PERSON_NAME]" at bounding box center [830, 277] width 1127 height 73
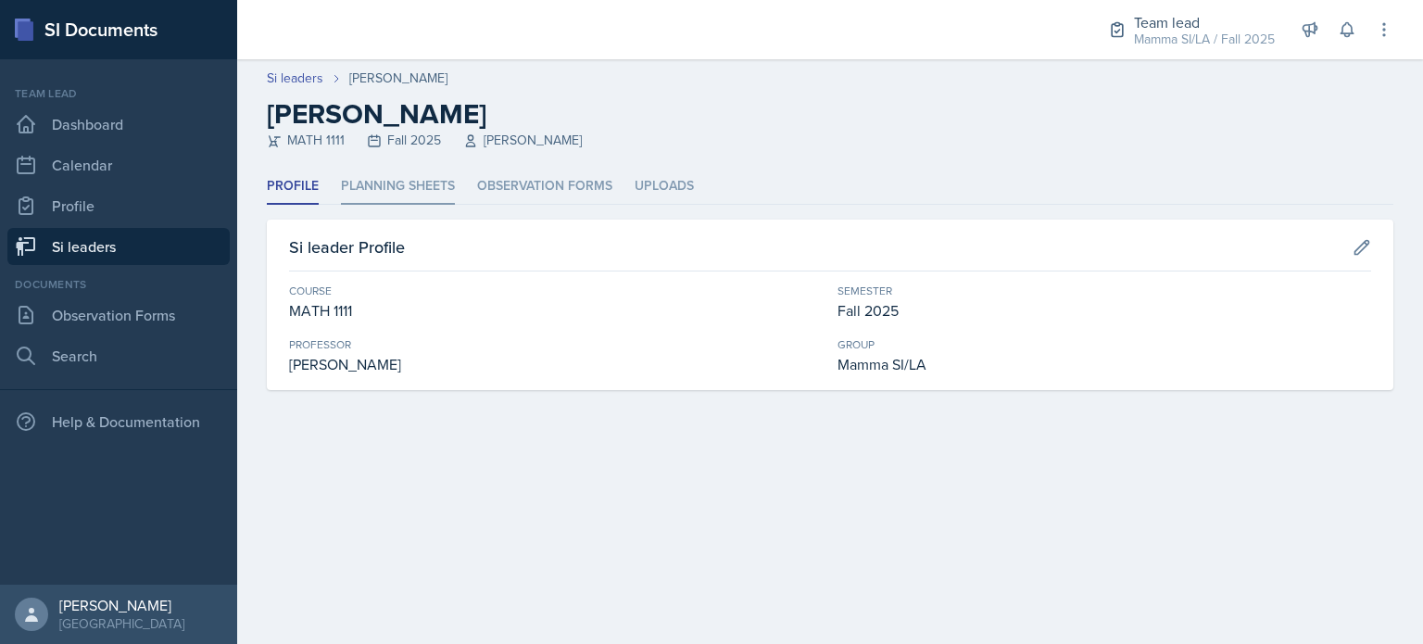
click at [442, 199] on li "Planning Sheets" at bounding box center [398, 187] width 114 height 36
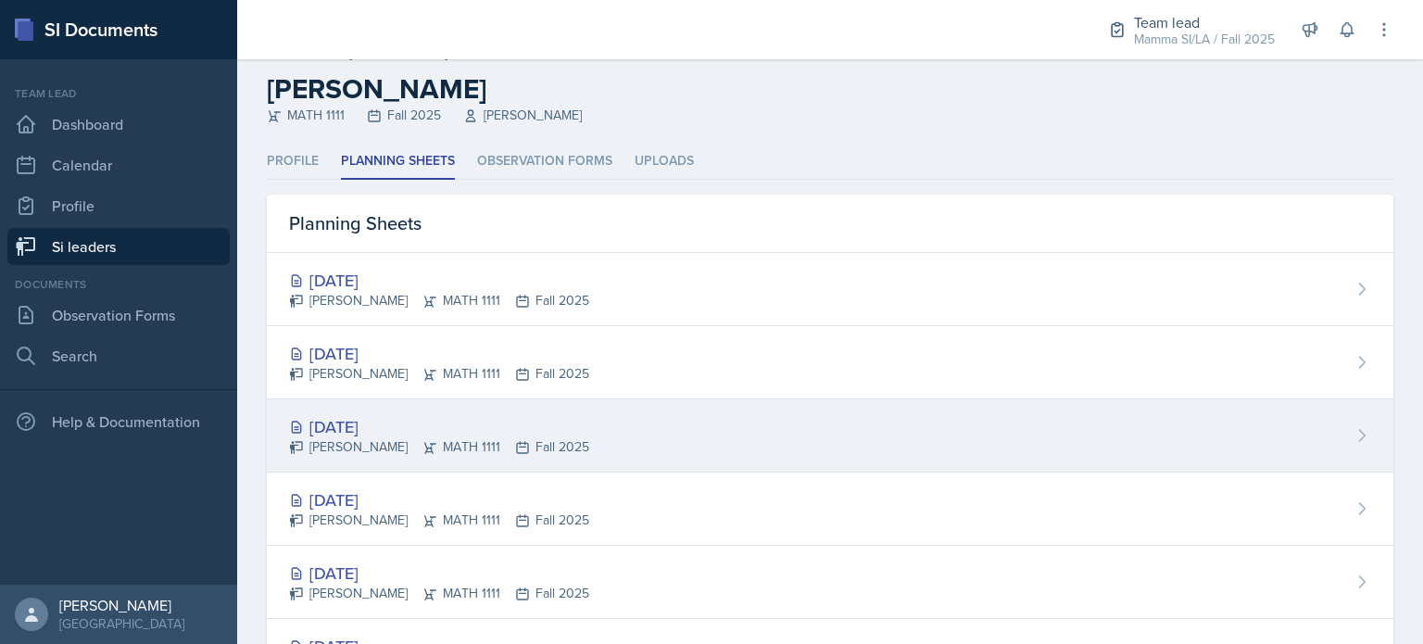
scroll to position [32, 0]
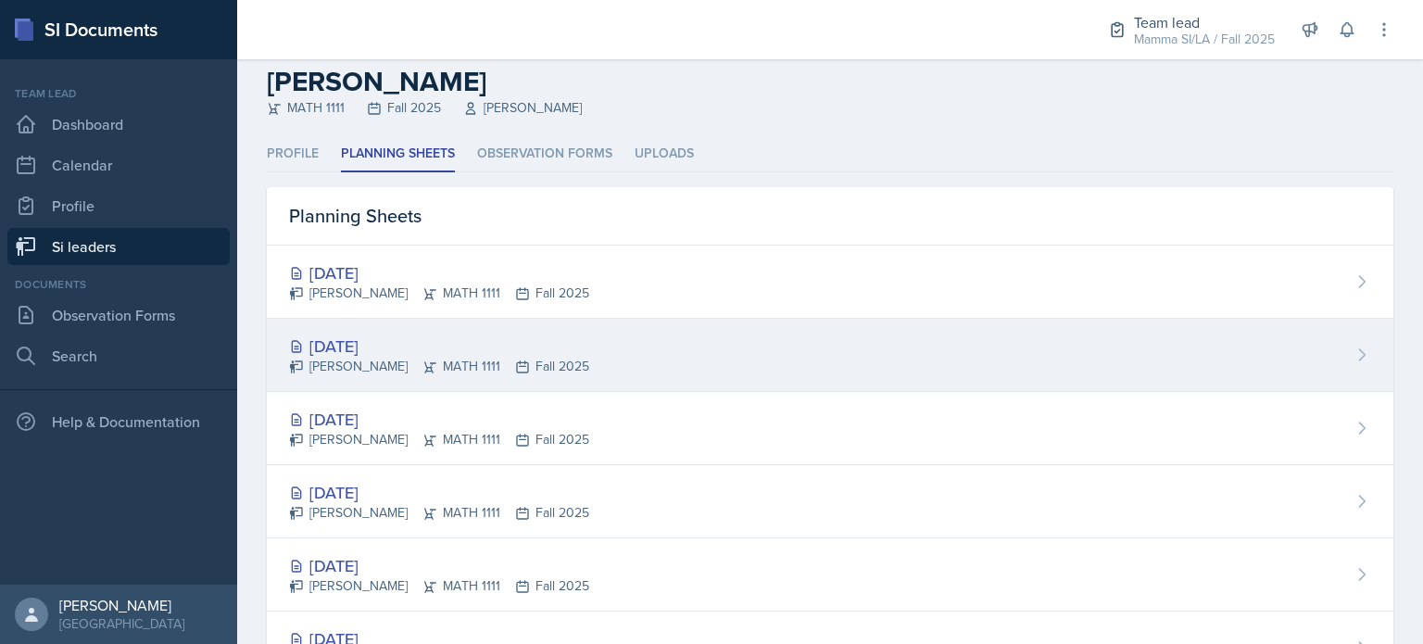
click at [615, 379] on div "[DATE] [PERSON_NAME] MATH 1111 Fall 2025" at bounding box center [830, 355] width 1127 height 73
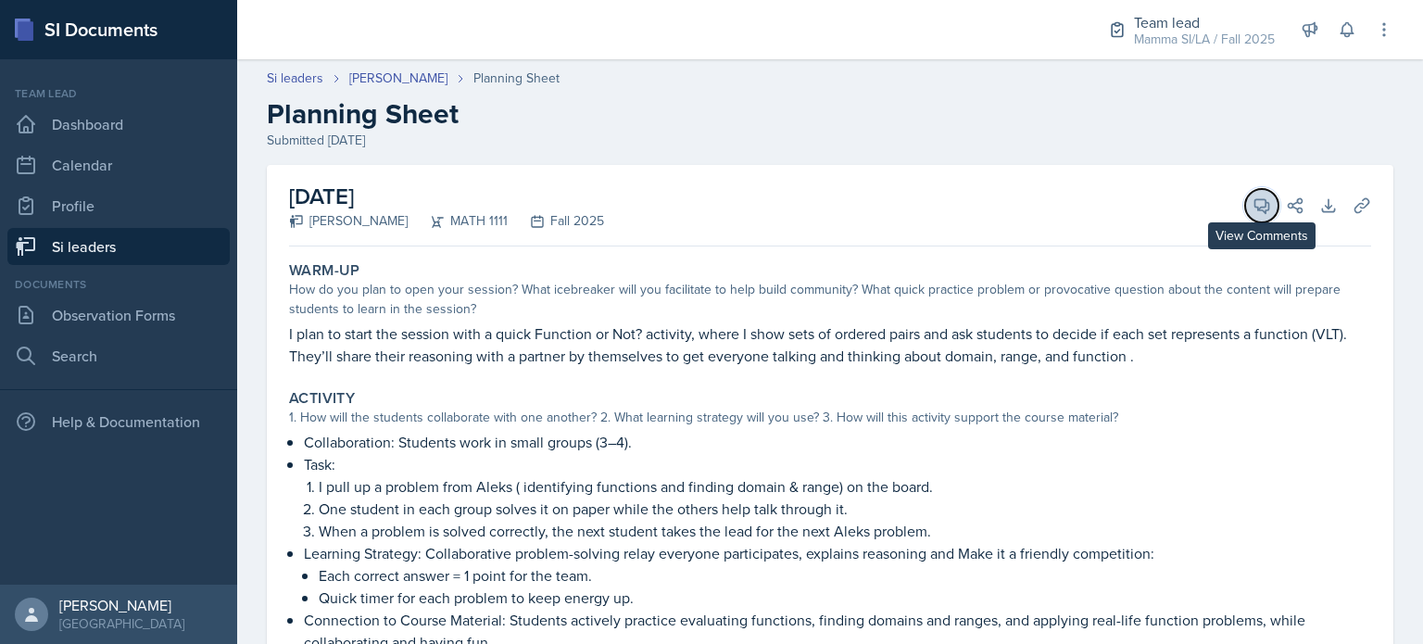
click at [1253, 201] on icon at bounding box center [1262, 205] width 19 height 19
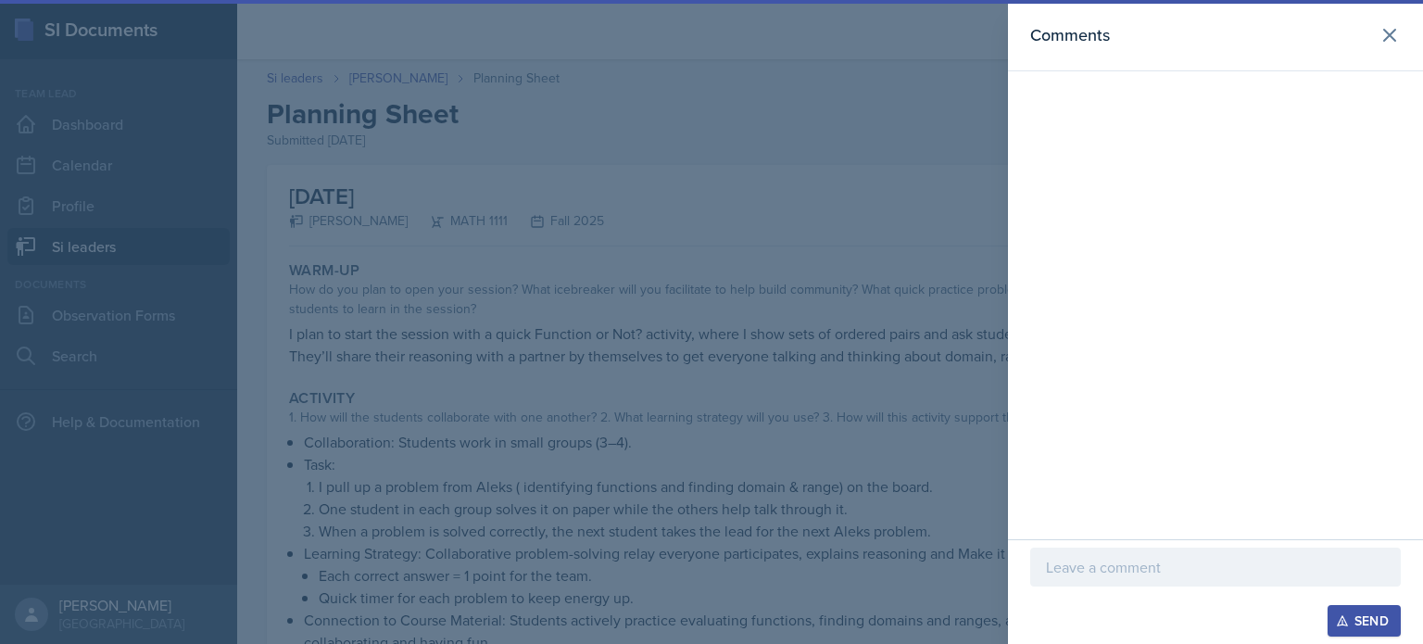
click at [1118, 578] on p at bounding box center [1215, 567] width 339 height 22
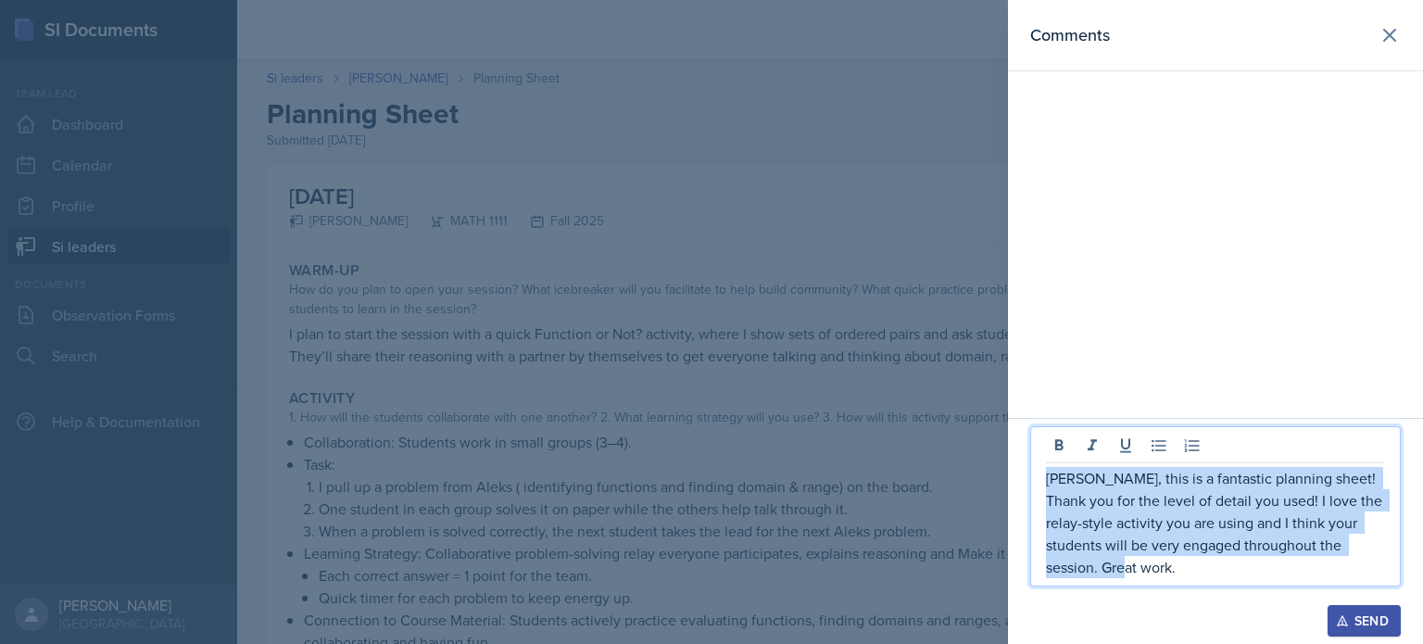
drag, startPoint x: 1118, startPoint y: 578, endPoint x: 1043, endPoint y: 477, distance: 125.9
click at [1043, 477] on div "[PERSON_NAME], this is a fantastic planning sheet! Thank you for the level of d…" at bounding box center [1216, 506] width 371 height 160
copy p "[PERSON_NAME], this is a fantastic planning sheet! Thank you for the level of d…"
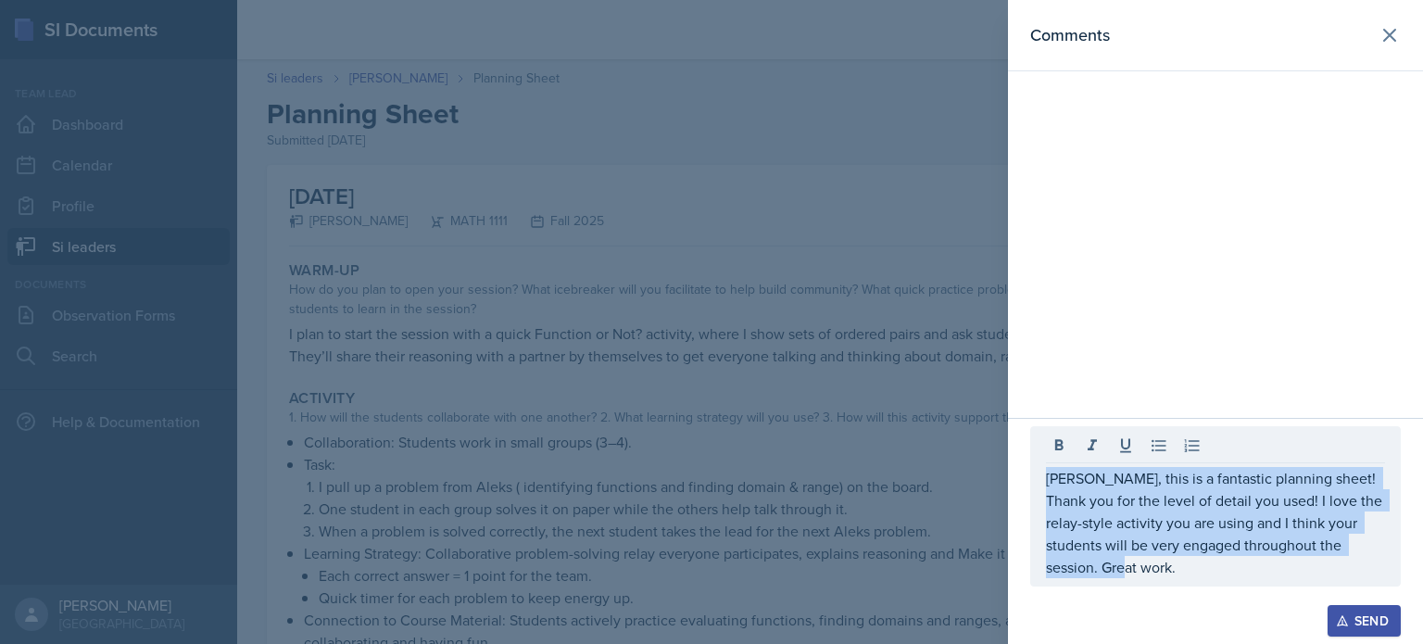
click at [1369, 626] on div "Send" at bounding box center [1364, 620] width 49 height 15
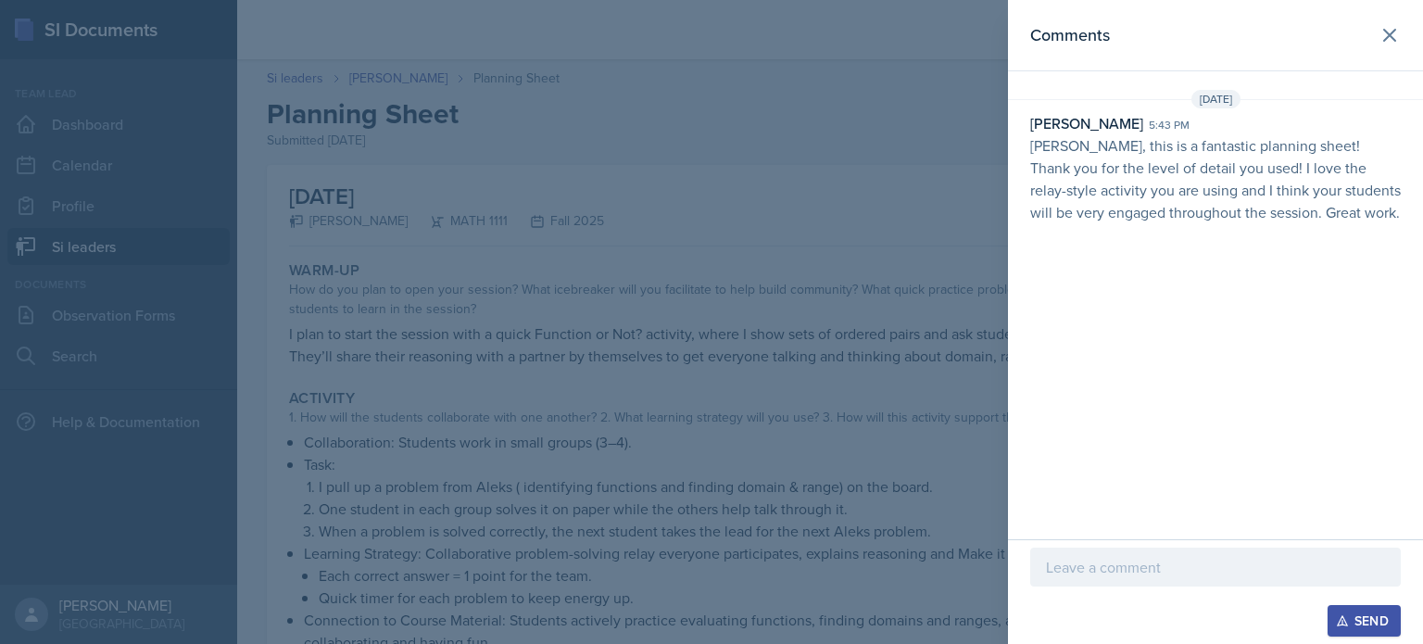
click at [549, 491] on div at bounding box center [711, 322] width 1423 height 644
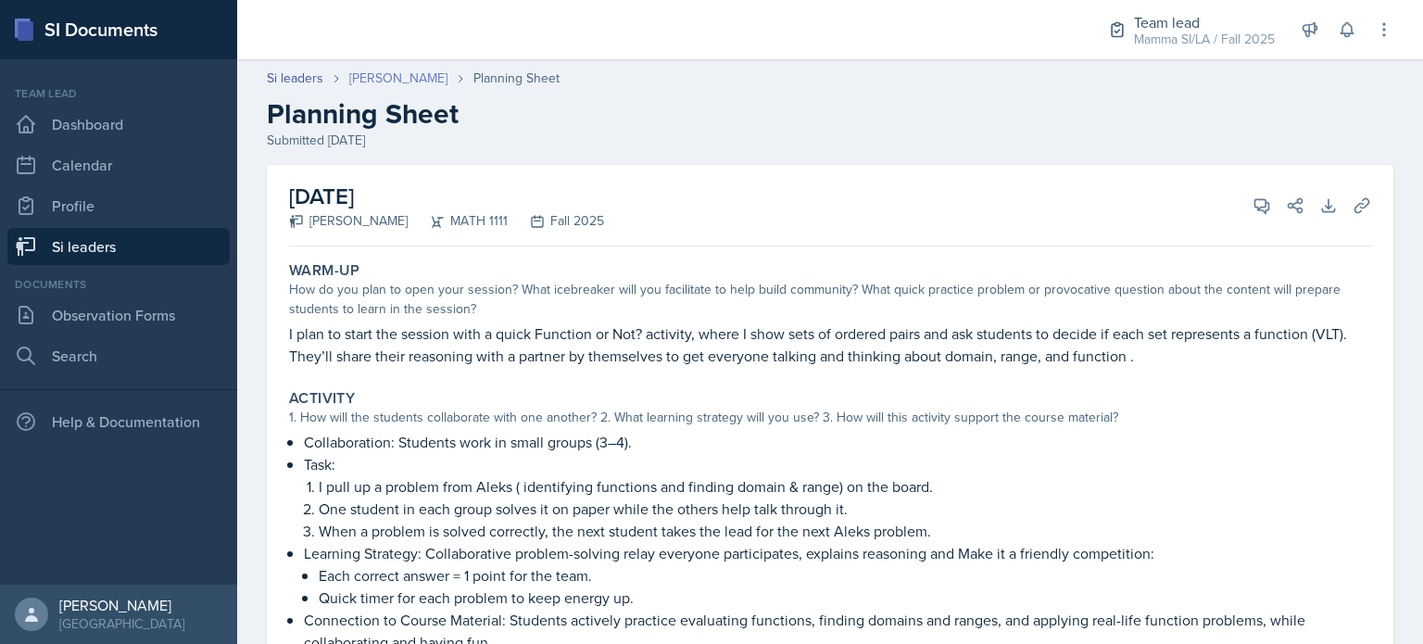
click at [404, 83] on link "[PERSON_NAME]" at bounding box center [398, 78] width 98 height 19
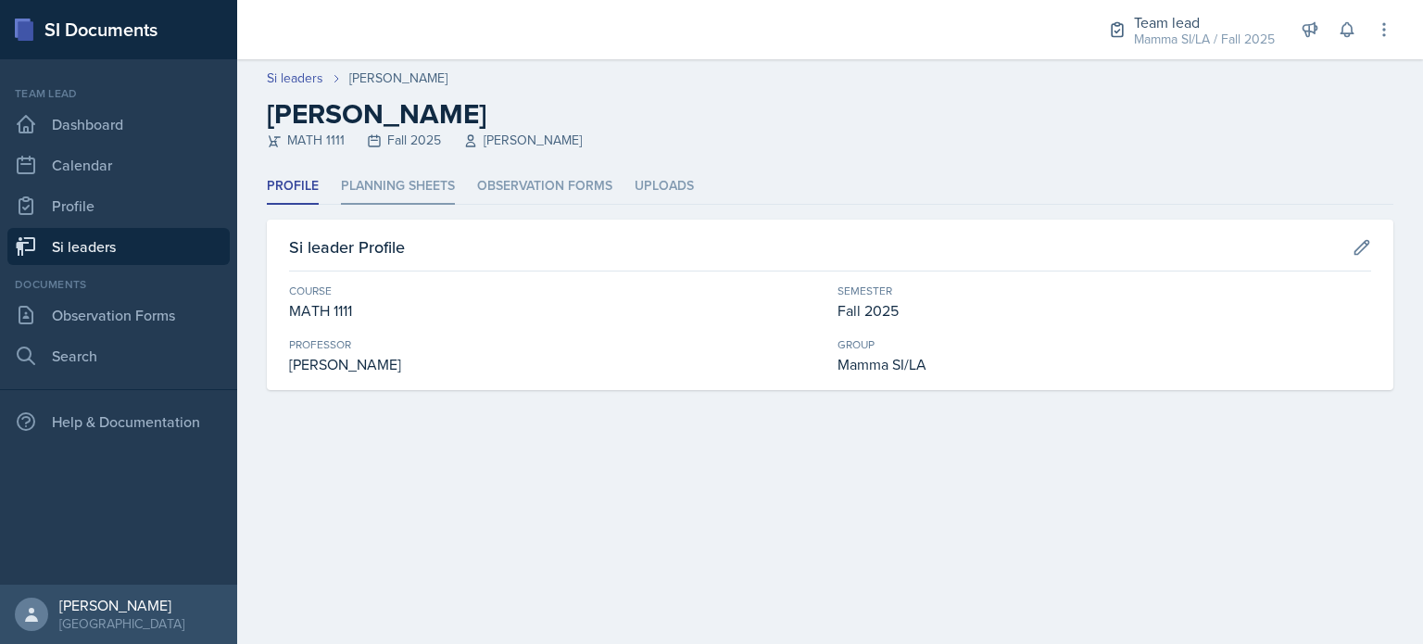
click at [415, 185] on li "Planning Sheets" at bounding box center [398, 187] width 114 height 36
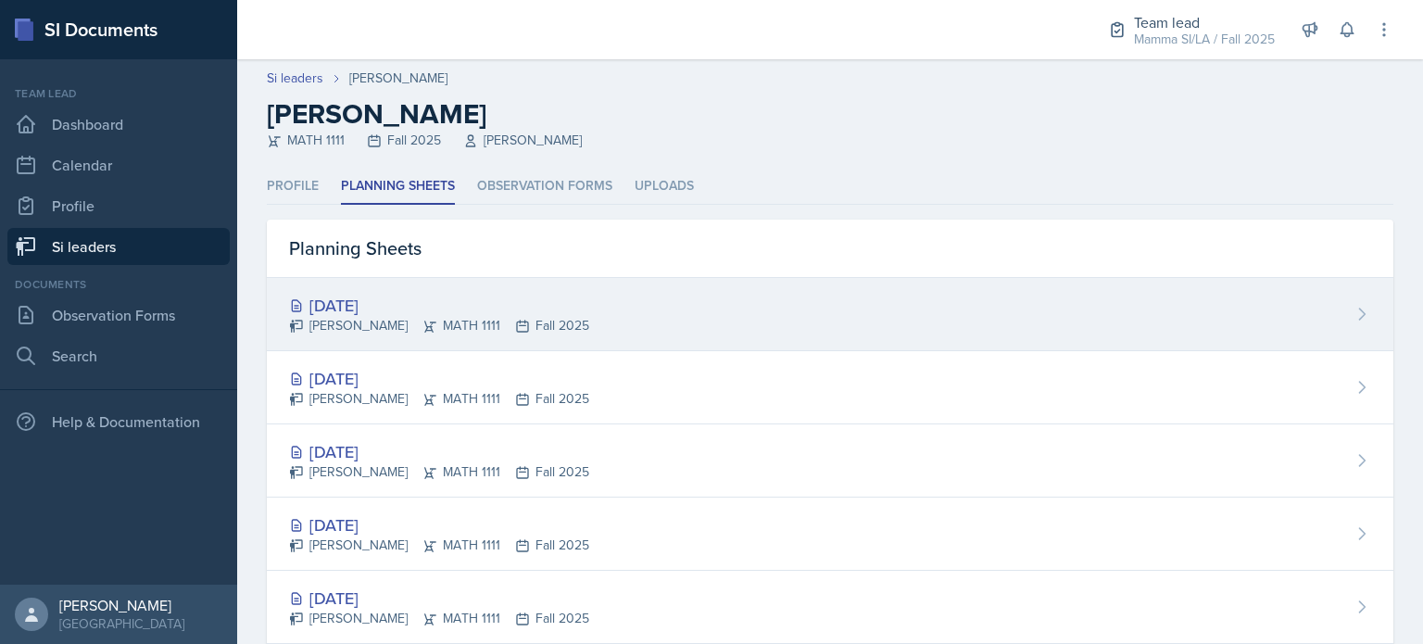
click at [523, 318] on div "[PERSON_NAME] MATH 1111 Fall 2025" at bounding box center [439, 325] width 300 height 19
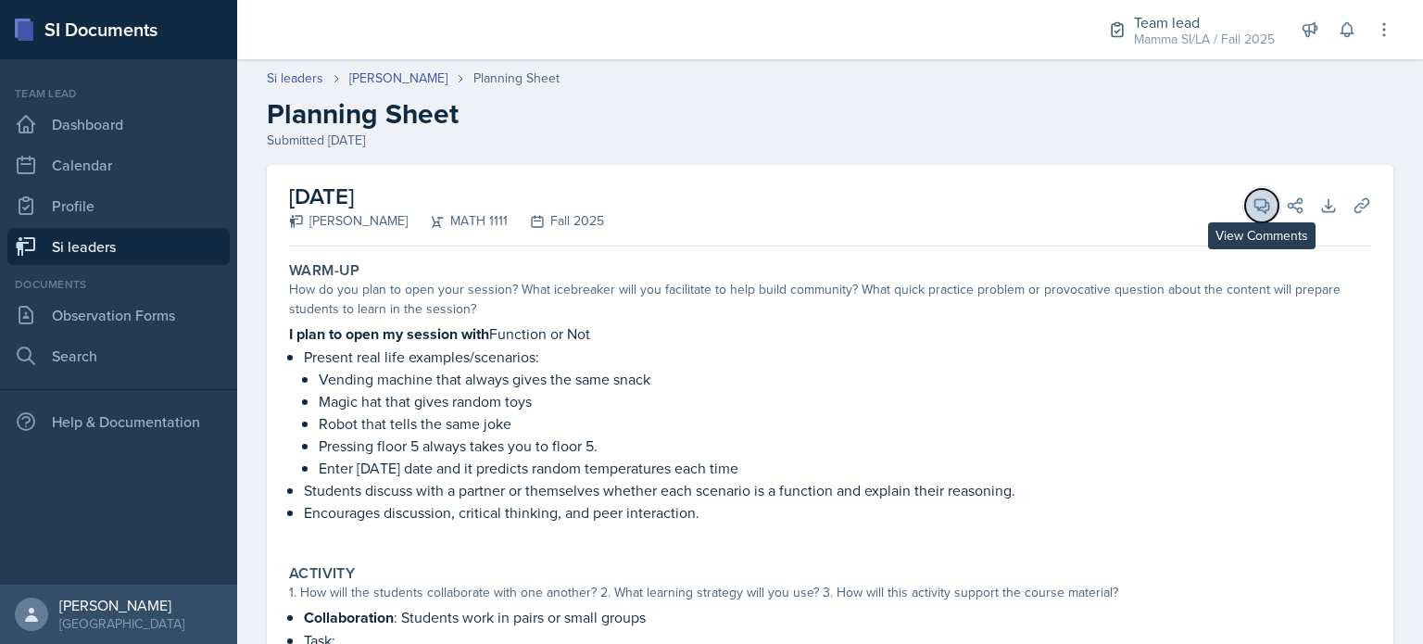
click at [1253, 210] on icon at bounding box center [1262, 205] width 19 height 19
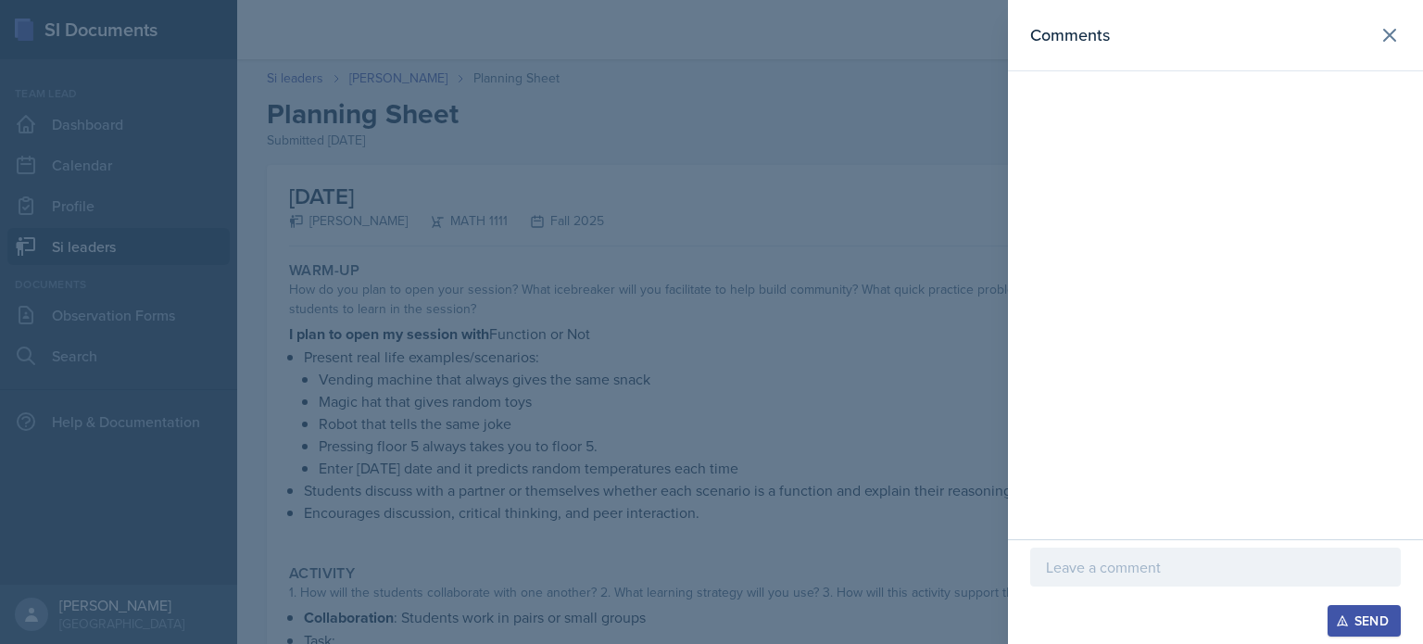
click at [1130, 576] on p at bounding box center [1215, 567] width 339 height 22
click at [1361, 586] on div "Once again, this is a fantastic planning sheet!" at bounding box center [1216, 550] width 371 height 71
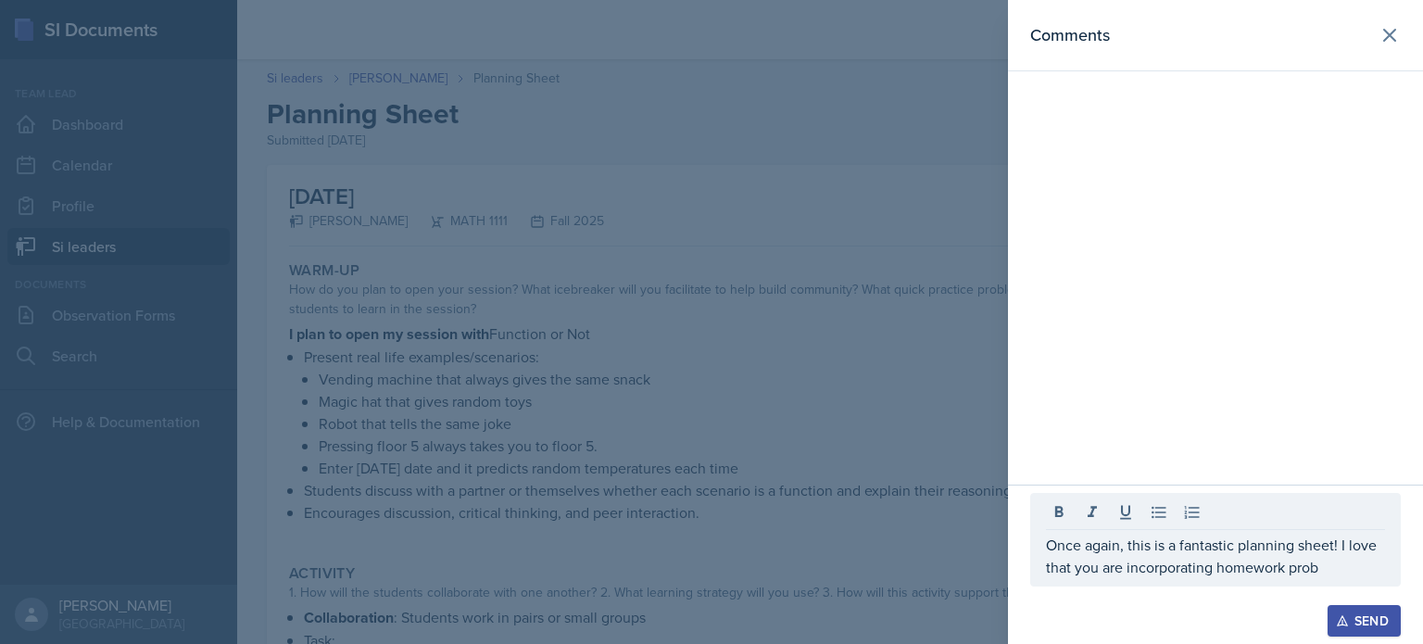
click at [1361, 586] on div "Once again, this is a fantastic planning sheet! I love that you are incorporati…" at bounding box center [1216, 540] width 371 height 94
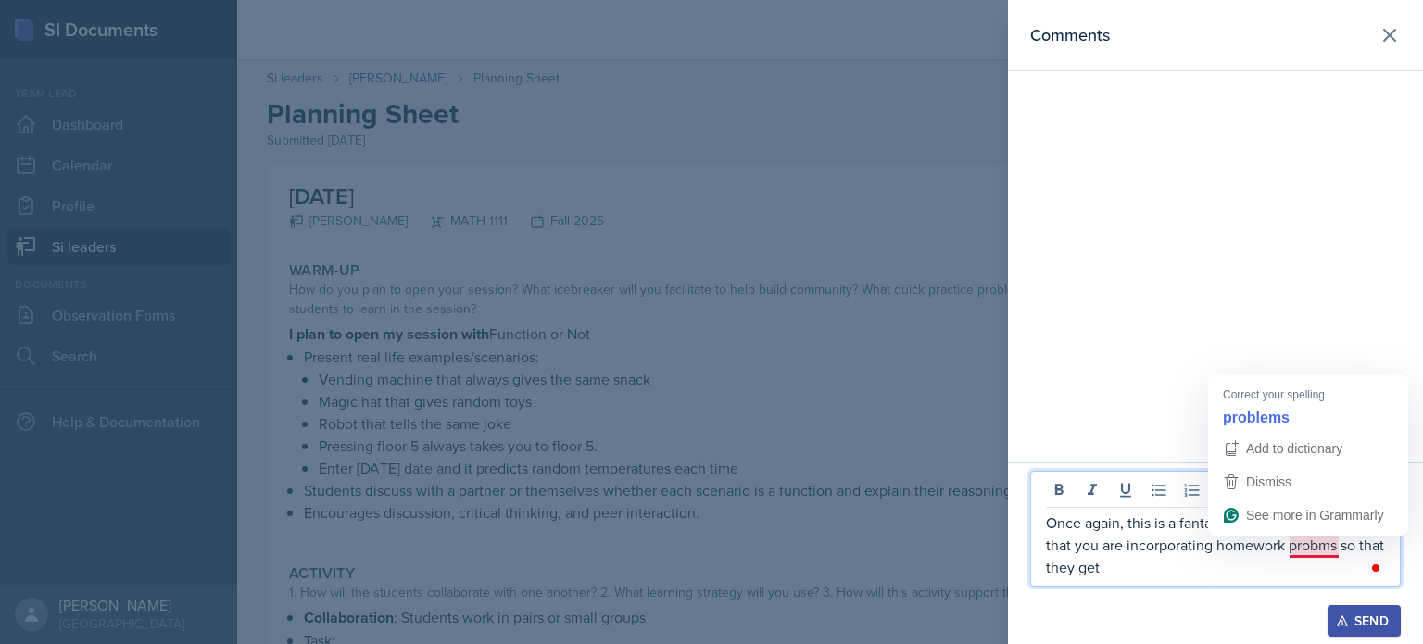
click at [1324, 544] on p "Once again, this is a fantastic planning sheet! I love that you are incorporati…" at bounding box center [1215, 545] width 339 height 67
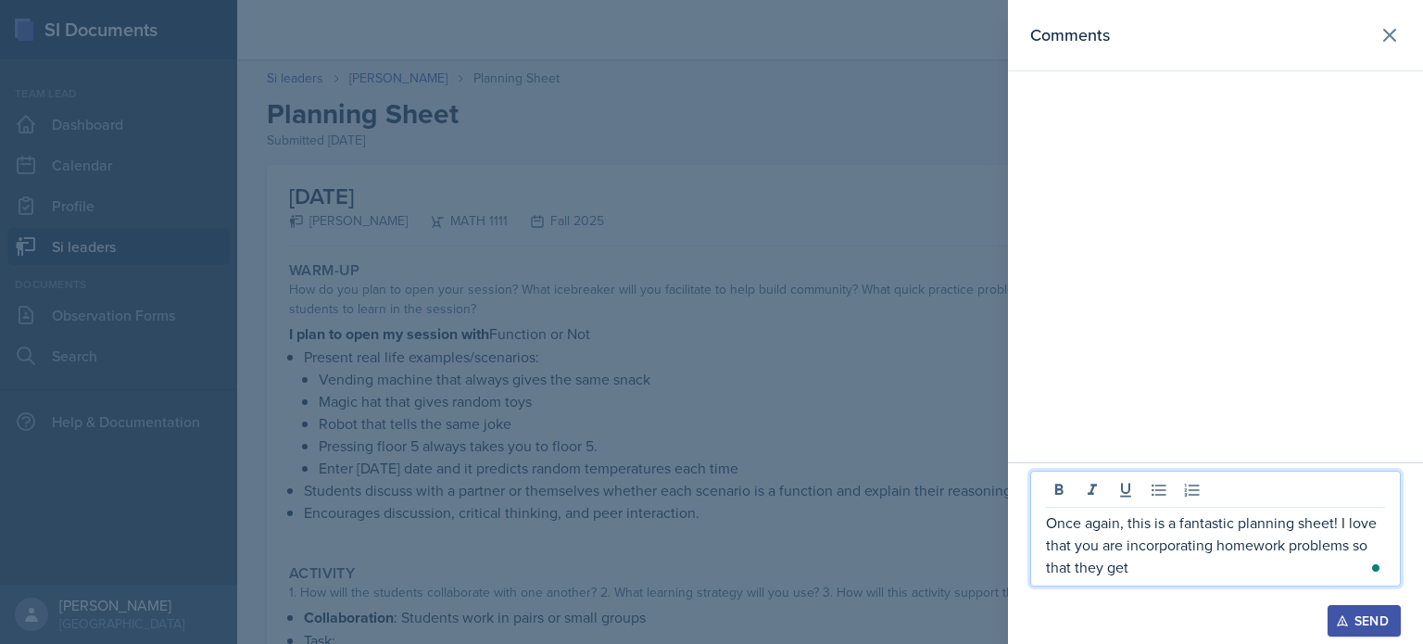
click at [1300, 574] on p "Once again, this is a fantastic planning sheet! I love that you are incorporati…" at bounding box center [1215, 545] width 339 height 67
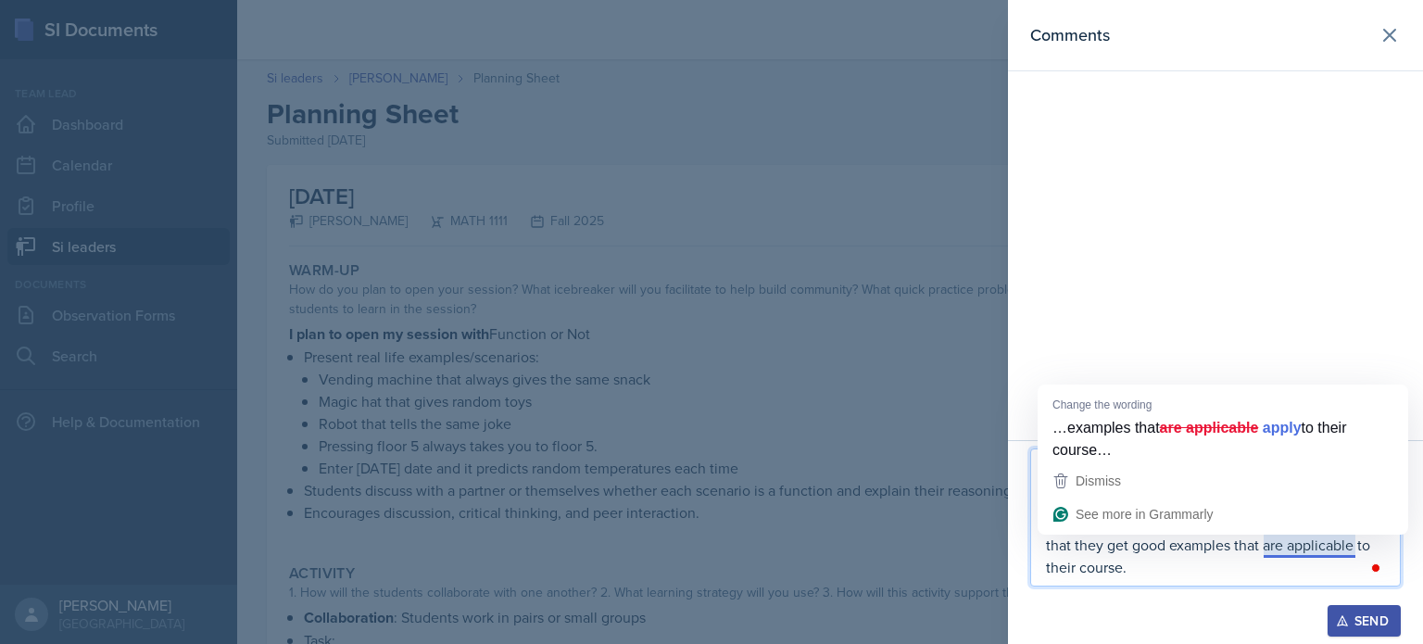
click at [1305, 554] on p "Once again, this is a fantastic planning sheet! I love that you are incorporati…" at bounding box center [1215, 533] width 339 height 89
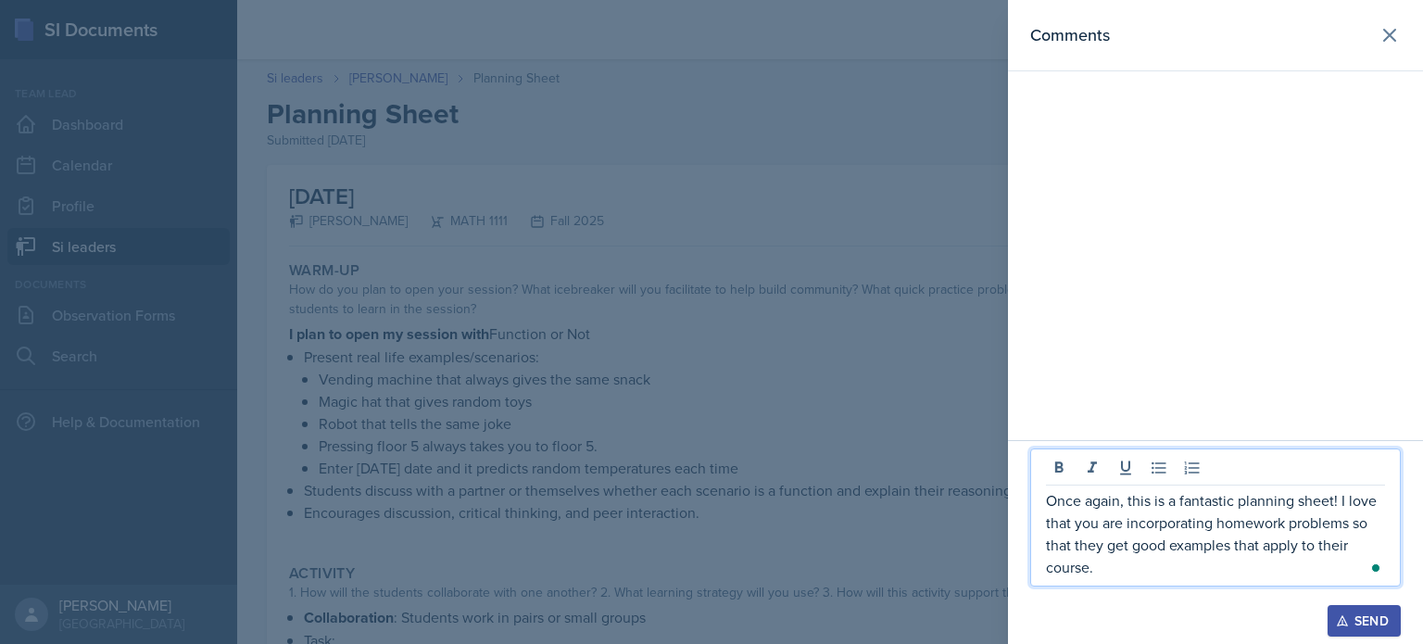
click at [1270, 566] on p "Once again, this is a fantastic planning sheet! I love that you are incorporati…" at bounding box center [1215, 533] width 339 height 89
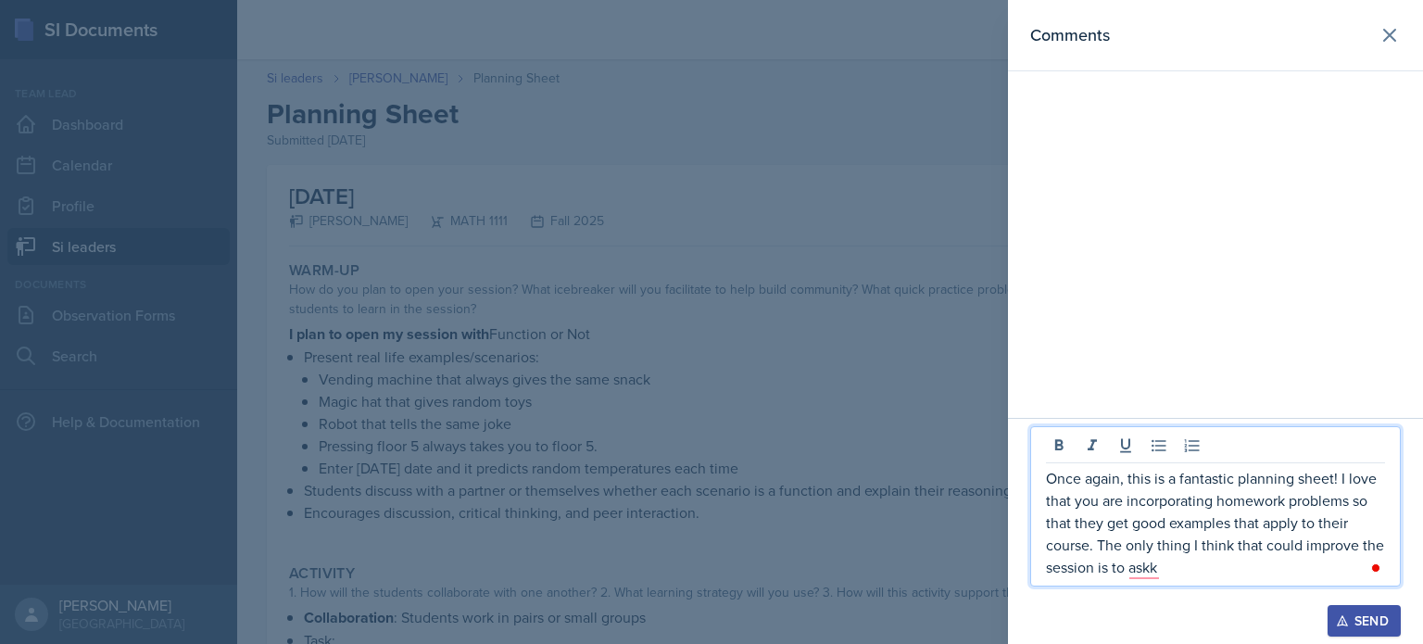
click at [1220, 578] on p "Once again, this is a fantastic planning sheet! I love that you are incorporati…" at bounding box center [1215, 522] width 339 height 111
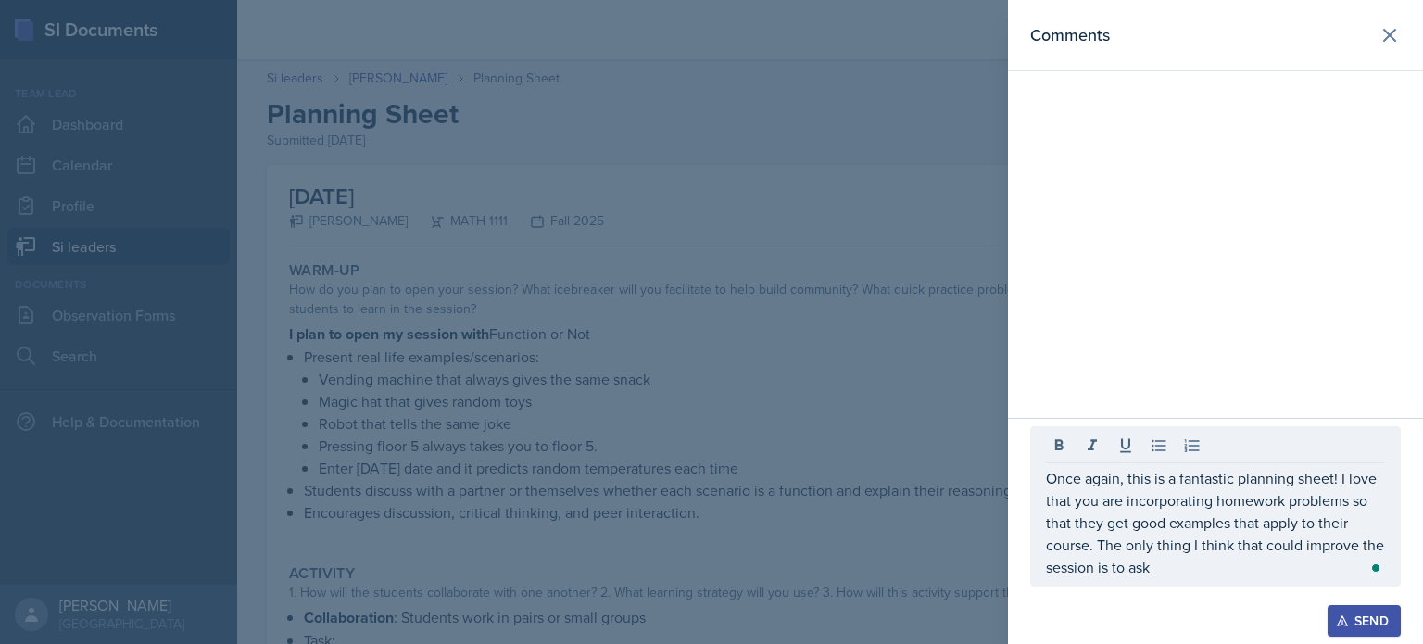
click at [1241, 581] on div "Once again, this is a fantastic planning sheet! I love that you are incorporati…" at bounding box center [1216, 506] width 371 height 160
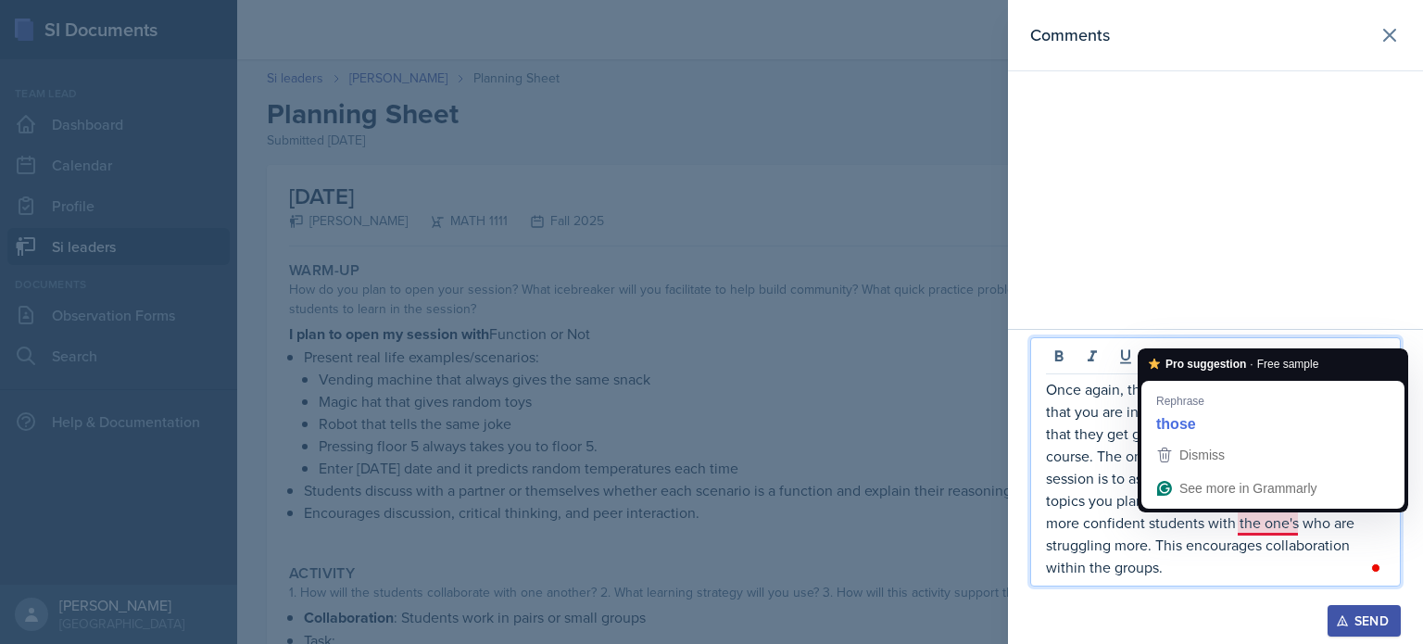
click at [1271, 525] on p "Once again, this is a fantastic planning sheet! I love that you are incorporati…" at bounding box center [1215, 478] width 339 height 200
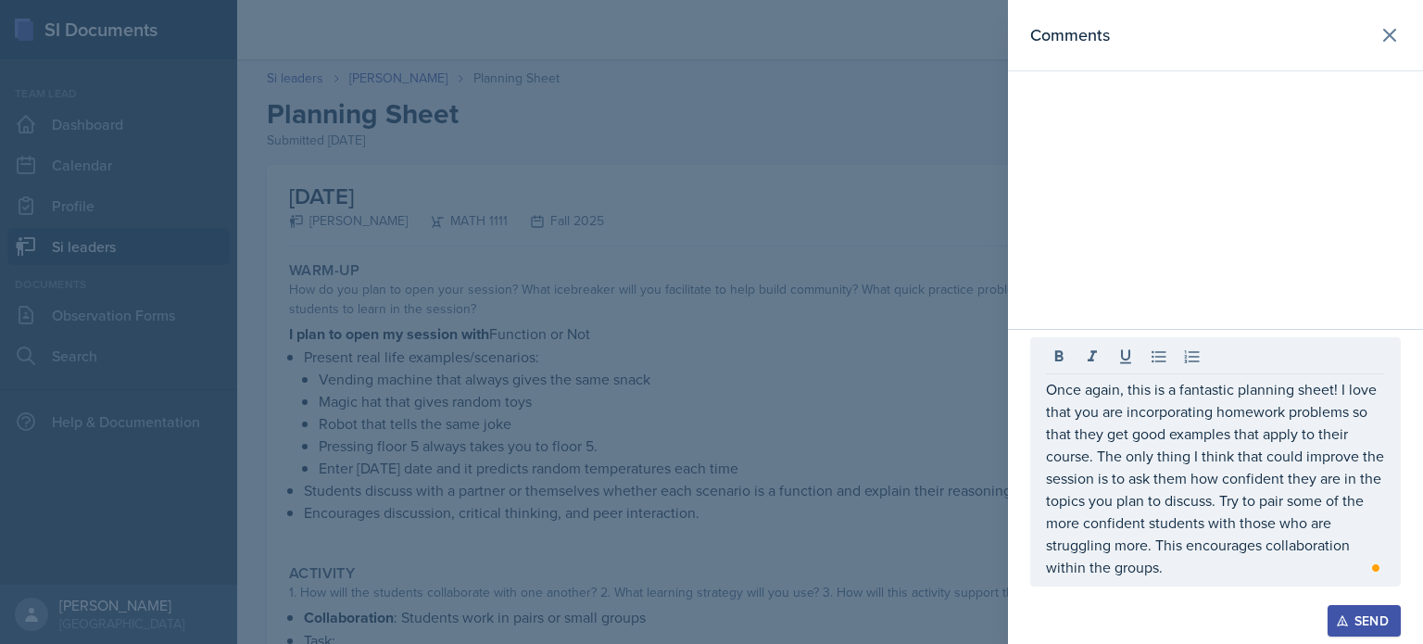
drag, startPoint x: 1043, startPoint y: 399, endPoint x: 1135, endPoint y: 506, distance: 141.2
click at [1135, 506] on div "Once again, this is a fantastic planning sheet! I love that you are incorporati…" at bounding box center [1216, 461] width 371 height 249
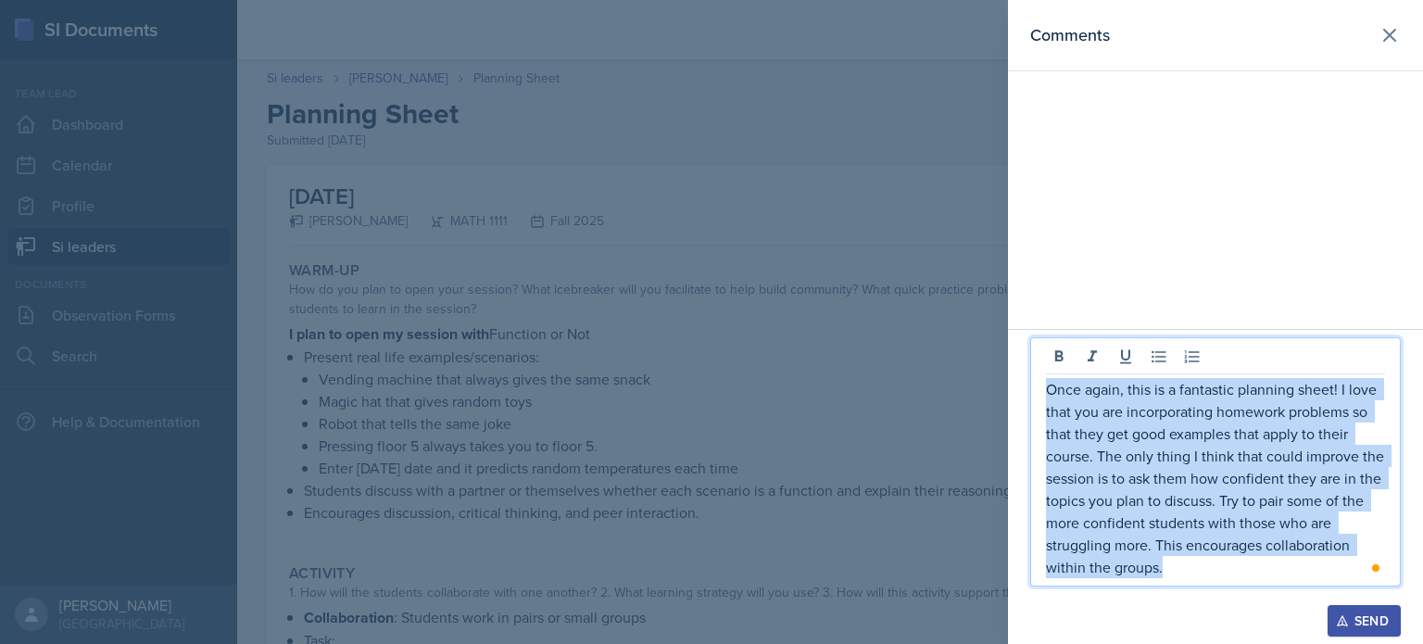
drag, startPoint x: 1049, startPoint y: 398, endPoint x: 1193, endPoint y: 559, distance: 215.3
click at [1193, 559] on p "Once again, this is a fantastic planning sheet! I love that you are incorporati…" at bounding box center [1215, 478] width 339 height 200
copy p "Once again, this is a fantastic planning sheet! I love that you are incorporati…"
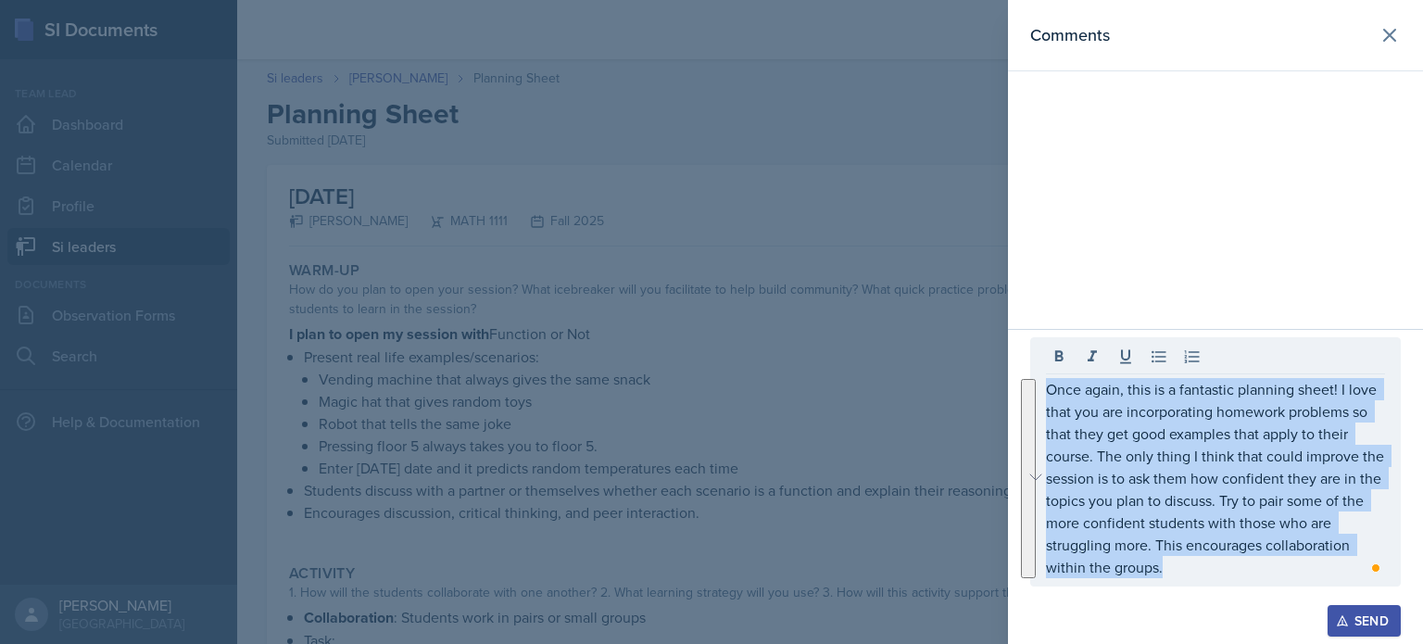
click at [1356, 622] on div "Send" at bounding box center [1364, 620] width 49 height 15
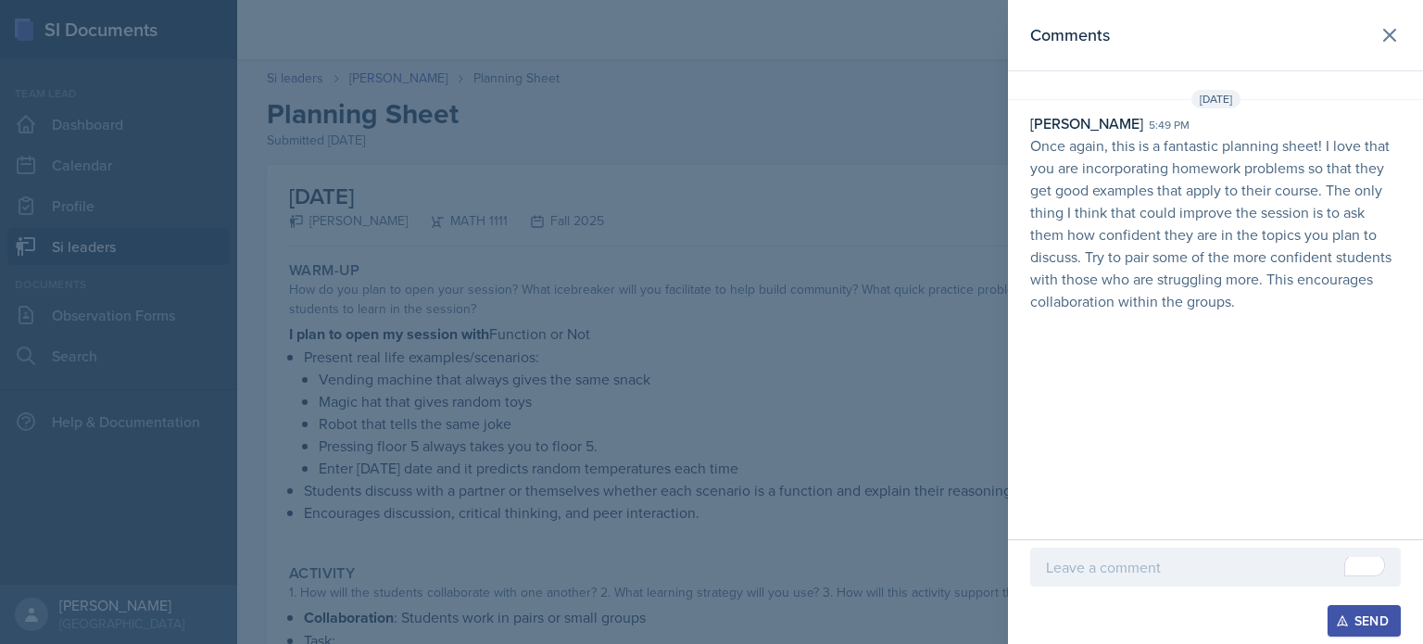
click at [1227, 303] on p "Once again, this is a fantastic planning sheet! I love that you are incorporati…" at bounding box center [1216, 223] width 371 height 178
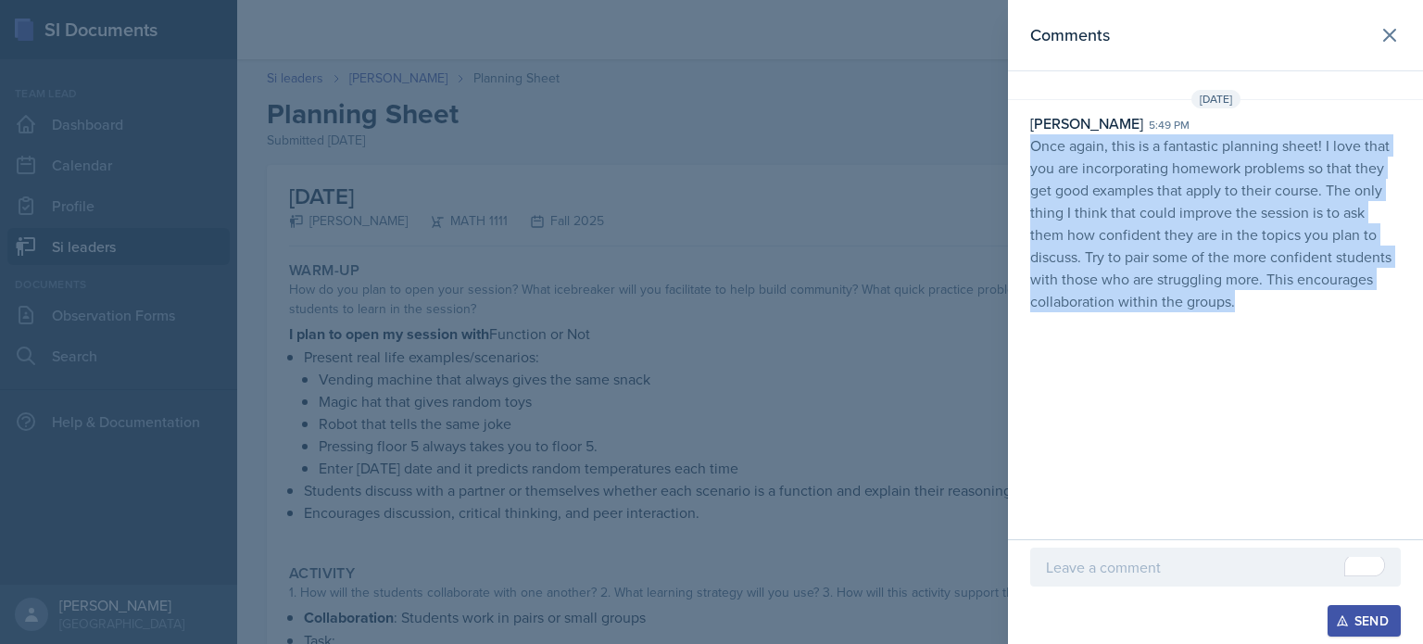
drag, startPoint x: 1249, startPoint y: 313, endPoint x: 1034, endPoint y: 145, distance: 272.7
click at [1034, 145] on div "[DATE] [PERSON_NAME] 5:49 pm Once again, this is a fantastic planning sheet! I …" at bounding box center [1215, 205] width 415 height 230
copy p "Once again, this is a fantastic planning sheet! I love that you are incorporati…"
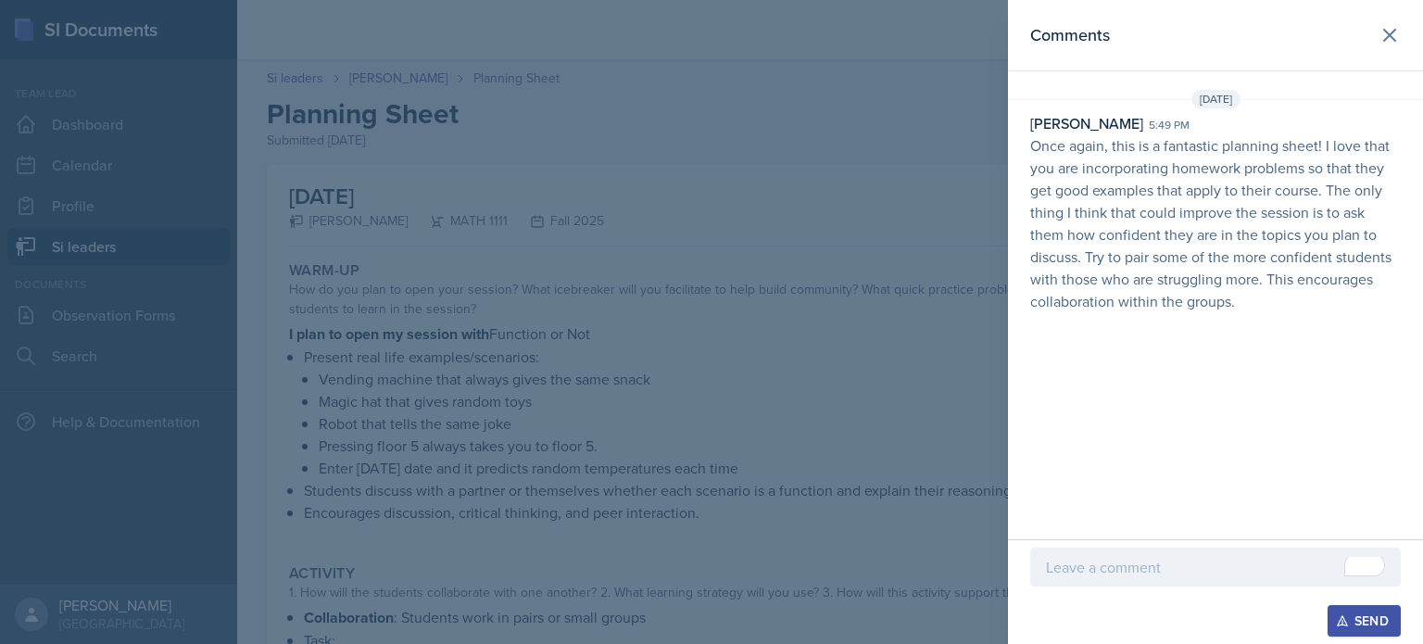
click at [689, 347] on div at bounding box center [711, 322] width 1423 height 644
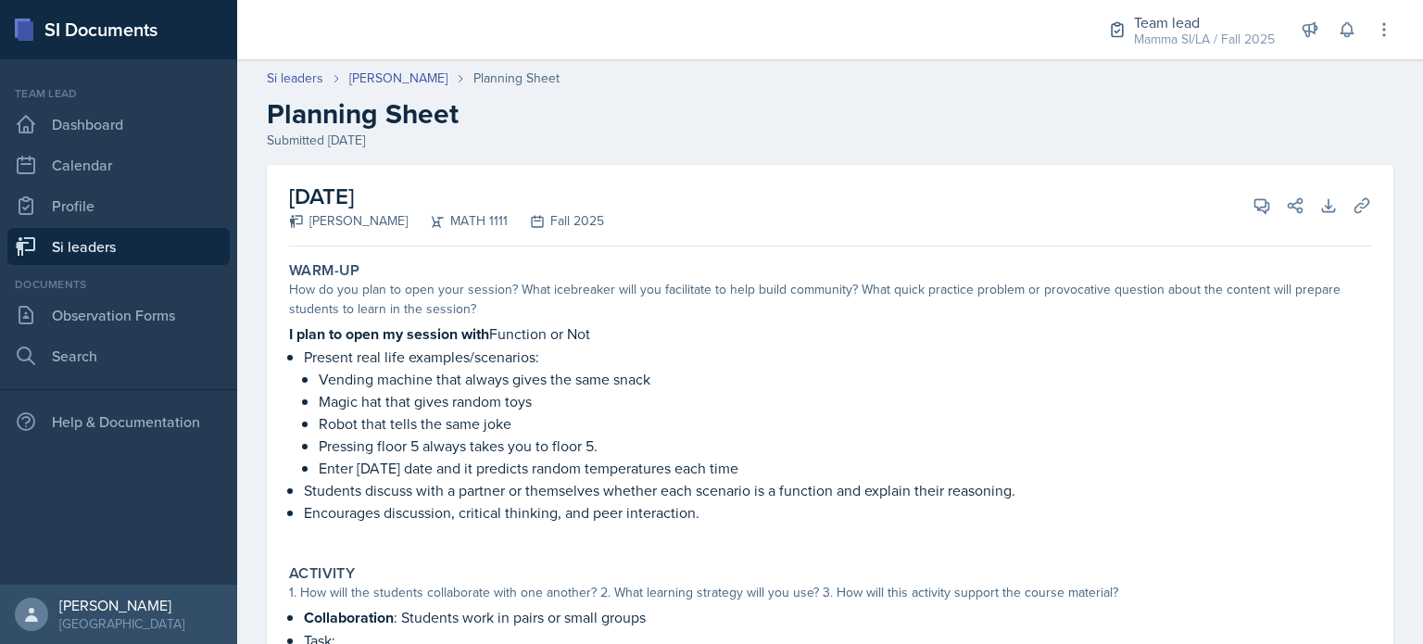
click at [117, 257] on link "Si leaders" at bounding box center [118, 246] width 222 height 37
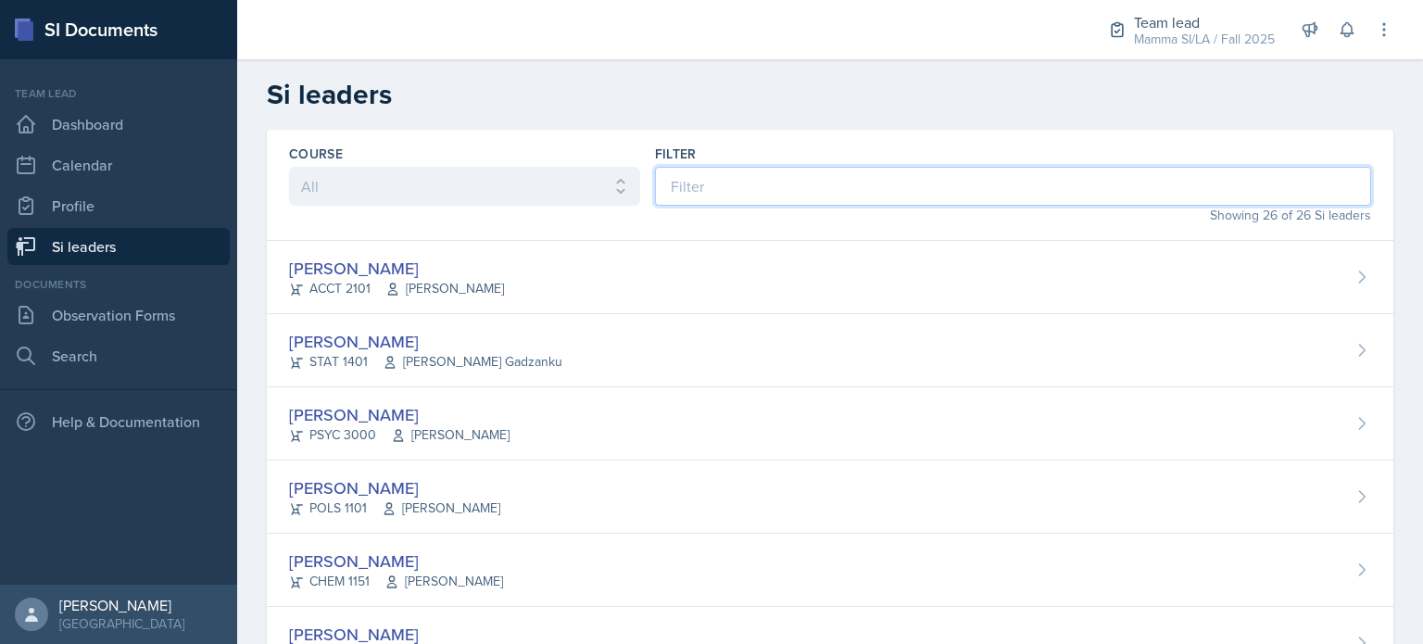
click at [700, 183] on input at bounding box center [1013, 186] width 716 height 39
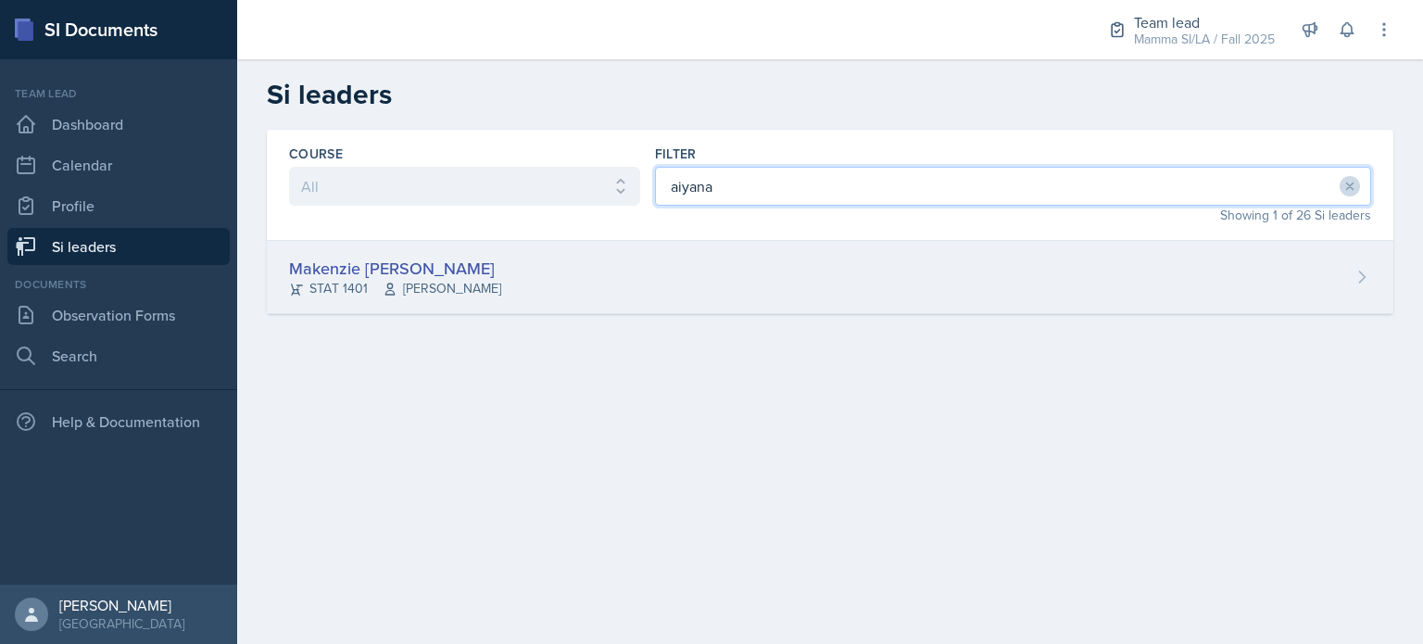
type input "aiyana"
click at [692, 302] on div "Makenzie [PERSON_NAME] STAT 1401 [PERSON_NAME]" at bounding box center [830, 277] width 1127 height 73
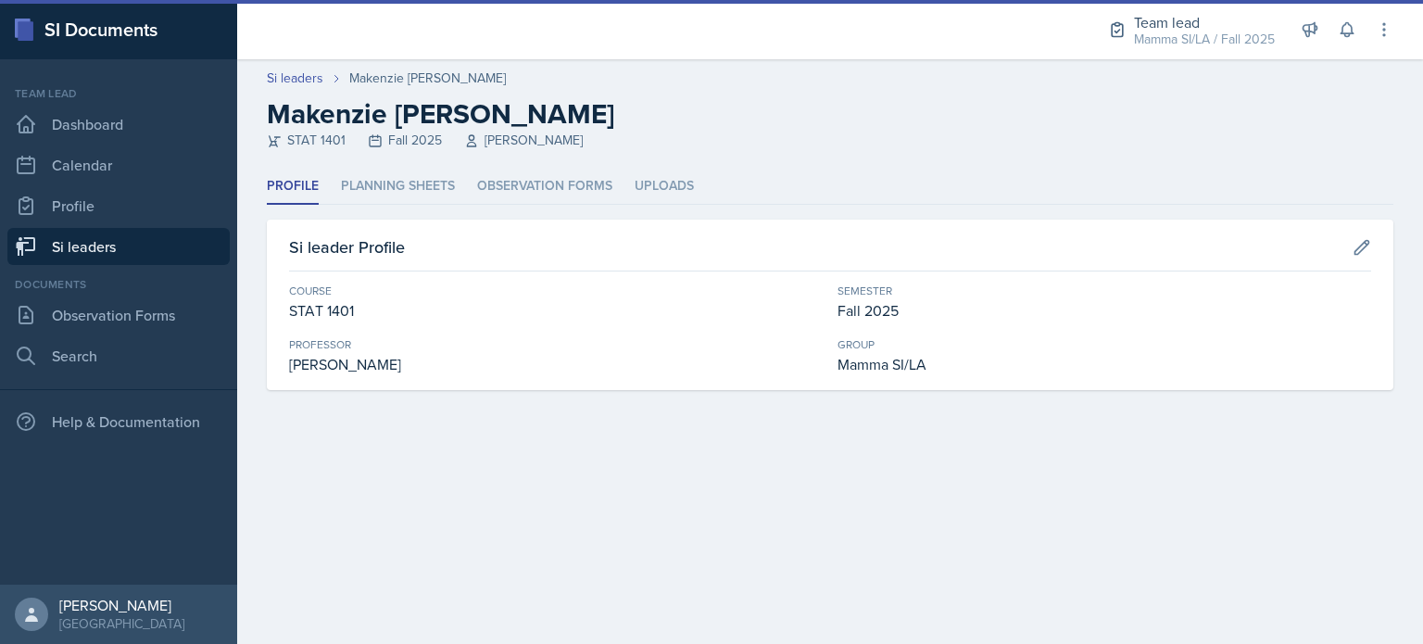
click at [692, 302] on div "STAT 1401" at bounding box center [556, 310] width 534 height 22
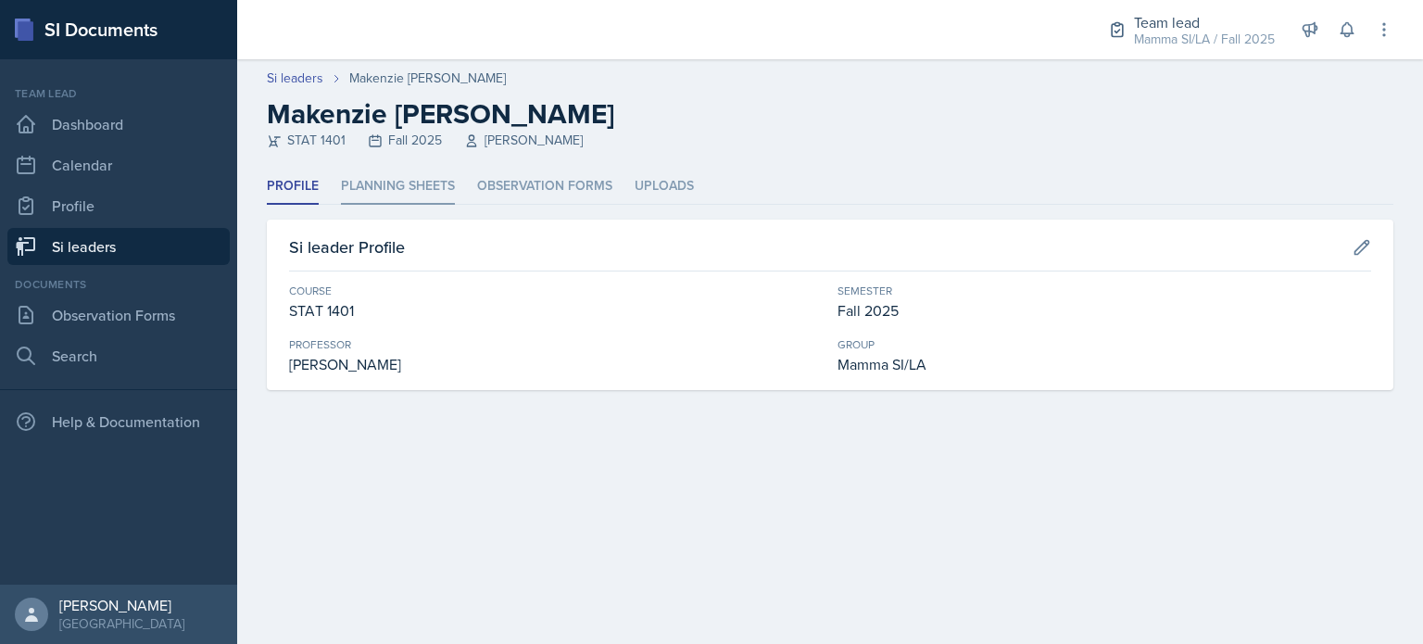
click at [415, 185] on li "Planning Sheets" at bounding box center [398, 187] width 114 height 36
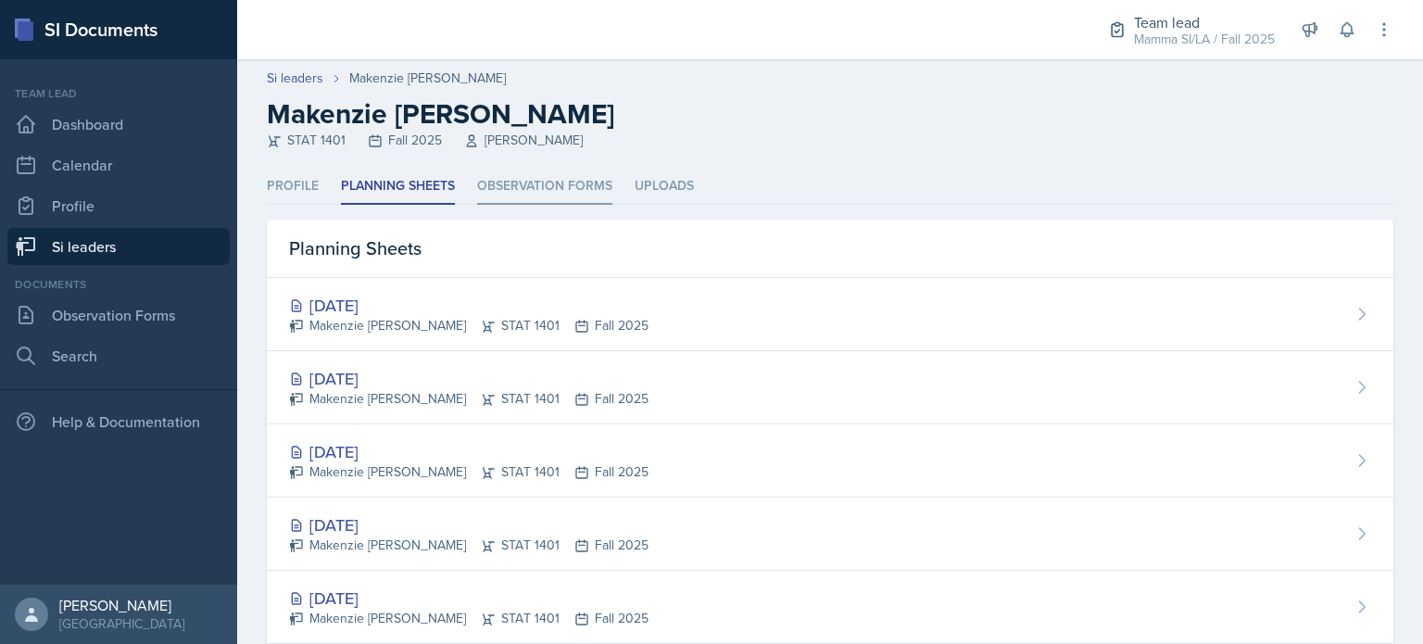
click at [486, 182] on li "Observation Forms" at bounding box center [544, 187] width 135 height 36
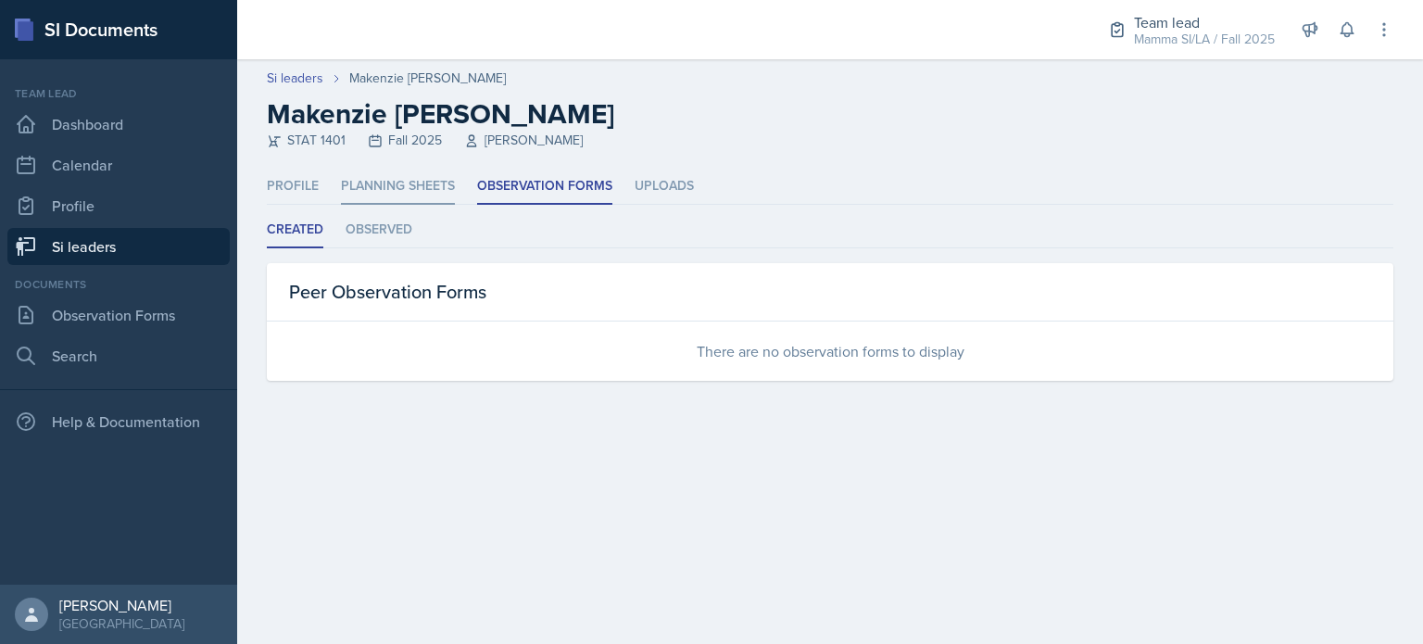
click at [441, 188] on li "Planning Sheets" at bounding box center [398, 187] width 114 height 36
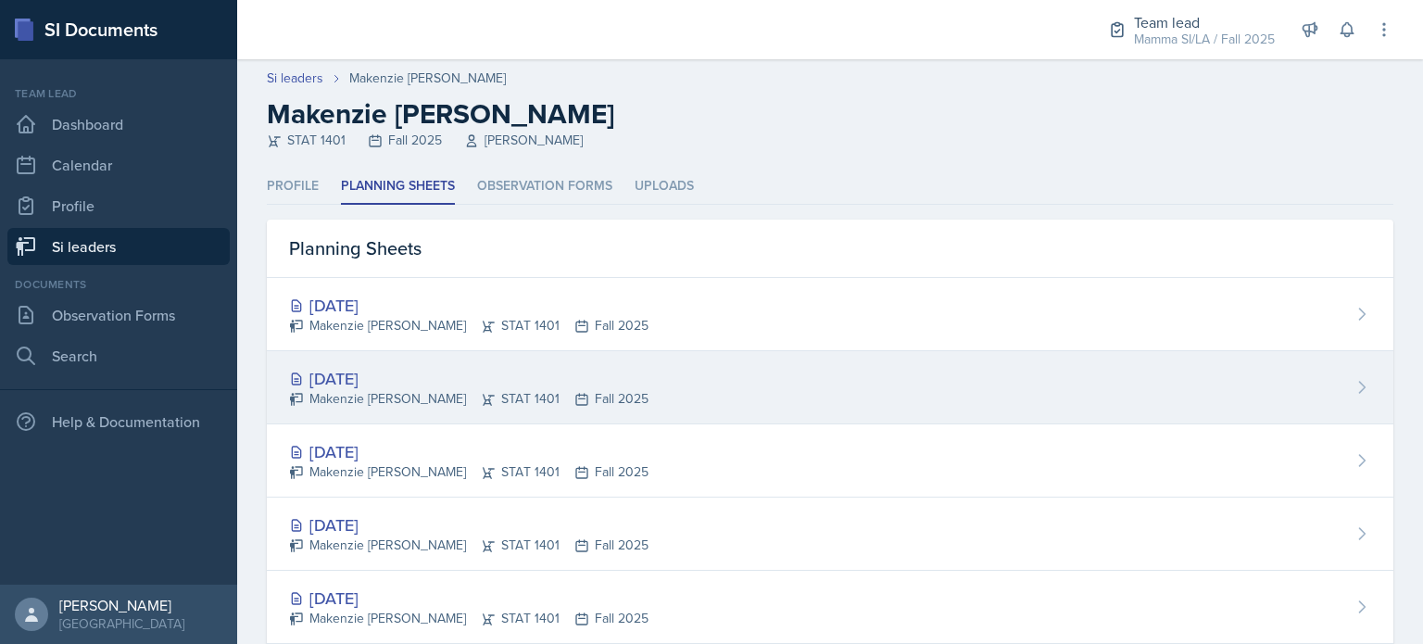
click at [572, 352] on div "[DATE] [PERSON_NAME] STAT 1401 Fall 2025" at bounding box center [830, 387] width 1127 height 73
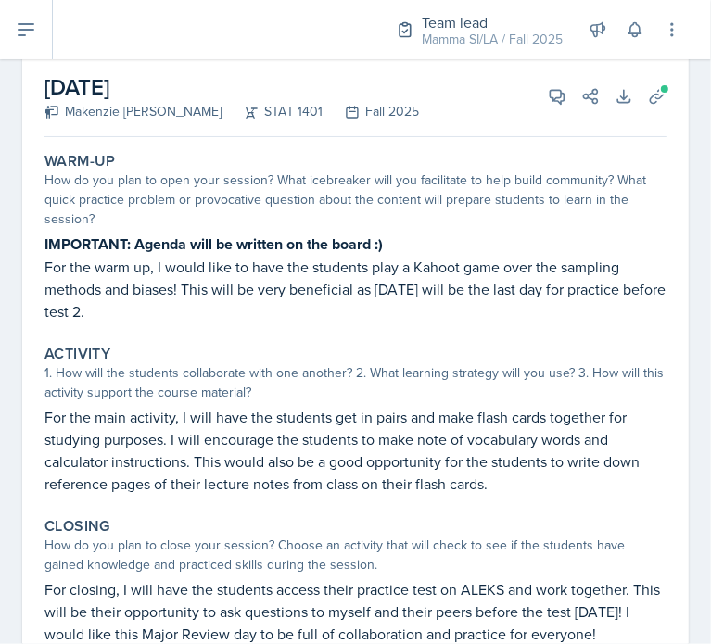
scroll to position [106, 0]
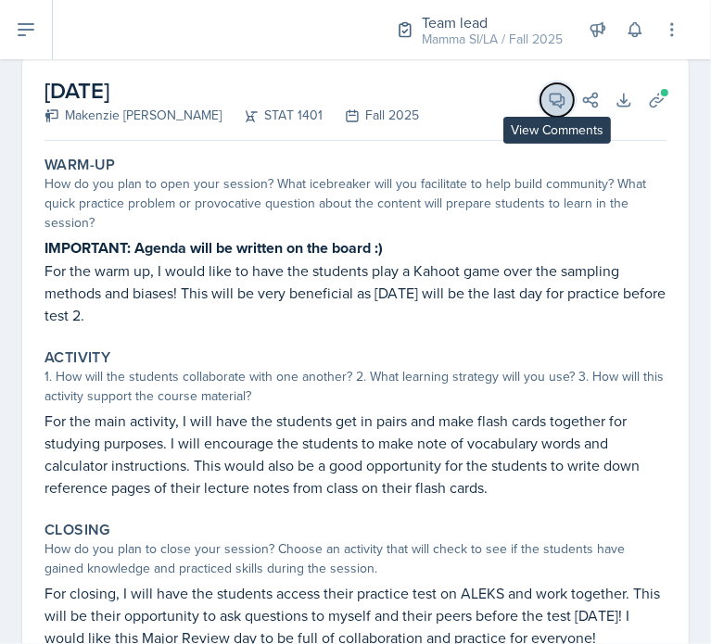
click at [548, 91] on icon at bounding box center [557, 100] width 19 height 19
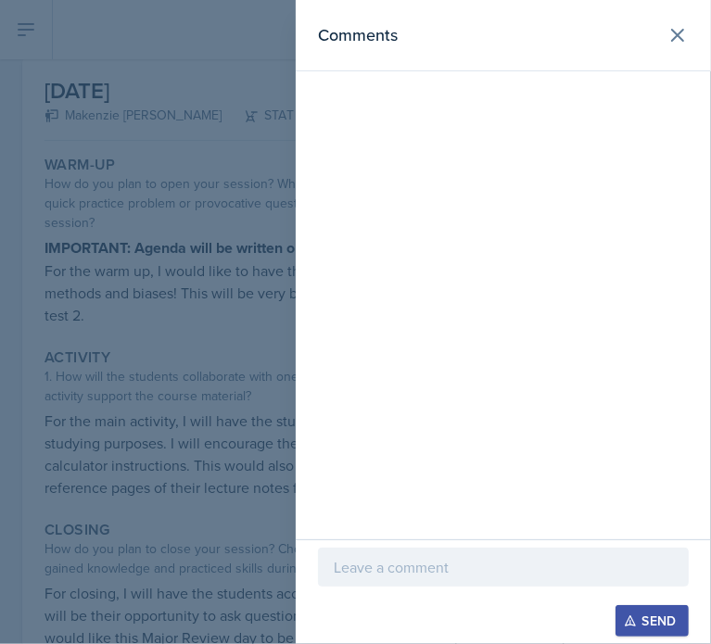
click at [442, 576] on p at bounding box center [503, 567] width 339 height 22
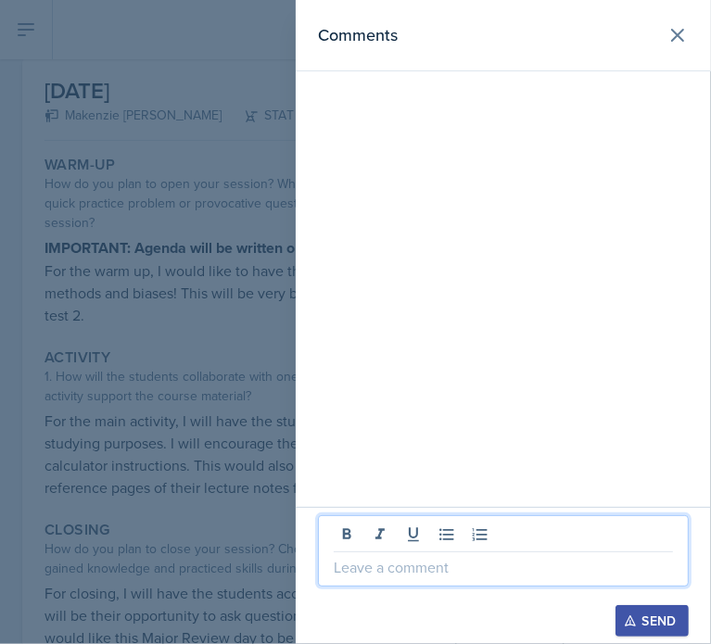
click at [442, 576] on p at bounding box center [503, 567] width 339 height 22
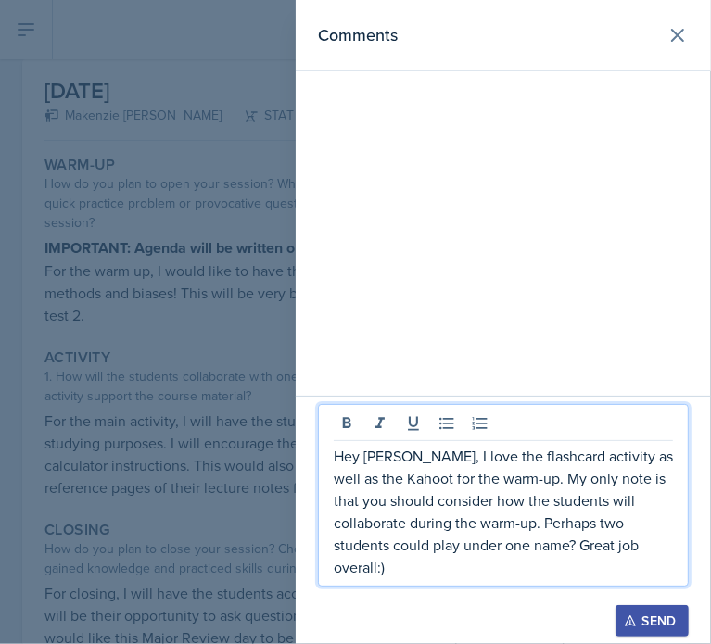
click at [623, 569] on p "Hey [PERSON_NAME], I love the flashcard activity as well as the Kahoot for the …" at bounding box center [503, 511] width 339 height 133
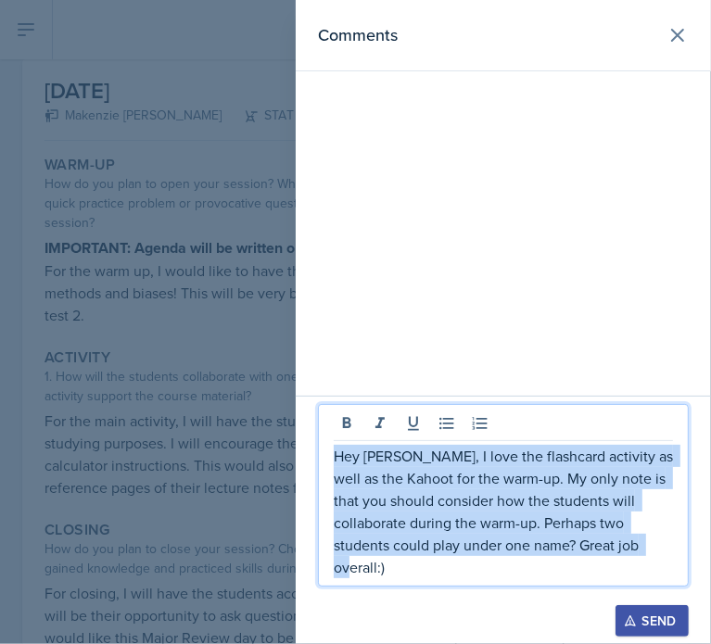
click at [623, 569] on p "Hey [PERSON_NAME], I love the flashcard activity as well as the Kahoot for the …" at bounding box center [503, 511] width 339 height 133
copy p "Hey [PERSON_NAME], I love the flashcard activity as well as the Kahoot for the …"
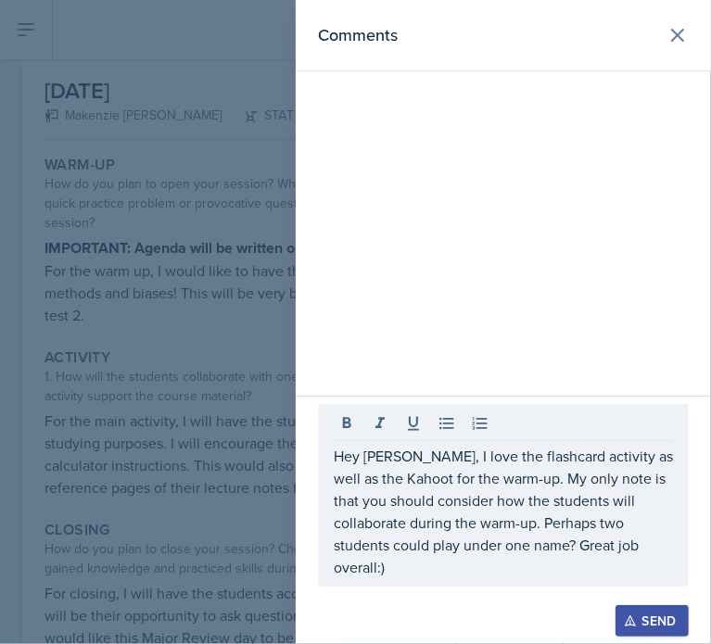
click at [581, 204] on div "Comments" at bounding box center [503, 198] width 415 height 396
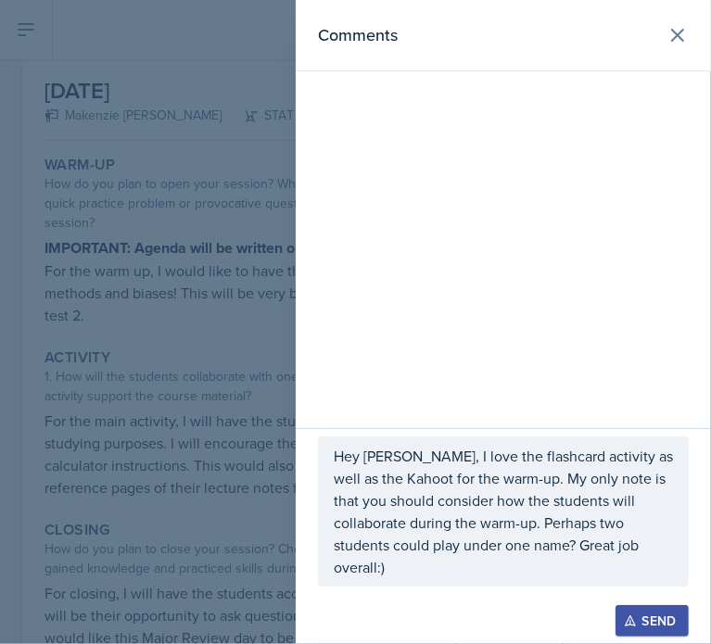
click at [649, 619] on div "Send" at bounding box center [651, 620] width 49 height 15
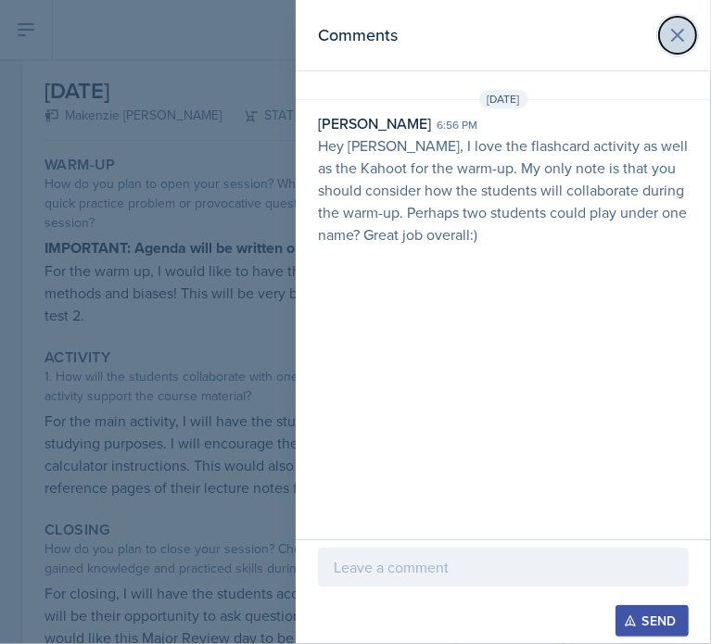
click at [665, 44] on button at bounding box center [677, 35] width 37 height 37
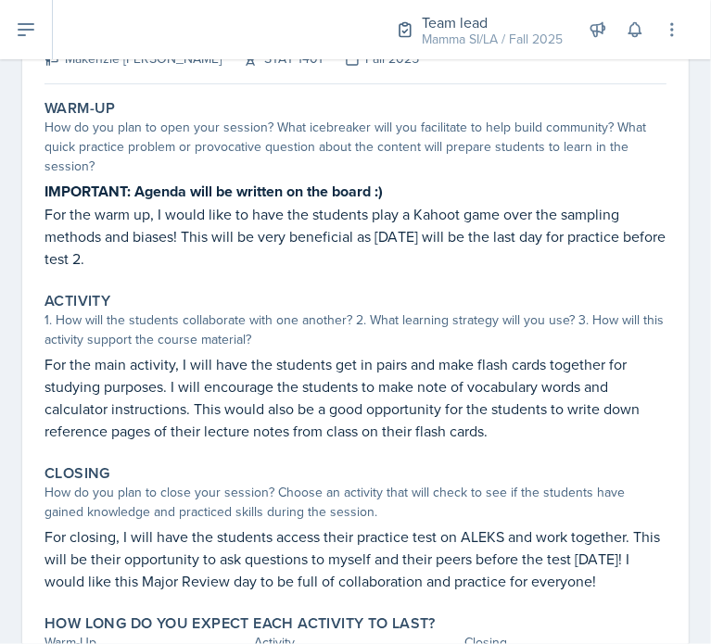
scroll to position [0, 0]
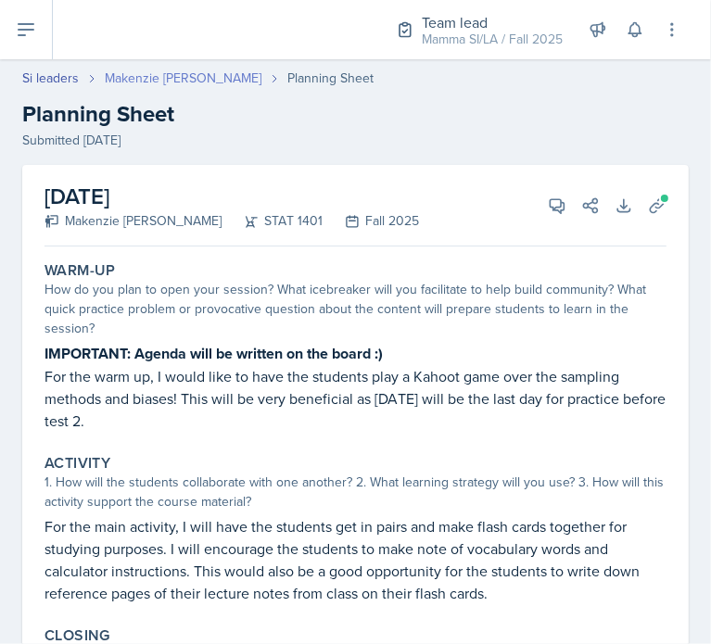
click at [171, 81] on link "Makenzie [PERSON_NAME]" at bounding box center [183, 78] width 157 height 19
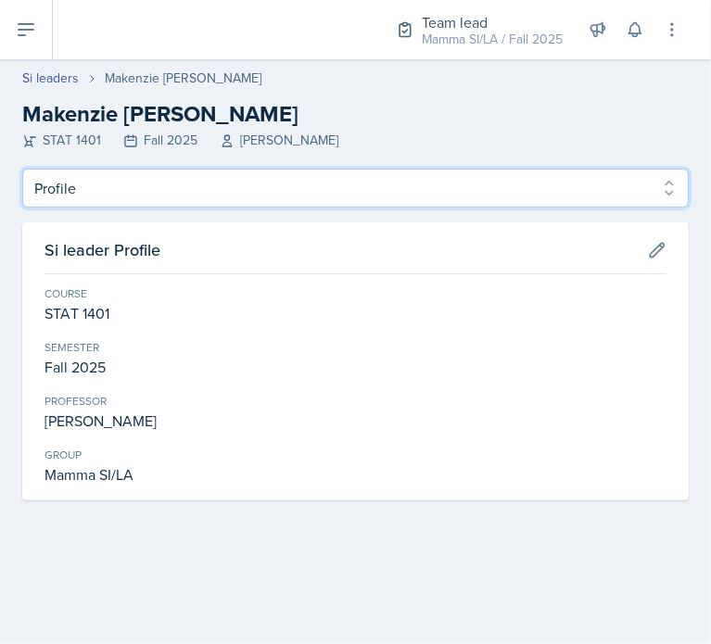
click at [211, 172] on select "Profile Planning Sheets Observation Forms Uploads" at bounding box center [355, 188] width 666 height 39
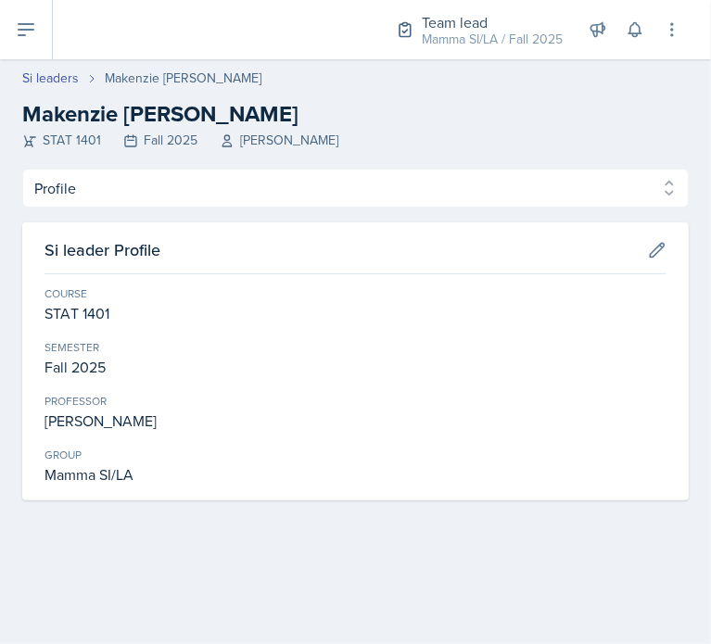
click at [226, 146] on icon at bounding box center [227, 140] width 15 height 15
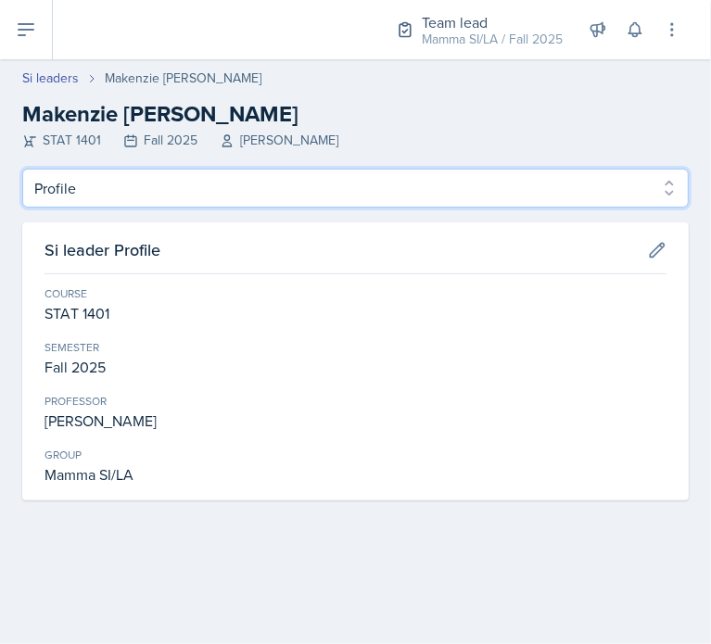
click at [209, 184] on select "Profile Planning Sheets Observation Forms Uploads" at bounding box center [355, 188] width 666 height 39
select select "Planning Sheets"
click at [22, 169] on select "Profile Planning Sheets Observation Forms Uploads" at bounding box center [355, 188] width 666 height 39
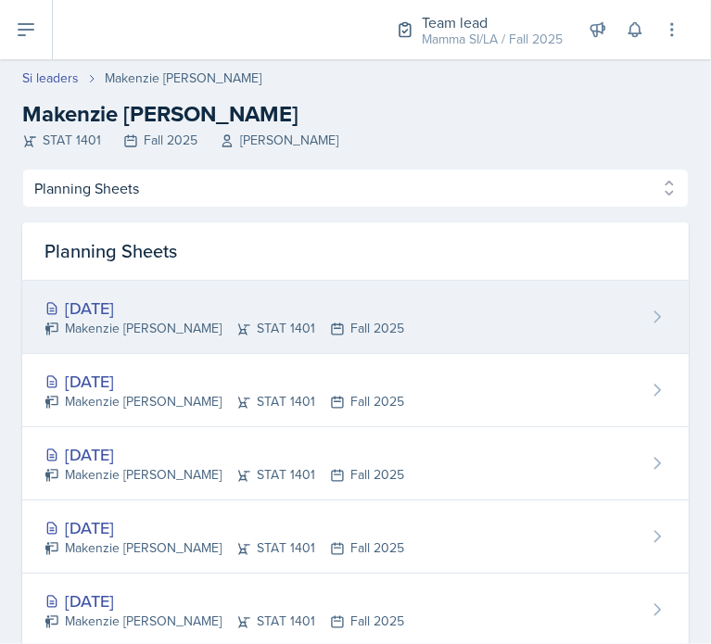
click at [311, 310] on div "[DATE]" at bounding box center [224, 308] width 360 height 25
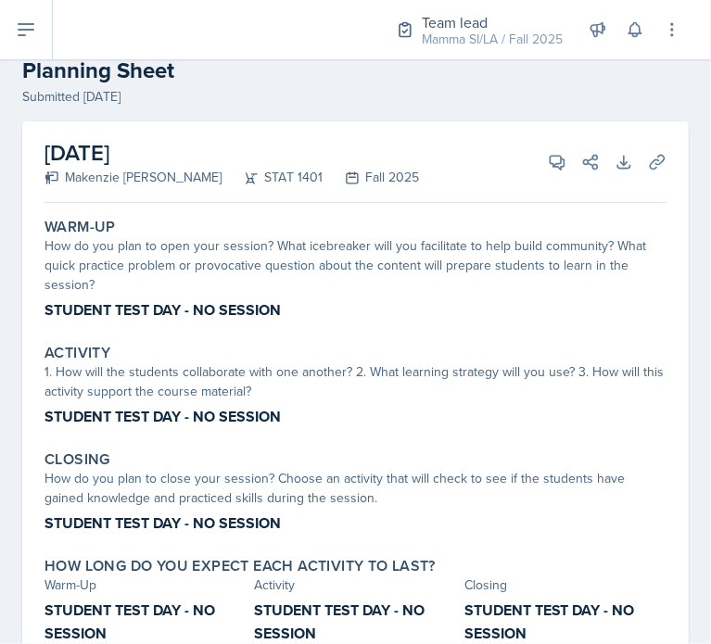
scroll to position [113, 0]
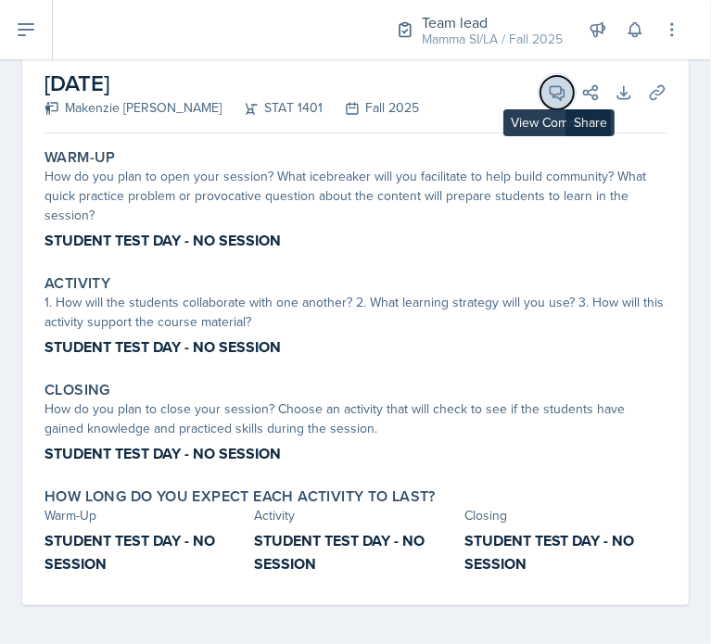
click at [559, 83] on span at bounding box center [563, 86] width 9 height 9
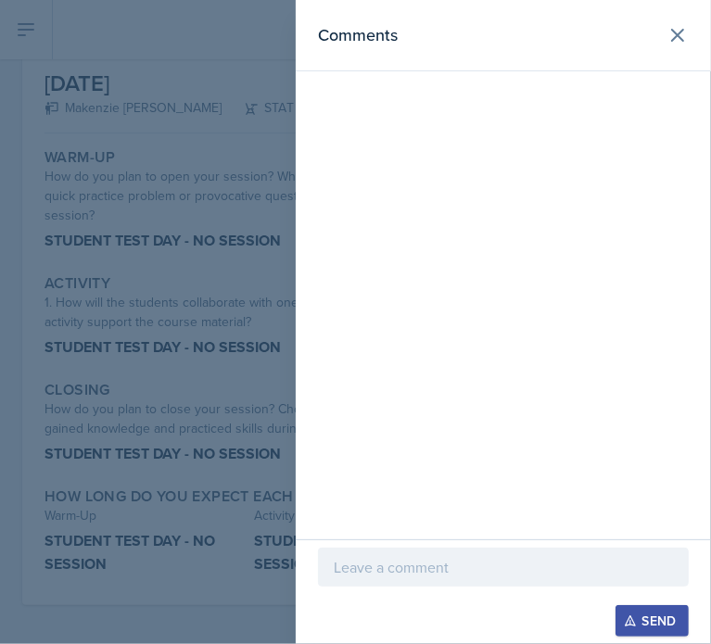
click at [419, 552] on div at bounding box center [503, 567] width 371 height 39
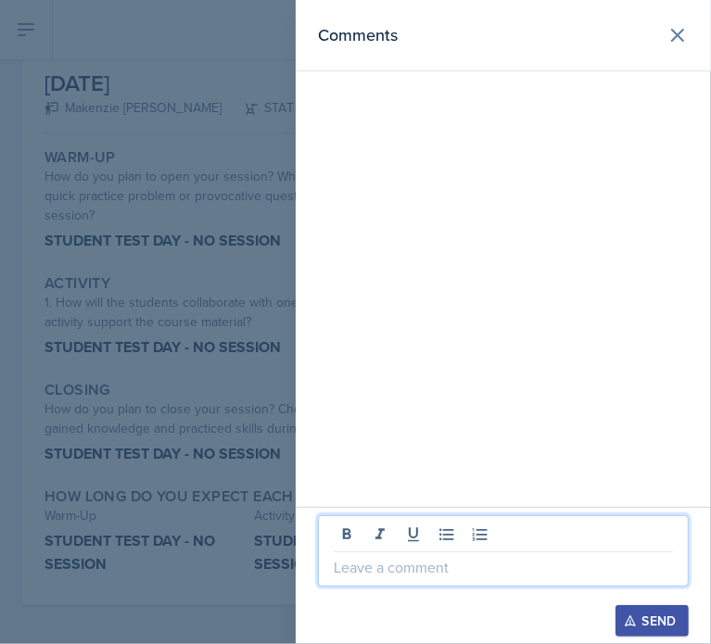
click at [412, 588] on div at bounding box center [503, 596] width 371 height 19
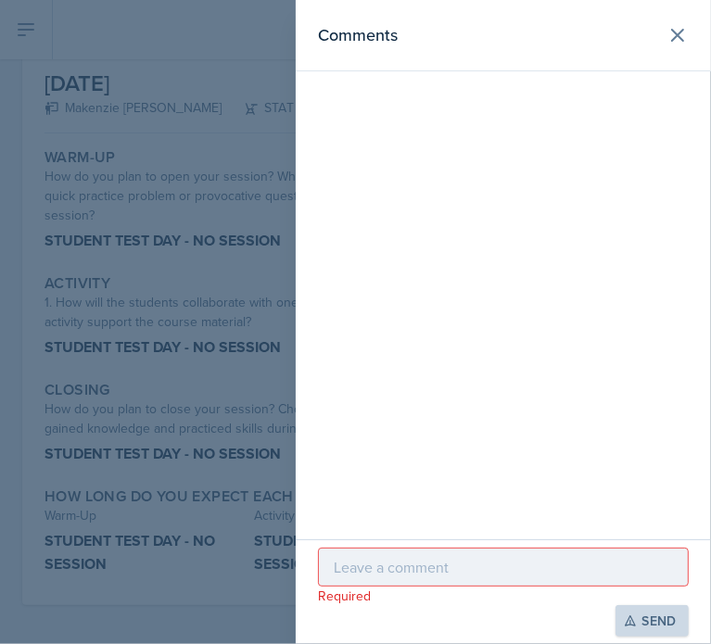
click at [371, 563] on p at bounding box center [503, 567] width 339 height 22
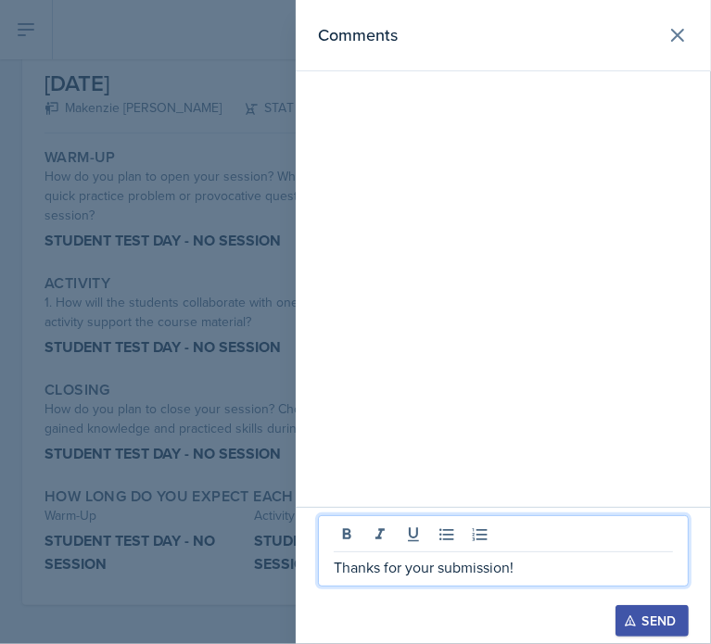
click at [669, 608] on button "Send" at bounding box center [651, 621] width 73 height 32
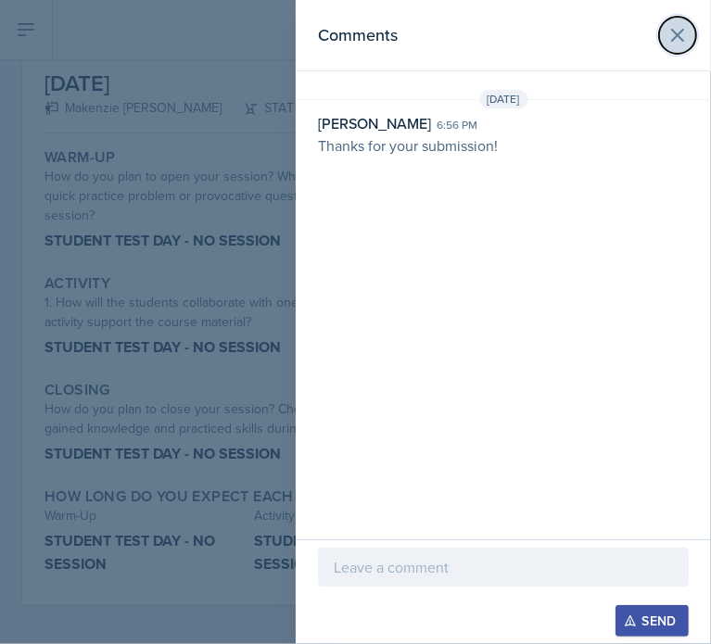
click at [677, 29] on icon at bounding box center [677, 35] width 22 height 22
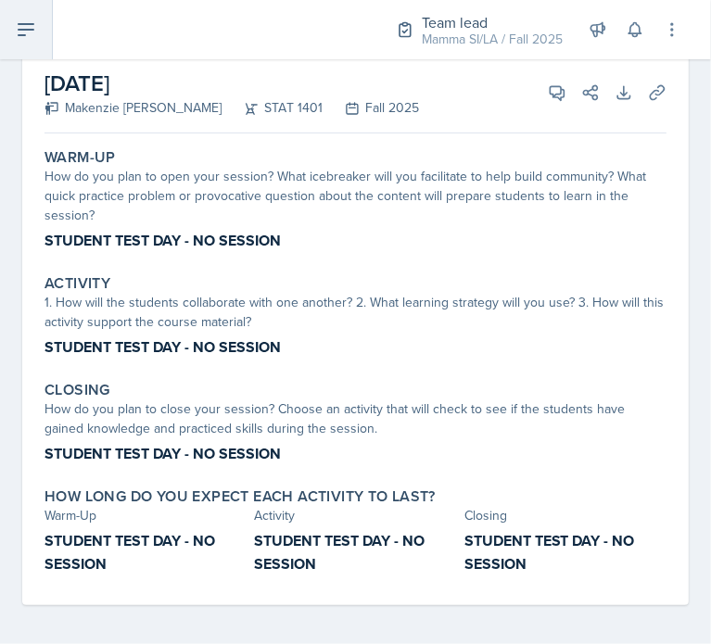
click at [32, 44] on button at bounding box center [26, 29] width 53 height 59
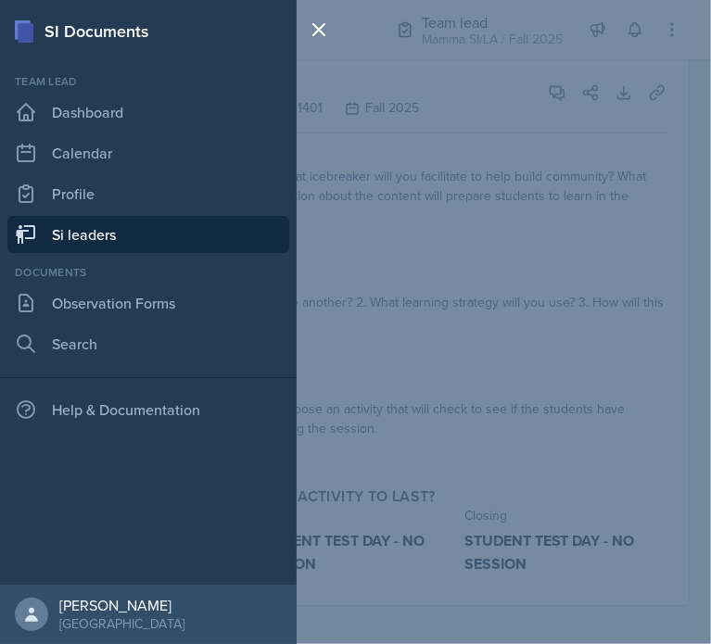
click at [109, 220] on link "Si leaders" at bounding box center [148, 234] width 282 height 37
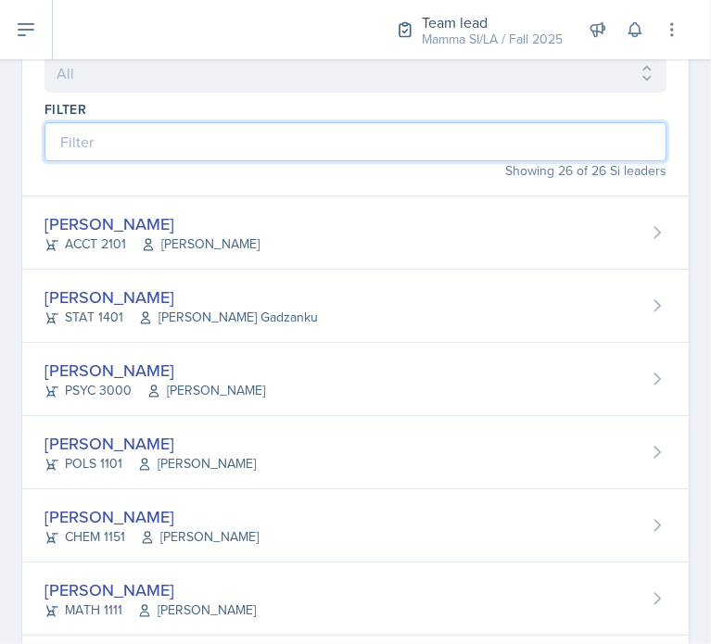
click at [263, 136] on input at bounding box center [355, 141] width 622 height 39
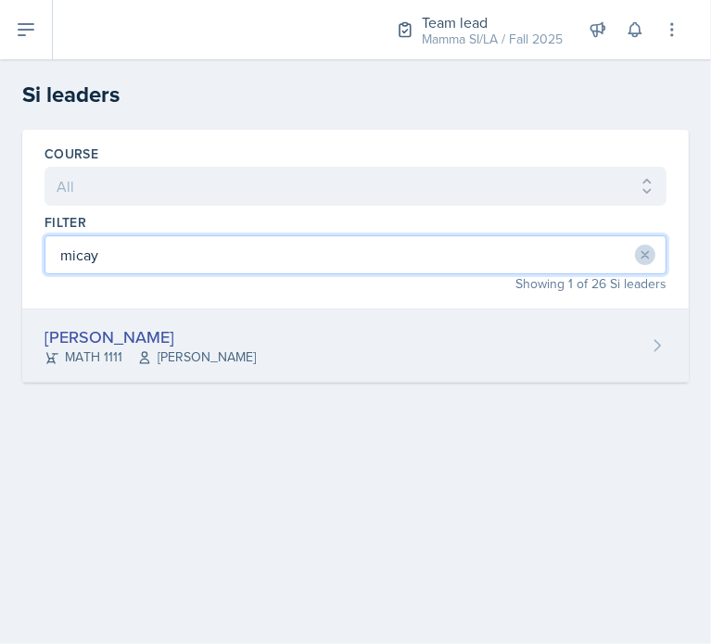
type input "micay"
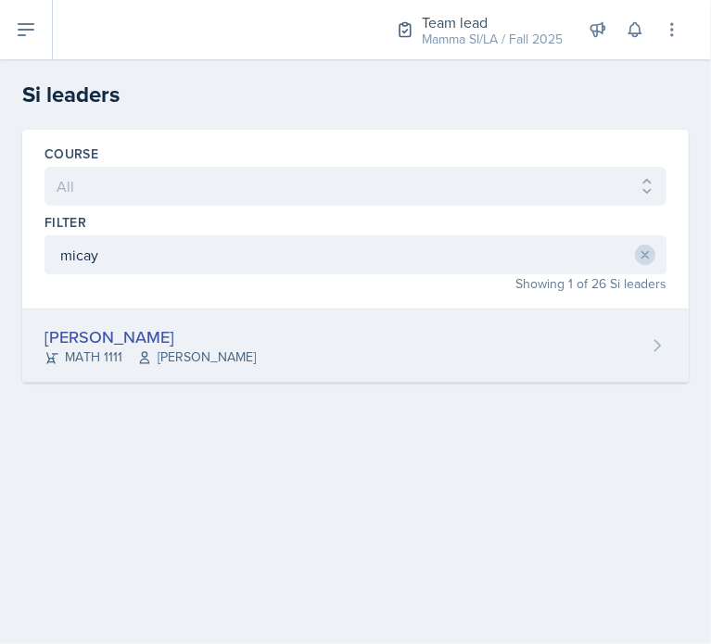
click at [223, 353] on span "[PERSON_NAME]" at bounding box center [196, 357] width 119 height 19
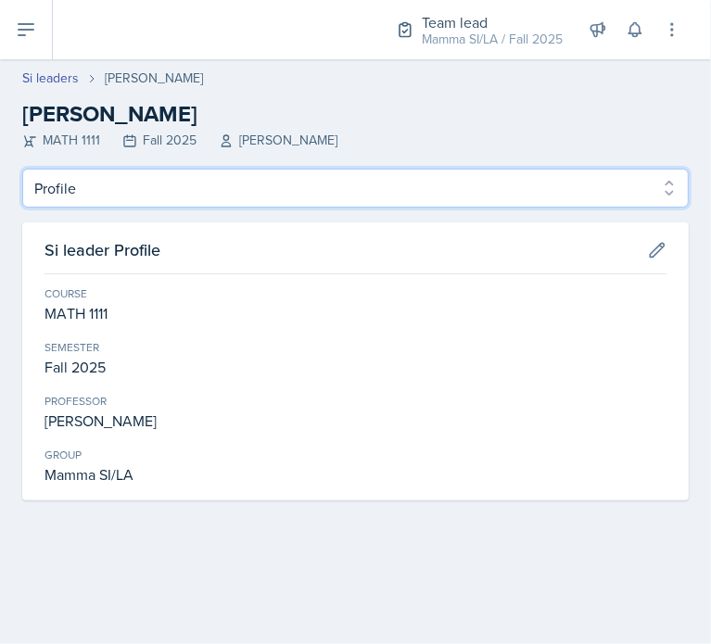
click at [79, 171] on select "Profile Planning Sheets Observation Forms Uploads" at bounding box center [355, 188] width 666 height 39
select select "Planning Sheets"
click at [22, 169] on select "Profile Planning Sheets Observation Forms Uploads" at bounding box center [355, 188] width 666 height 39
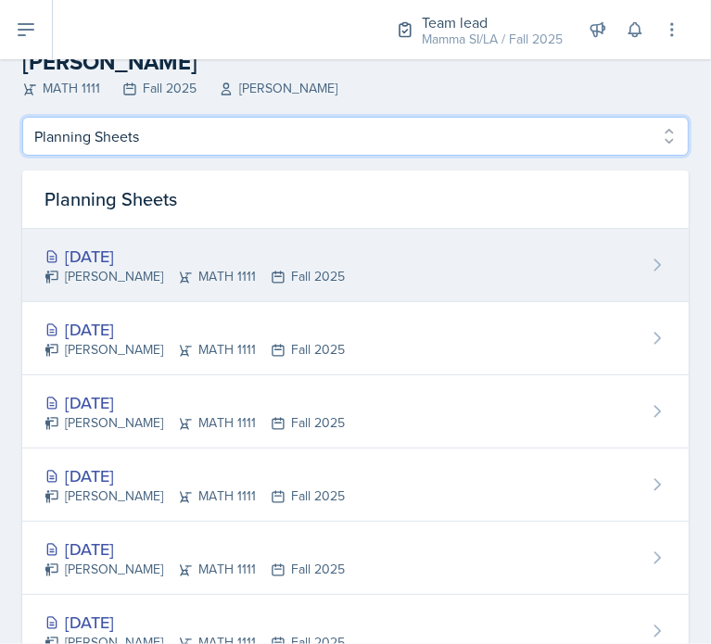
scroll to position [52, 0]
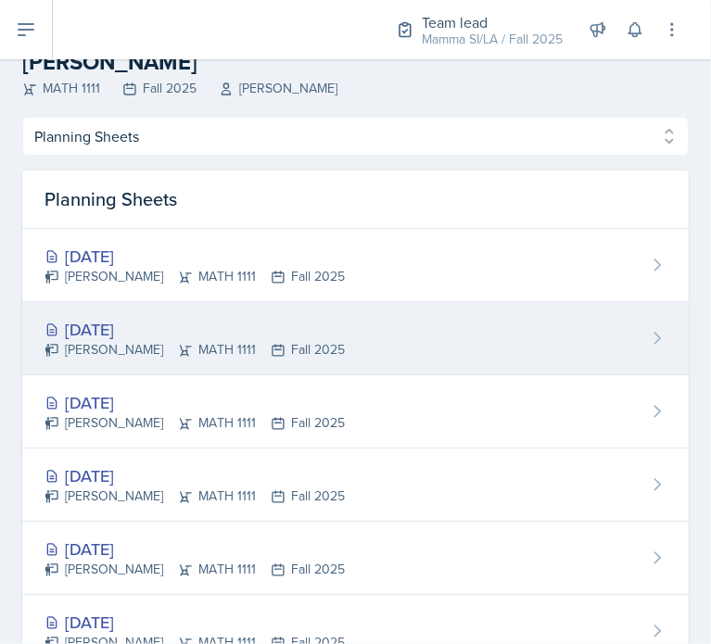
click at [207, 326] on div "[DATE]" at bounding box center [194, 329] width 300 height 25
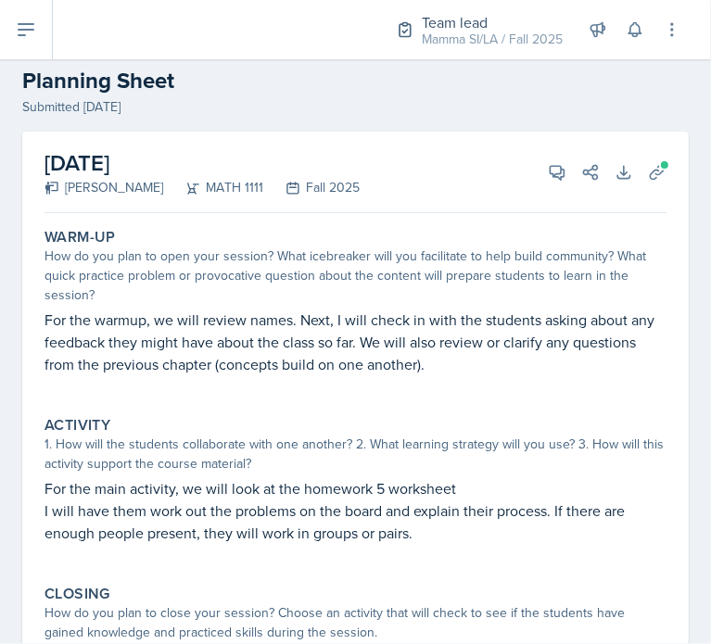
scroll to position [44, 0]
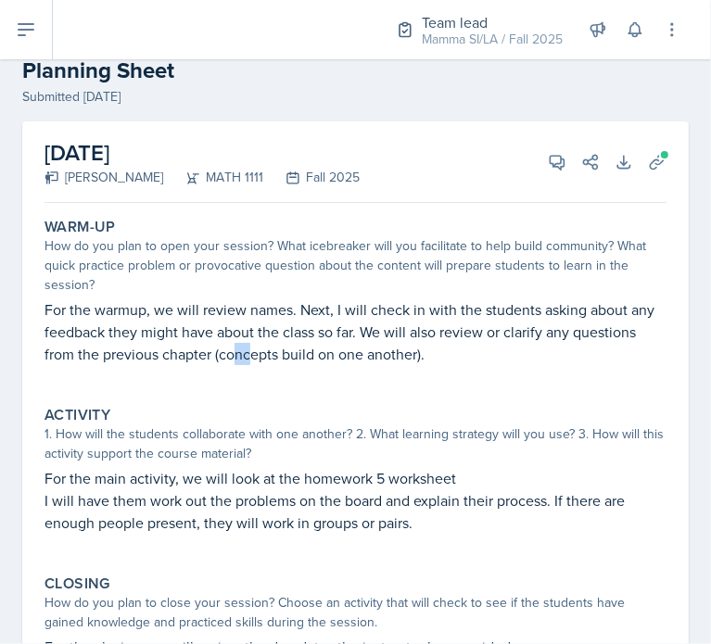
drag, startPoint x: 237, startPoint y: 363, endPoint x: 249, endPoint y: 352, distance: 16.4
click at [249, 352] on p "For the warmup, we will review names. Next, I will check in with the students a…" at bounding box center [355, 331] width 622 height 67
click at [356, 360] on p "For the warmup, we will review names. Next, I will check in with the students a…" at bounding box center [355, 331] width 622 height 67
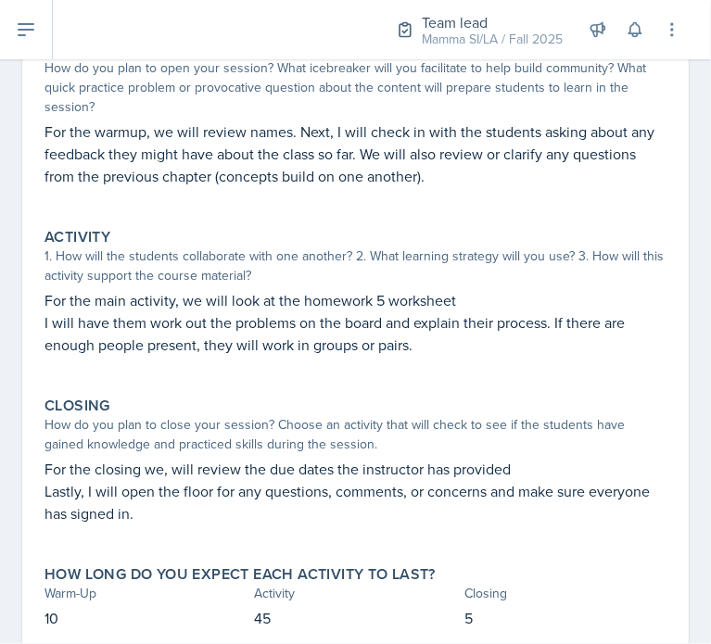
scroll to position [220, 0]
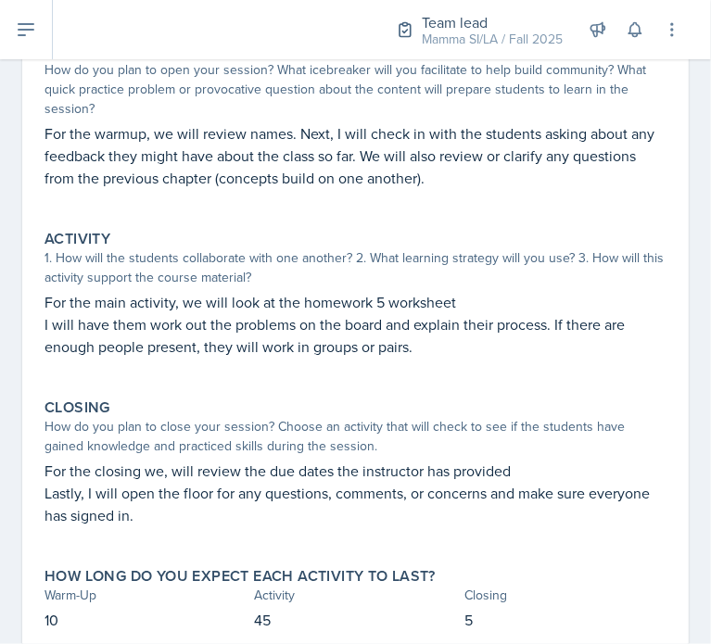
click at [203, 478] on p "For the closing we, will review the due dates the instructor has provided" at bounding box center [355, 471] width 622 height 22
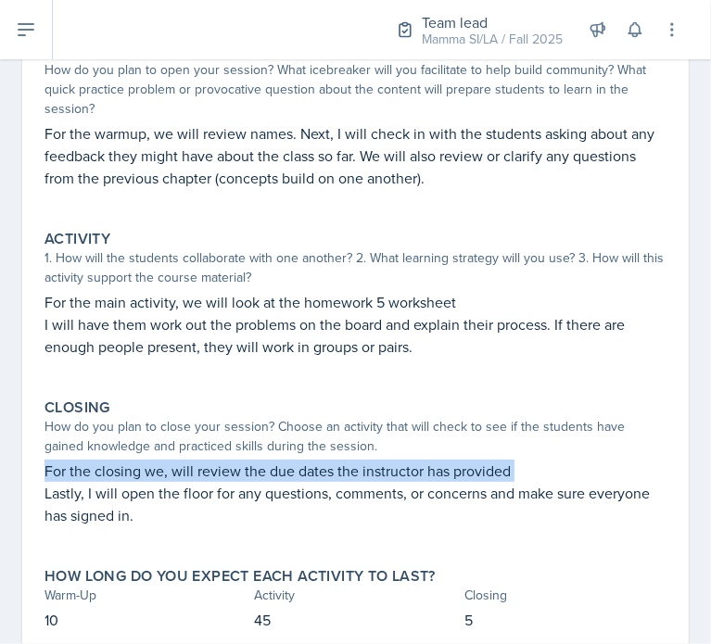
click at [203, 478] on p "For the closing we, will review the due dates the instructor has provided" at bounding box center [355, 471] width 622 height 22
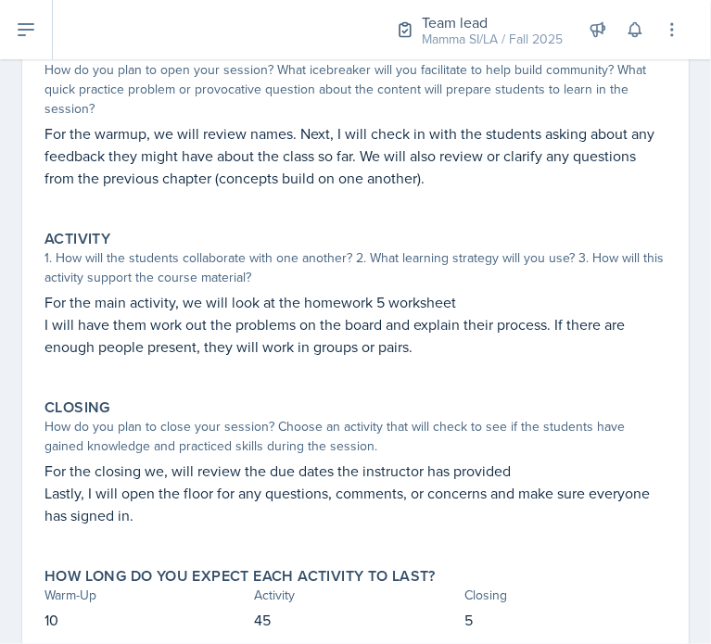
click at [469, 100] on div "How do you plan to open your session? What icebreaker will you facilitate to he…" at bounding box center [355, 89] width 622 height 58
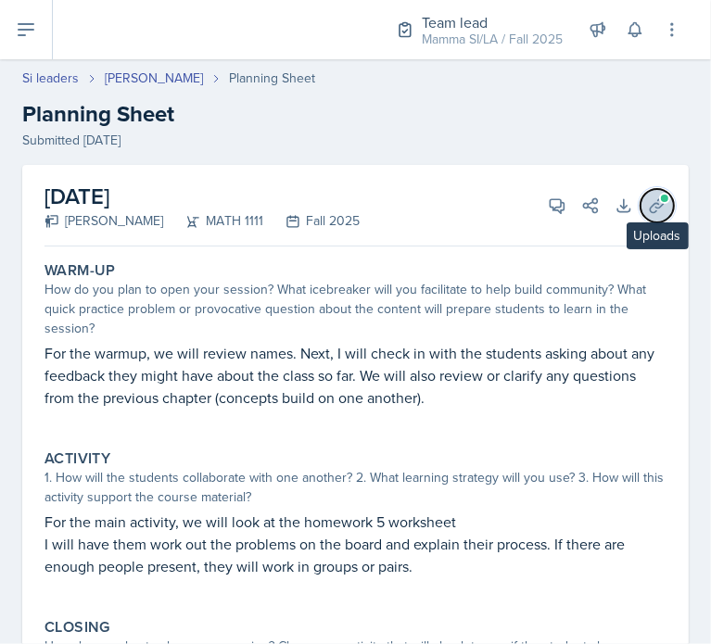
click at [648, 207] on icon at bounding box center [657, 205] width 19 height 19
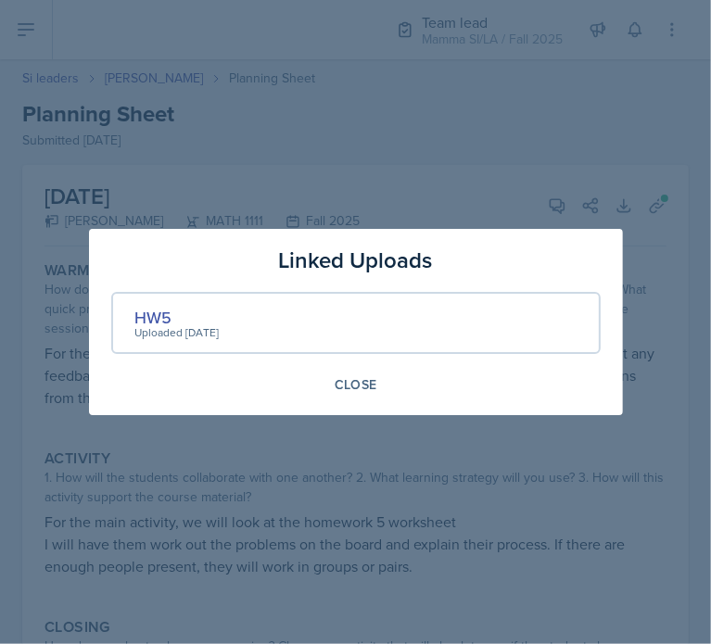
click at [324, 89] on div at bounding box center [355, 322] width 711 height 644
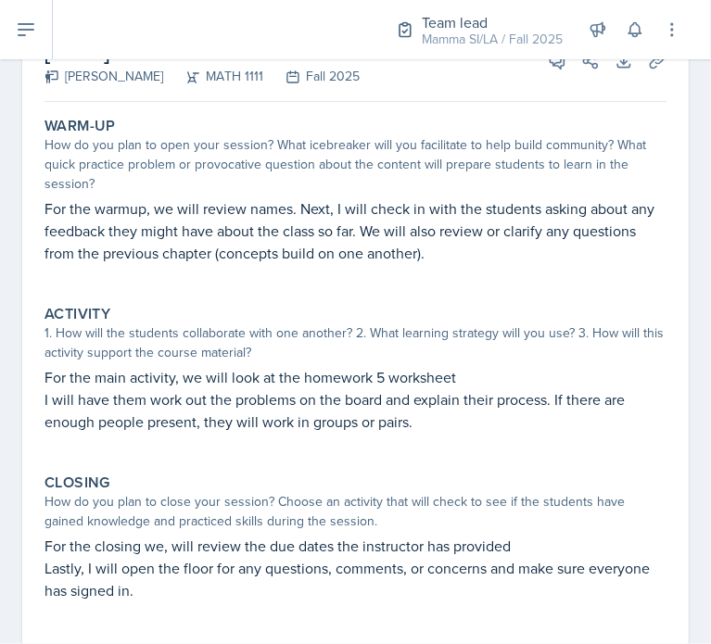
scroll to position [100, 0]
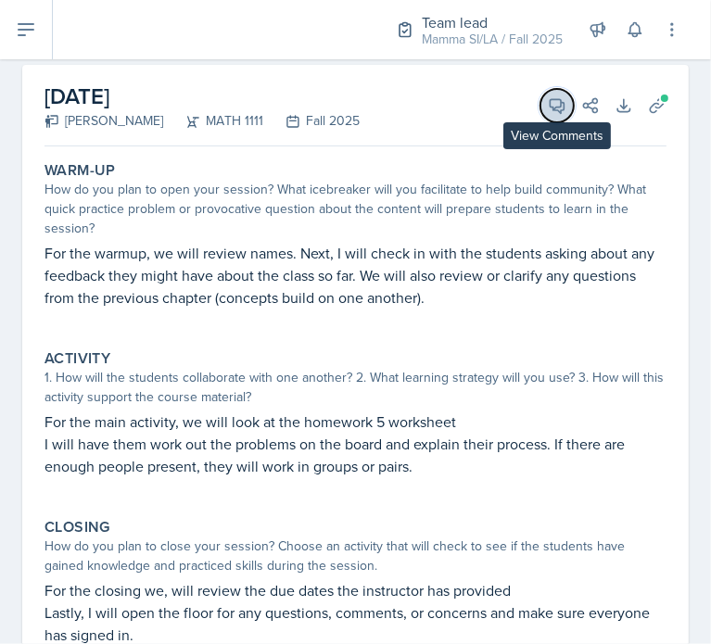
click at [548, 101] on icon at bounding box center [557, 105] width 19 height 19
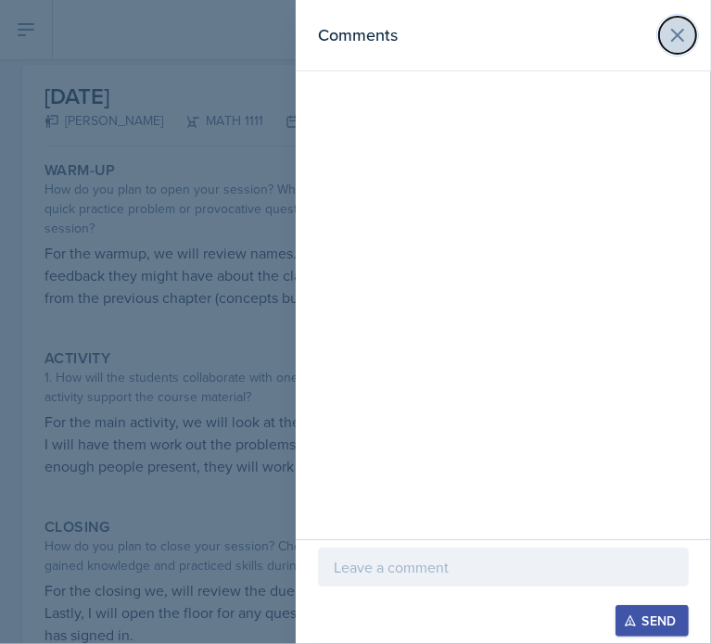
click at [686, 34] on icon at bounding box center [677, 35] width 22 height 22
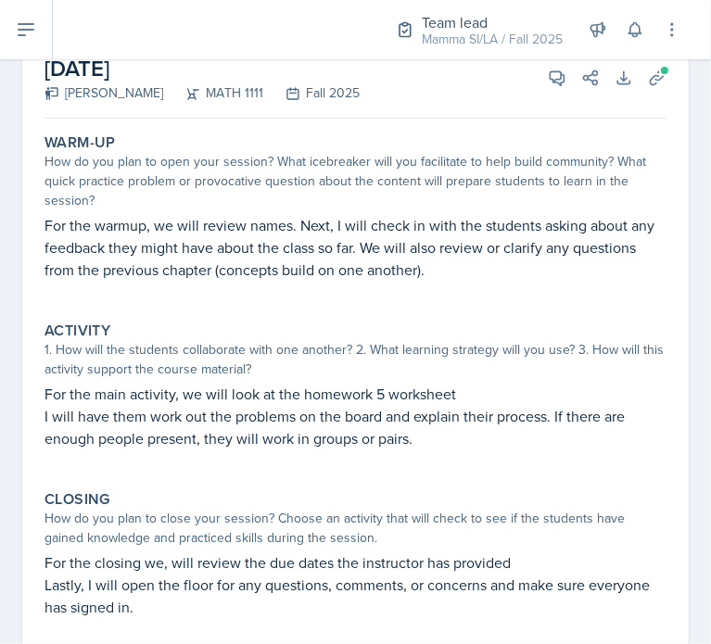
scroll to position [89, 0]
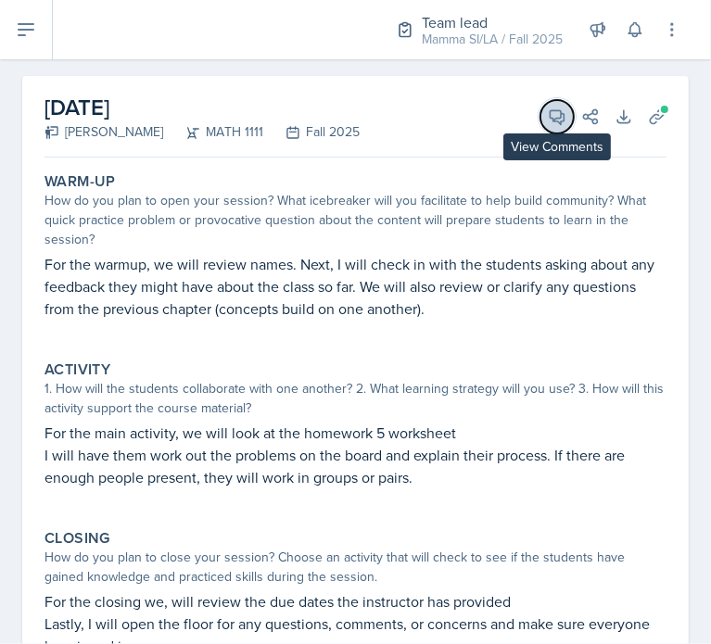
click at [550, 124] on icon at bounding box center [557, 117] width 19 height 19
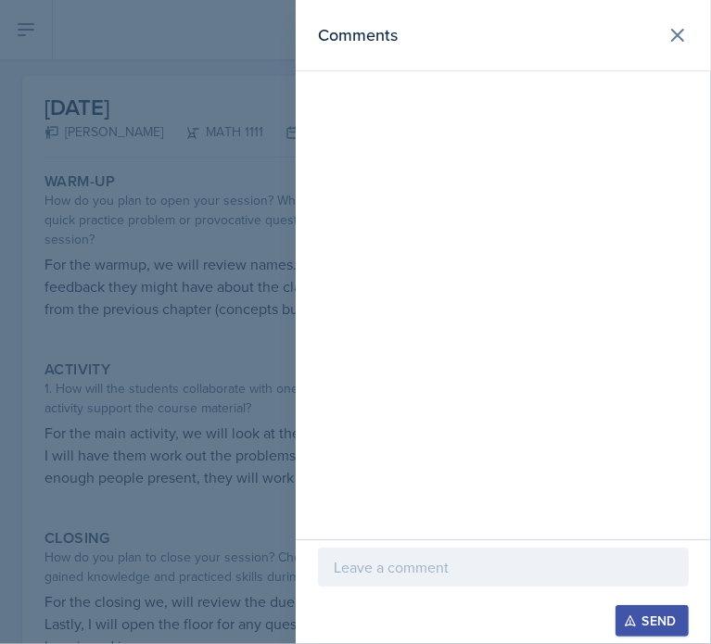
click at [435, 595] on div at bounding box center [503, 596] width 371 height 19
click at [405, 573] on p at bounding box center [503, 567] width 339 height 22
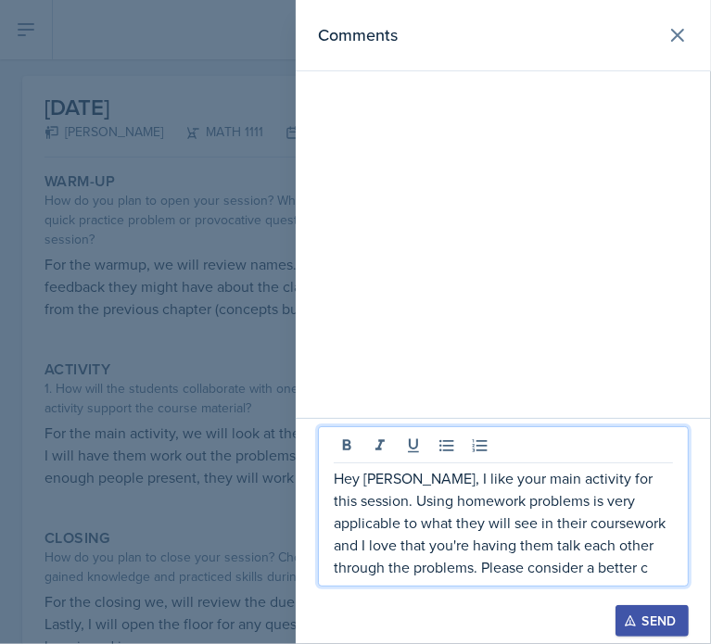
click at [405, 573] on p "Hey [PERSON_NAME], I like your main activity for this session. Using homework p…" at bounding box center [503, 522] width 339 height 111
click at [578, 563] on p "Hey [PERSON_NAME], I like your main activity for this session. Using homework p…" at bounding box center [503, 522] width 339 height 111
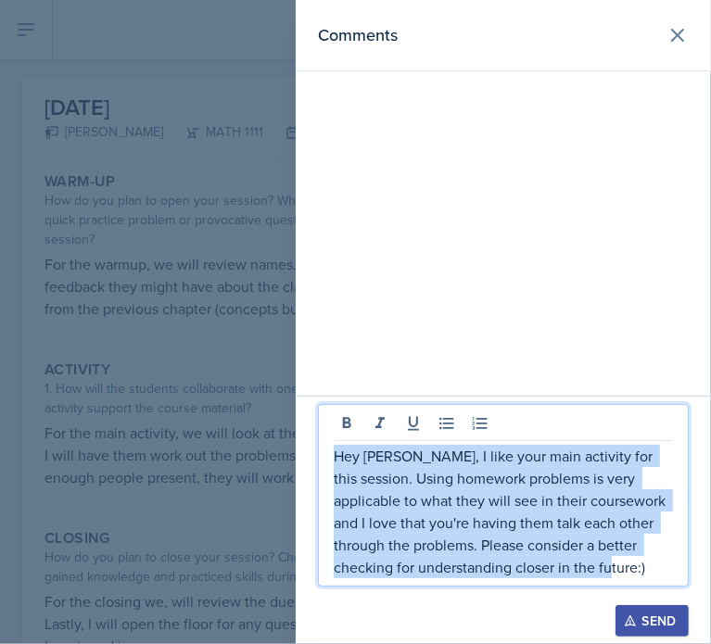
drag, startPoint x: 578, startPoint y: 563, endPoint x: 329, endPoint y: 448, distance: 274.9
click at [329, 448] on div "Hey [PERSON_NAME], I like your main activity for this session. Using homework p…" at bounding box center [503, 495] width 371 height 183
copy p "Hey [PERSON_NAME], I like your main activity for this session. Using homework p…"
click at [563, 548] on p "Hey [PERSON_NAME], I like your main activity for this session. Using homework p…" at bounding box center [503, 511] width 339 height 133
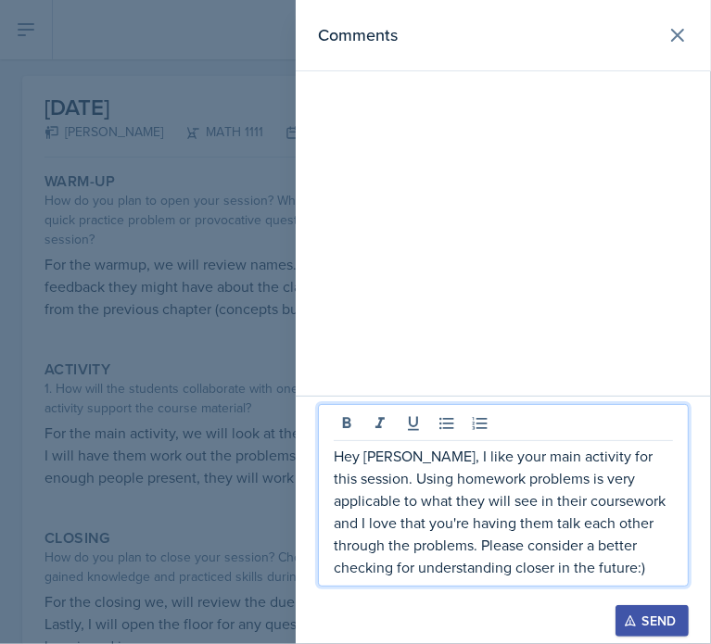
click at [397, 550] on p "Hey [PERSON_NAME], I like your main activity for this session. Using homework p…" at bounding box center [503, 511] width 339 height 133
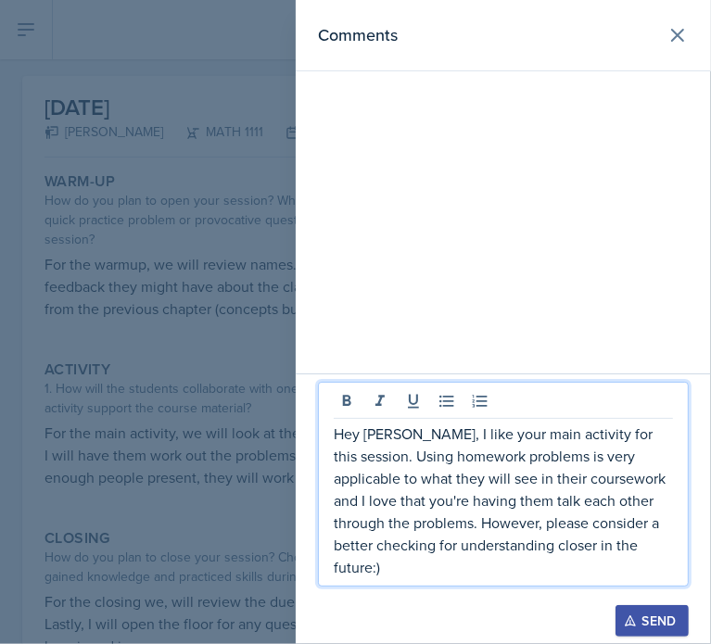
click at [636, 570] on p "Hey [PERSON_NAME], I like your main activity for this session. Using homework p…" at bounding box center [503, 501] width 339 height 156
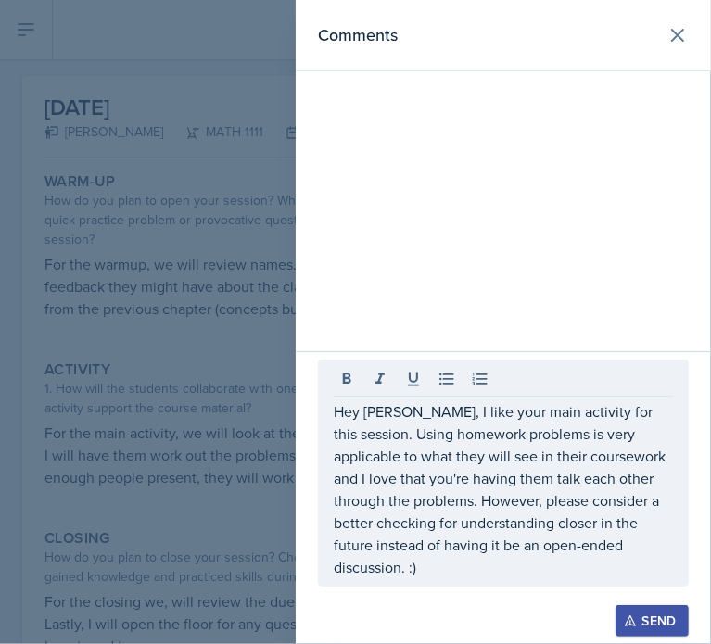
click at [516, 588] on div at bounding box center [503, 596] width 371 height 19
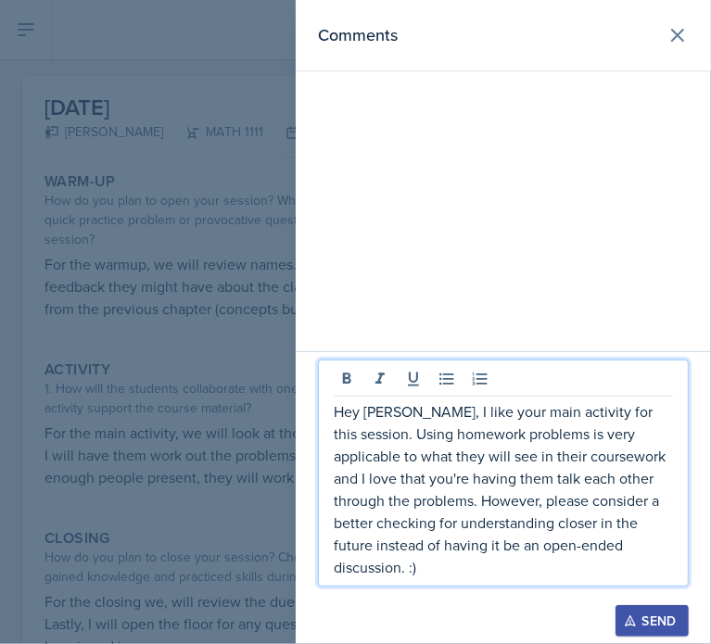
click at [536, 516] on p "Hey [PERSON_NAME], I like your main activity for this session. Using homework p…" at bounding box center [503, 489] width 339 height 178
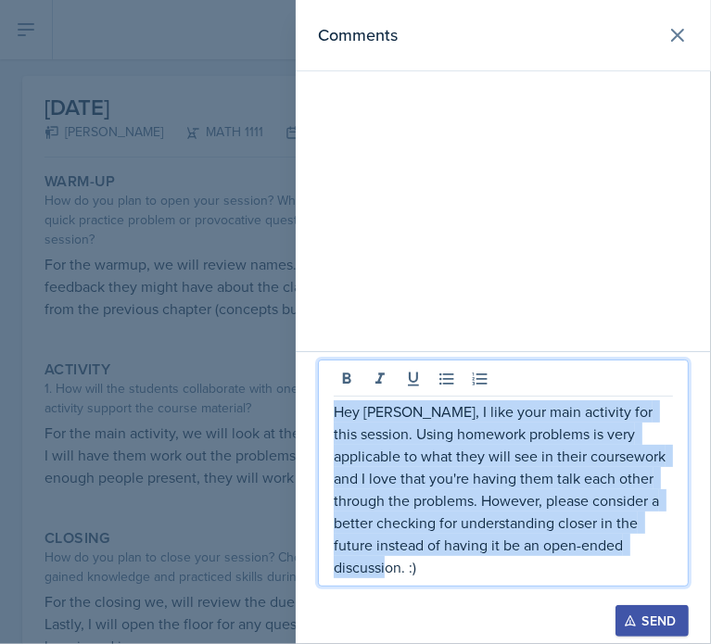
click at [536, 516] on p "Hey [PERSON_NAME], I like your main activity for this session. Using homework p…" at bounding box center [503, 489] width 339 height 178
copy p "Hey [PERSON_NAME], I like your main activity for this session. Using homework p…"
click at [652, 615] on div "Send" at bounding box center [651, 620] width 49 height 15
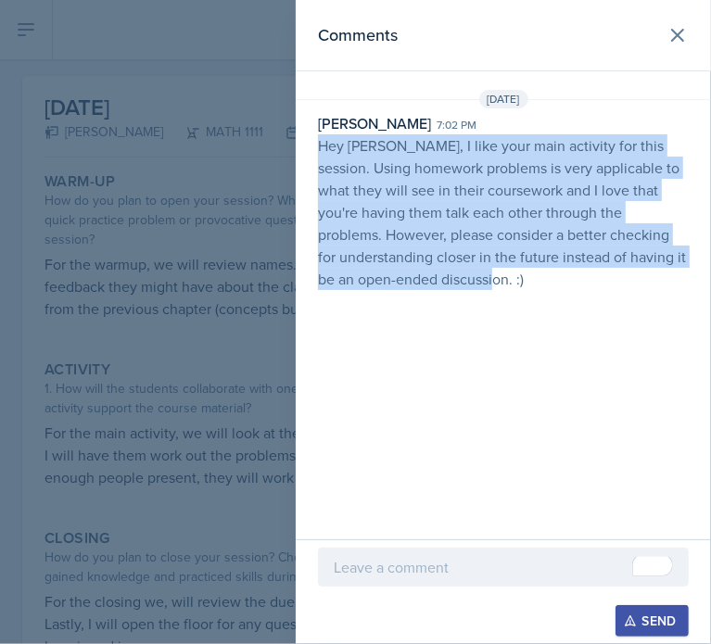
drag, startPoint x: 517, startPoint y: 270, endPoint x: 308, endPoint y: 139, distance: 246.9
click at [308, 139] on div "[PERSON_NAME] 7:02 pm Hey [PERSON_NAME], I like your main activity for this ses…" at bounding box center [503, 201] width 415 height 178
copy p "Hey [PERSON_NAME], I like your main activity for this session. Using homework p…"
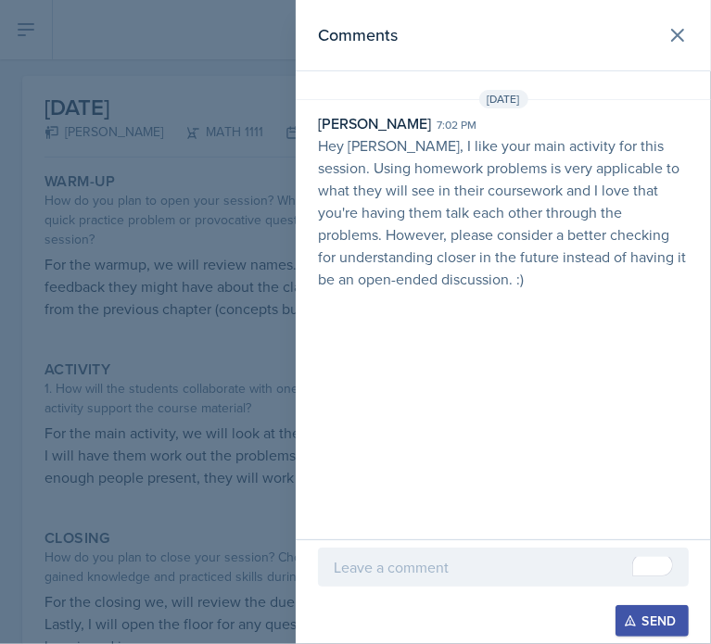
click at [193, 130] on div at bounding box center [355, 322] width 711 height 644
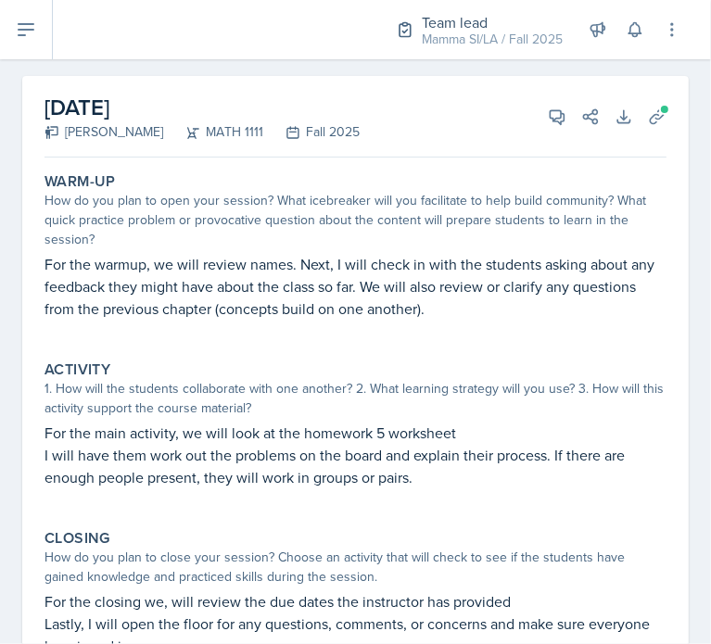
scroll to position [0, 0]
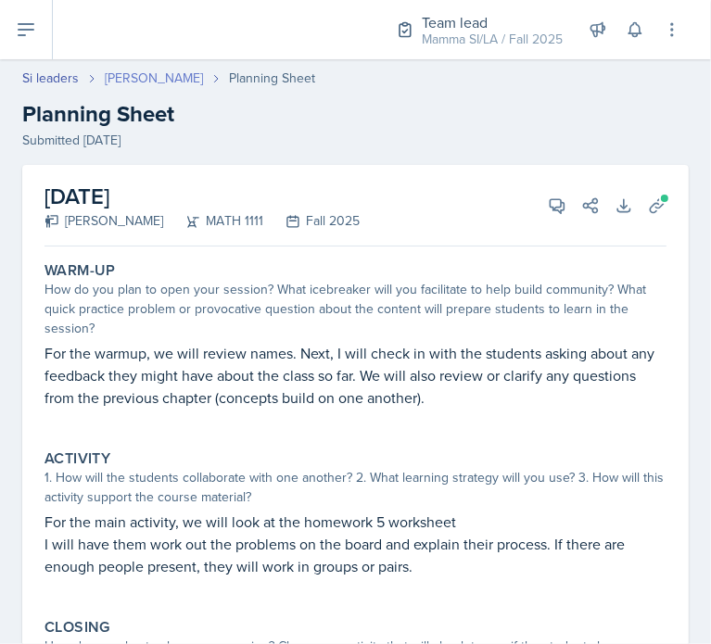
click at [137, 87] on link "[PERSON_NAME]" at bounding box center [154, 78] width 98 height 19
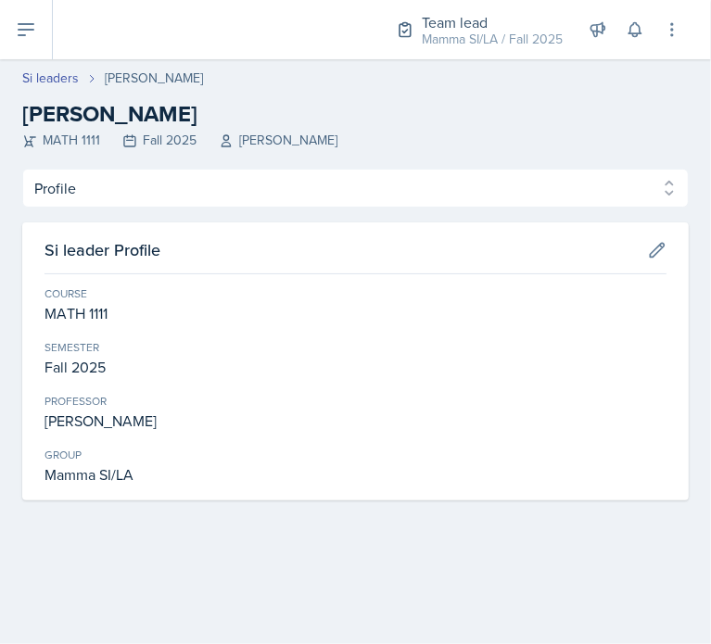
click at [117, 161] on header "Si leaders [PERSON_NAME] [PERSON_NAME] MATH 1111 Fall 2025 [PERSON_NAME]" at bounding box center [355, 113] width 711 height 109
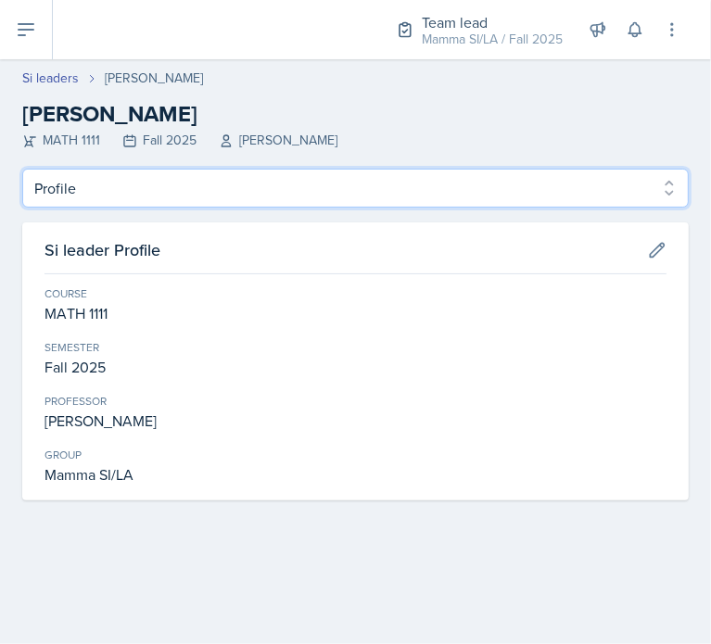
click at [99, 184] on select "Profile Planning Sheets Observation Forms Uploads" at bounding box center [355, 188] width 666 height 39
select select "Planning Sheets"
click at [22, 169] on select "Profile Planning Sheets Observation Forms Uploads" at bounding box center [355, 188] width 666 height 39
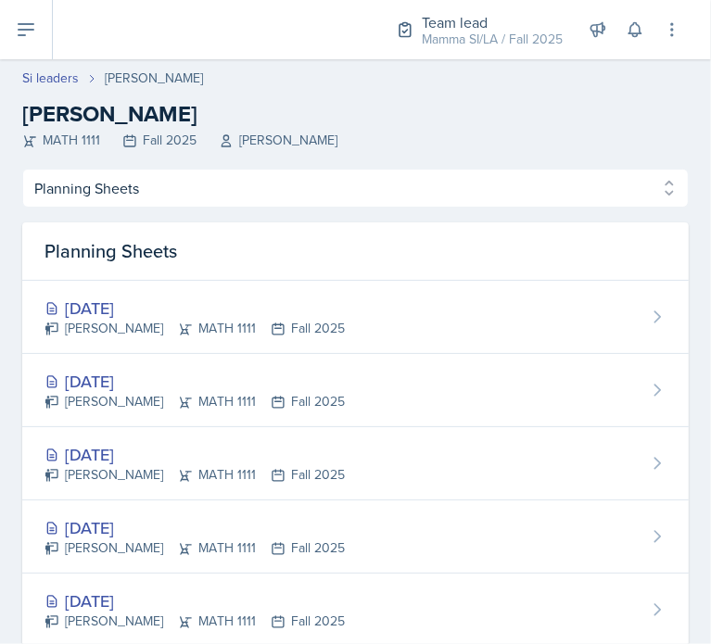
click at [119, 259] on div "Planning Sheets" at bounding box center [355, 251] width 666 height 58
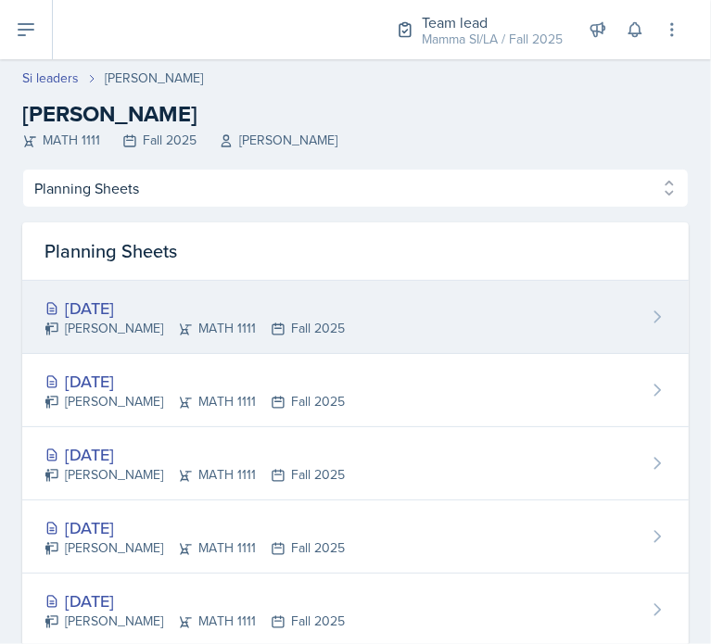
click at [152, 312] on div "[DATE]" at bounding box center [194, 308] width 300 height 25
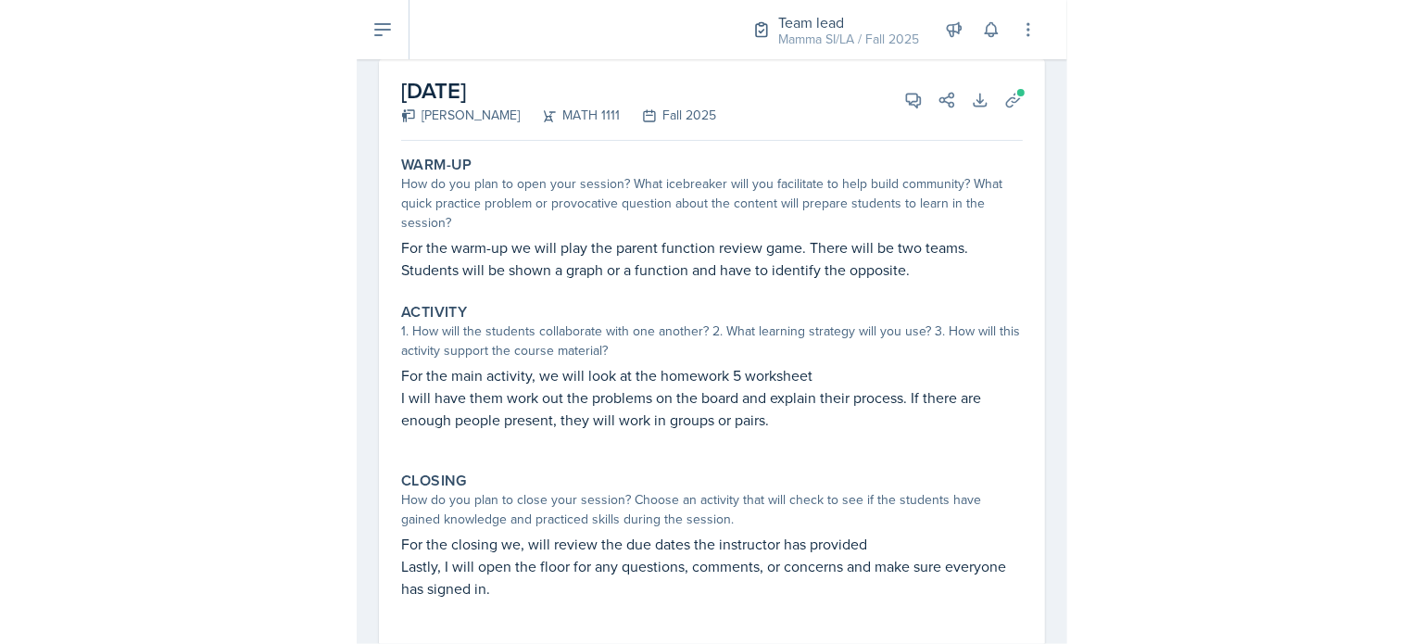
scroll to position [104, 0]
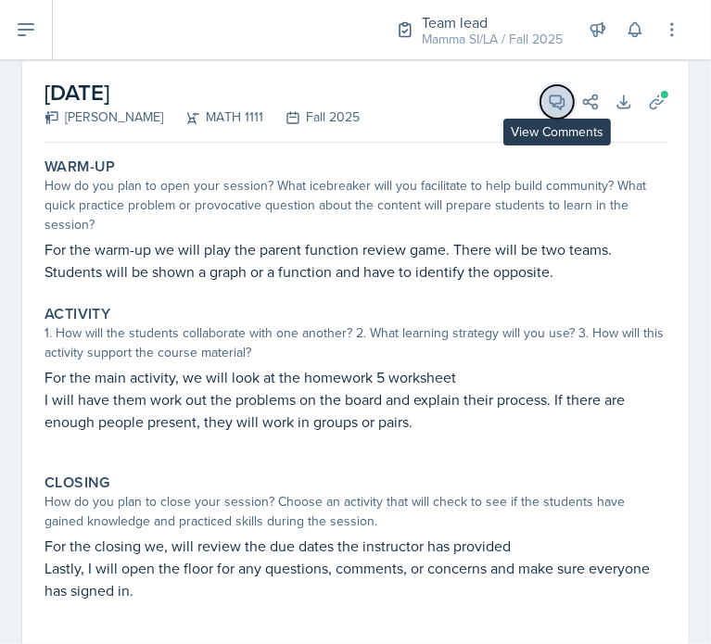
click at [540, 103] on button "View Comments" at bounding box center [556, 101] width 33 height 33
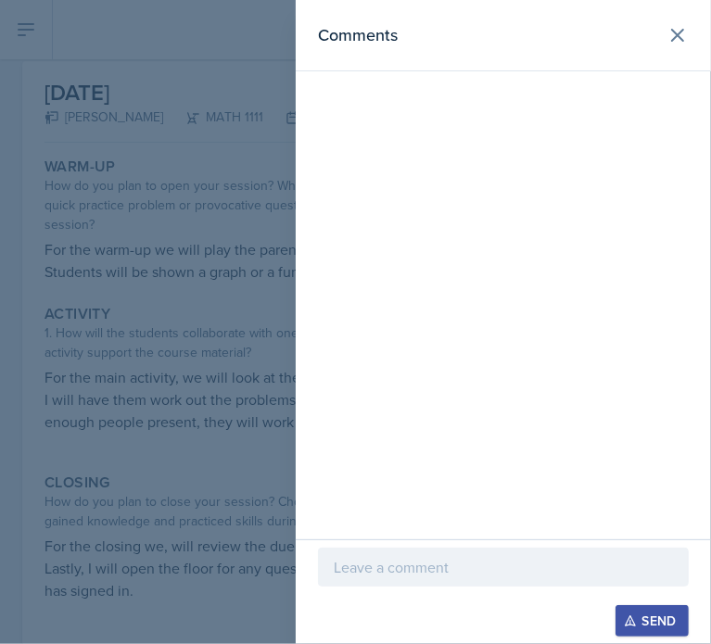
click at [419, 580] on div at bounding box center [503, 567] width 371 height 39
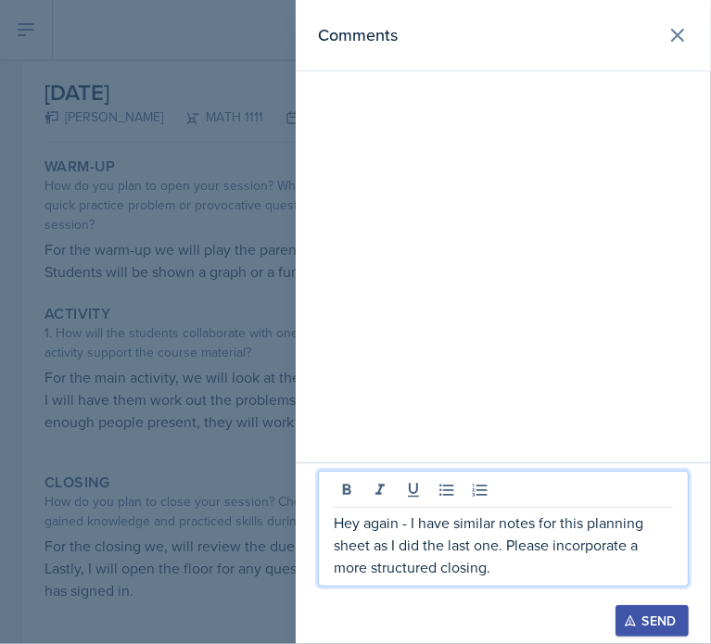
click at [533, 580] on div "Hey again - I have similar notes for this planning sheet as I did the last one.…" at bounding box center [503, 529] width 371 height 116
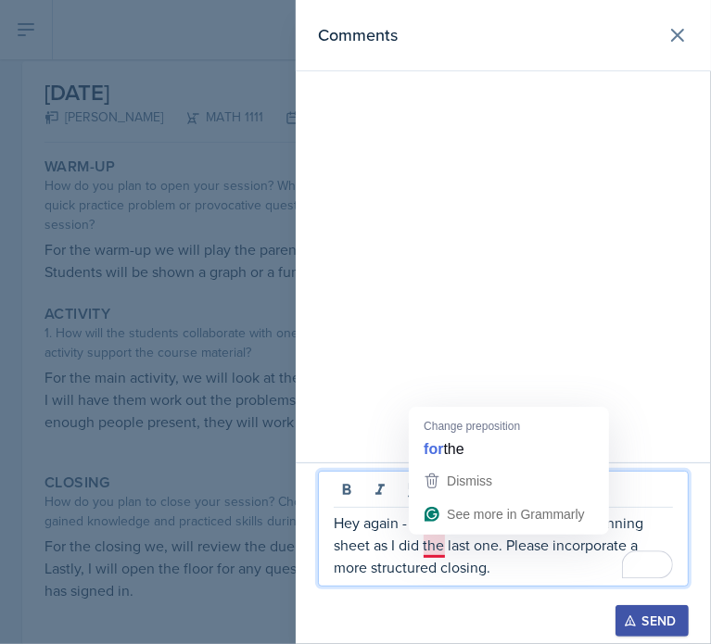
click at [437, 544] on p "Hey again - I have similar notes for this planning sheet as I did the last one.…" at bounding box center [503, 545] width 339 height 67
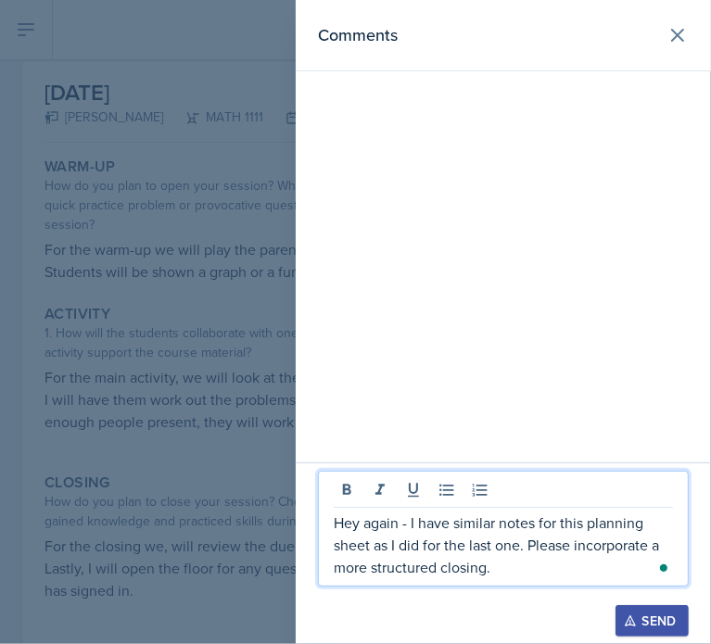
click at [516, 570] on p "Hey again - I have similar notes for this planning sheet as I did for the last …" at bounding box center [503, 545] width 339 height 67
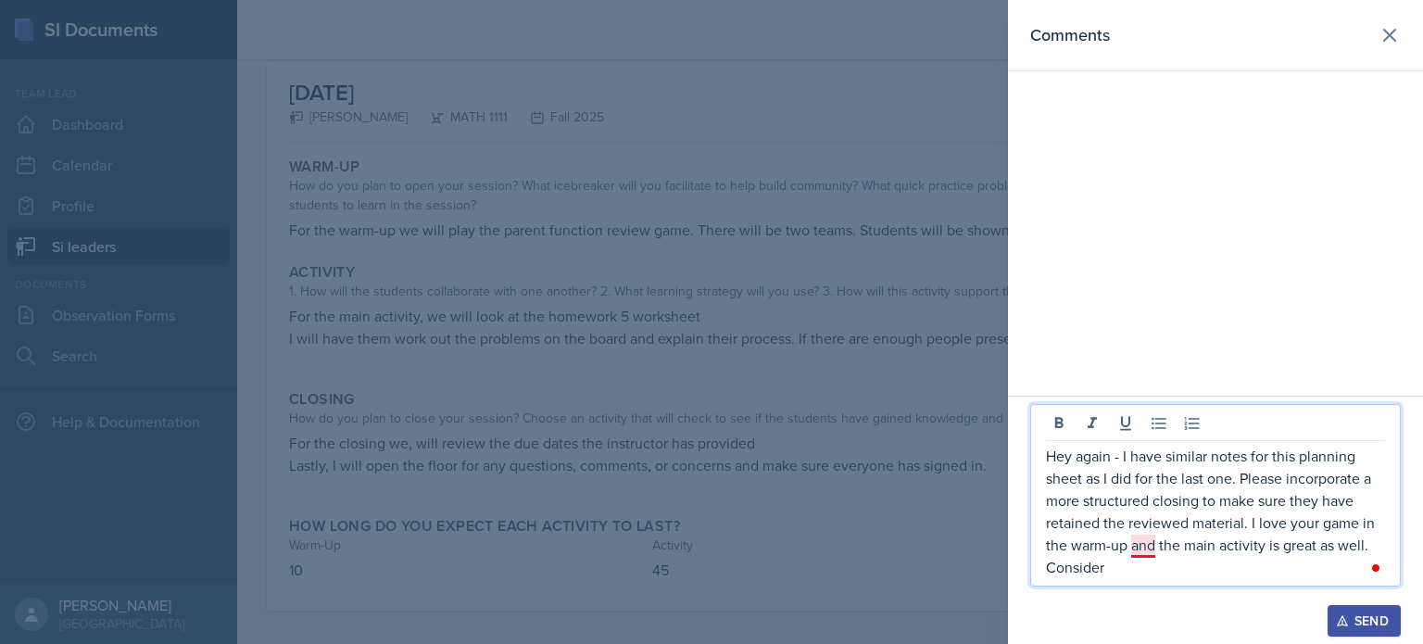
click at [1144, 550] on p "Hey again - I have similar notes for this planning sheet as I did for the last …" at bounding box center [1215, 511] width 339 height 133
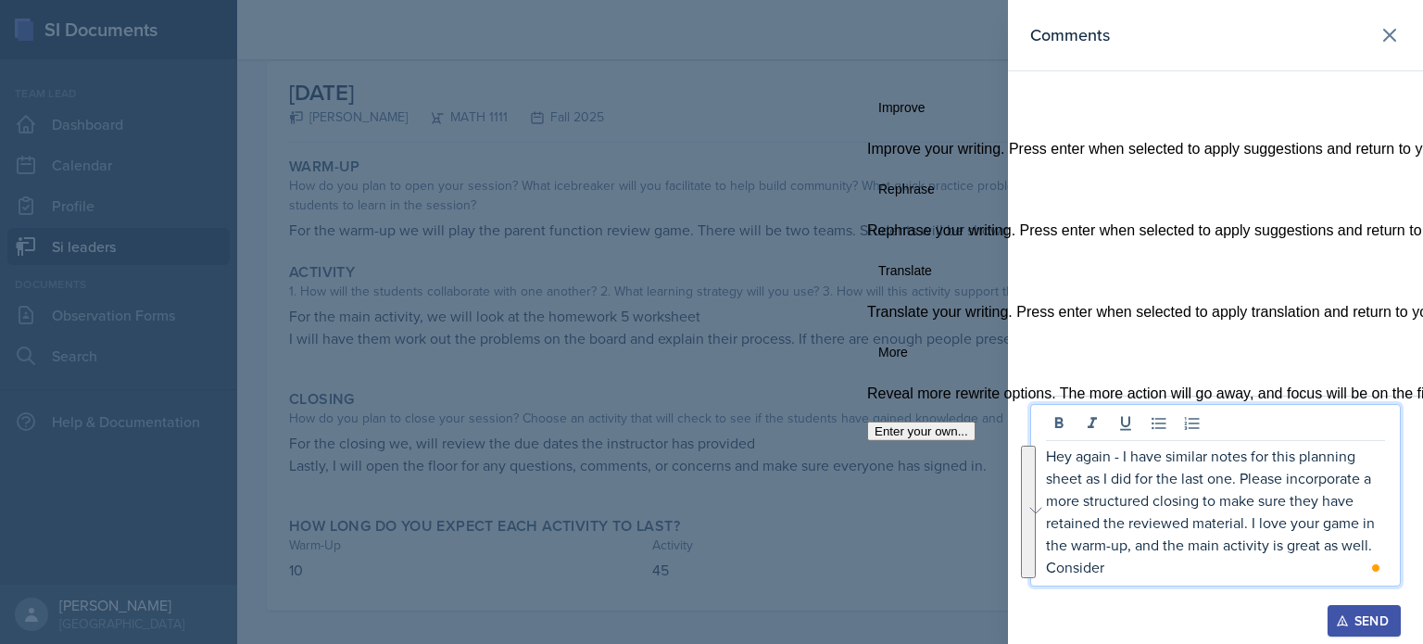
drag, startPoint x: 1141, startPoint y: 577, endPoint x: 1062, endPoint y: 461, distance: 140.9
click at [1062, 461] on p "Hey again - I have similar notes for this planning sheet as I did for the last …" at bounding box center [1215, 511] width 339 height 133
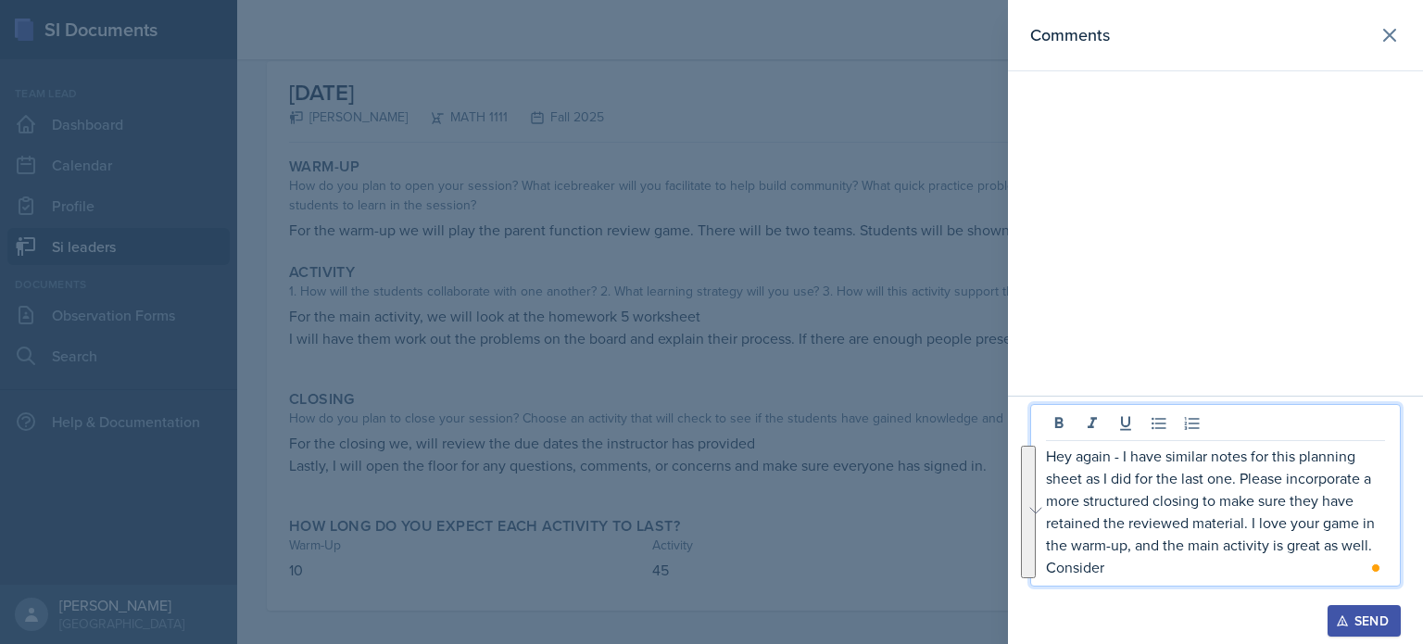
click at [1062, 461] on p "Hey again - I have similar notes for this planning sheet as I did for the last …" at bounding box center [1215, 511] width 339 height 133
drag, startPoint x: 1119, startPoint y: 576, endPoint x: 1052, endPoint y: 457, distance: 136.1
click at [1052, 457] on p "Hey again - I have similar notes for this planning sheet as I did for the last …" at bounding box center [1215, 511] width 339 height 133
click at [1057, 466] on p "Hey again - I have similar notes for this planning sheet as I did for the last …" at bounding box center [1215, 511] width 339 height 133
click at [1103, 564] on p "Hey again - I have similar notes for this planning sheet as I did for the last …" at bounding box center [1215, 511] width 339 height 133
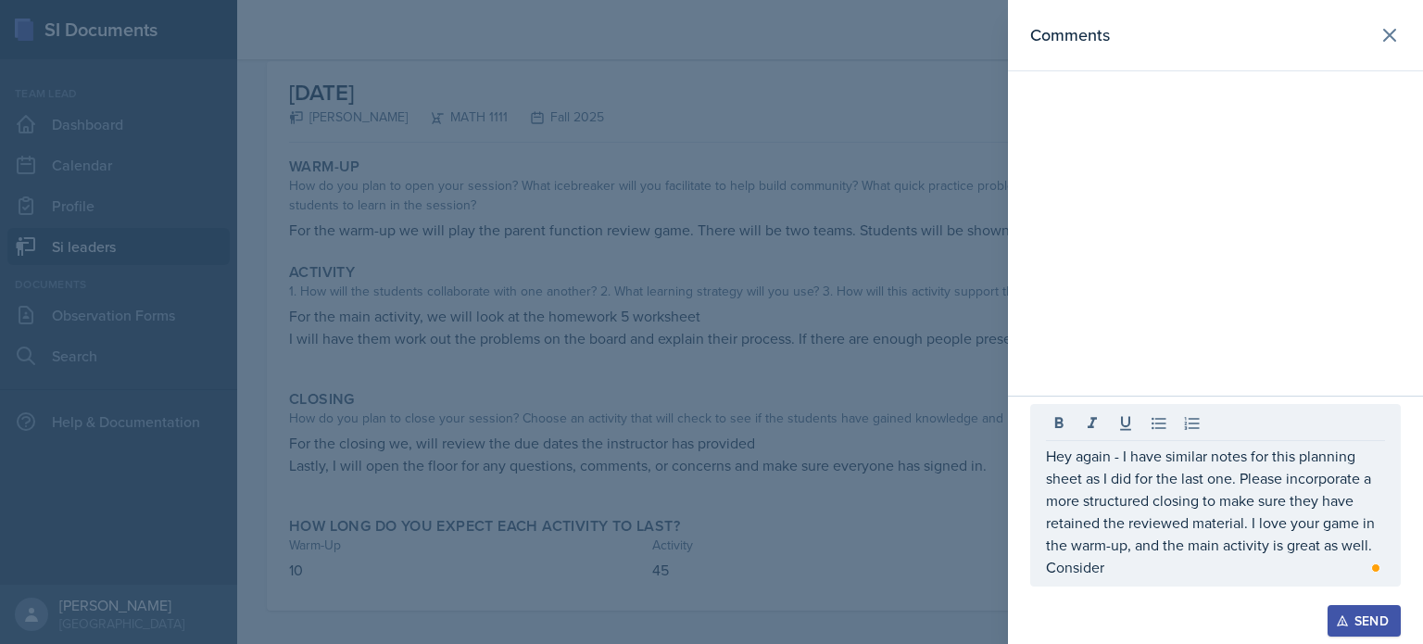
drag, startPoint x: 1132, startPoint y: 583, endPoint x: 1052, endPoint y: 474, distance: 134.6
click at [1052, 474] on div "Hey again - I have similar notes for this planning sheet as I did for the last …" at bounding box center [1216, 495] width 371 height 183
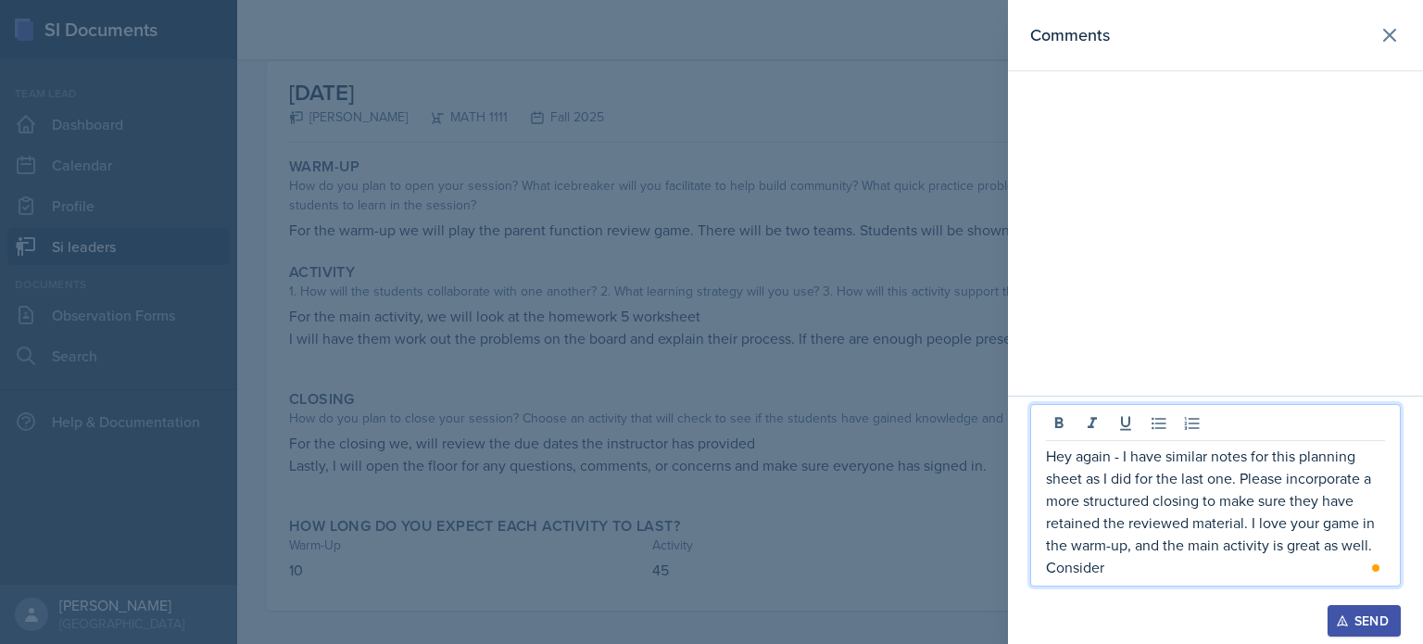
click at [1157, 555] on p "Hey again - I have similar notes for this planning sheet as I did for the last …" at bounding box center [1215, 511] width 339 height 133
click at [1123, 576] on p "Hey again - I have similar notes for this planning sheet as I did for the last …" at bounding box center [1215, 511] width 339 height 133
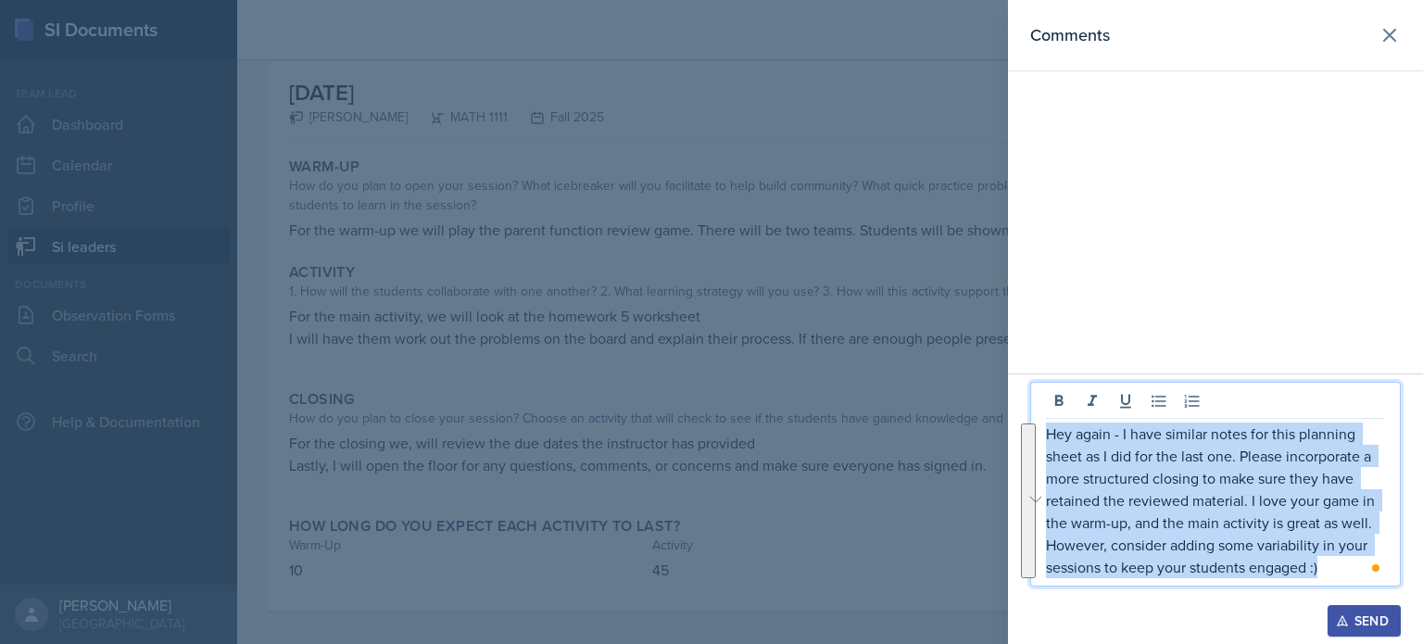
drag, startPoint x: 1334, startPoint y: 568, endPoint x: 1050, endPoint y: 436, distance: 312.6
click at [1050, 436] on p "Hey again - I have similar notes for this planning sheet as I did for the last …" at bounding box center [1215, 501] width 339 height 156
copy p "Hey again - I have similar notes for this planning sheet as I did for the last …"
click at [1249, 503] on p "Hey again - I have similar notes for this planning sheet as I did for the last …" at bounding box center [1215, 501] width 339 height 156
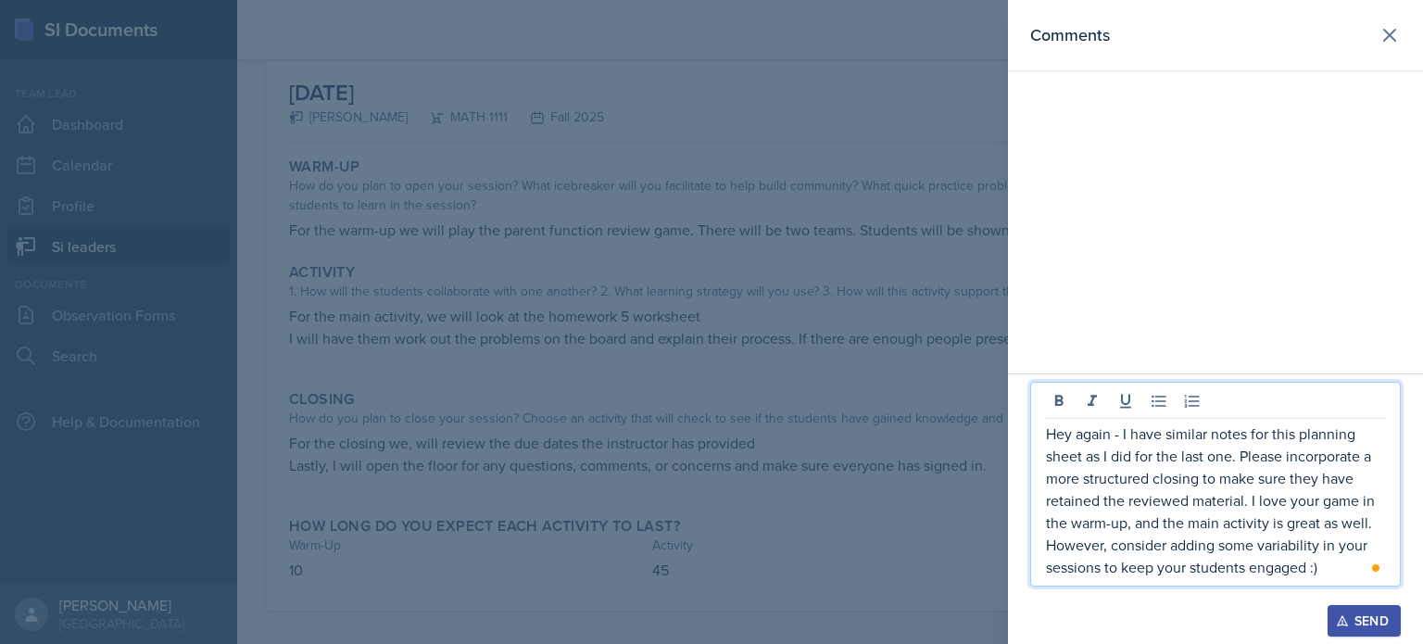
click at [1353, 617] on div "Send" at bounding box center [1364, 620] width 49 height 15
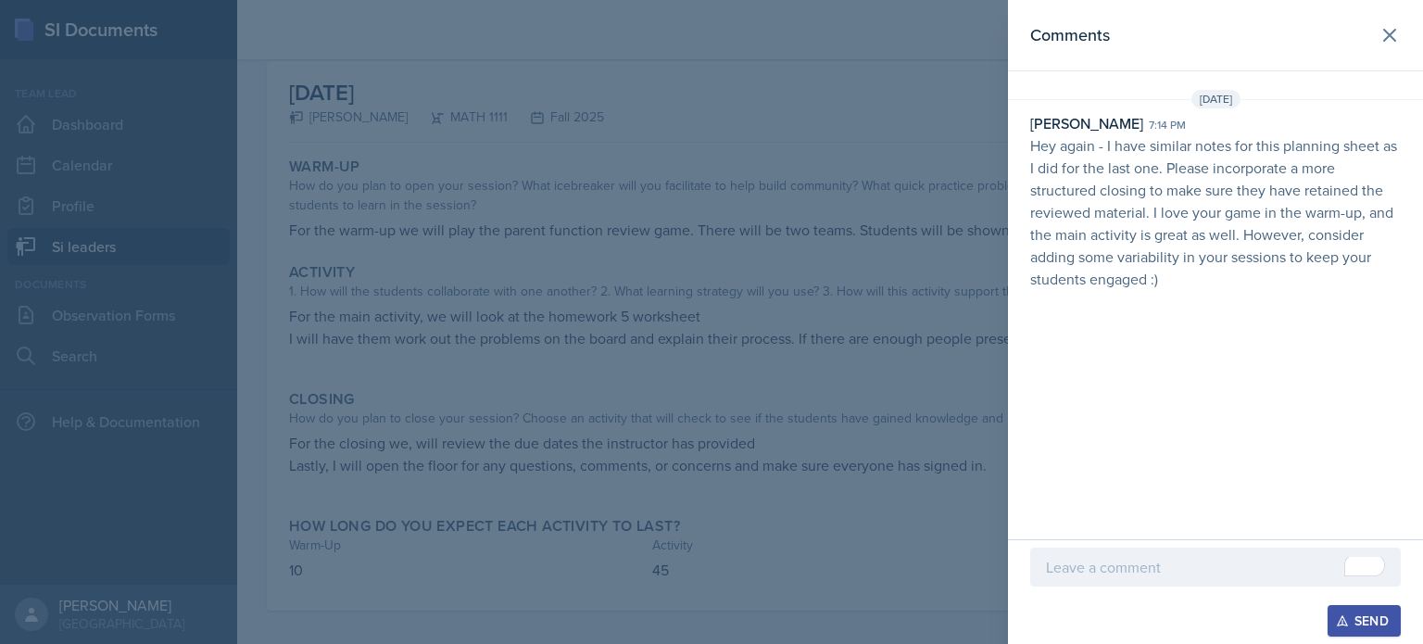
click at [546, 345] on div at bounding box center [711, 322] width 1423 height 644
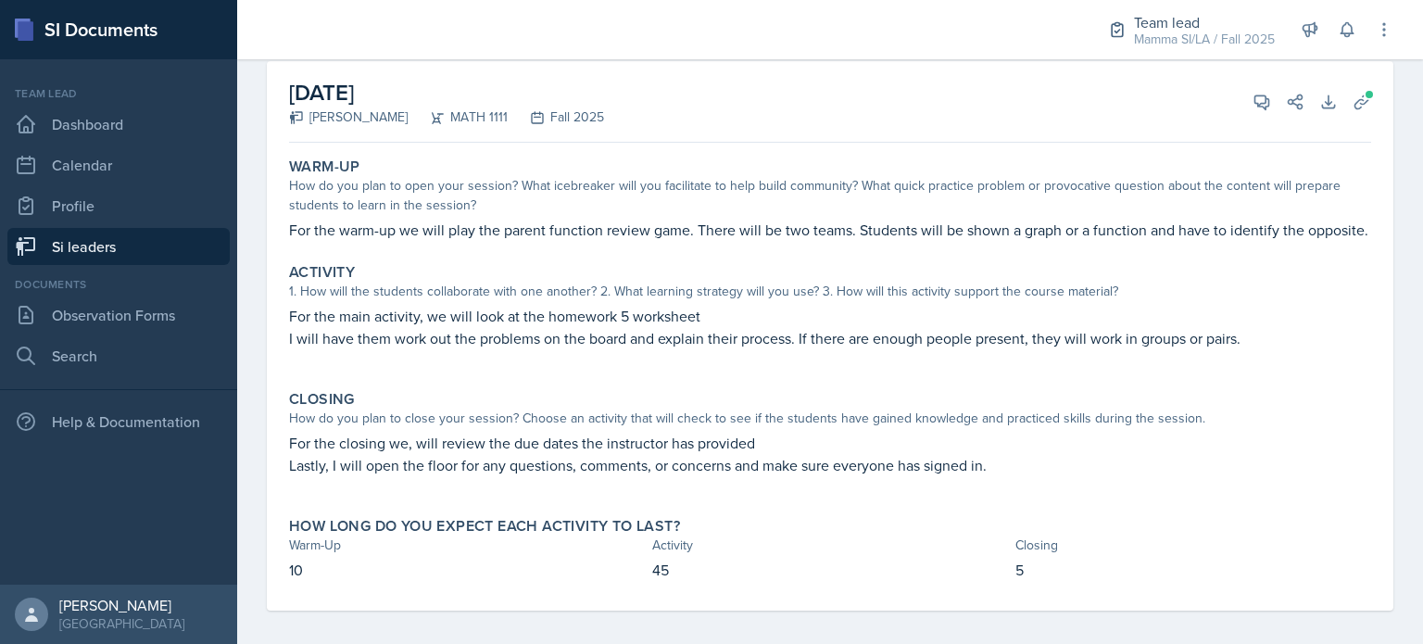
click at [138, 247] on link "Si leaders" at bounding box center [118, 246] width 222 height 37
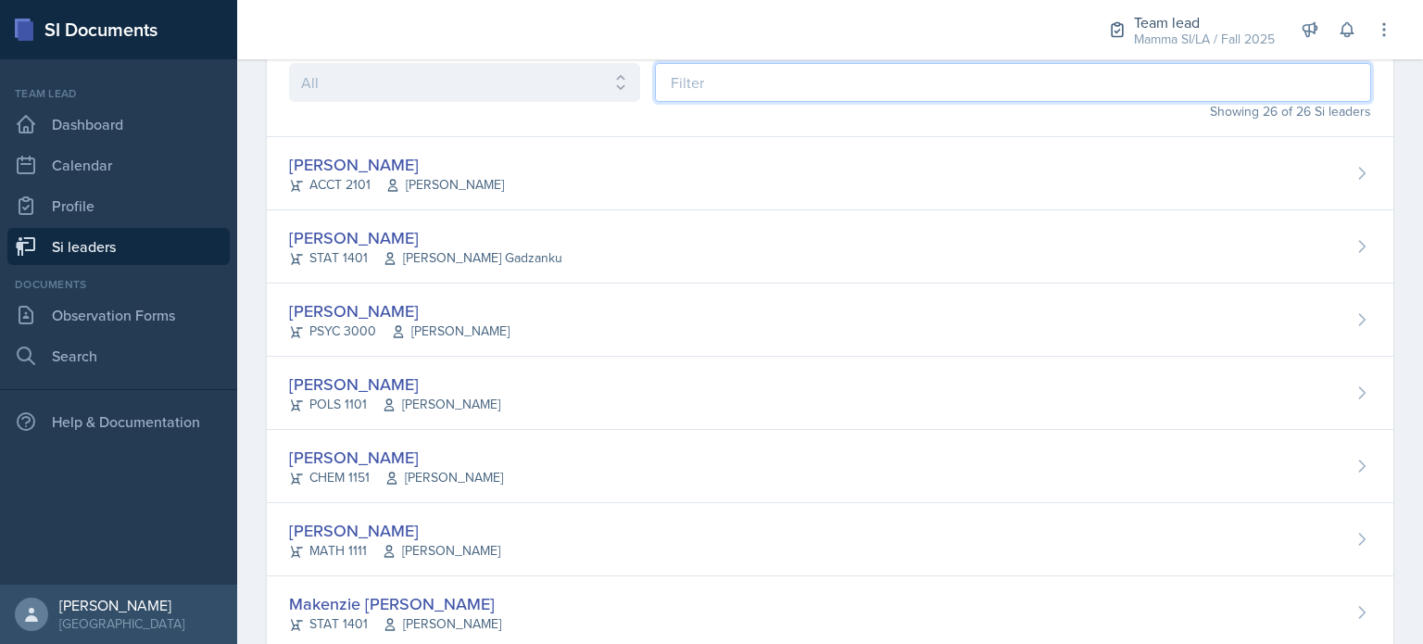
click at [729, 91] on input at bounding box center [1013, 82] width 716 height 39
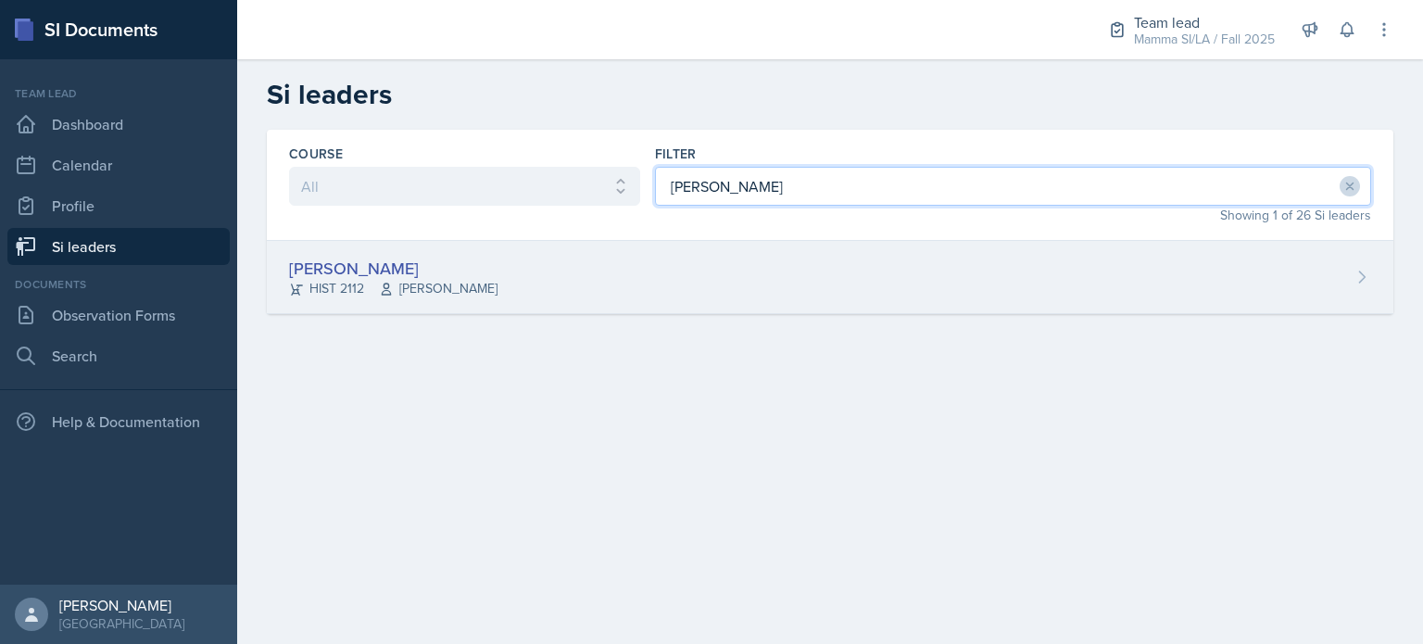
type input "[PERSON_NAME]"
click at [398, 311] on div "[PERSON_NAME] HIST 2112 [PERSON_NAME]" at bounding box center [830, 277] width 1127 height 73
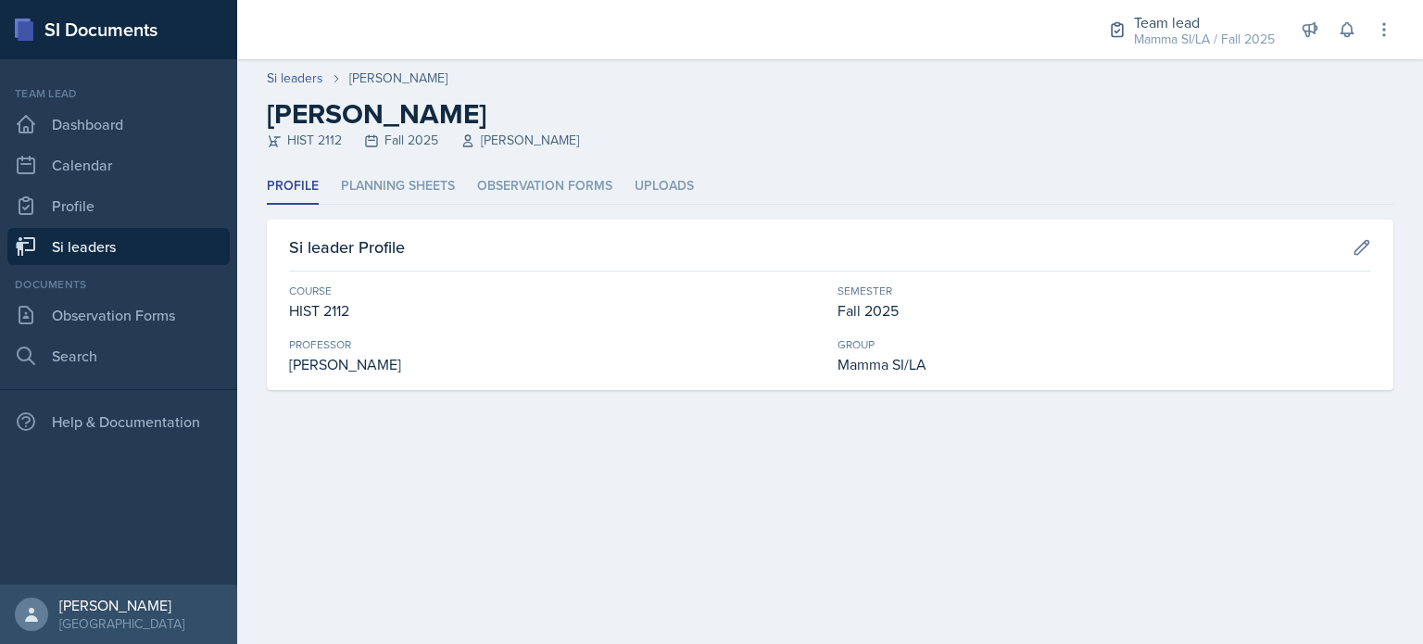
click at [433, 164] on header "Si leaders [PERSON_NAME] [PERSON_NAME] HIST 2112 Fall 2025 [PERSON_NAME]" at bounding box center [830, 113] width 1186 height 109
click at [408, 196] on li "Planning Sheets" at bounding box center [398, 187] width 114 height 36
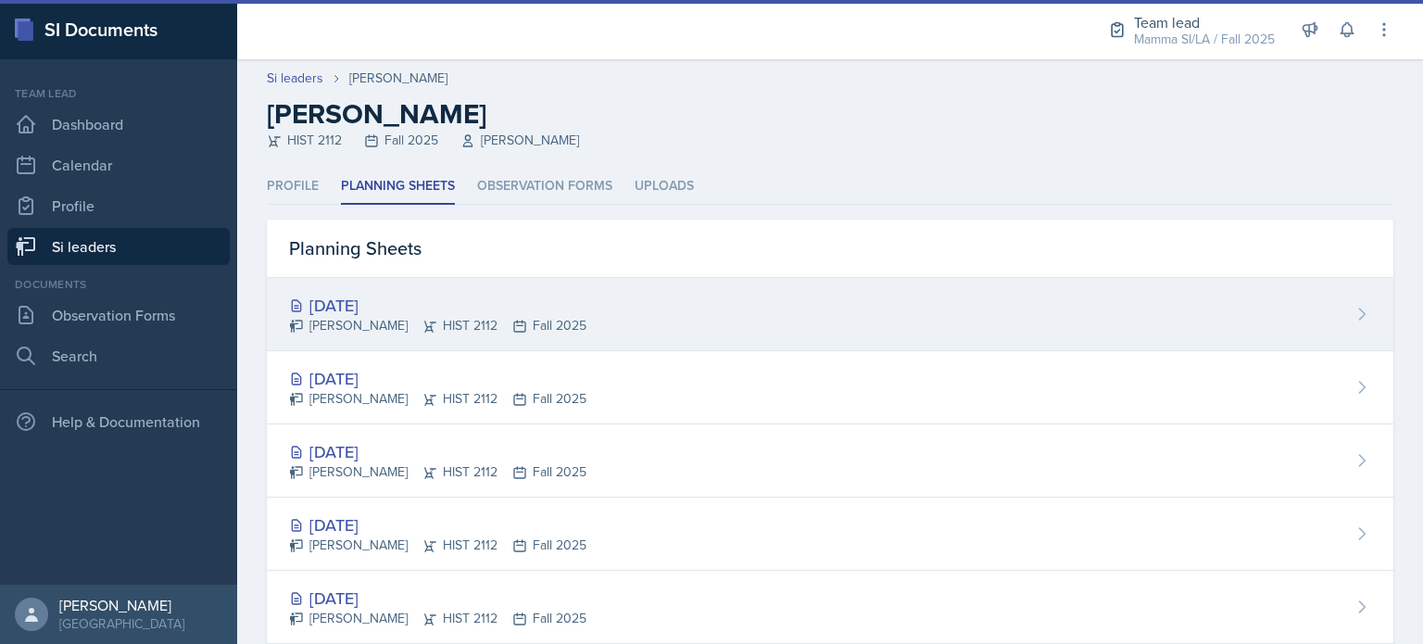
click at [424, 322] on icon at bounding box center [430, 326] width 12 height 11
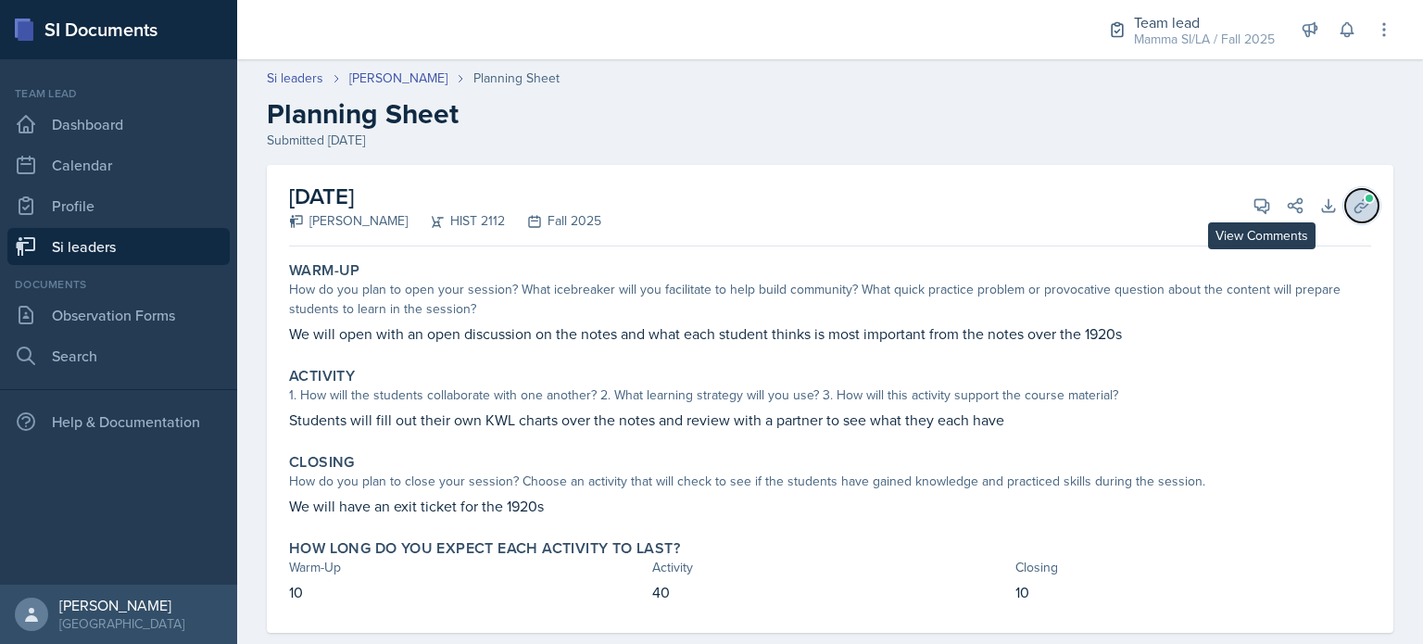
click at [1364, 197] on span at bounding box center [1369, 198] width 11 height 11
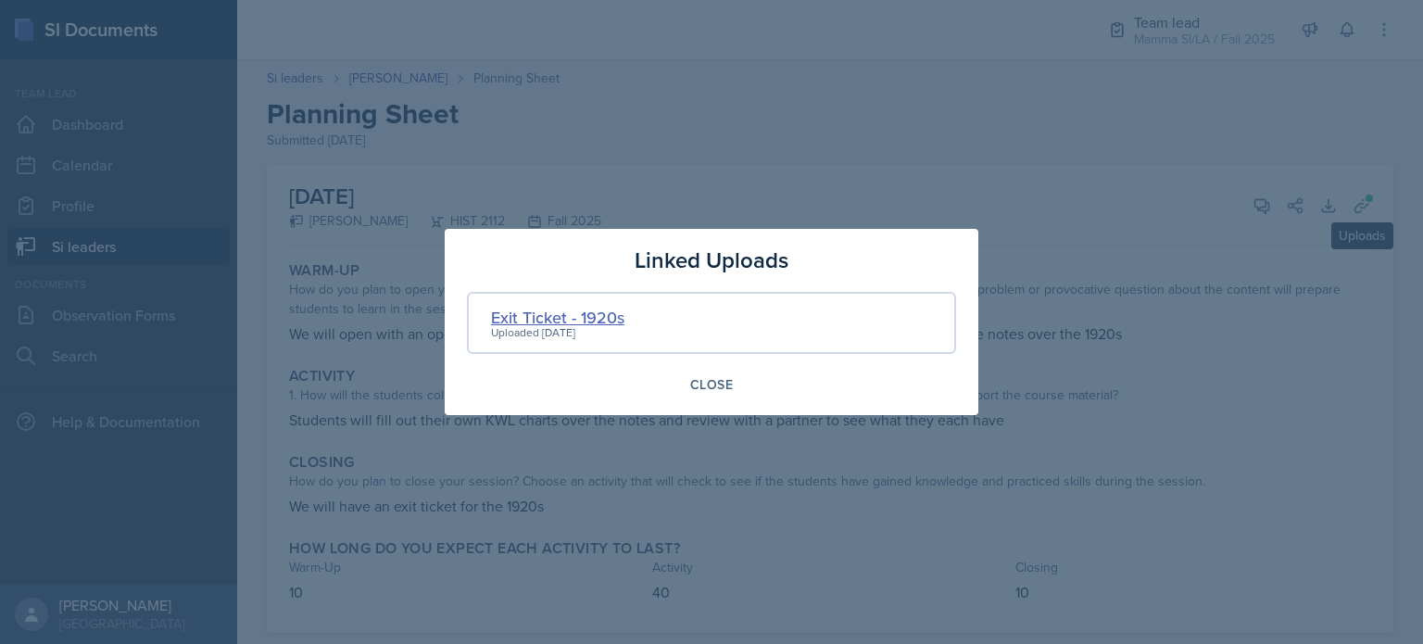
click at [570, 314] on div "Exit Ticket - 1920s" at bounding box center [557, 317] width 133 height 25
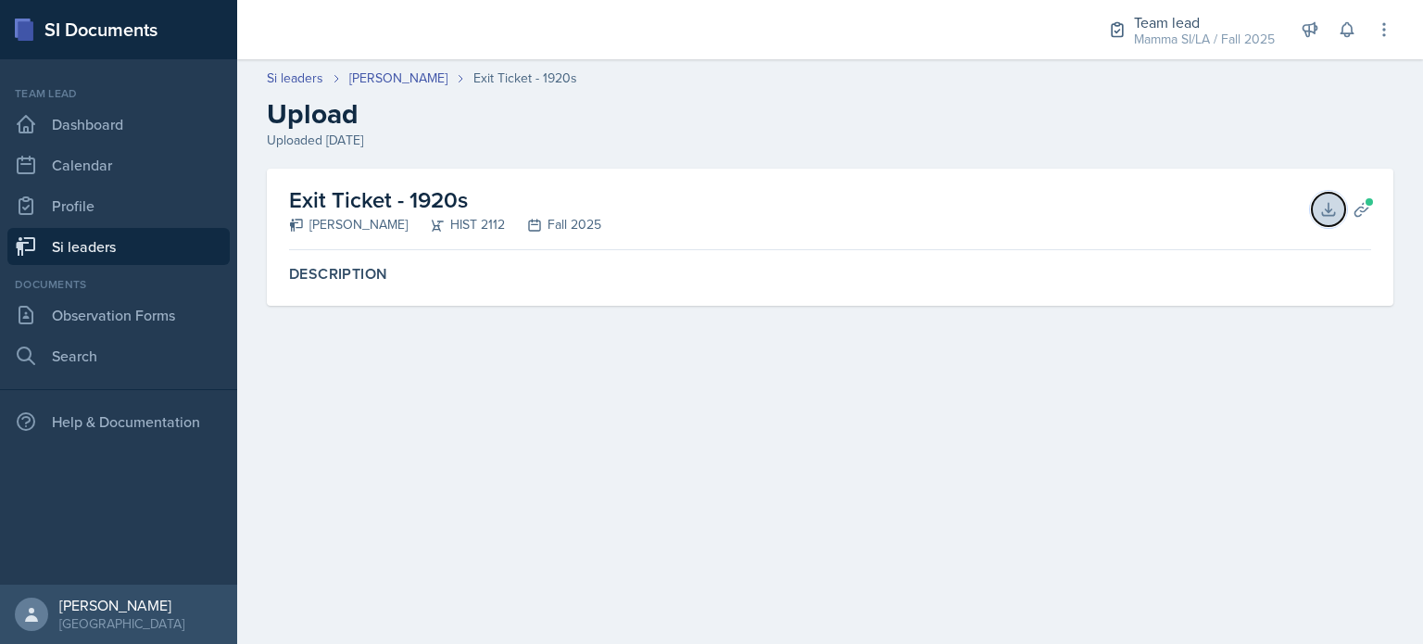
click at [1327, 207] on icon at bounding box center [1329, 209] width 19 height 19
click at [376, 70] on link "[PERSON_NAME]" at bounding box center [398, 78] width 98 height 19
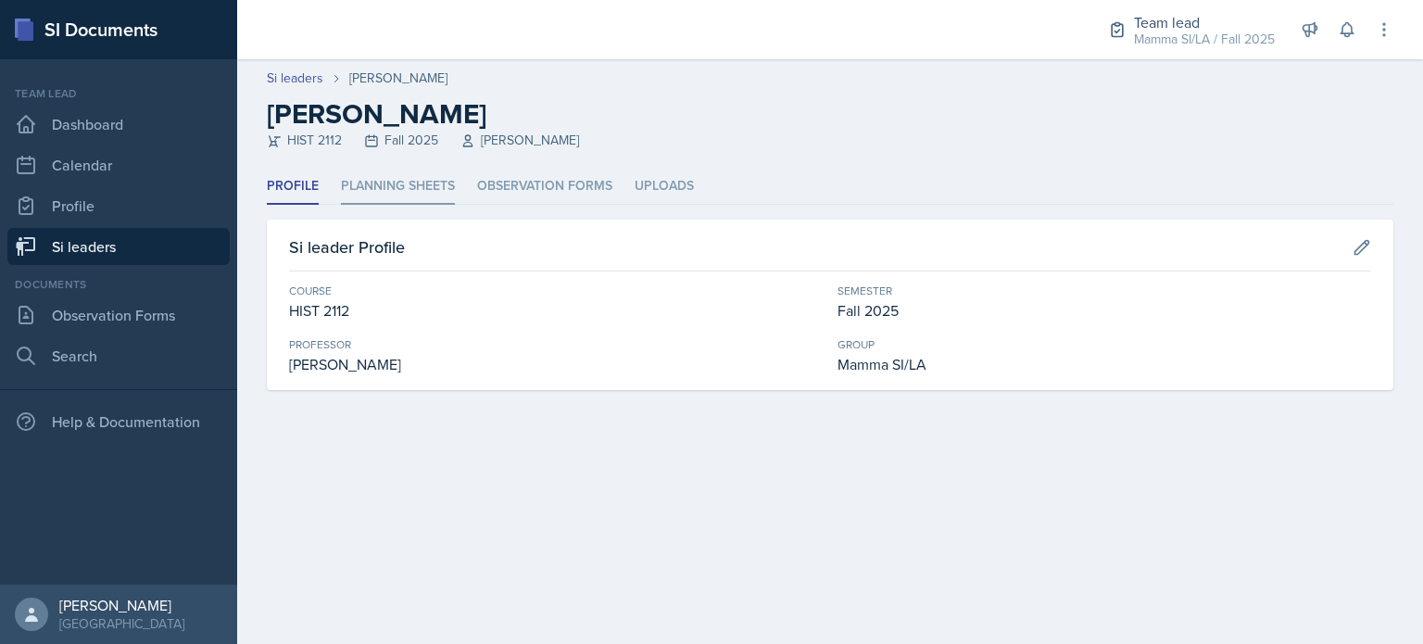
click at [386, 188] on li "Planning Sheets" at bounding box center [398, 187] width 114 height 36
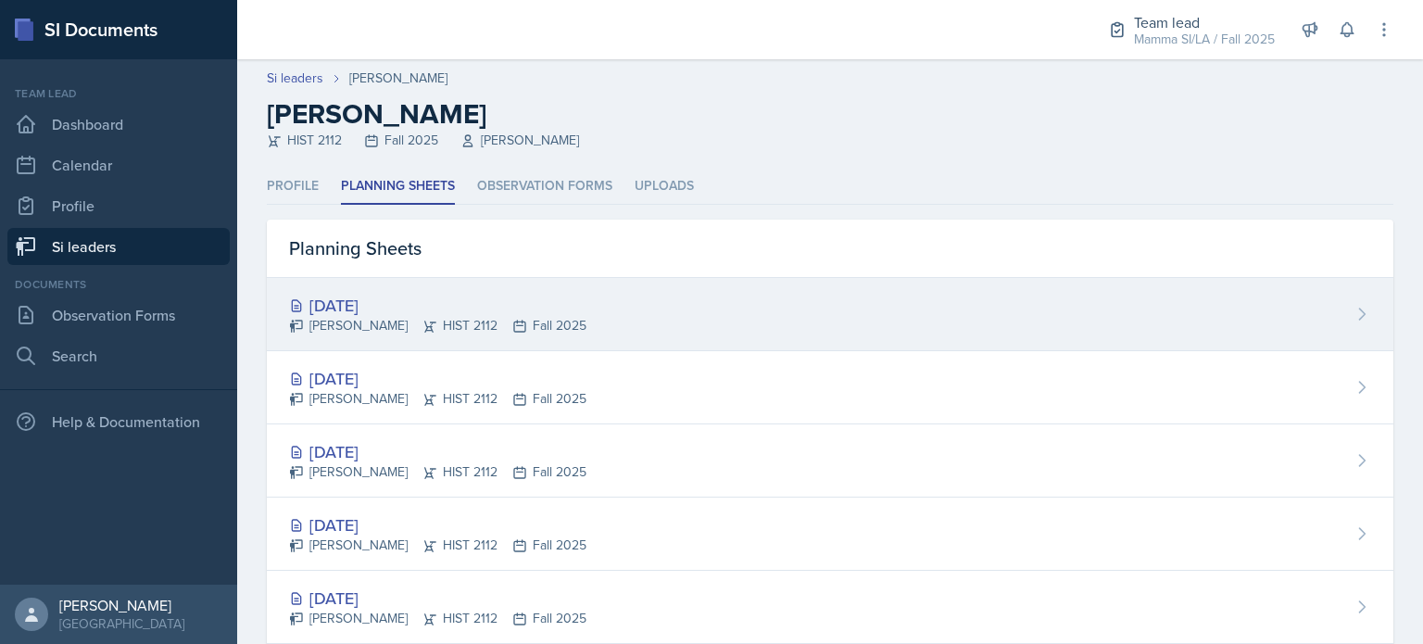
click at [486, 311] on div "[DATE]" at bounding box center [437, 305] width 297 height 25
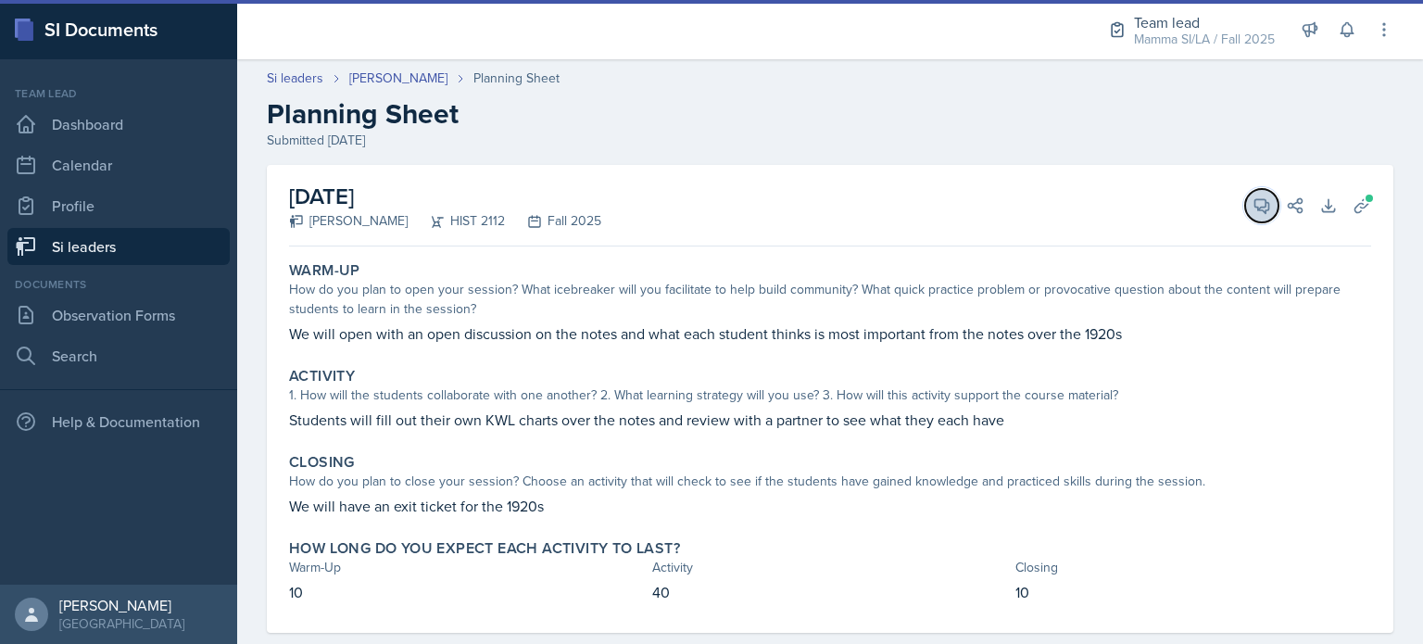
click at [1246, 193] on button "View Comments" at bounding box center [1262, 205] width 33 height 33
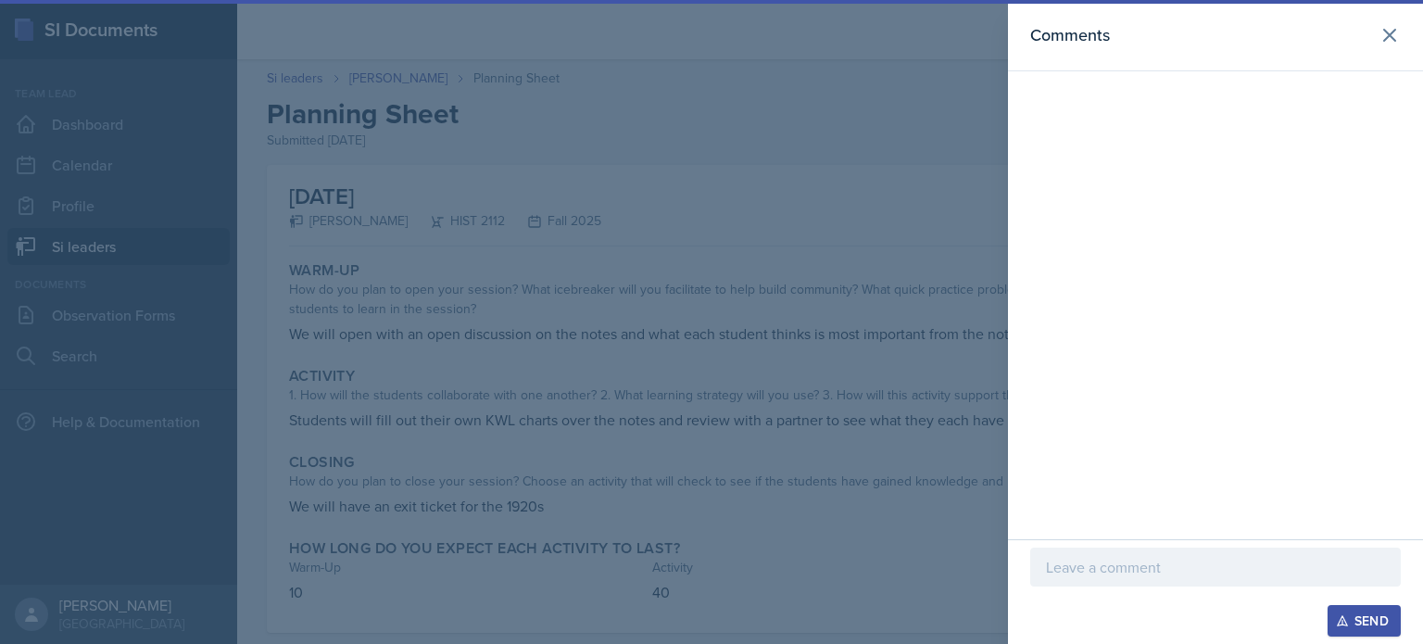
click at [1175, 580] on div at bounding box center [1216, 567] width 371 height 39
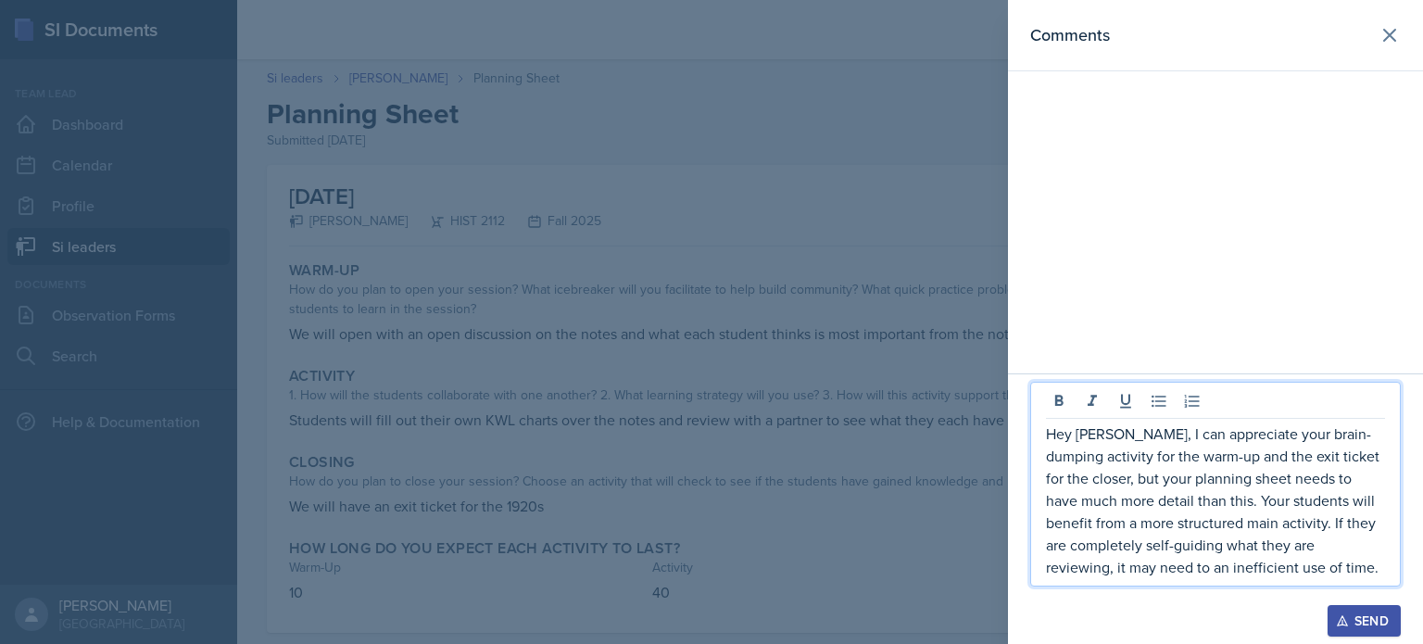
click at [1317, 575] on p "Hey [PERSON_NAME], I can appreciate your brain-dumping activity for the warm-up…" at bounding box center [1215, 501] width 339 height 156
click at [1315, 567] on p "Hey [PERSON_NAME], I can appreciate your brain-dumping activity for the warm-up…" at bounding box center [1215, 501] width 339 height 156
click at [1095, 570] on p "Hey [PERSON_NAME], I can appreciate your brain-dumping activity for the warm-up…" at bounding box center [1215, 501] width 339 height 156
click at [1295, 576] on p "Hey [PERSON_NAME], I can appreciate your brain-dumping activity for the warm-up…" at bounding box center [1215, 501] width 339 height 156
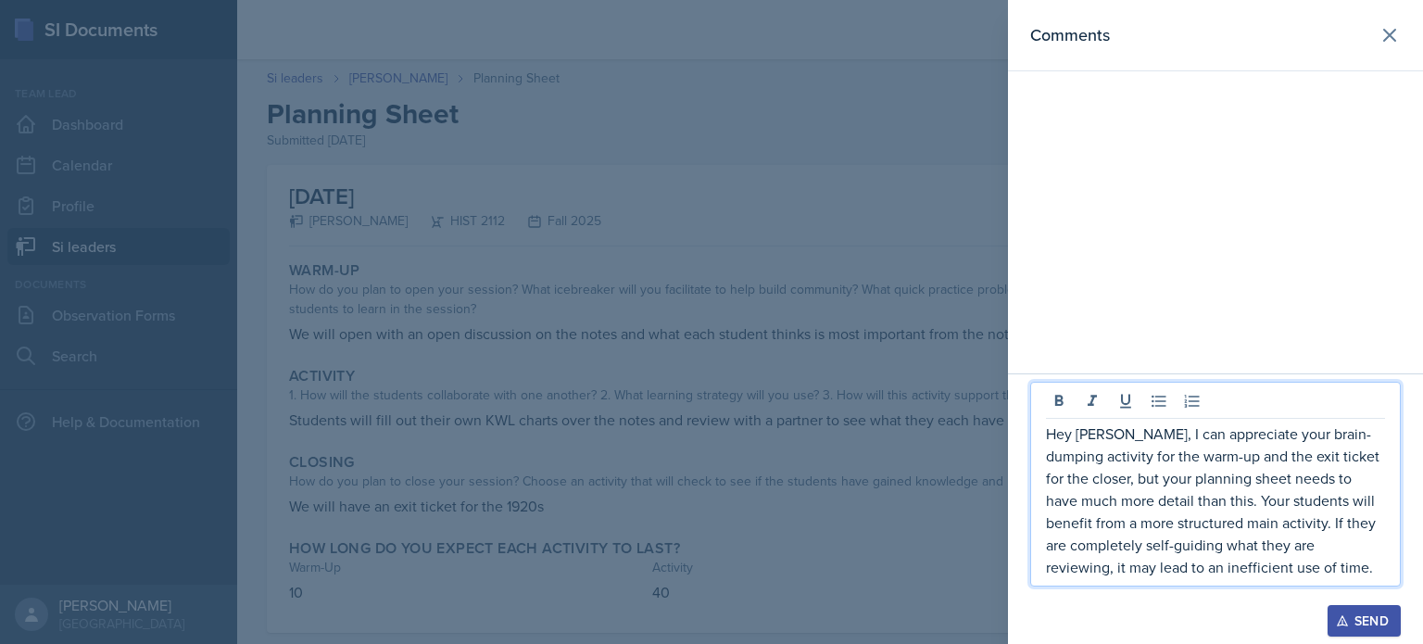
click at [1307, 572] on p "Hey [PERSON_NAME], I can appreciate your brain-dumping activity for the warm-up…" at bounding box center [1215, 501] width 339 height 156
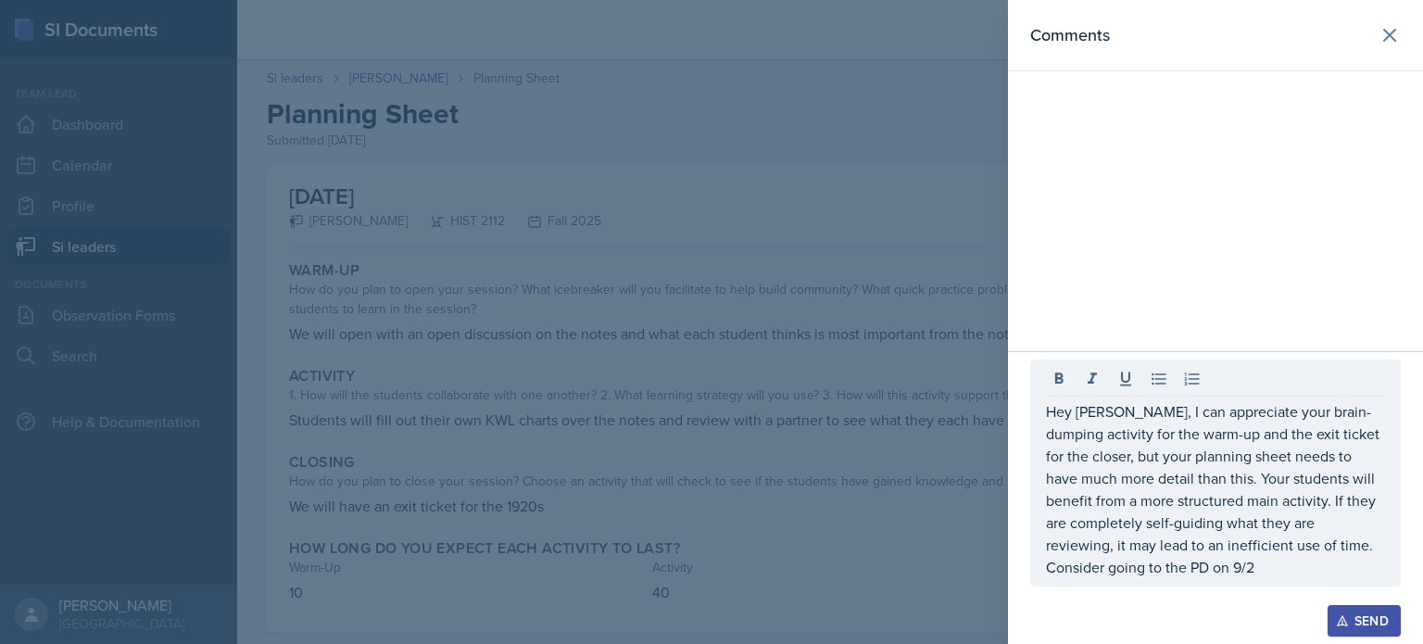
click at [1212, 565] on p "Hey [PERSON_NAME], I can appreciate your brain-dumping activity for the warm-up…" at bounding box center [1215, 489] width 339 height 178
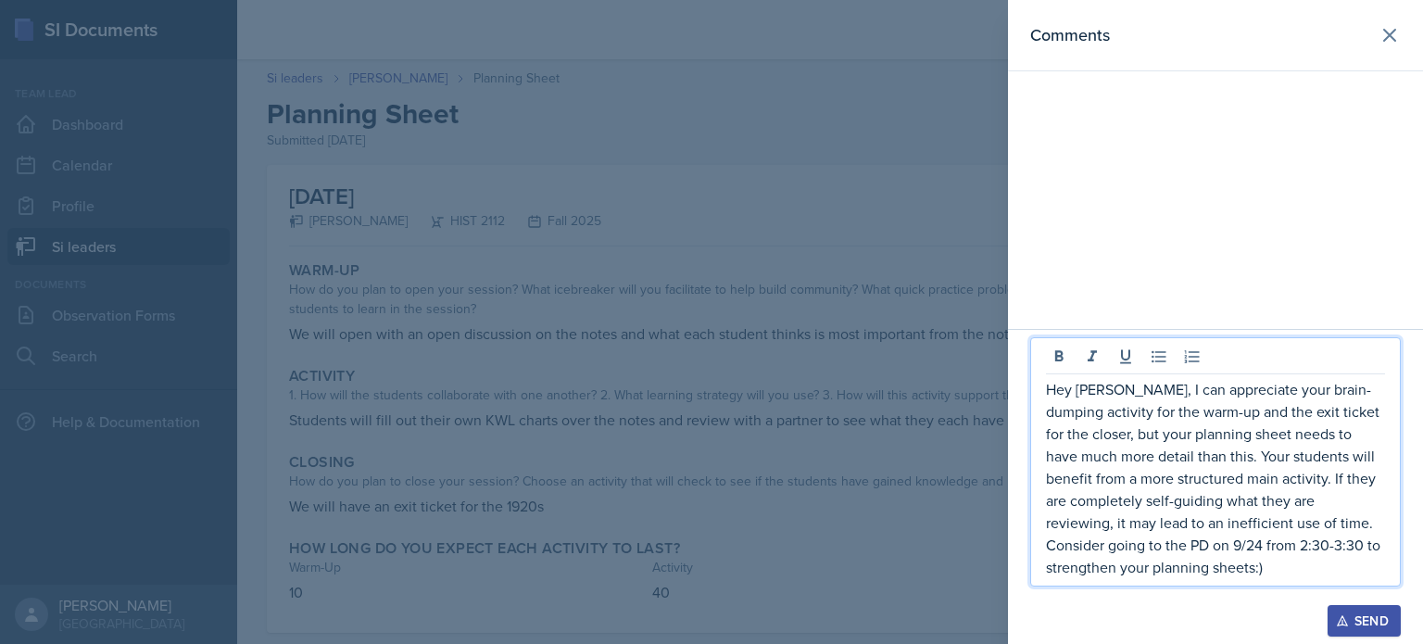
click at [1247, 570] on p "Hey [PERSON_NAME], I can appreciate your brain-dumping activity for the warm-up…" at bounding box center [1215, 478] width 339 height 200
click at [1254, 568] on p "Hey [PERSON_NAME], I can appreciate your brain-dumping activity for the warm-up…" at bounding box center [1215, 478] width 339 height 200
click at [1359, 622] on div "Send" at bounding box center [1364, 620] width 49 height 15
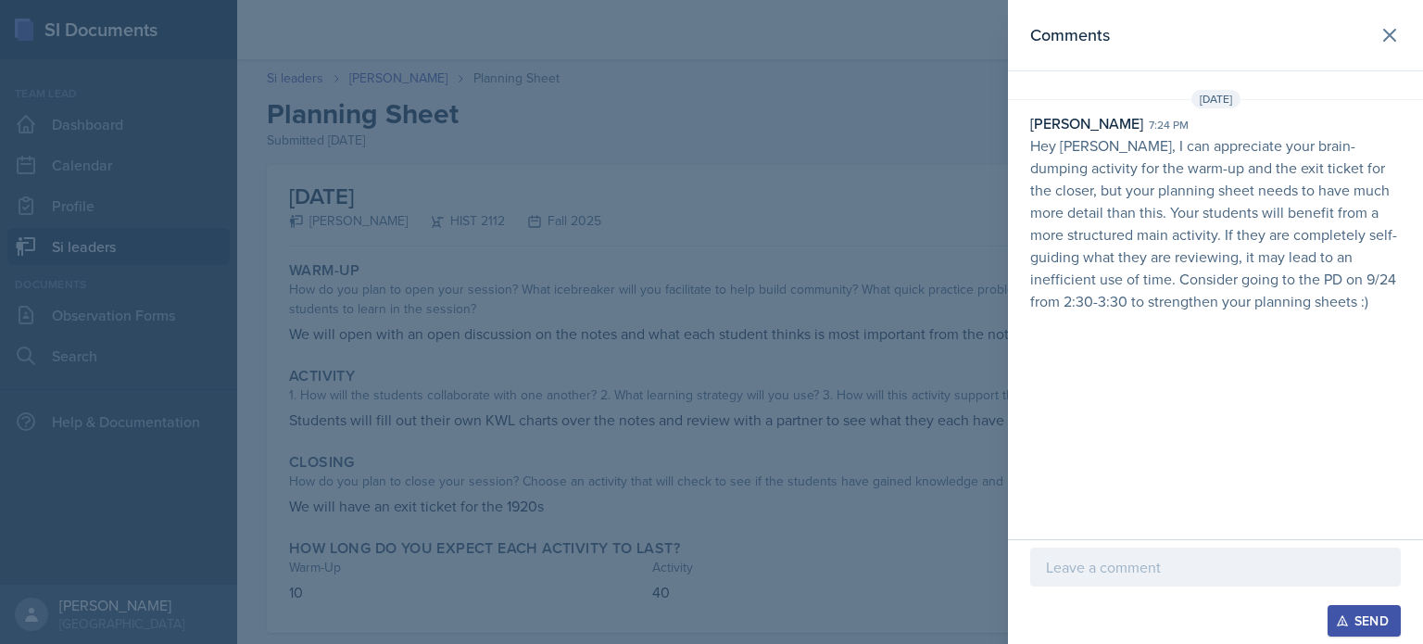
click at [852, 438] on div at bounding box center [711, 322] width 1423 height 644
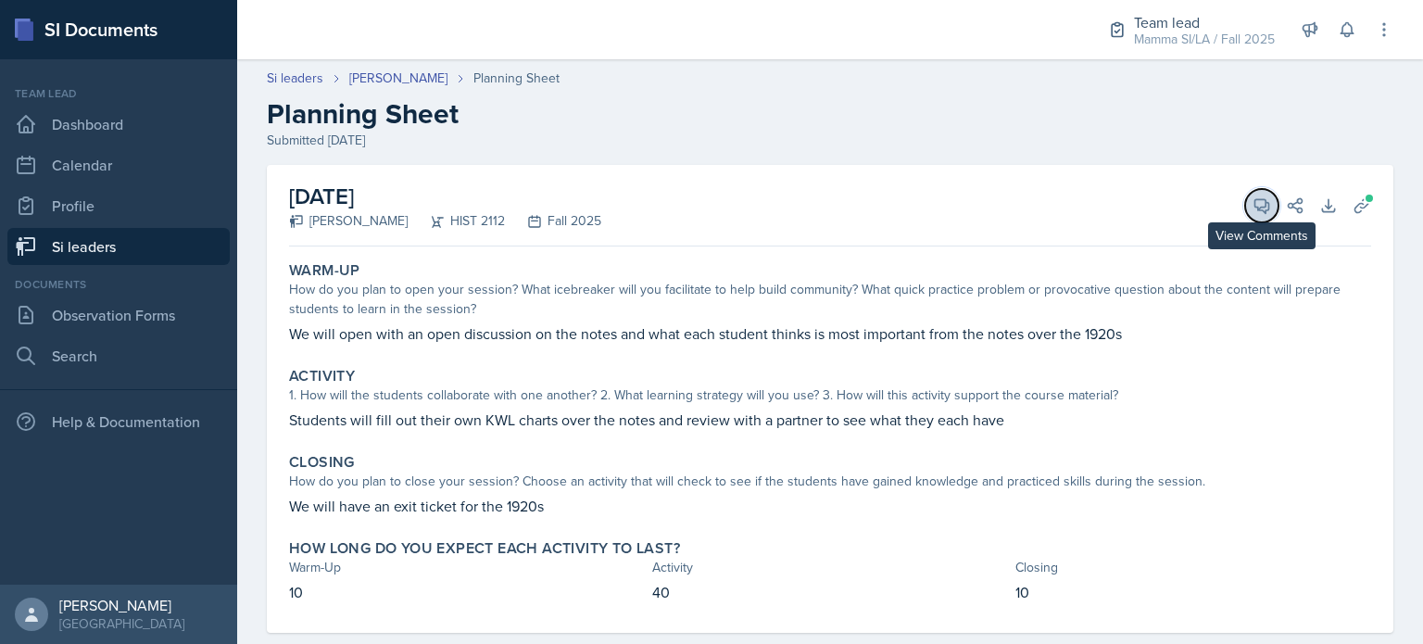
click at [1246, 210] on button "View Comments" at bounding box center [1262, 205] width 33 height 33
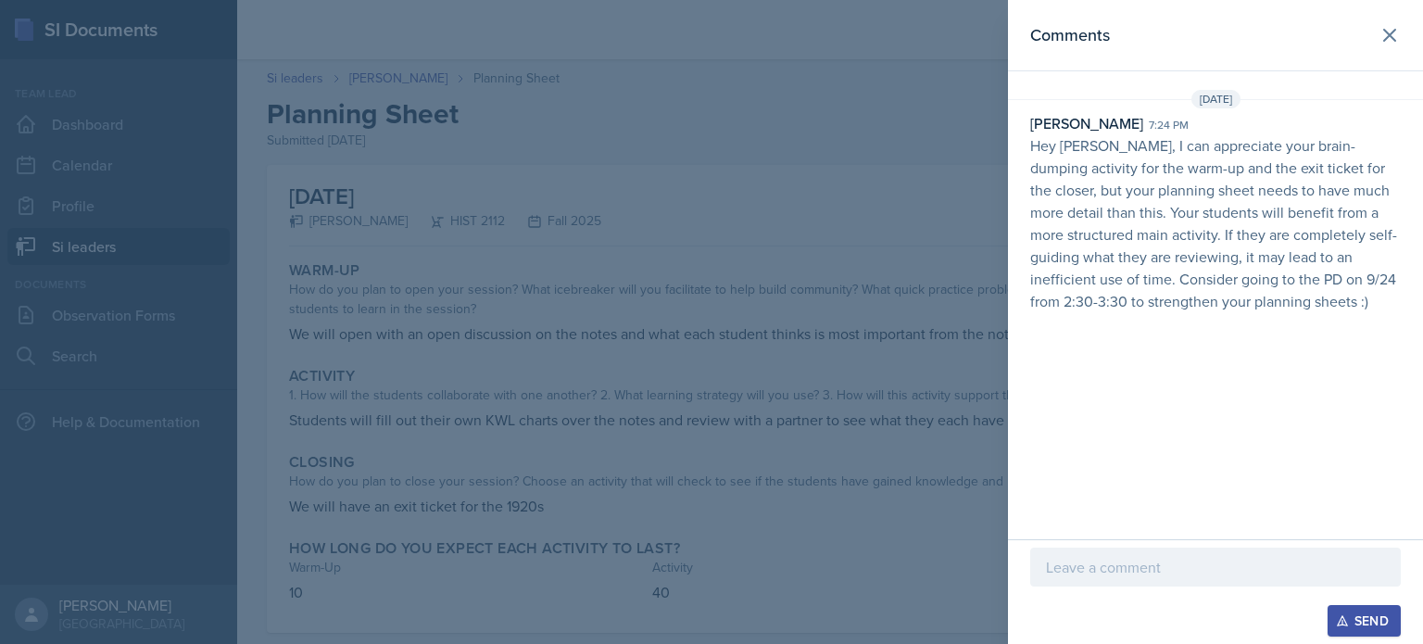
click at [841, 307] on div at bounding box center [711, 322] width 1423 height 644
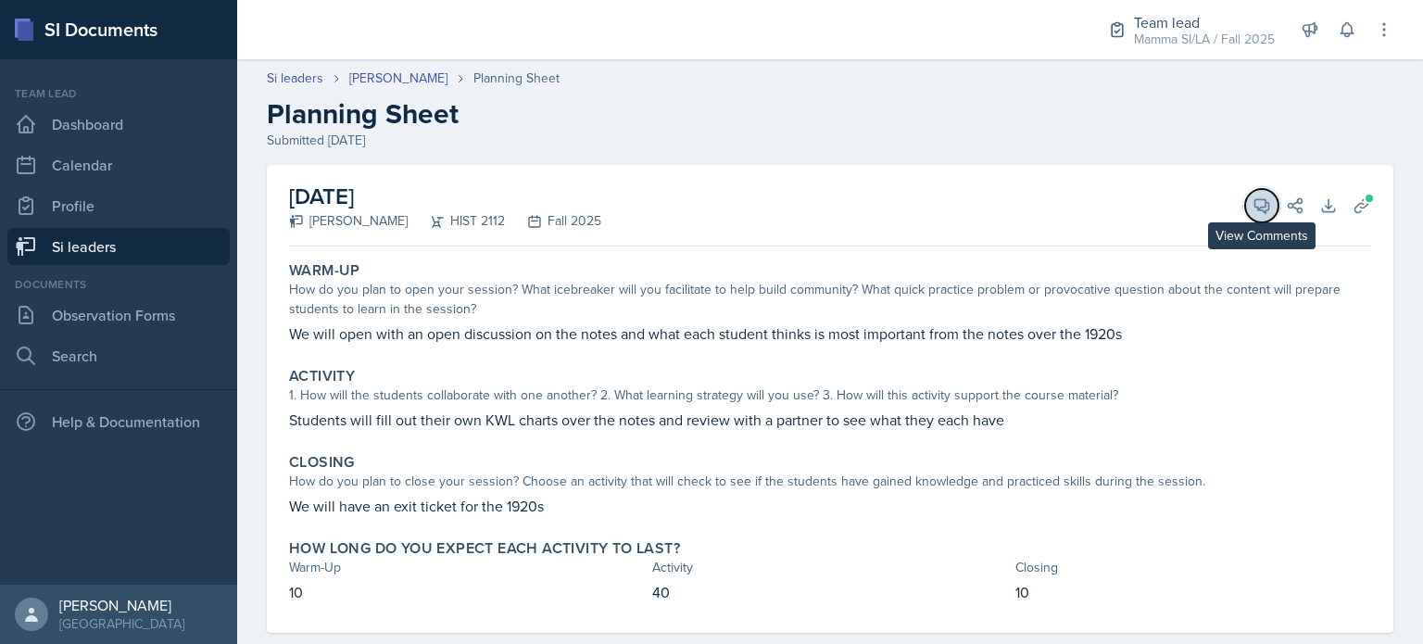
click at [1246, 194] on button "View Comments" at bounding box center [1262, 205] width 33 height 33
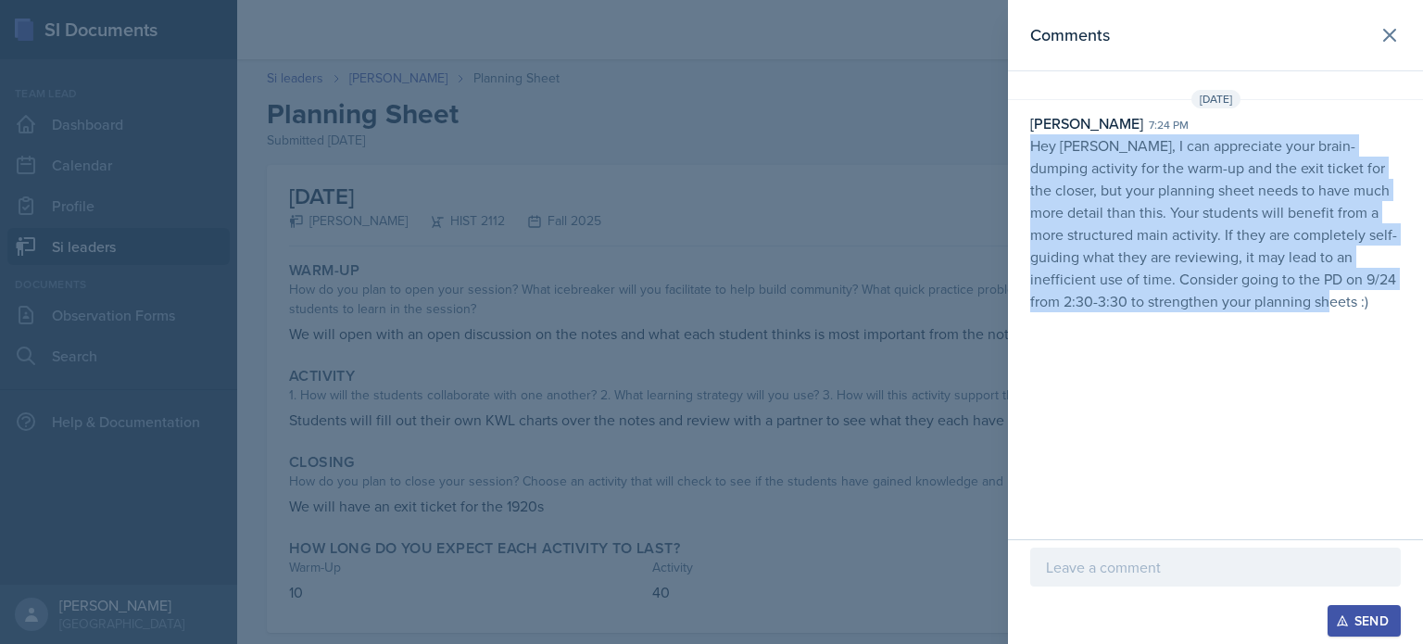
drag, startPoint x: 1029, startPoint y: 143, endPoint x: 1346, endPoint y: 362, distance: 385.6
click at [1346, 362] on div "Comments [DATE] [PERSON_NAME] 7:24 pm Hey [PERSON_NAME], I can appreciate your …" at bounding box center [1215, 269] width 415 height 539
copy p "Hey [PERSON_NAME], I can appreciate your brain-dumping activity for the warm-up…"
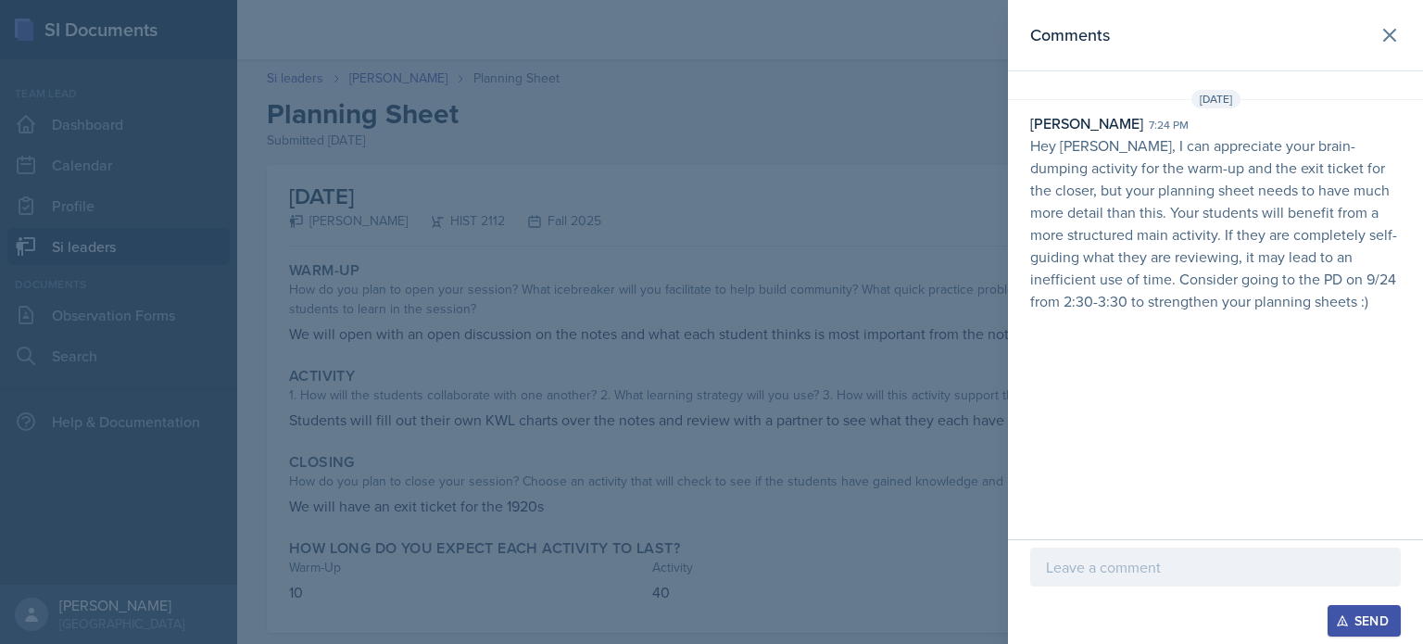
click at [313, 259] on div at bounding box center [711, 322] width 1423 height 644
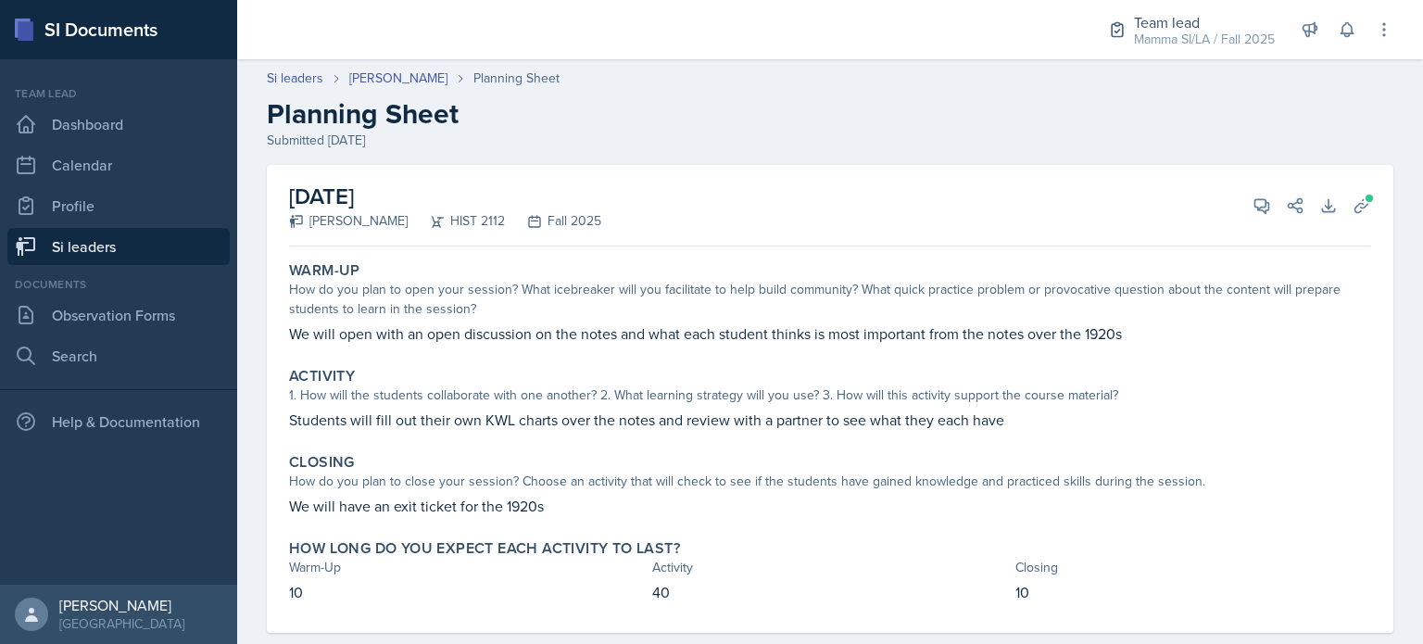
click at [95, 229] on link "Si leaders" at bounding box center [118, 246] width 222 height 37
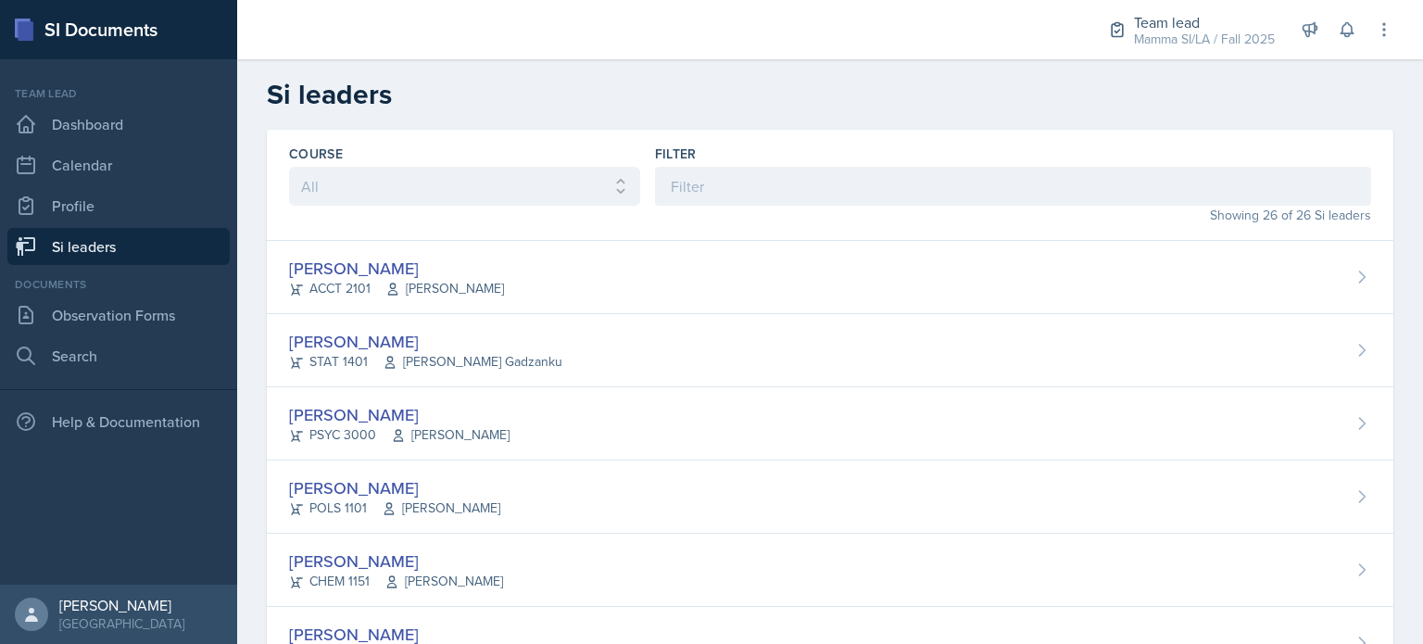
click at [641, 190] on div "Course All ACCT 2101 ACCT 2102 ACCT 4050 ANTH 1102 ANTH 3301 ARCH 1000 ARCH 100…" at bounding box center [830, 185] width 1127 height 111
click at [668, 190] on input at bounding box center [1013, 186] width 716 height 39
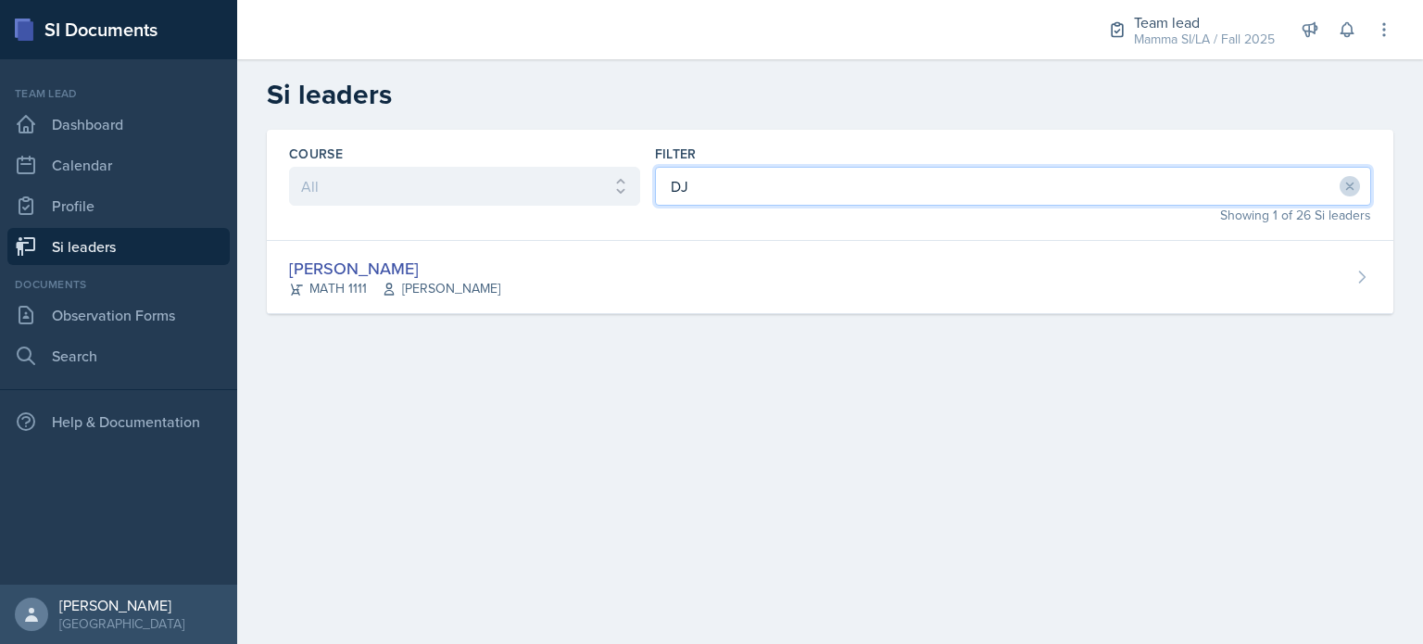
type input "DJ"
click at [632, 229] on div "Course All ACCT 2101 ACCT 2102 ACCT 4050 ANTH 1102 ANTH 3301 ARCH 1000 ARCH 100…" at bounding box center [830, 185] width 1127 height 111
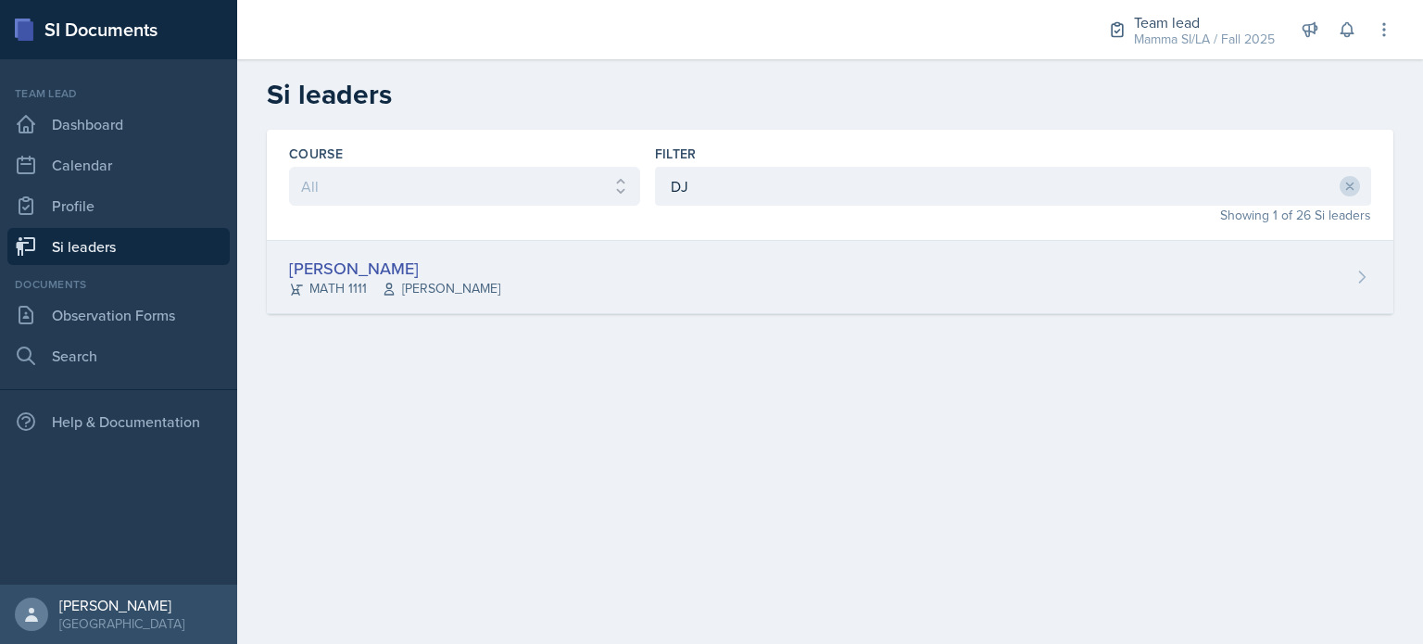
click at [609, 273] on div "[PERSON_NAME] MATH 1111 Symon Kimitei" at bounding box center [830, 277] width 1127 height 73
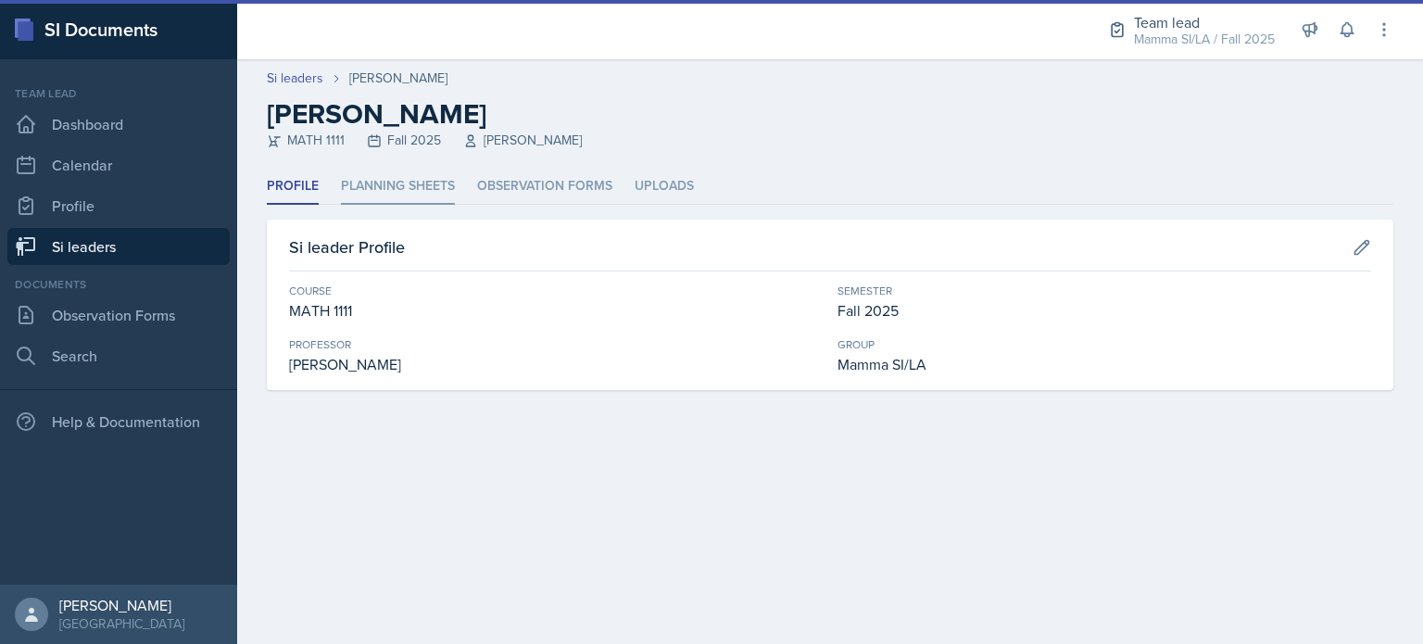
click at [411, 174] on li "Planning Sheets" at bounding box center [398, 187] width 114 height 36
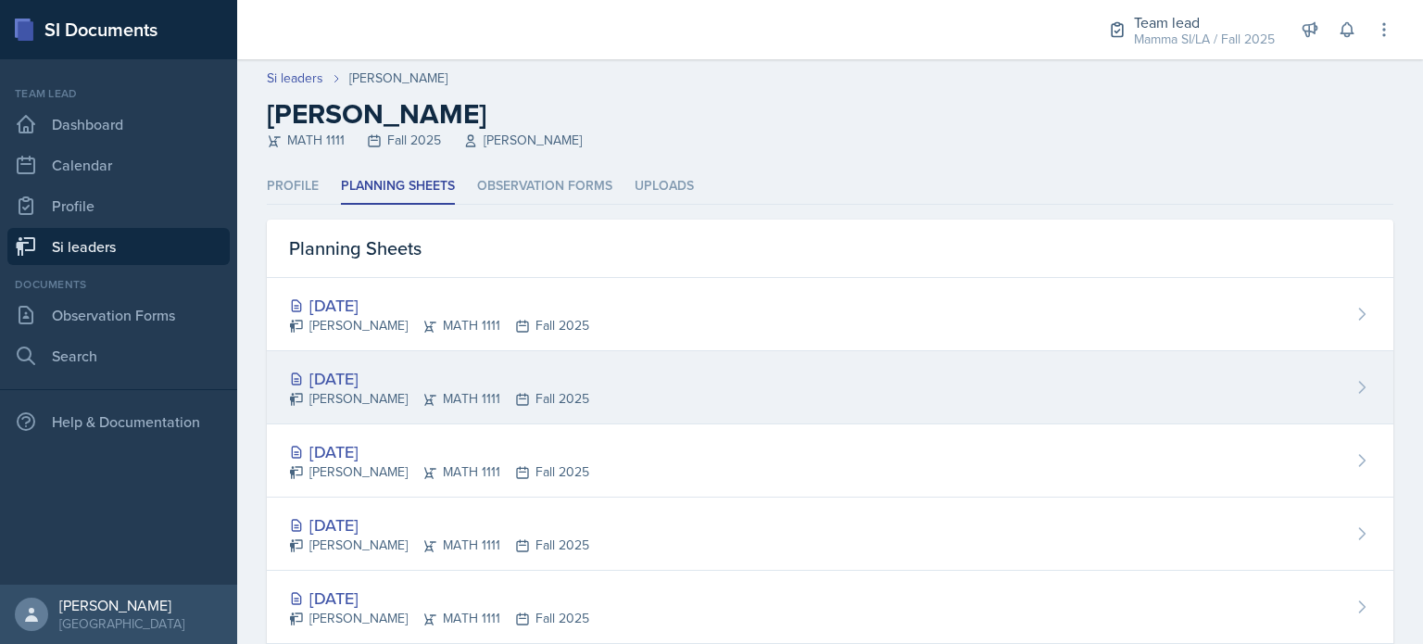
click at [557, 392] on div "[PERSON_NAME] MATH 1111 Fall 2025" at bounding box center [439, 398] width 300 height 19
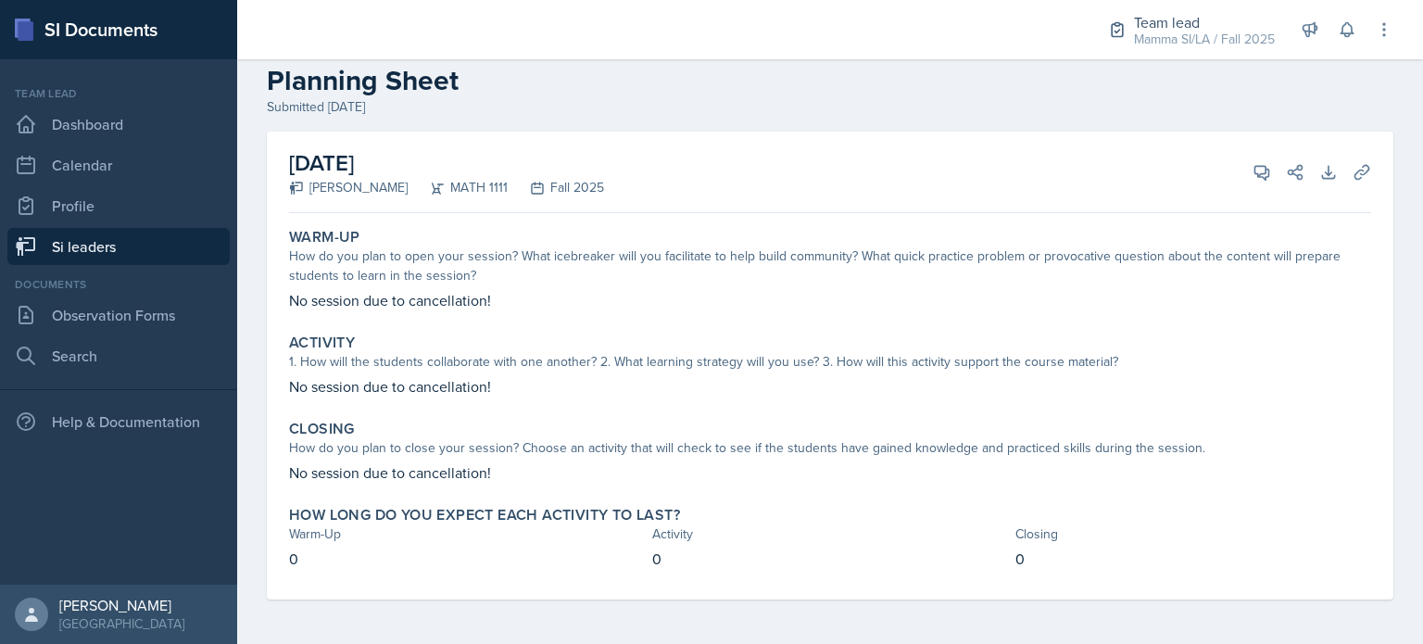
scroll to position [32, 0]
click at [1253, 176] on icon at bounding box center [1262, 173] width 19 height 19
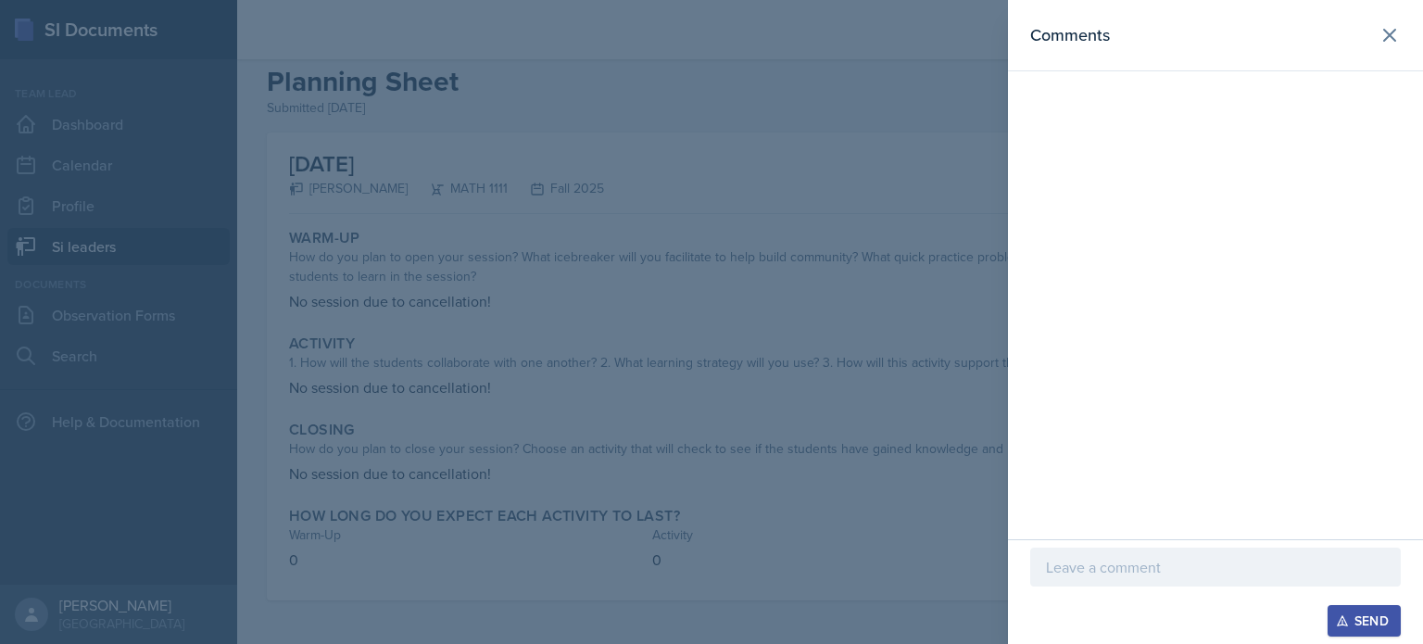
click at [1195, 587] on div at bounding box center [1216, 596] width 371 height 19
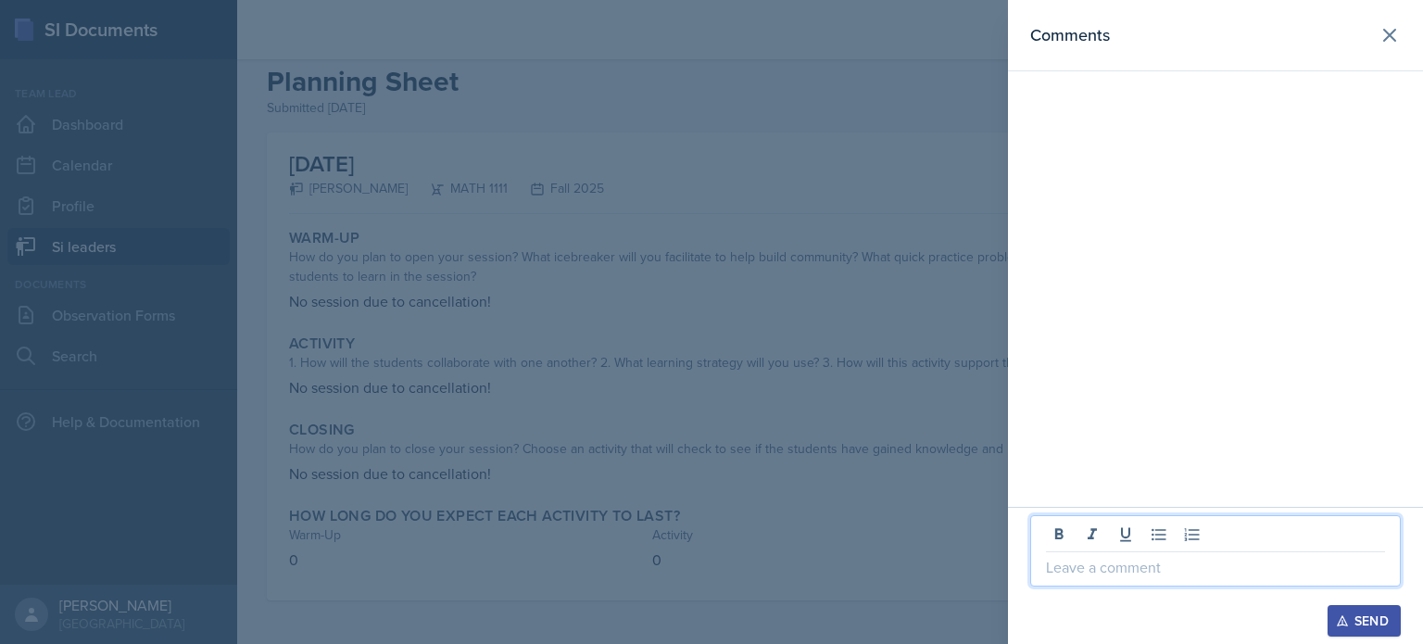
click at [1157, 565] on p at bounding box center [1215, 567] width 339 height 22
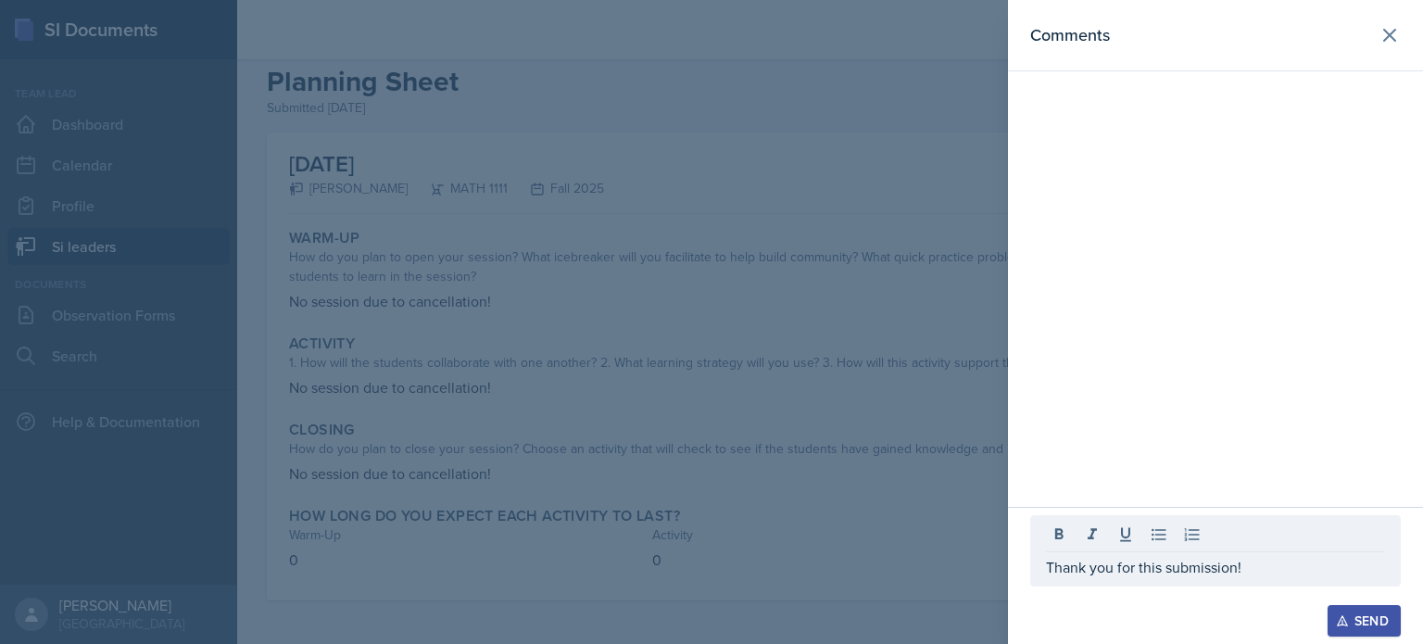
click at [1379, 621] on div "Send" at bounding box center [1364, 620] width 49 height 15
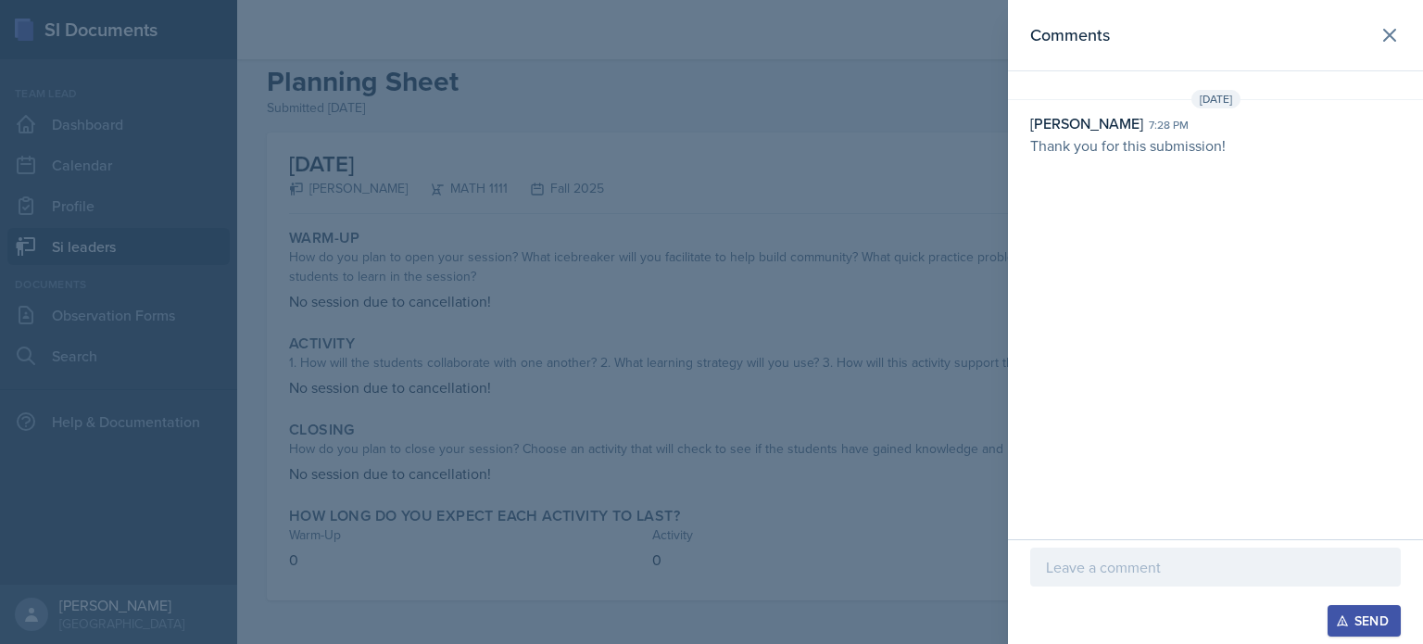
click at [610, 370] on div at bounding box center [711, 322] width 1423 height 644
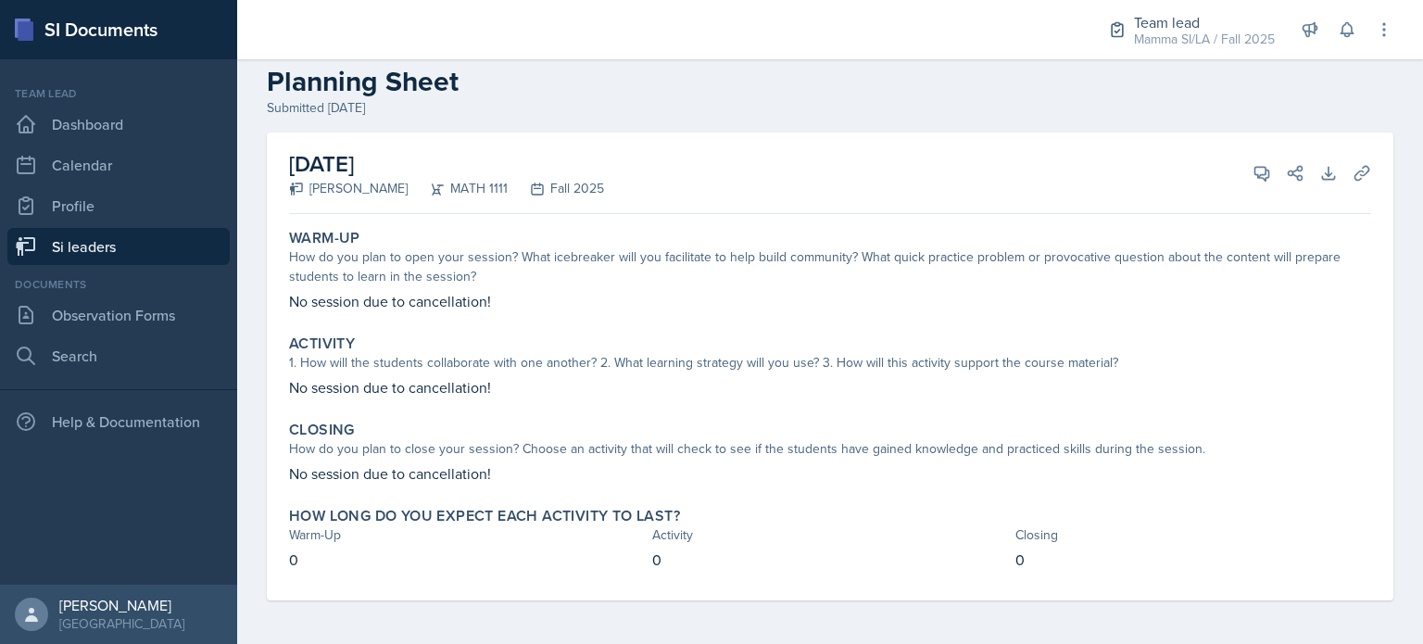
scroll to position [33, 0]
click at [548, 257] on div "How do you plan to open your session? What icebreaker will you facilitate to he…" at bounding box center [830, 266] width 1082 height 39
drag, startPoint x: 1249, startPoint y: 166, endPoint x: 767, endPoint y: 222, distance: 485.2
click at [767, 222] on div "Warm-Up How do you plan to open your session? What icebreaker will you facilita…" at bounding box center [830, 270] width 1097 height 98
click at [1253, 179] on icon at bounding box center [1262, 172] width 19 height 19
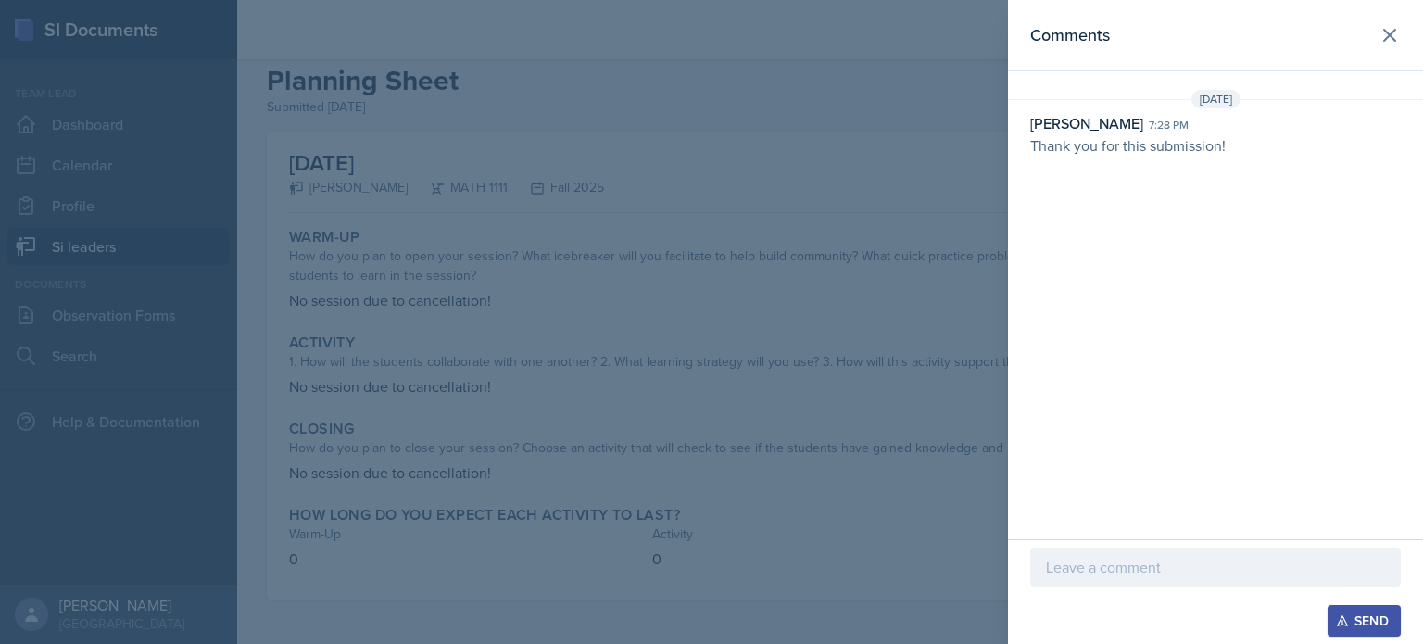
click at [657, 240] on div at bounding box center [711, 322] width 1423 height 644
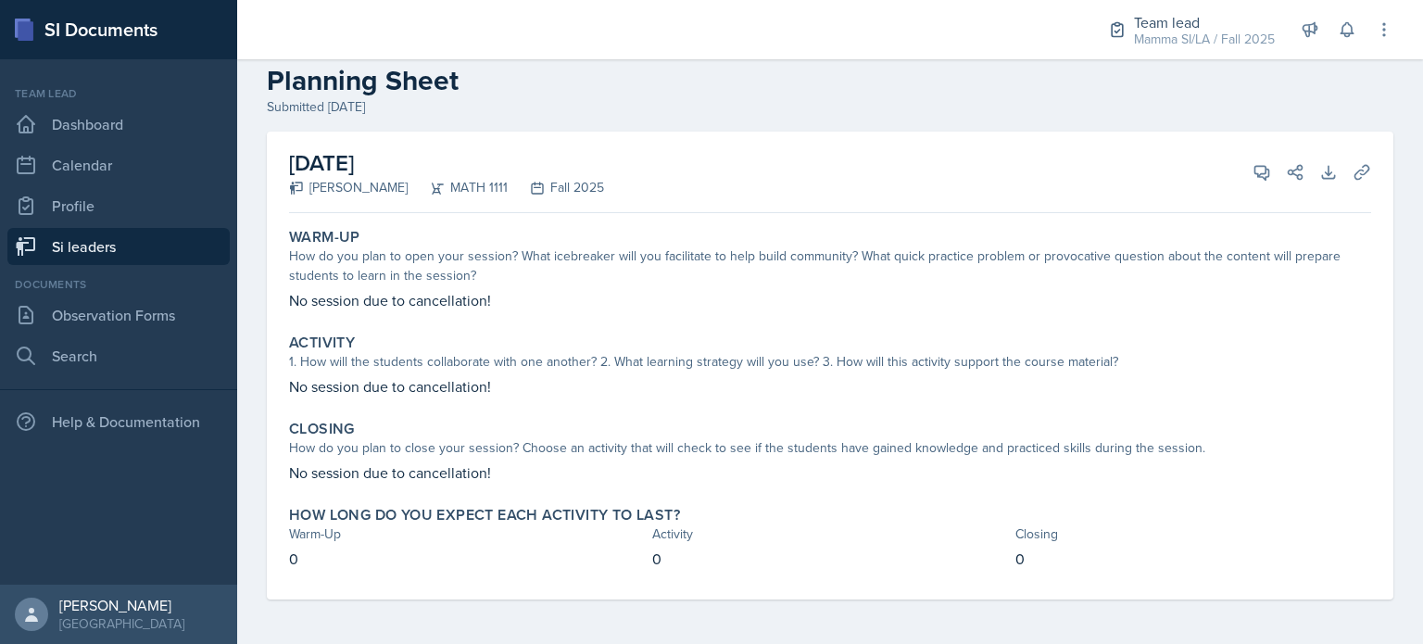
click at [156, 240] on link "Si leaders" at bounding box center [118, 246] width 222 height 37
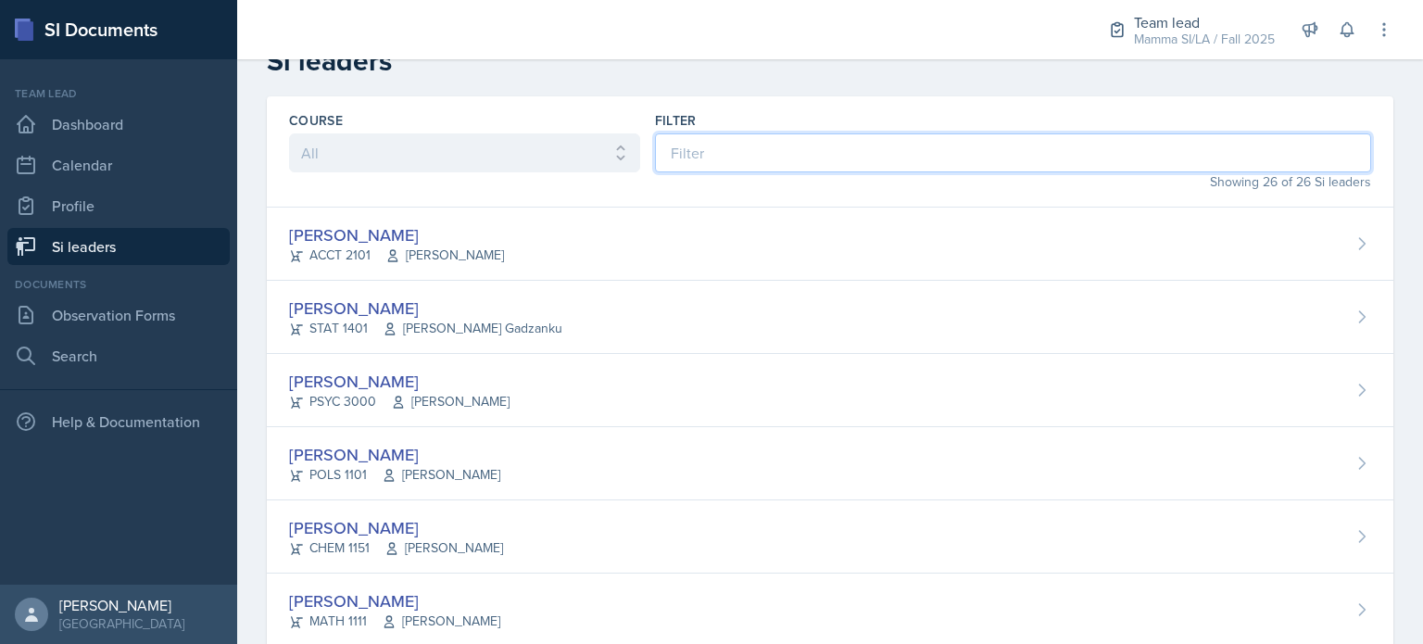
click at [696, 166] on input at bounding box center [1013, 152] width 716 height 39
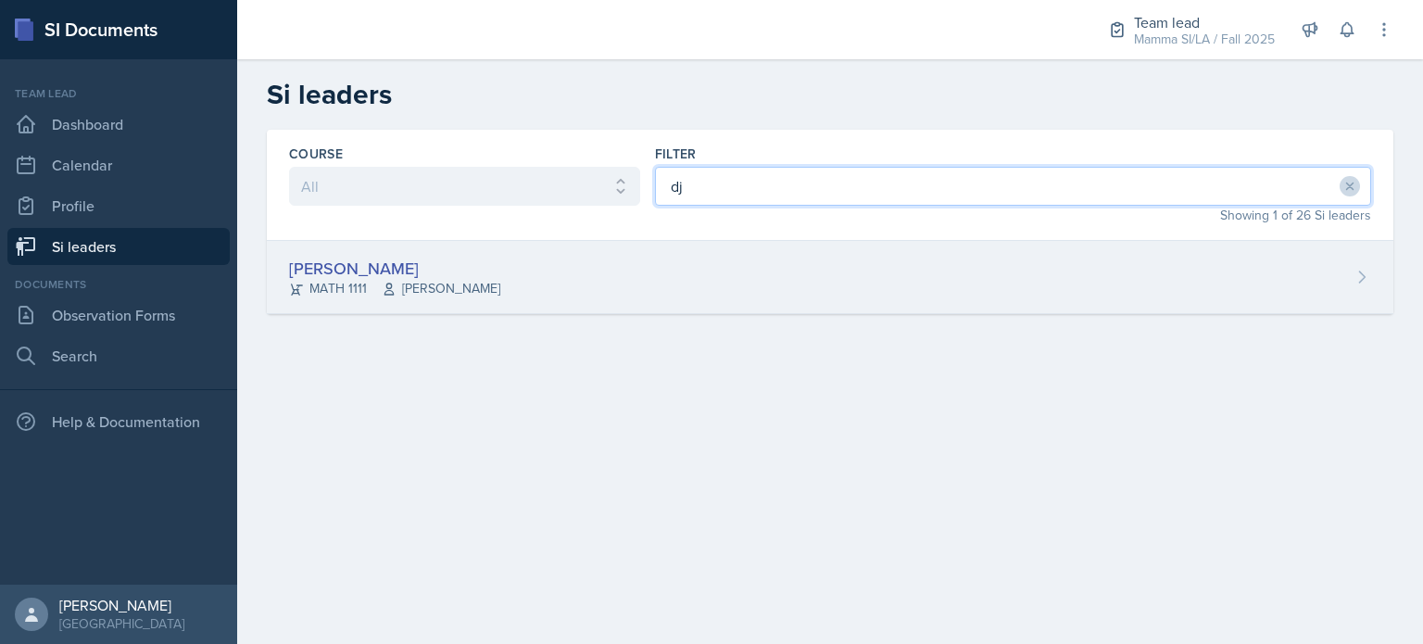
type input "dj"
click at [548, 256] on div "[PERSON_NAME] MATH 1111 Symon Kimitei" at bounding box center [830, 277] width 1127 height 73
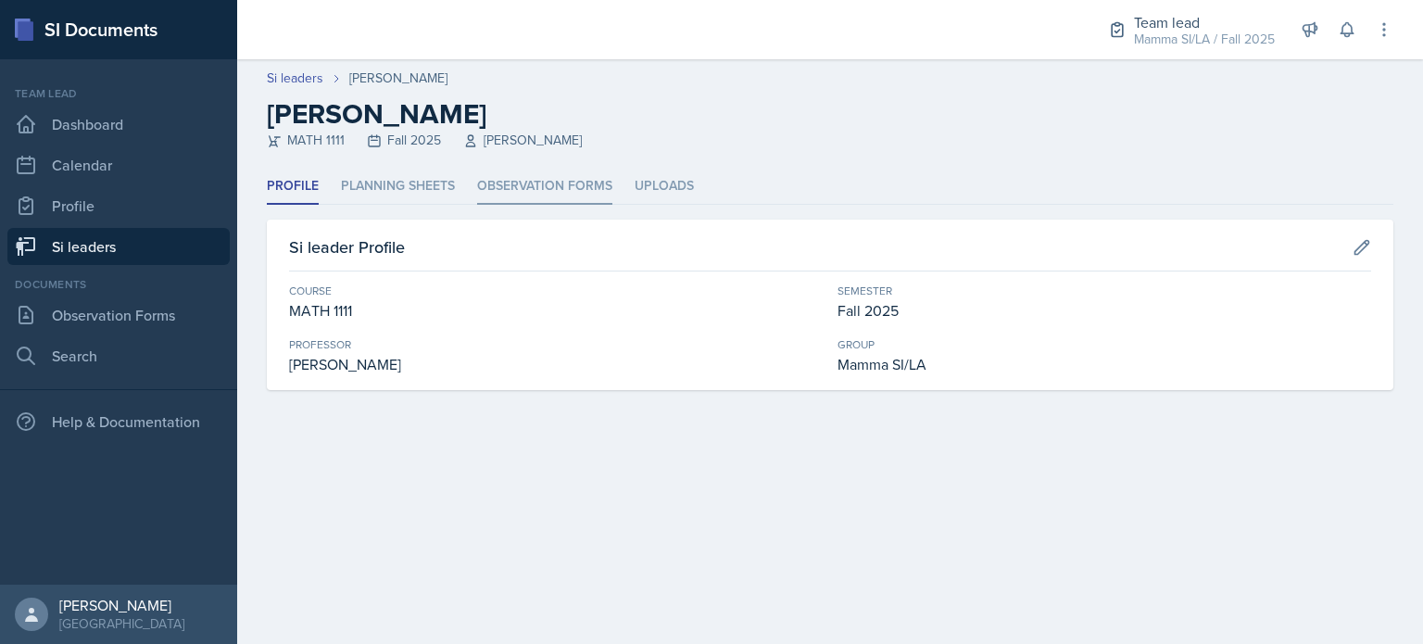
click at [536, 186] on li "Observation Forms" at bounding box center [544, 187] width 135 height 36
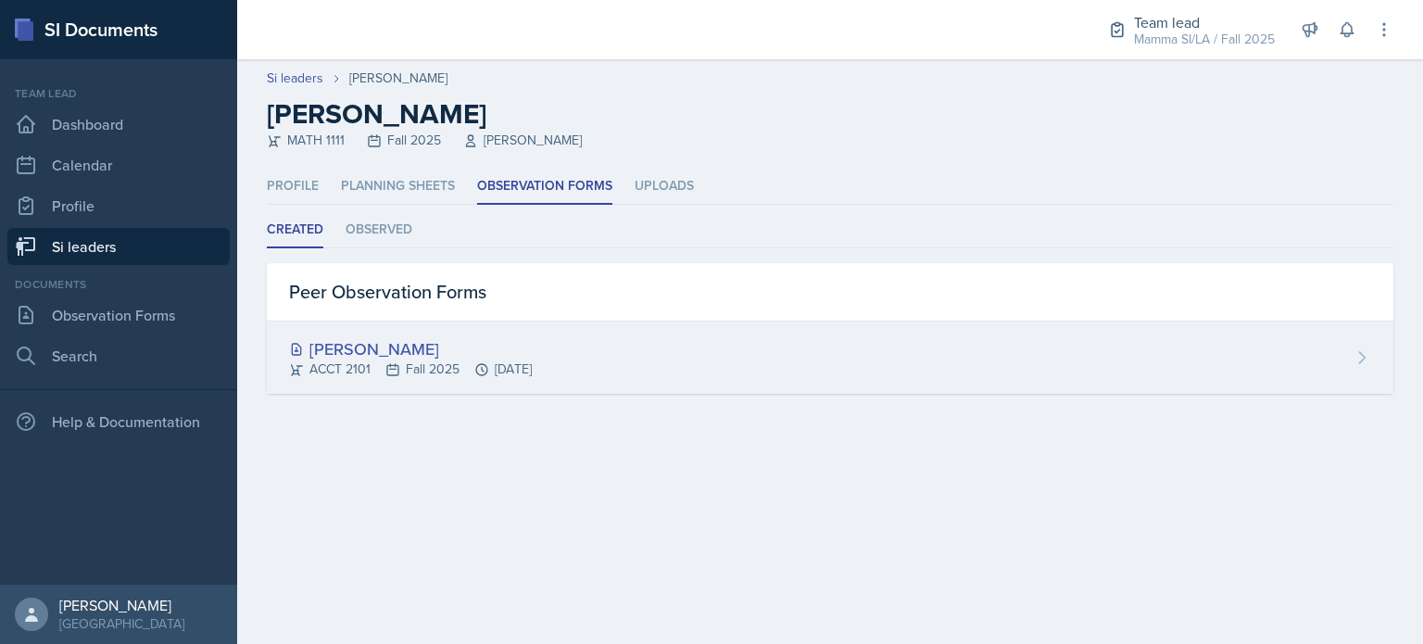
click at [462, 348] on div "[PERSON_NAME]" at bounding box center [410, 348] width 243 height 25
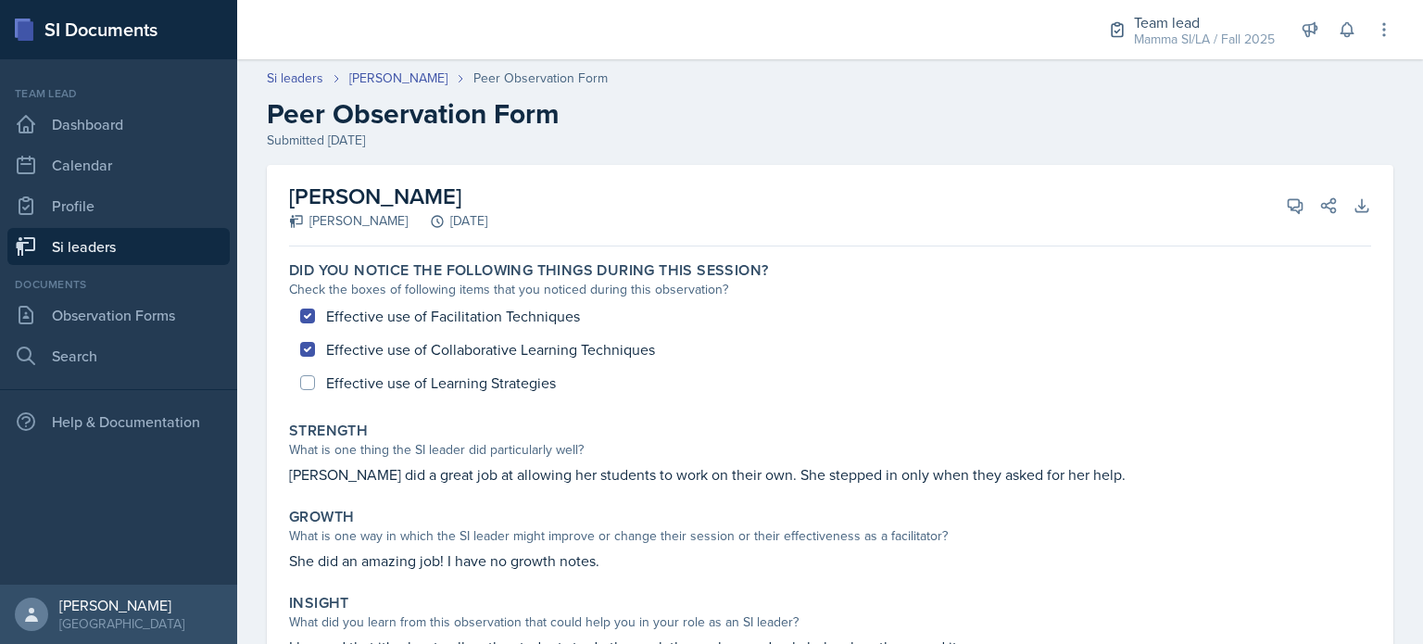
click at [161, 240] on link "Si leaders" at bounding box center [118, 246] width 222 height 37
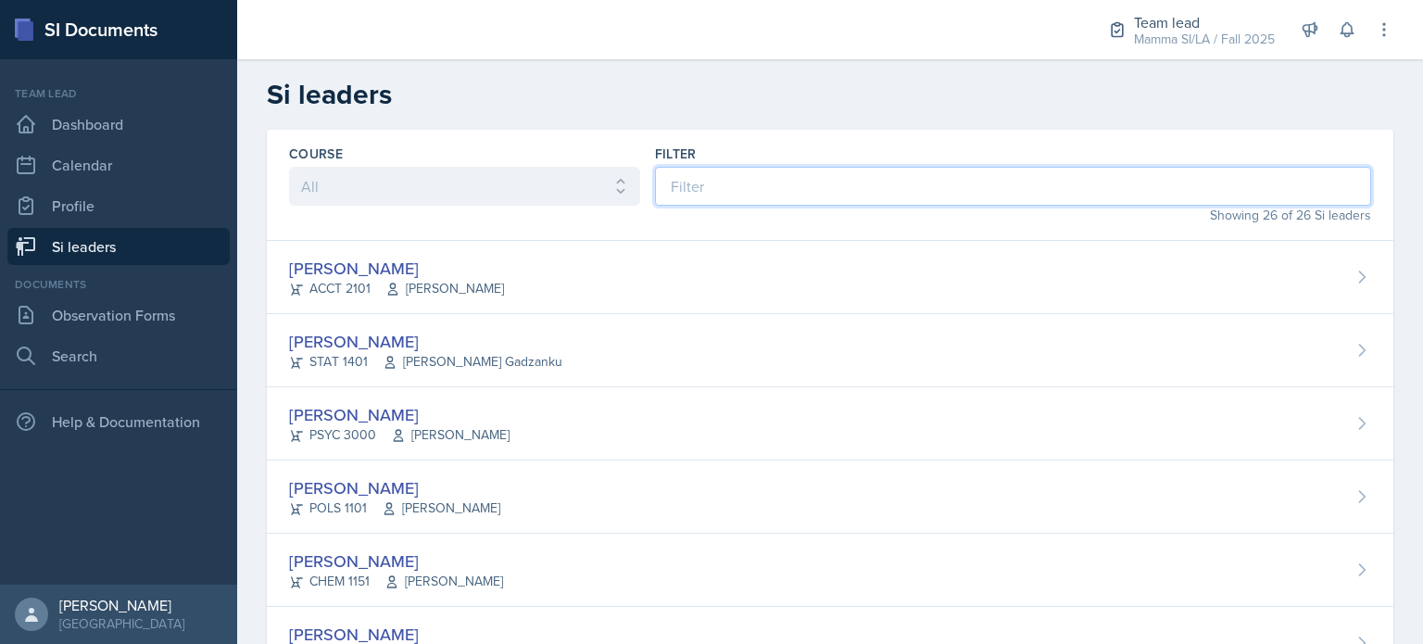
click at [708, 181] on input at bounding box center [1013, 186] width 716 height 39
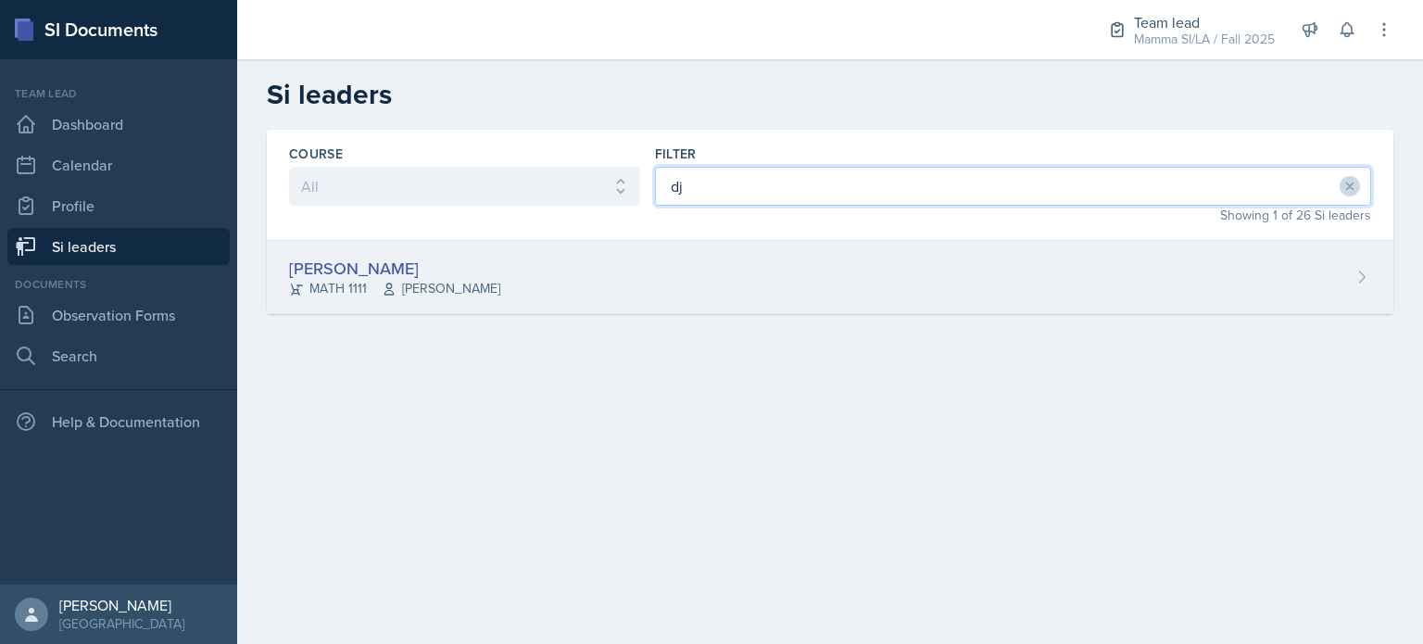
type input "dj"
click at [598, 299] on div "[PERSON_NAME] MATH 1111 Symon Kimitei" at bounding box center [830, 277] width 1127 height 73
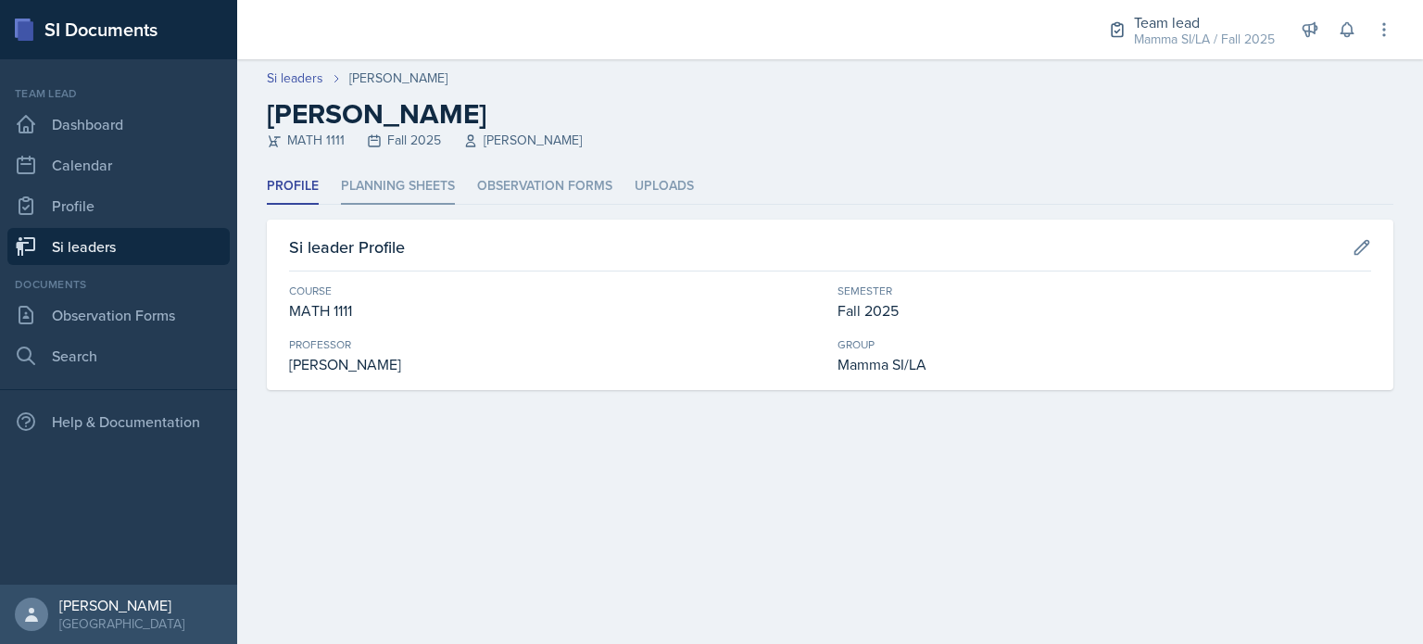
click at [391, 202] on li "Planning Sheets" at bounding box center [398, 187] width 114 height 36
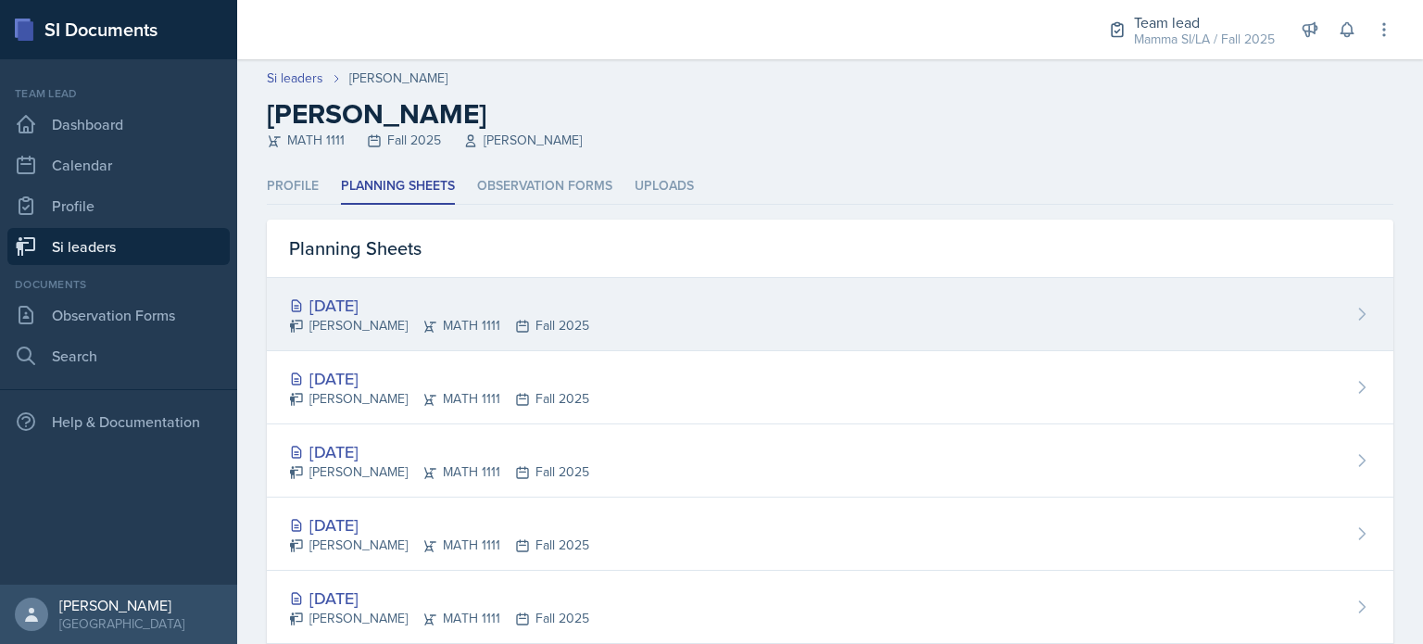
click at [445, 310] on div "[DATE]" at bounding box center [439, 305] width 300 height 25
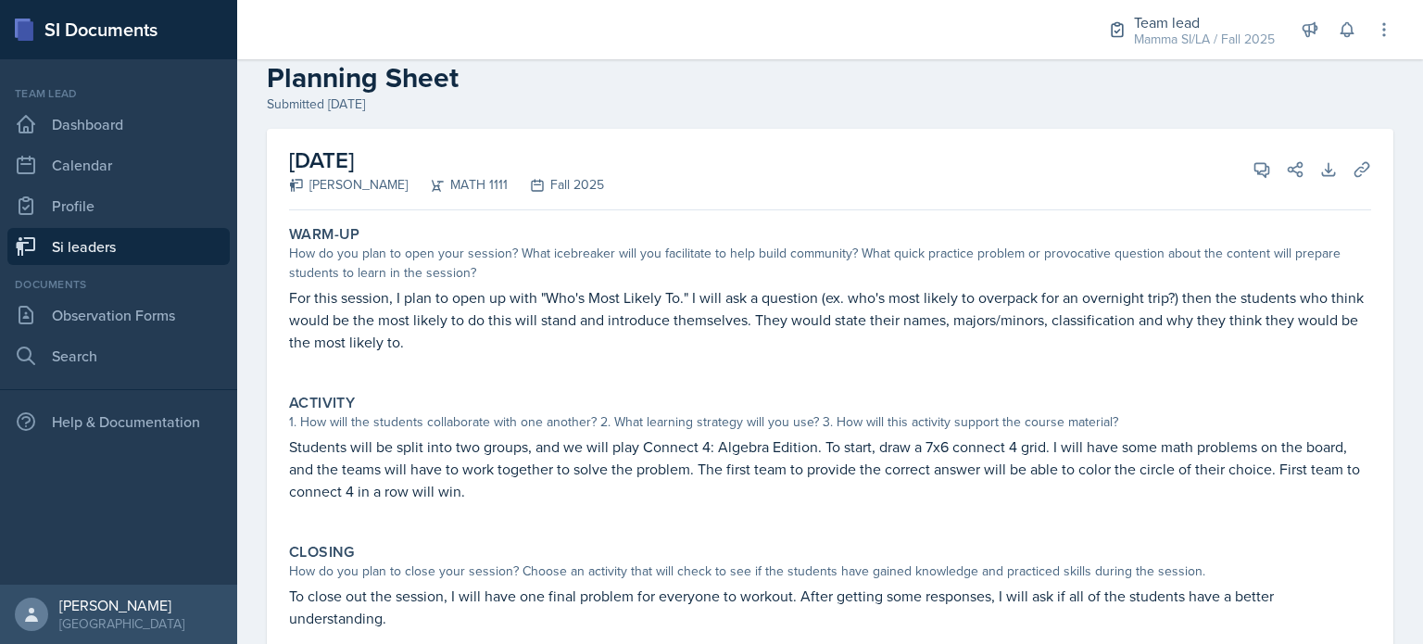
scroll to position [32, 0]
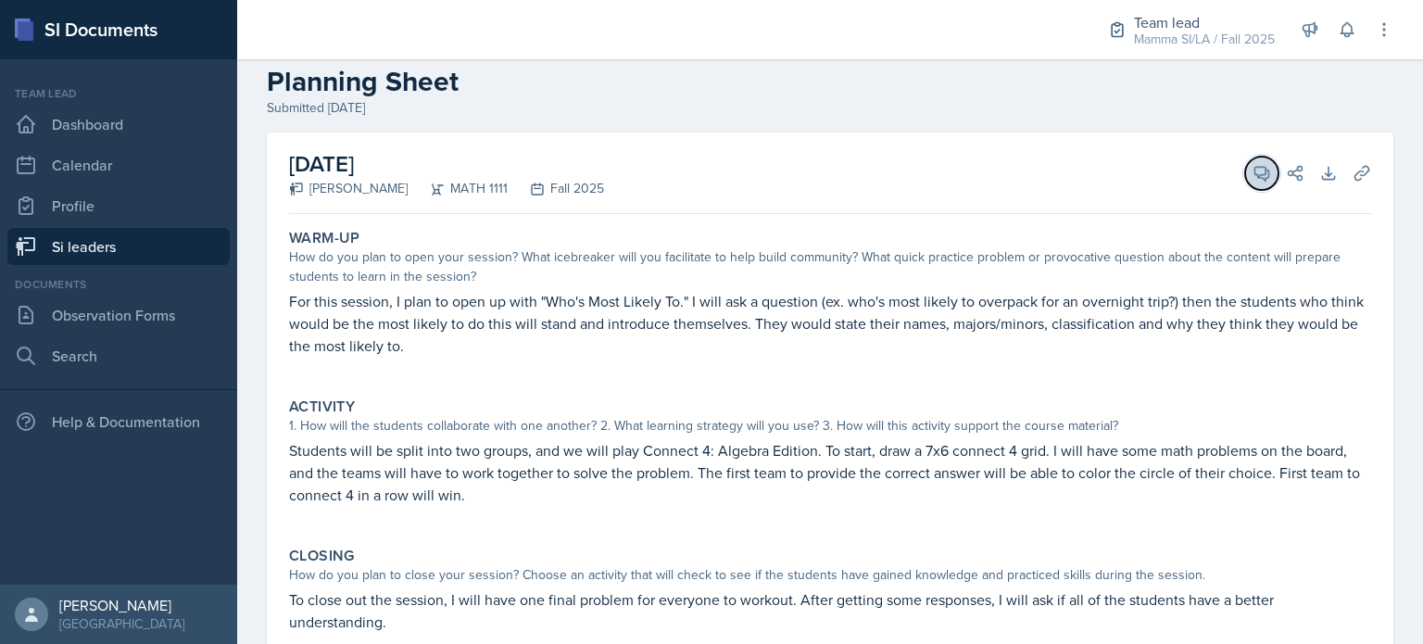
click at [1256, 177] on icon at bounding box center [1263, 174] width 14 height 14
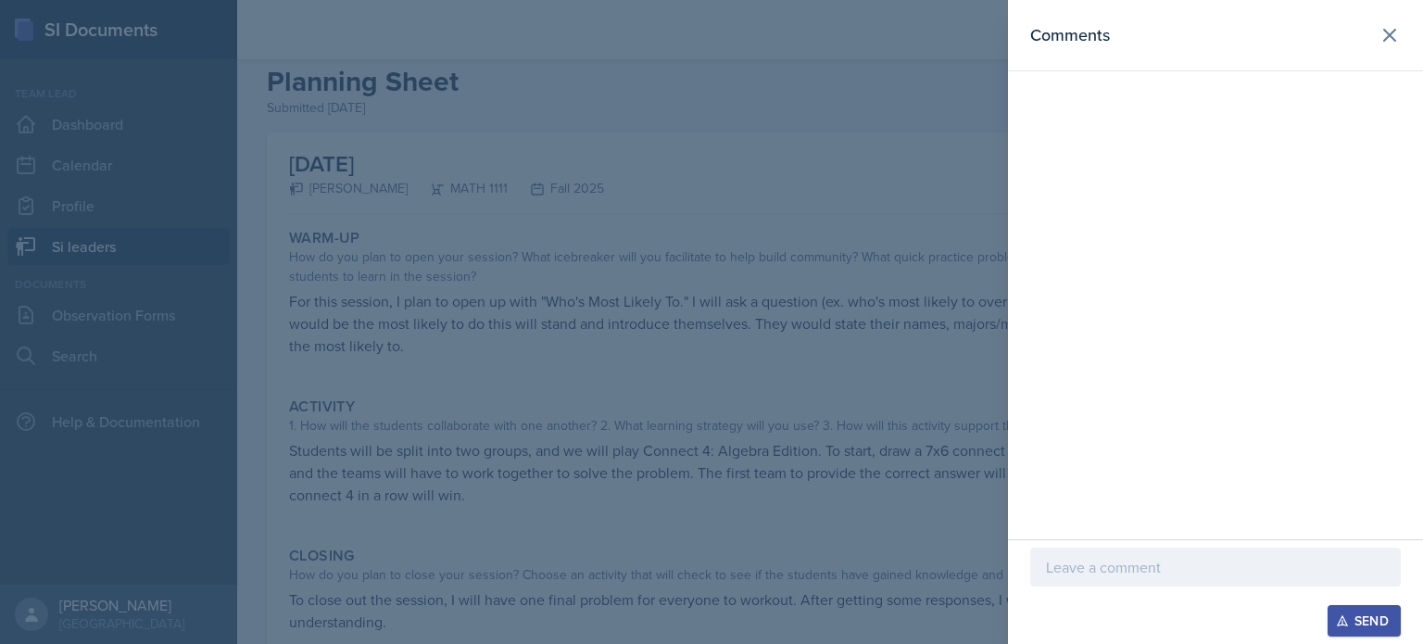
click at [1225, 546] on div "Send" at bounding box center [1215, 591] width 415 height 105
click at [1197, 563] on p at bounding box center [1215, 567] width 339 height 22
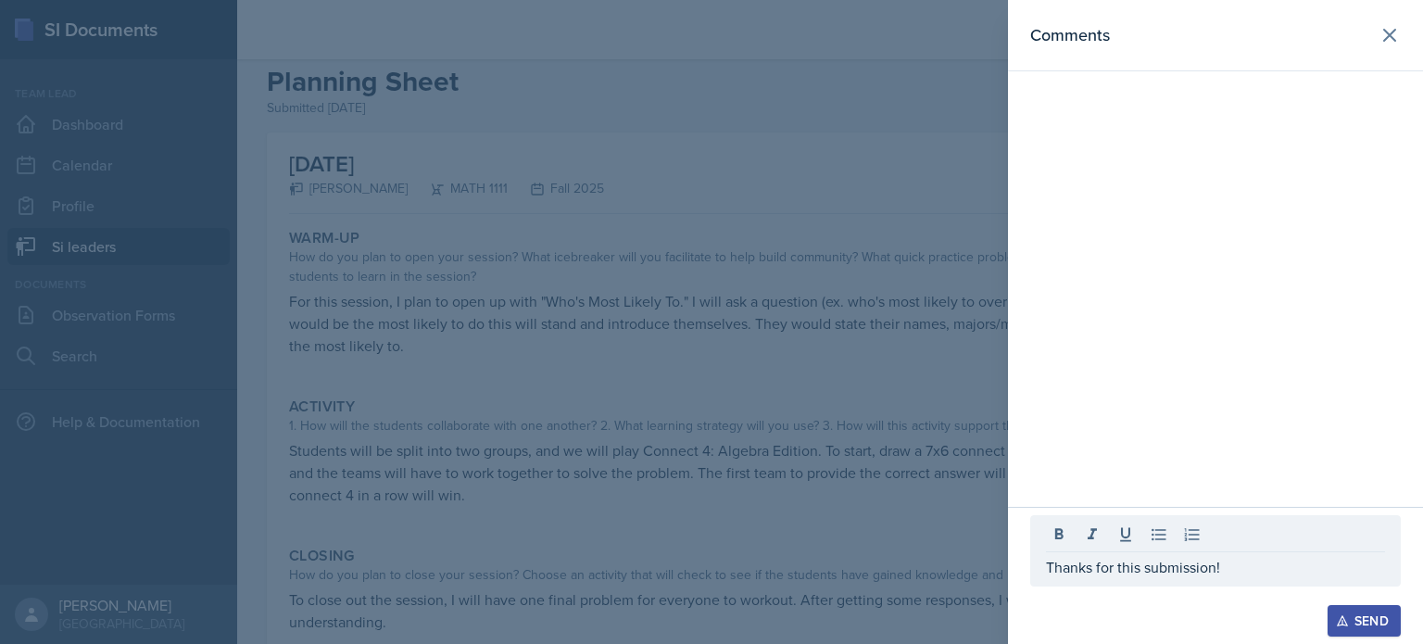
click at [1357, 628] on div "Send" at bounding box center [1364, 620] width 49 height 15
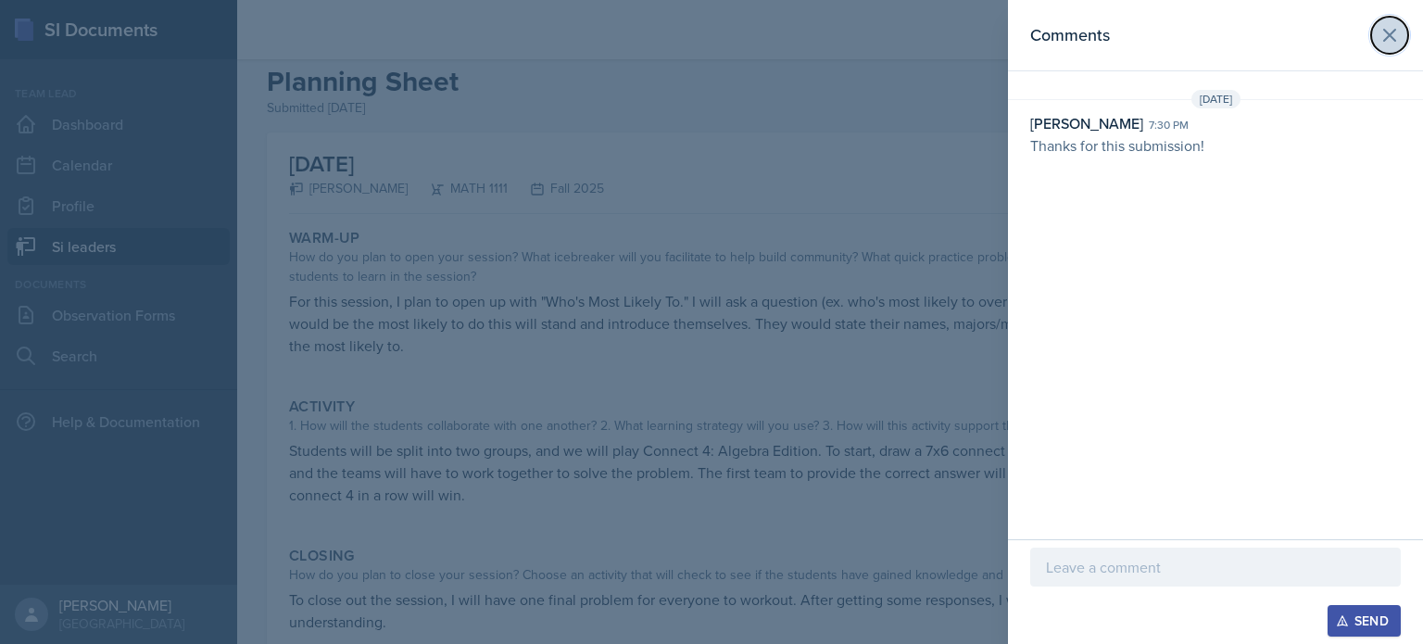
click at [1387, 42] on icon at bounding box center [1390, 35] width 22 height 22
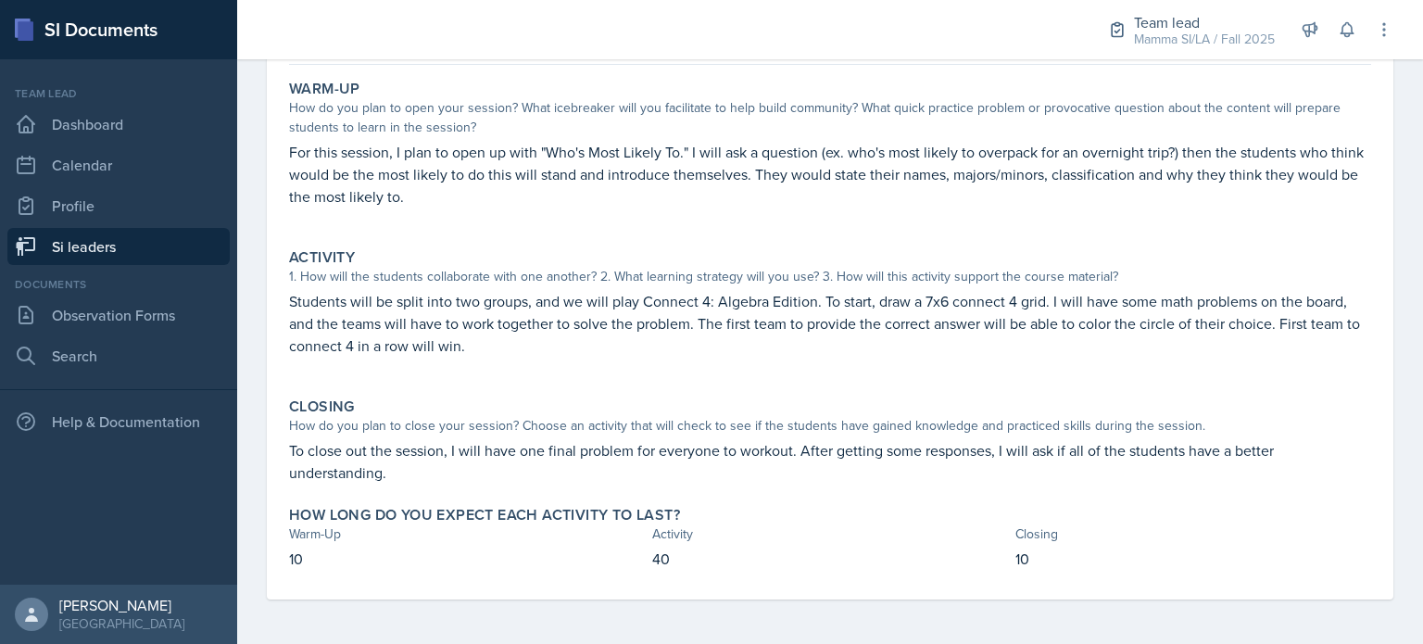
scroll to position [0, 0]
